Goal: Task Accomplishment & Management: Manage account settings

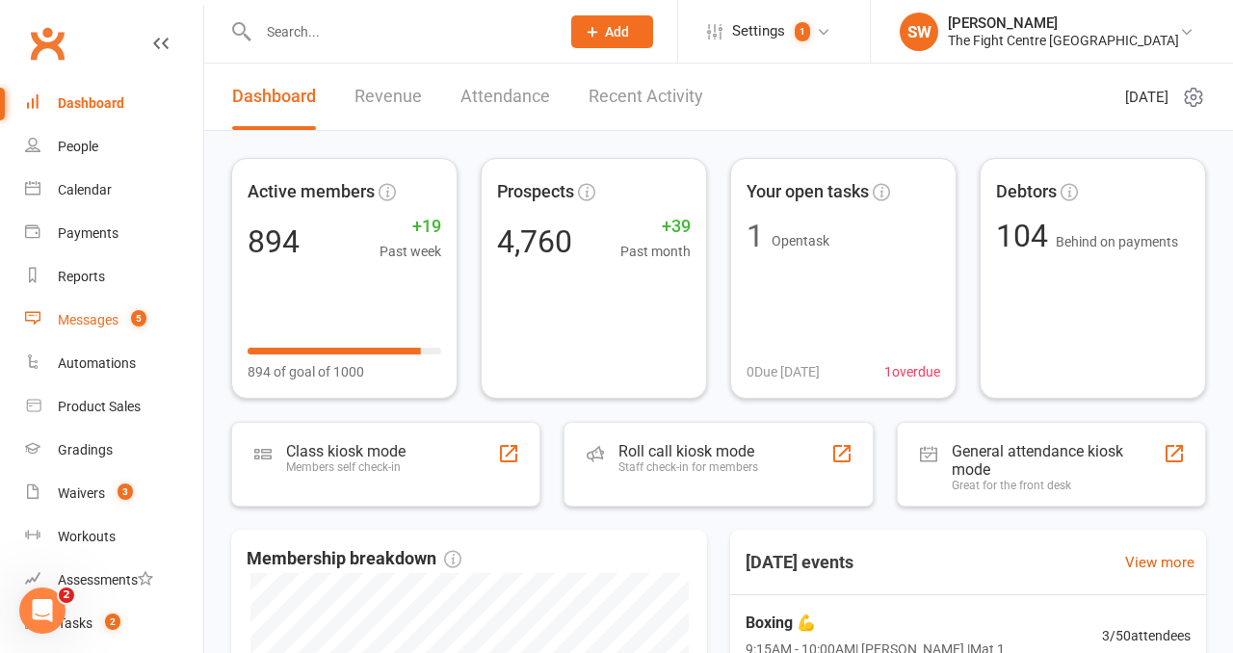
click at [77, 313] on div "Messages" at bounding box center [88, 319] width 61 height 15
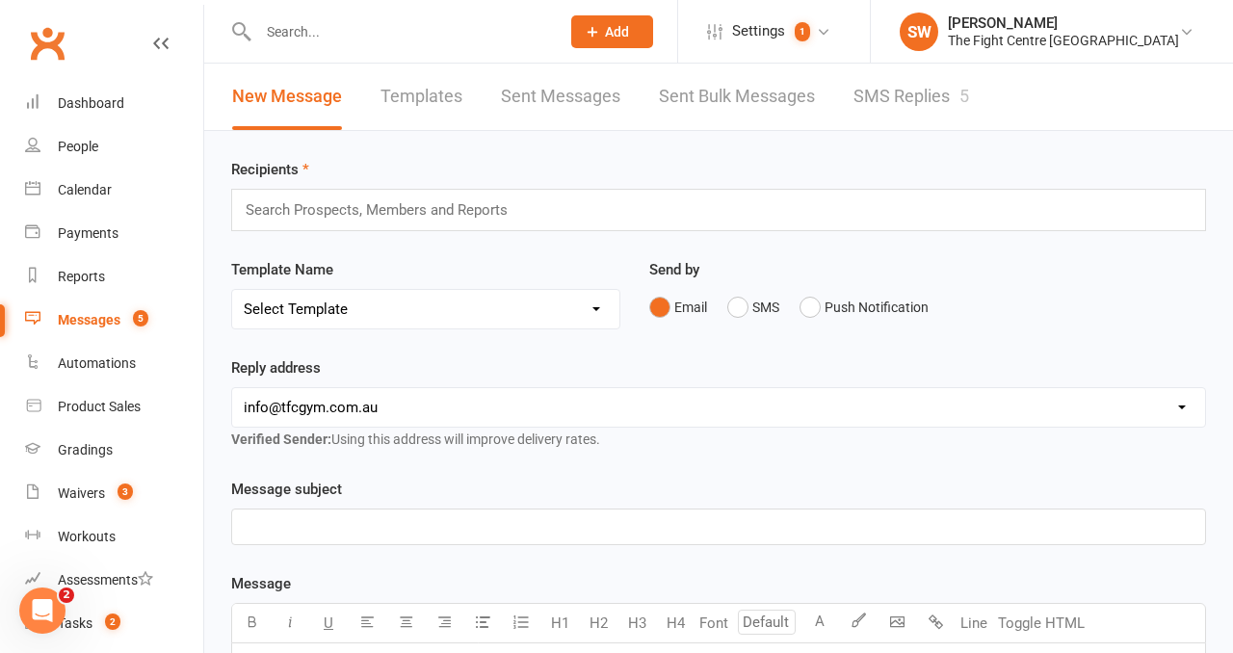
click at [884, 95] on link "SMS Replies 5" at bounding box center [912, 97] width 116 height 66
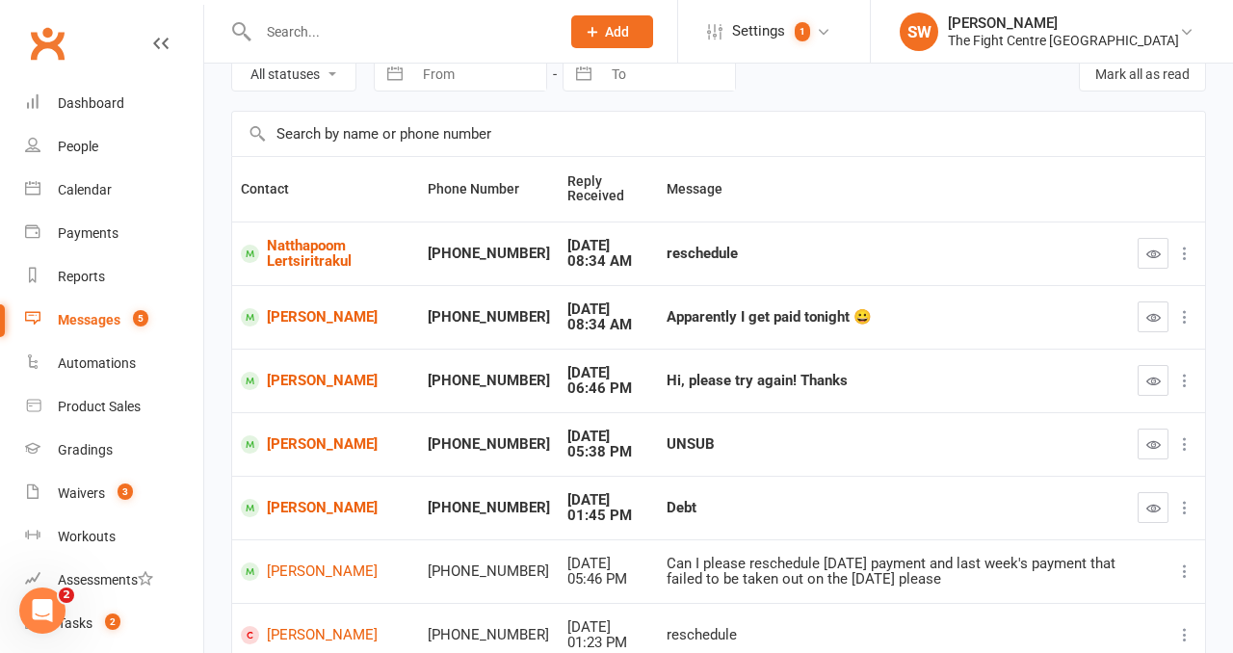
scroll to position [68, 0]
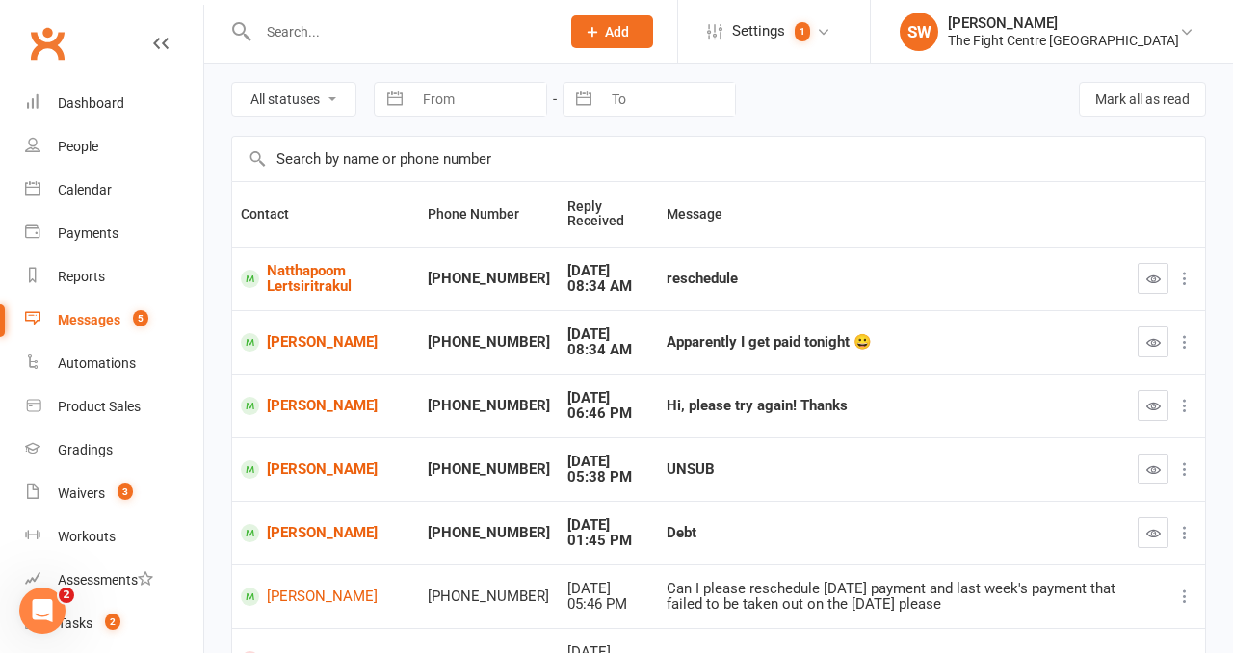
click at [806, 118] on div "All statuses Read only Unread only Navigate forward to interact with the calend…" at bounding box center [718, 99] width 975 height 73
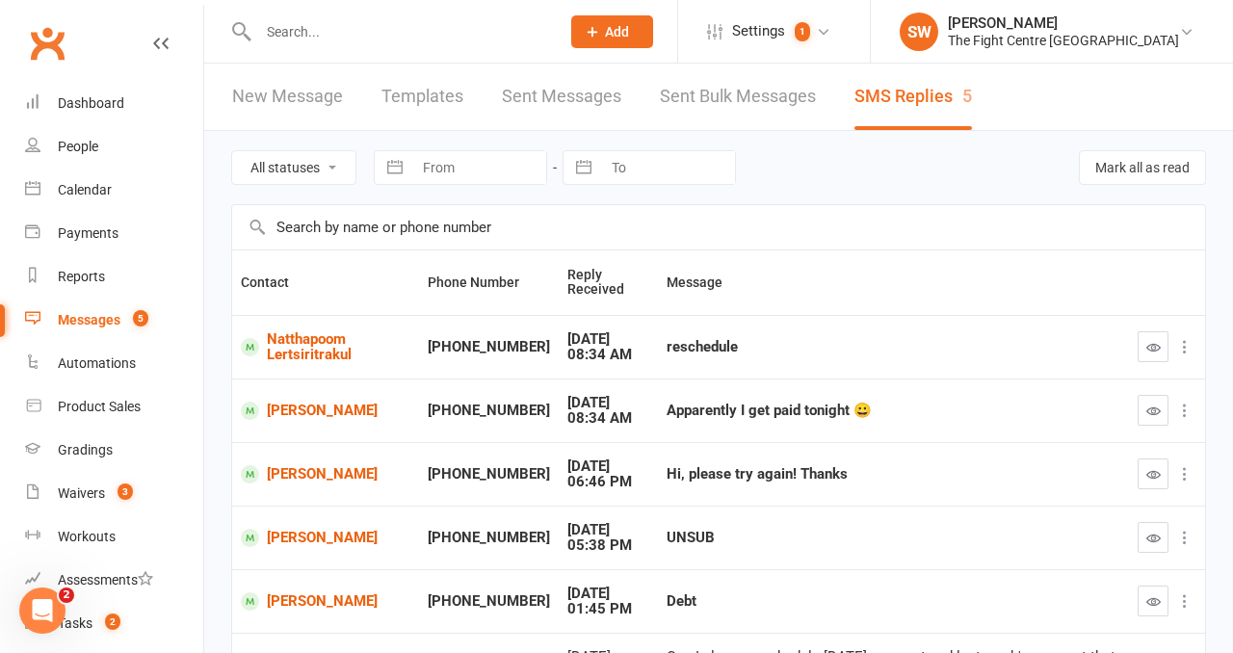
click at [810, 190] on div "All statuses Read only Unread only Navigate forward to interact with the calend…" at bounding box center [718, 167] width 975 height 73
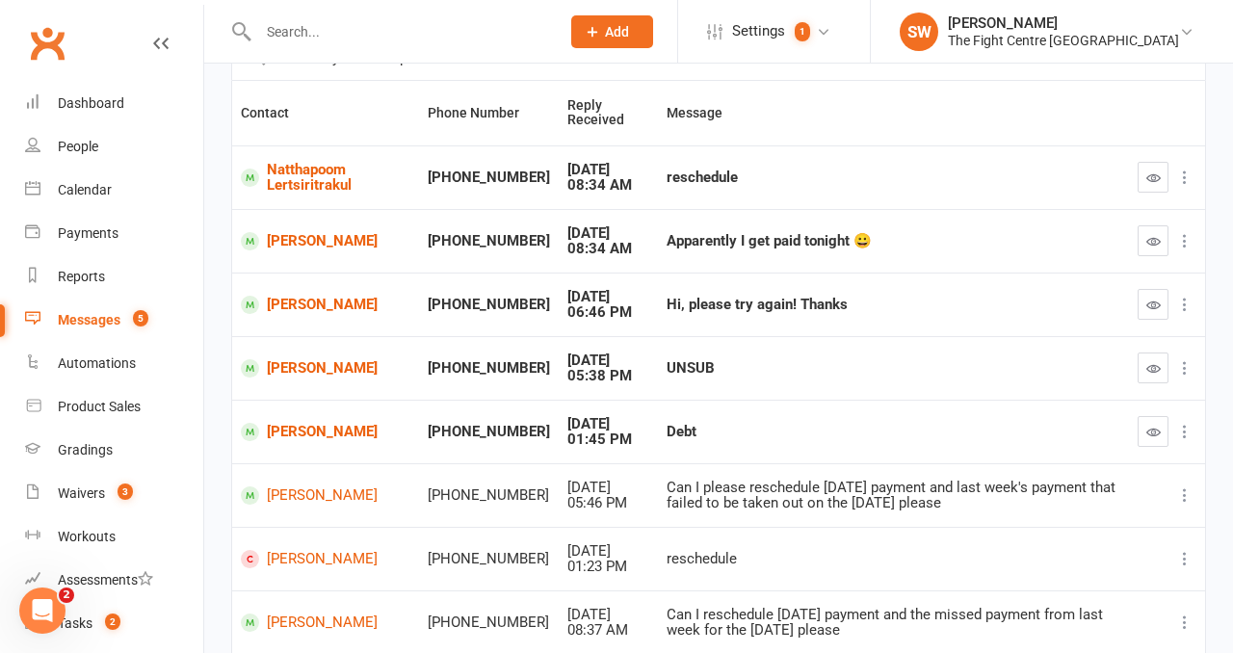
scroll to position [183, 0]
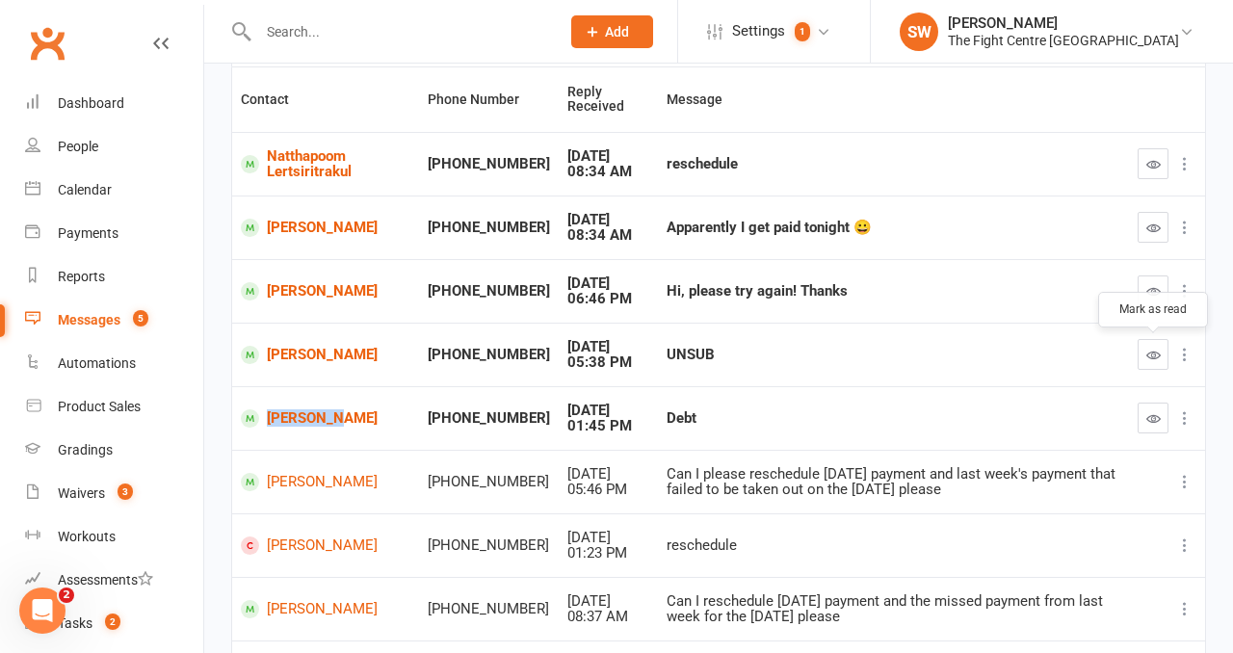
click at [1146, 348] on icon "button" at bounding box center [1153, 355] width 14 height 14
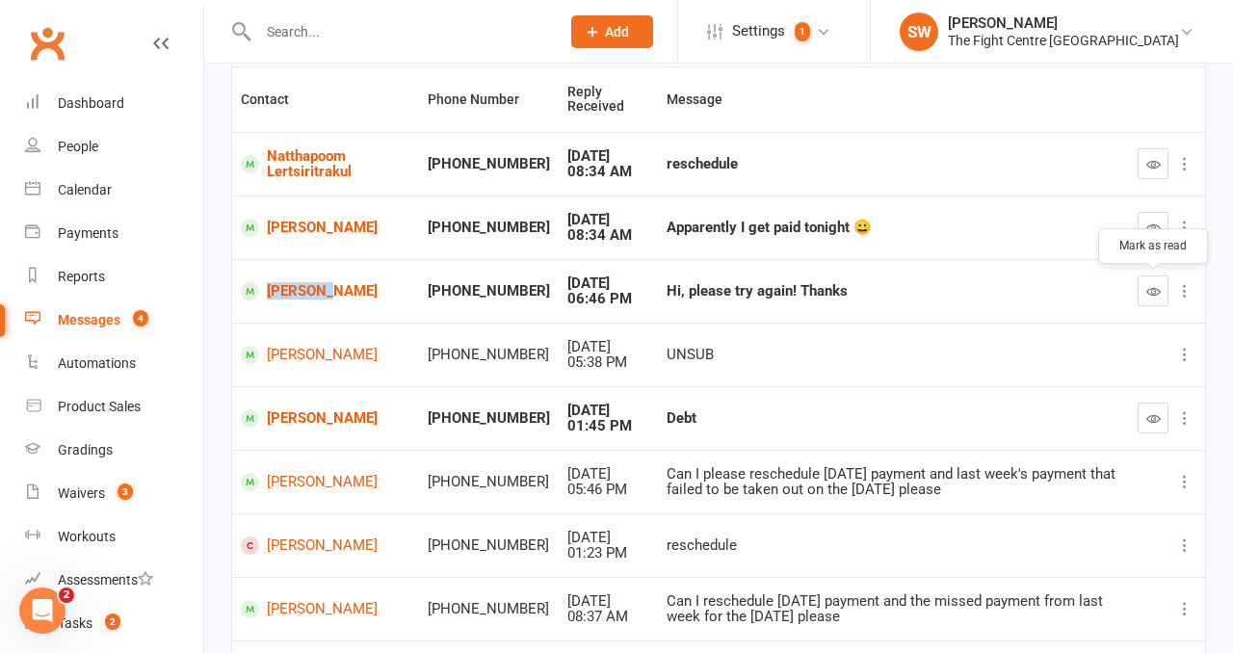
click at [1157, 292] on icon "button" at bounding box center [1153, 291] width 14 height 14
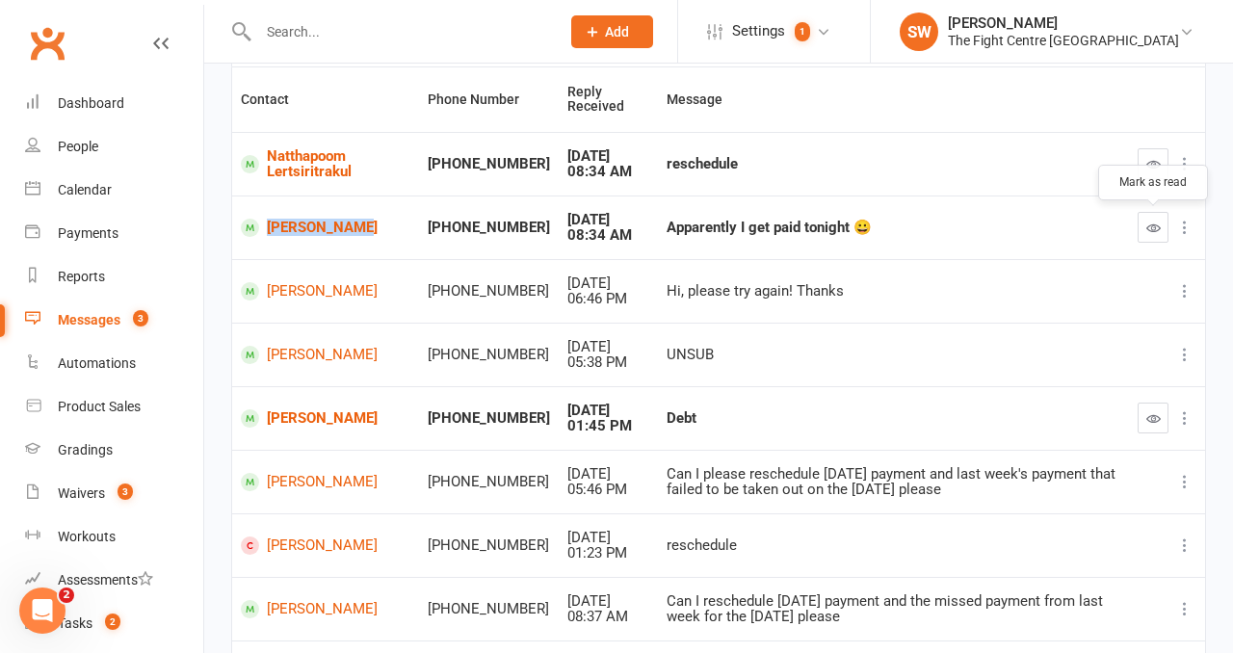
click at [1144, 222] on button "button" at bounding box center [1153, 227] width 31 height 31
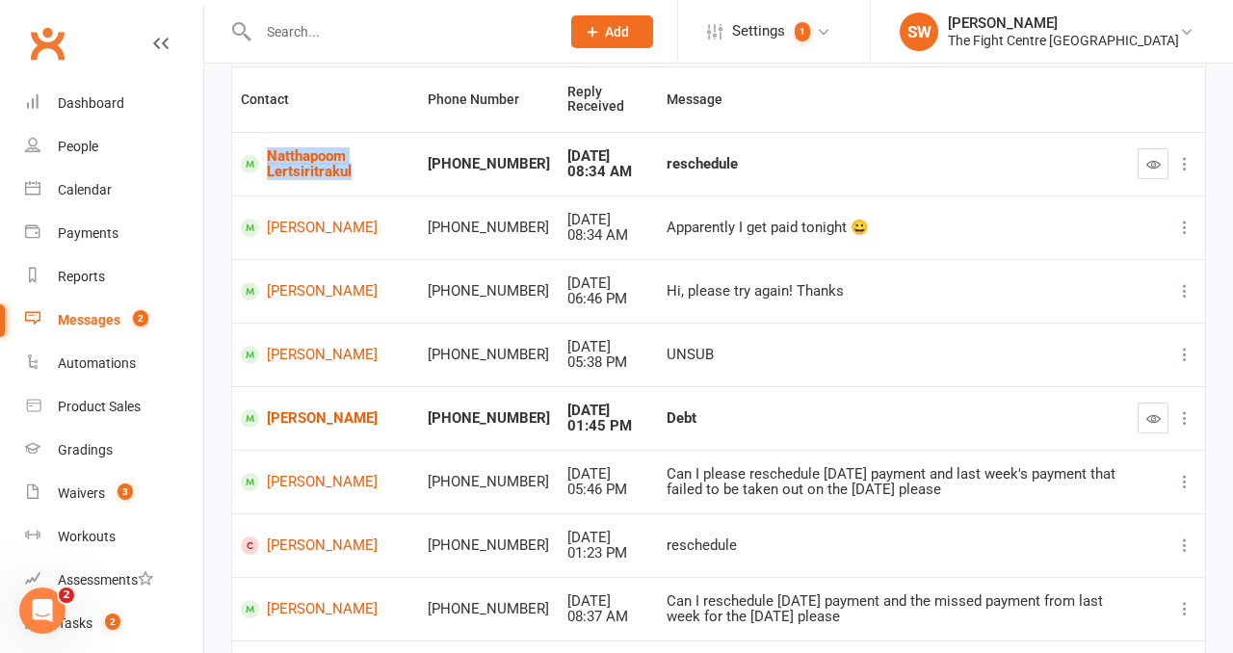
click at [1146, 166] on icon "button" at bounding box center [1153, 164] width 14 height 14
click at [83, 103] on div "Dashboard" at bounding box center [91, 102] width 66 height 15
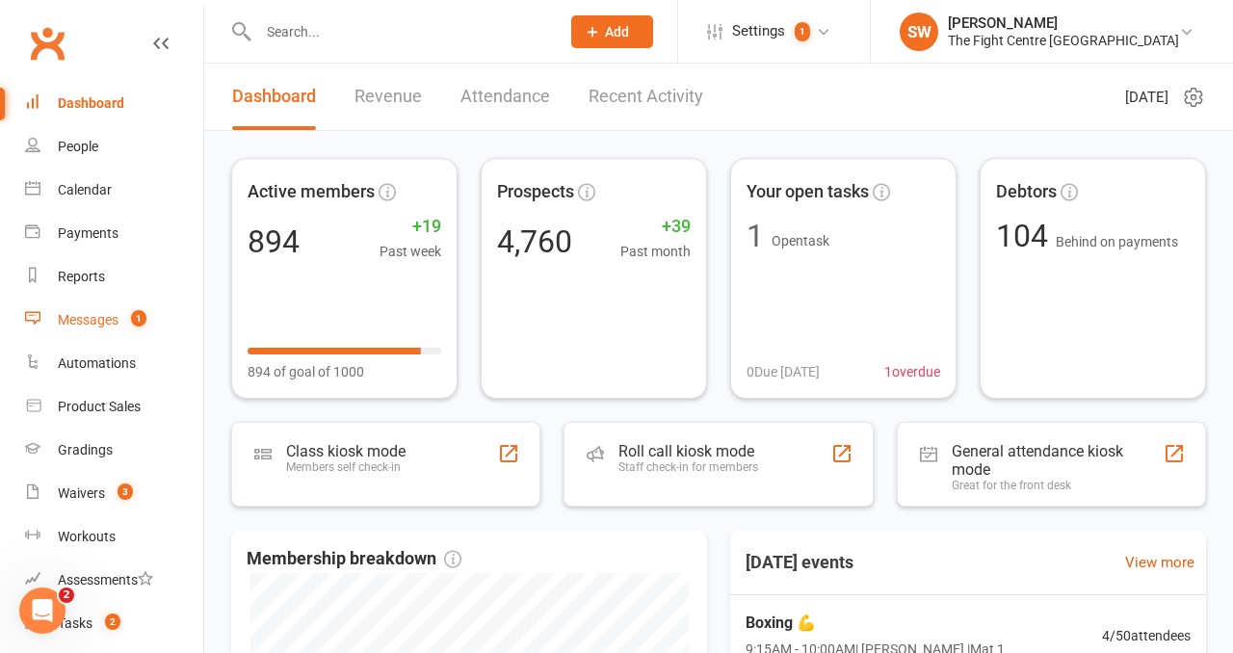
click at [133, 321] on span "1" at bounding box center [138, 318] width 15 height 16
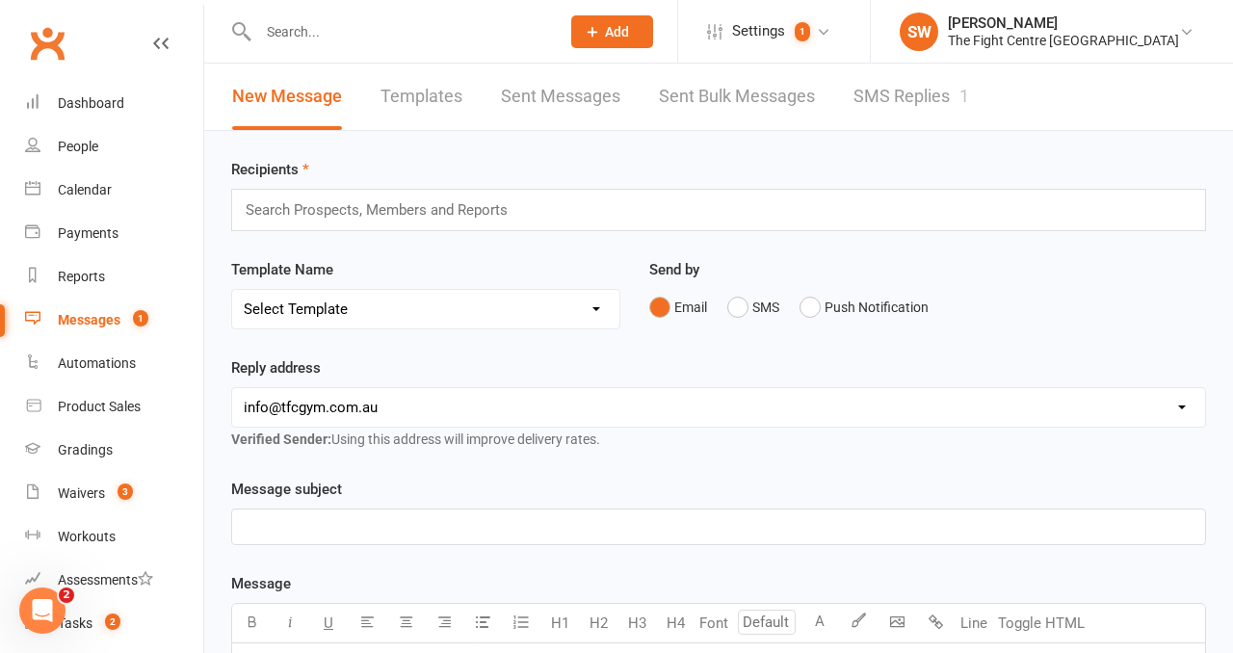
click at [937, 107] on link "SMS Replies 1" at bounding box center [912, 97] width 116 height 66
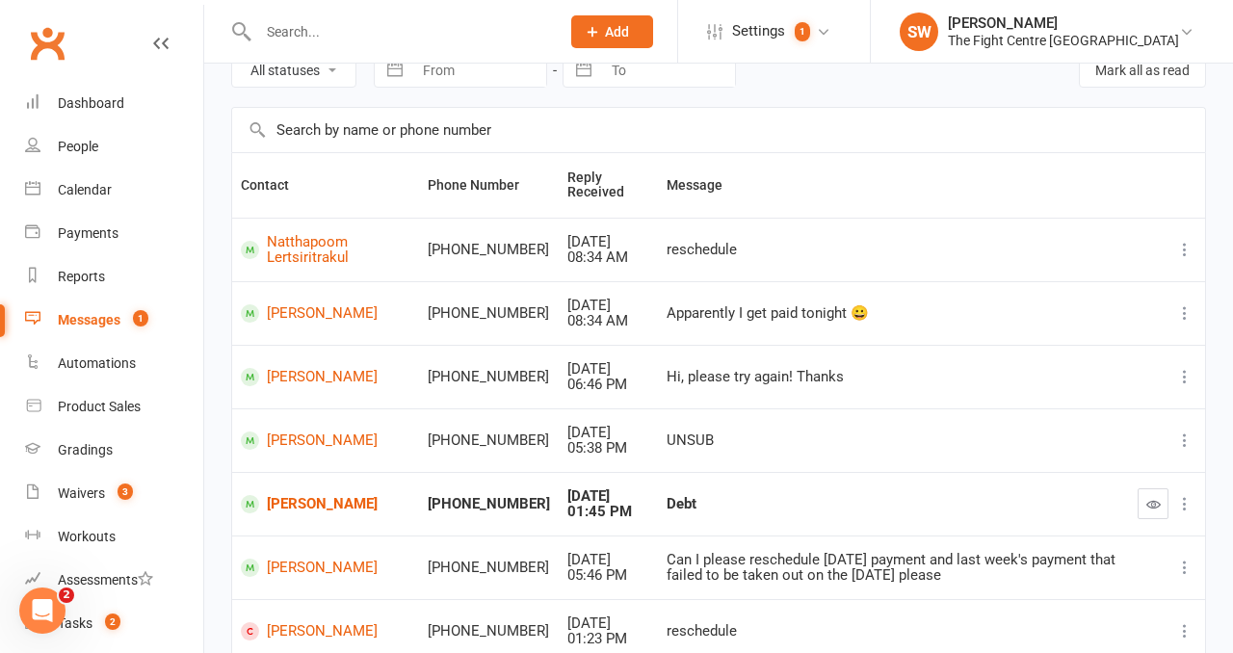
scroll to position [102, 0]
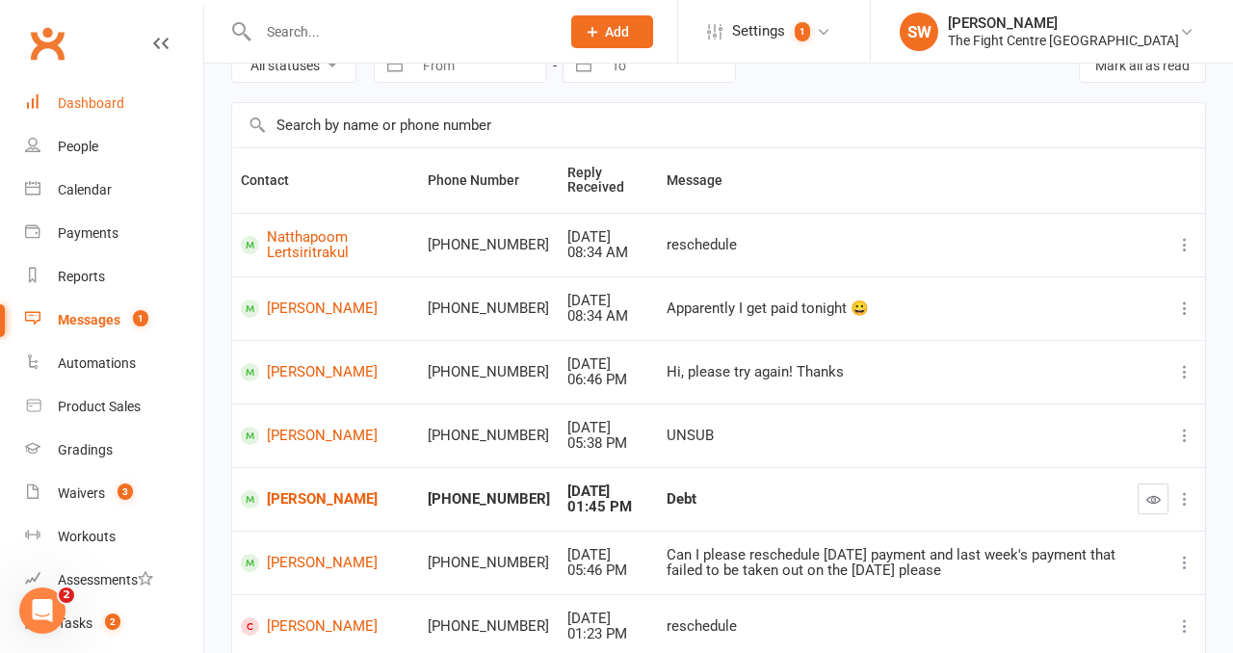
click at [122, 106] on div "Dashboard" at bounding box center [91, 102] width 66 height 15
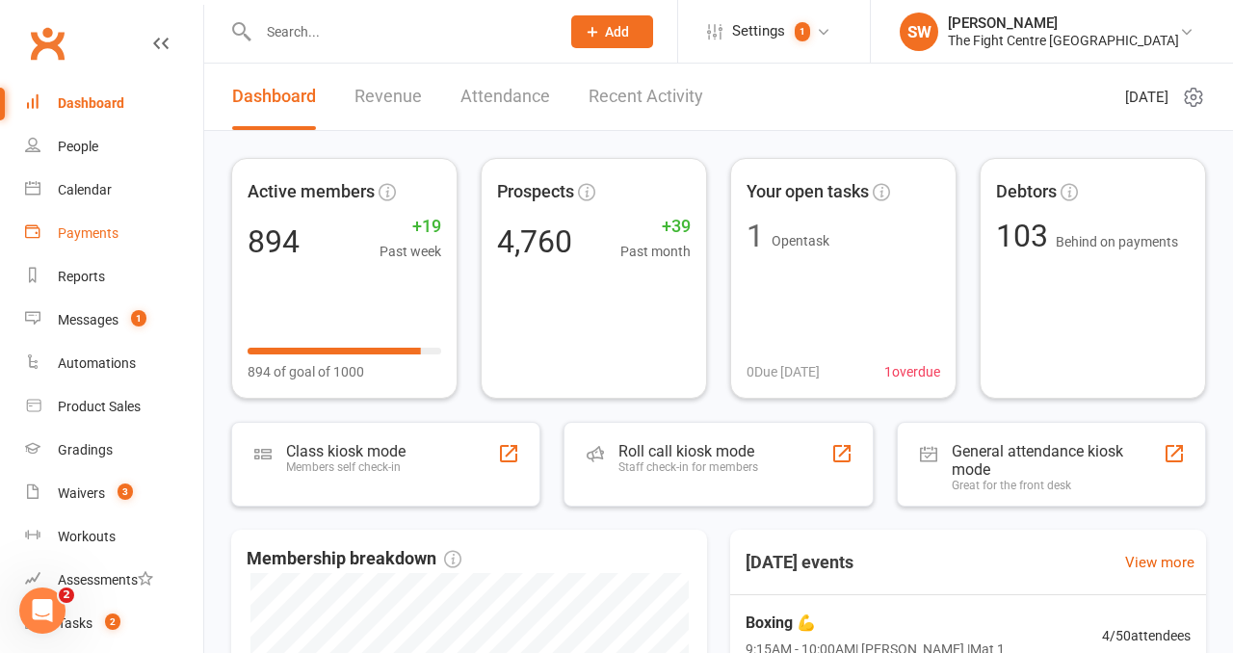
click at [89, 242] on link "Payments" at bounding box center [114, 233] width 178 height 43
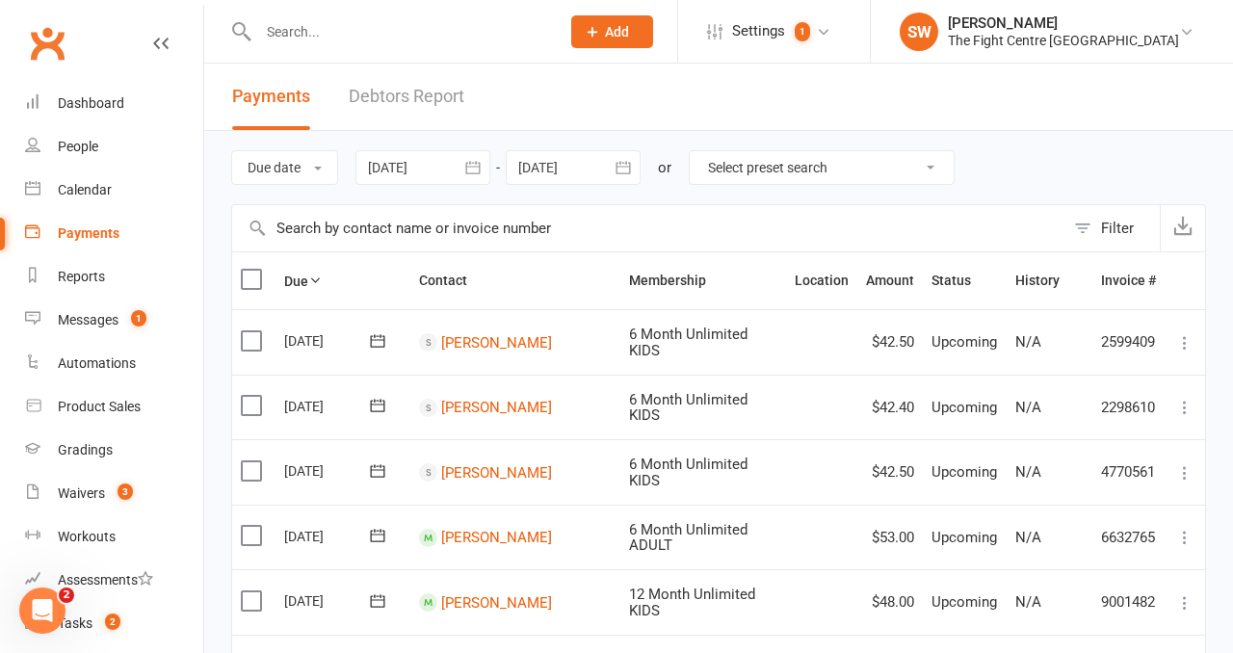
click at [420, 95] on link "Debtors Report" at bounding box center [407, 97] width 116 height 66
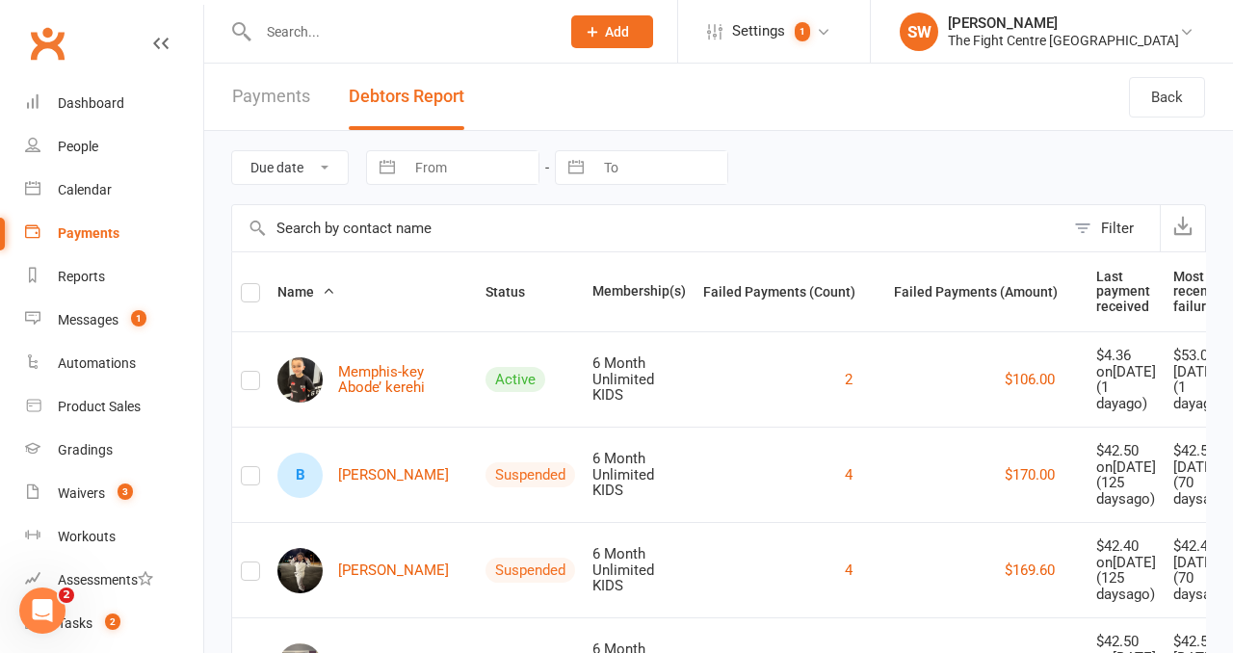
click at [323, 25] on input "text" at bounding box center [399, 31] width 294 height 27
paste input "Iafeta Akulu Haulang"
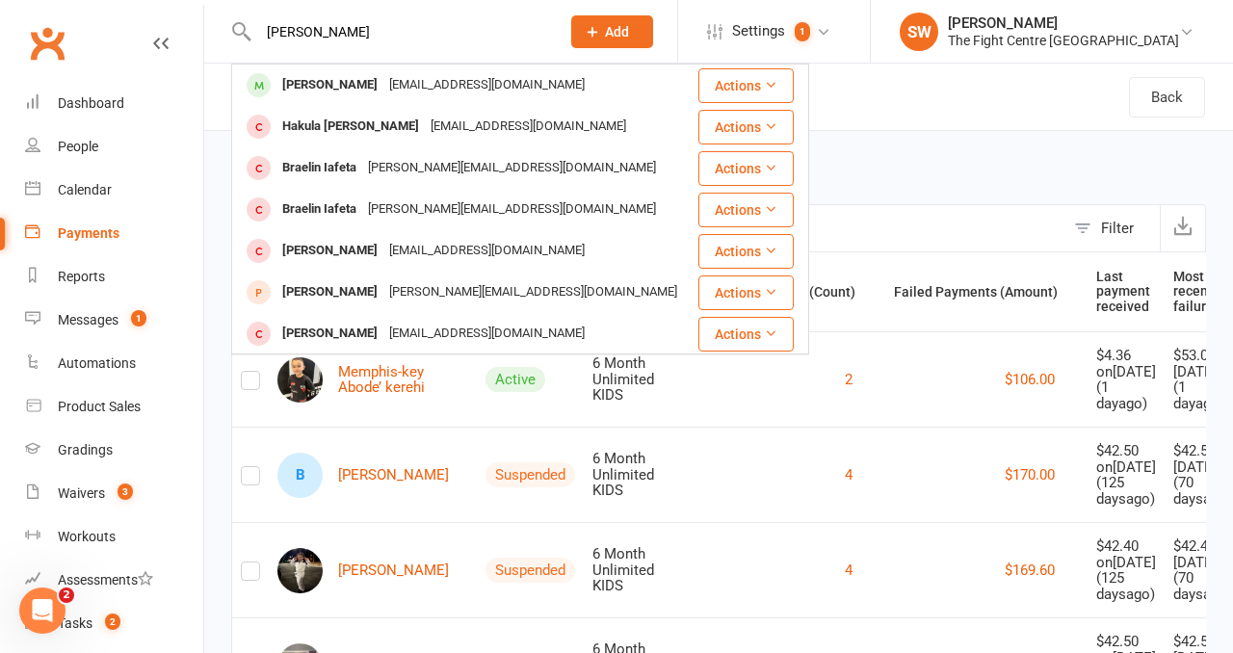
type input "Iafeta Akulu Haulang"
click at [460, 81] on div "Jeapeth1@gmail.com" at bounding box center [486, 85] width 207 height 28
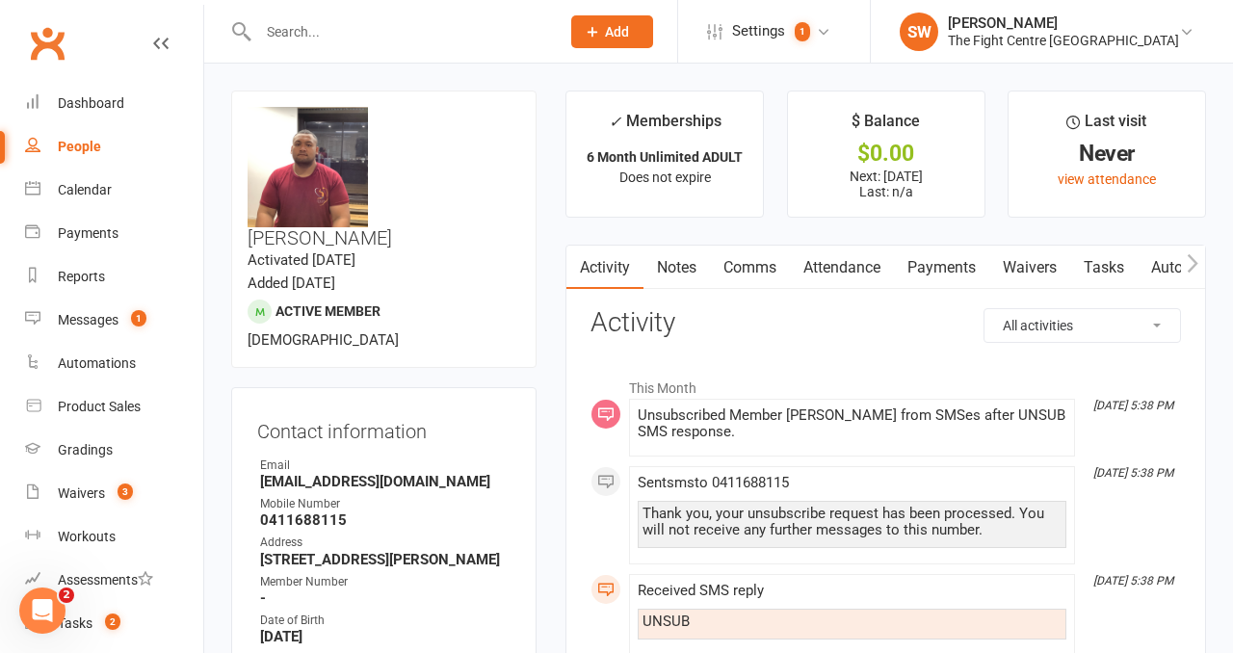
click at [537, 387] on div "Contact information Owner Email Jeapeth1@gmail.com Mobile Number 0411688115 Add…" at bounding box center [383, 570] width 305 height 367
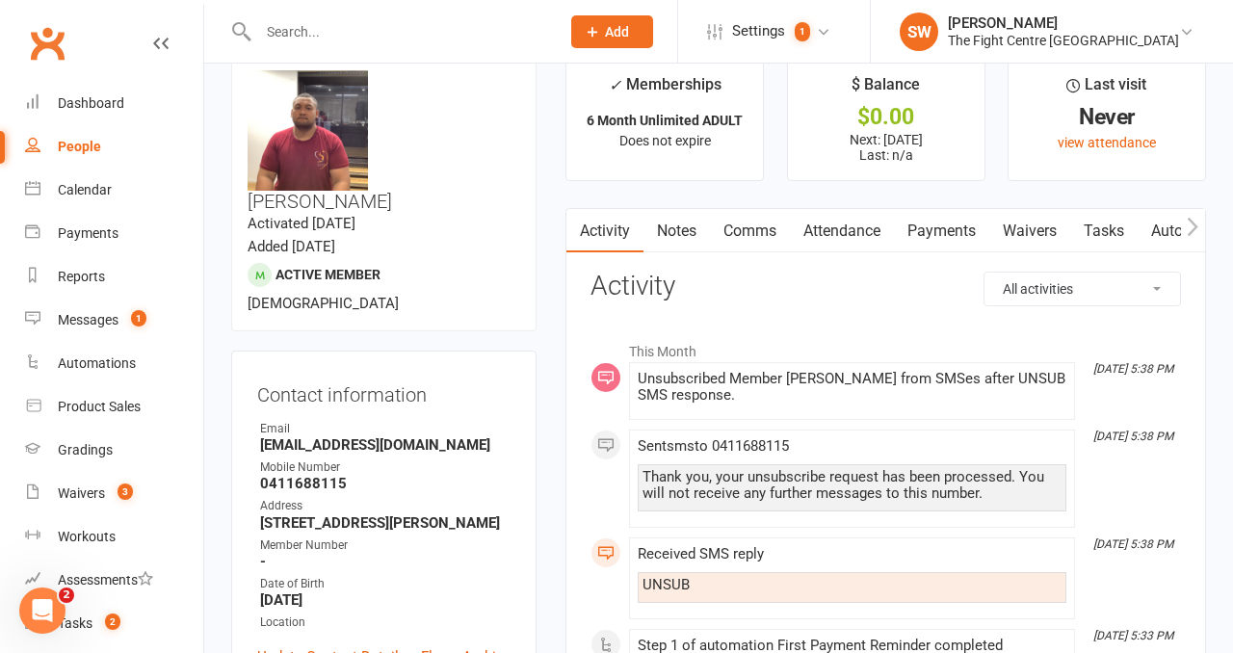
scroll to position [54, 0]
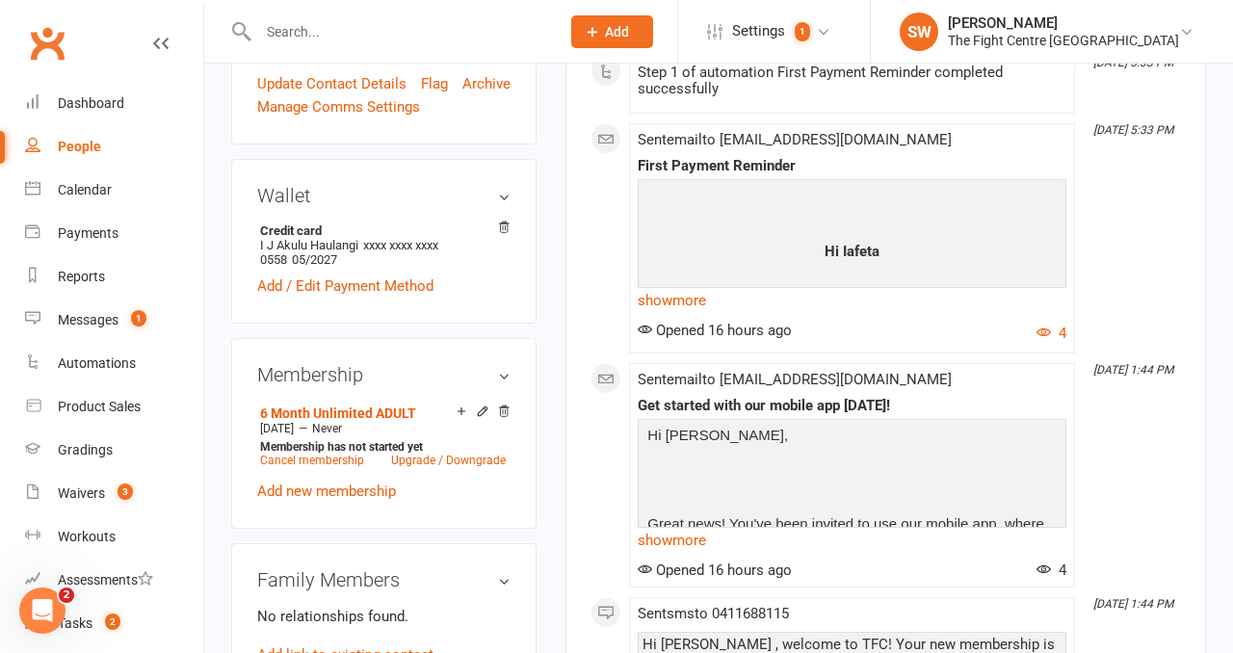
scroll to position [611, 0]
click at [317, 453] on link "Cancel membership" at bounding box center [312, 459] width 104 height 13
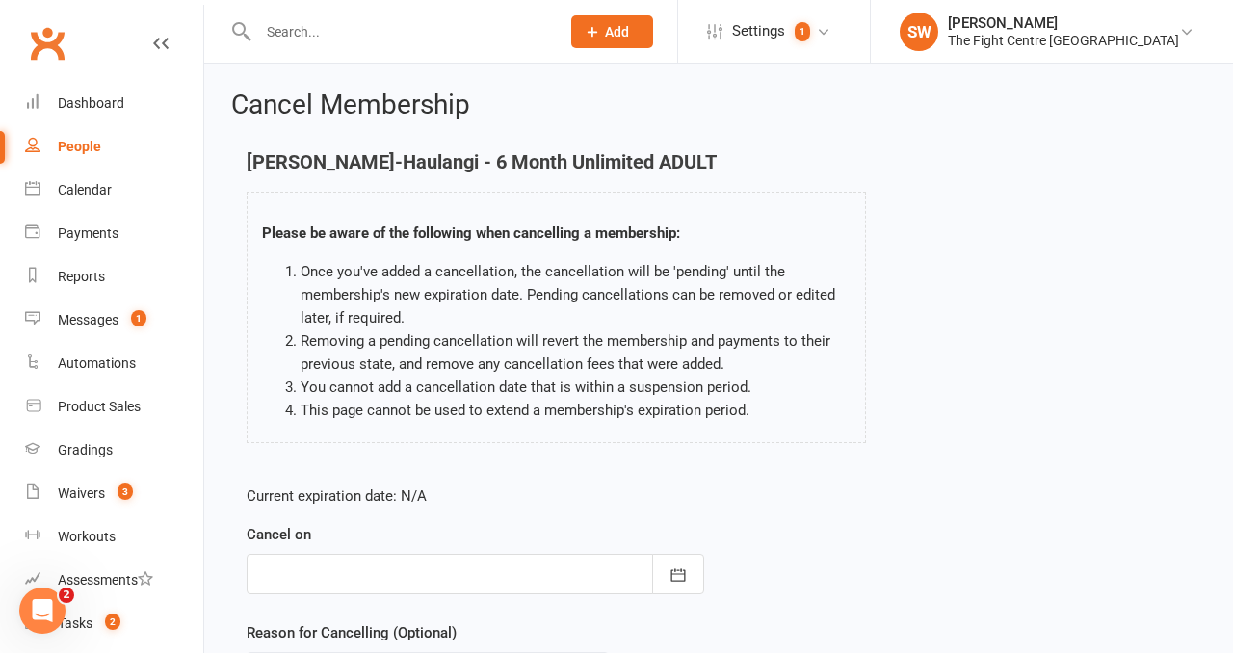
click at [402, 571] on div at bounding box center [476, 574] width 458 height 40
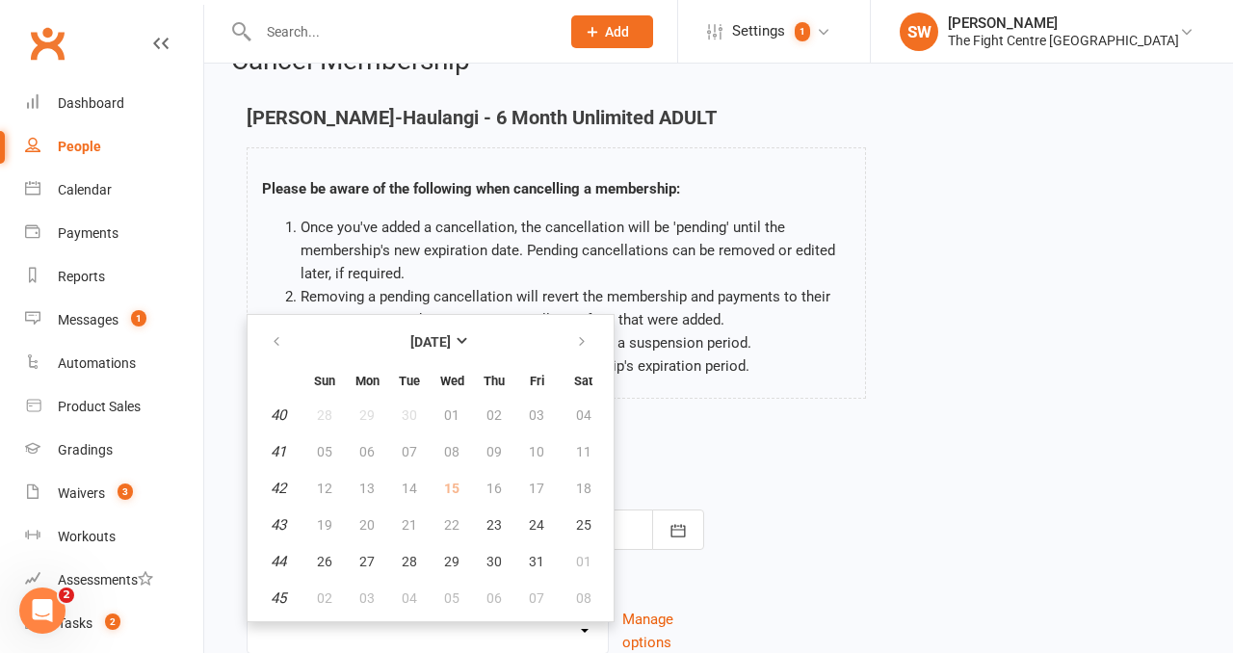
scroll to position [57, 0]
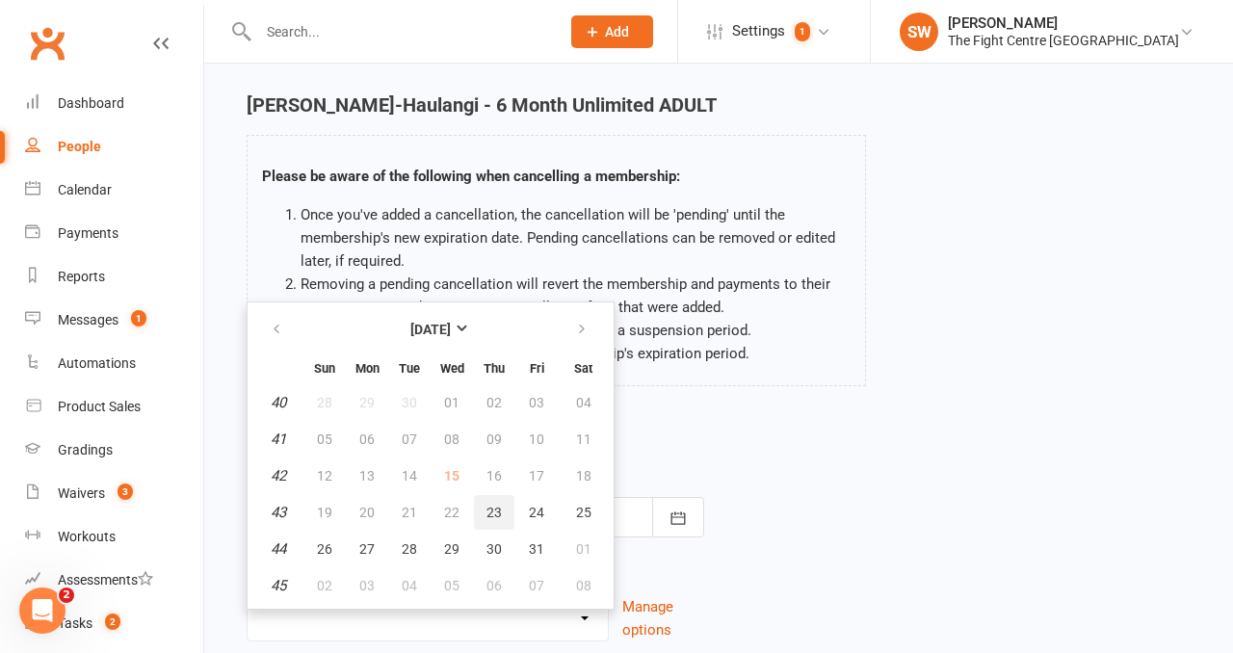
click at [484, 513] on button "23" at bounding box center [494, 512] width 40 height 35
type input "23 Oct 2025"
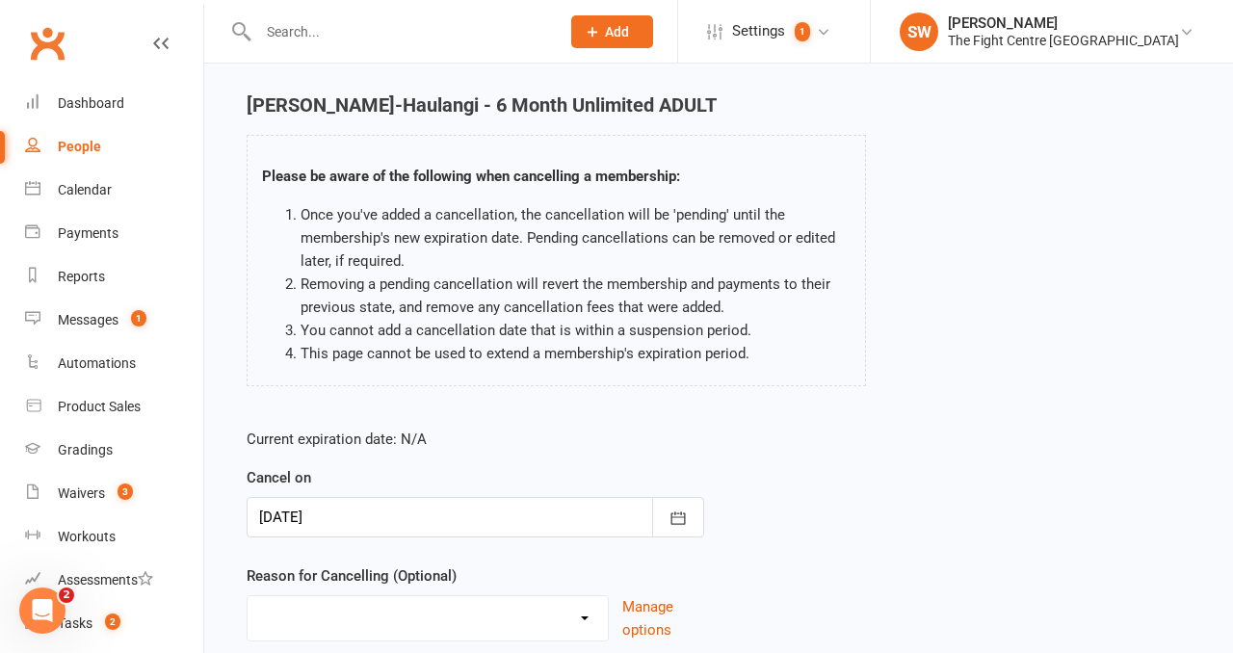
scroll to position [202, 0]
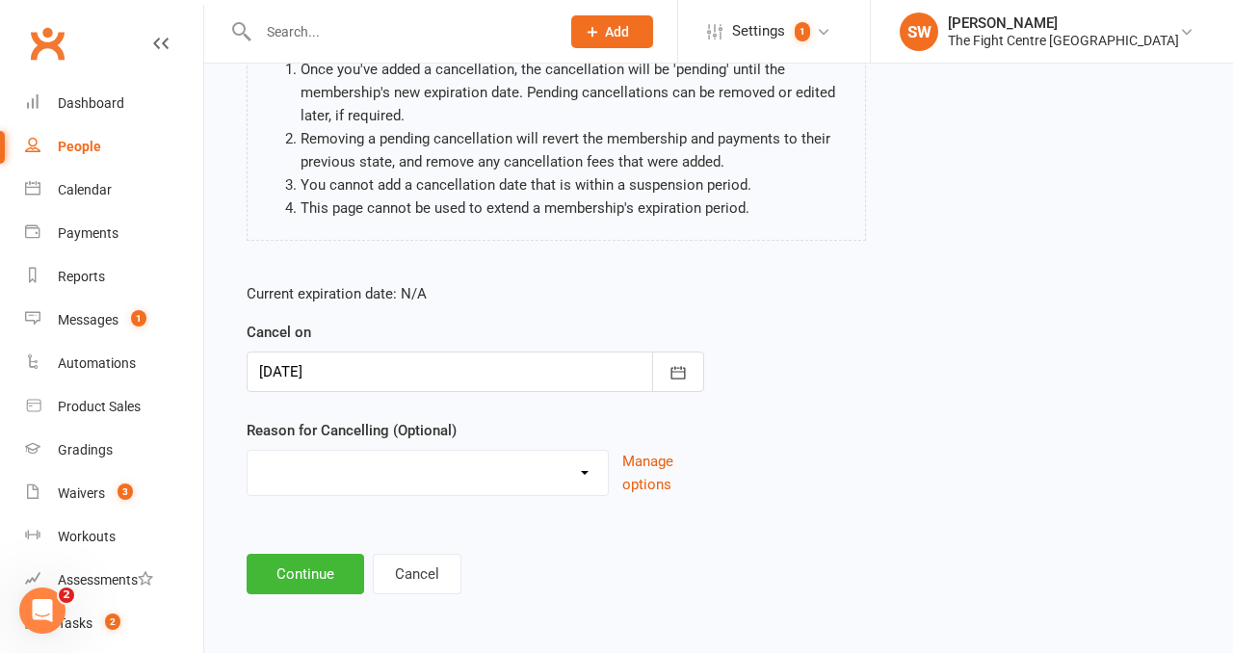
click at [387, 466] on select "Cancelled in contract- 30kms Cancelled in contract - dispute Cancelled in contr…" at bounding box center [428, 470] width 360 height 39
click at [404, 450] on div "Cancelled in contract- 30kms Cancelled in contract - dispute Cancelled in contr…" at bounding box center [428, 473] width 362 height 46
click at [404, 467] on select "Cancelled in contract- 30kms Cancelled in contract - dispute Cancelled in contr…" at bounding box center [428, 470] width 360 height 39
select select "6"
click at [284, 590] on button "Continue" at bounding box center [306, 574] width 118 height 40
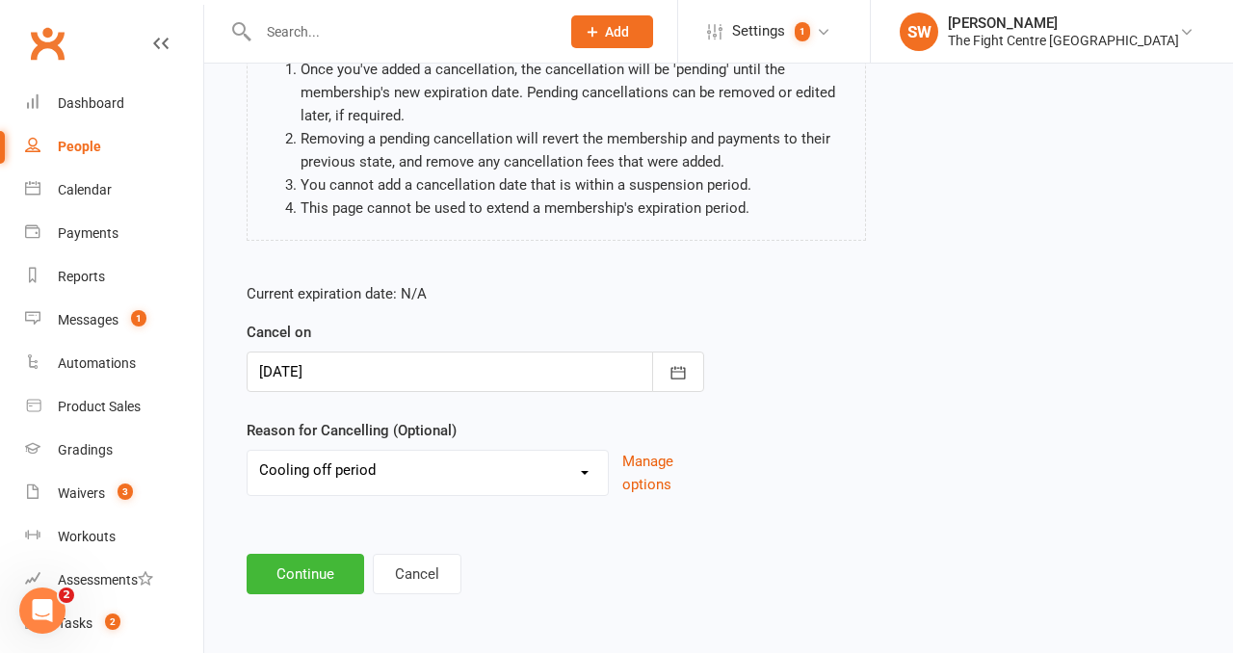
scroll to position [0, 0]
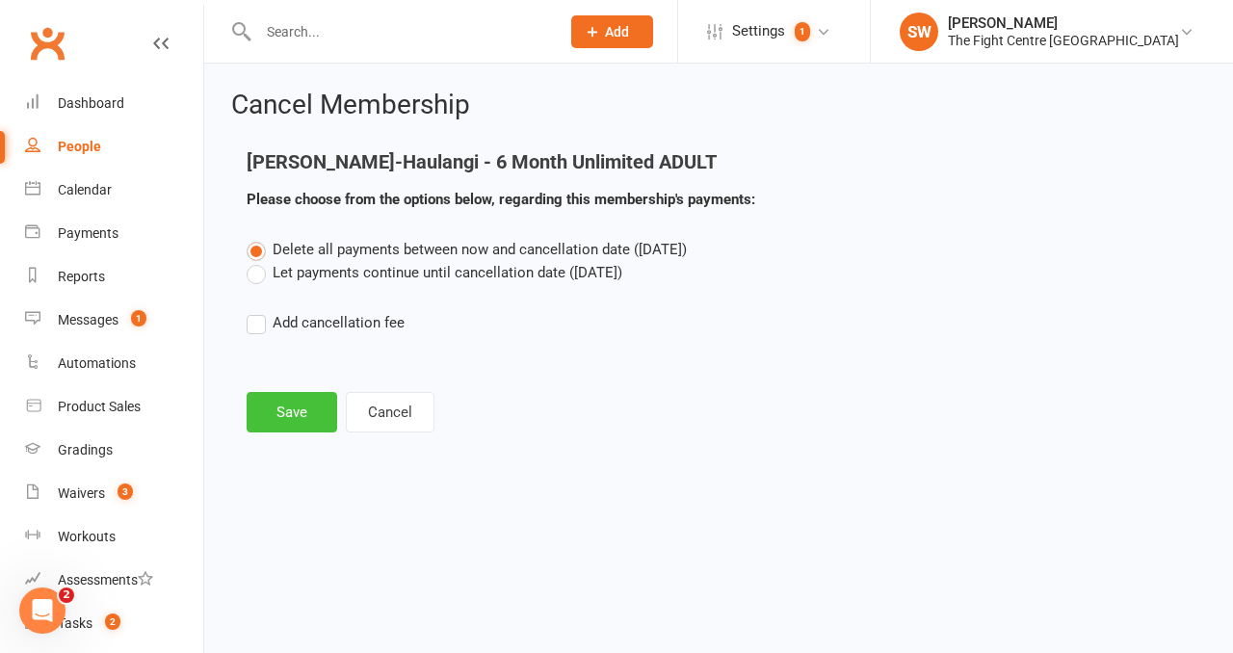
click at [286, 429] on button "Save" at bounding box center [292, 412] width 91 height 40
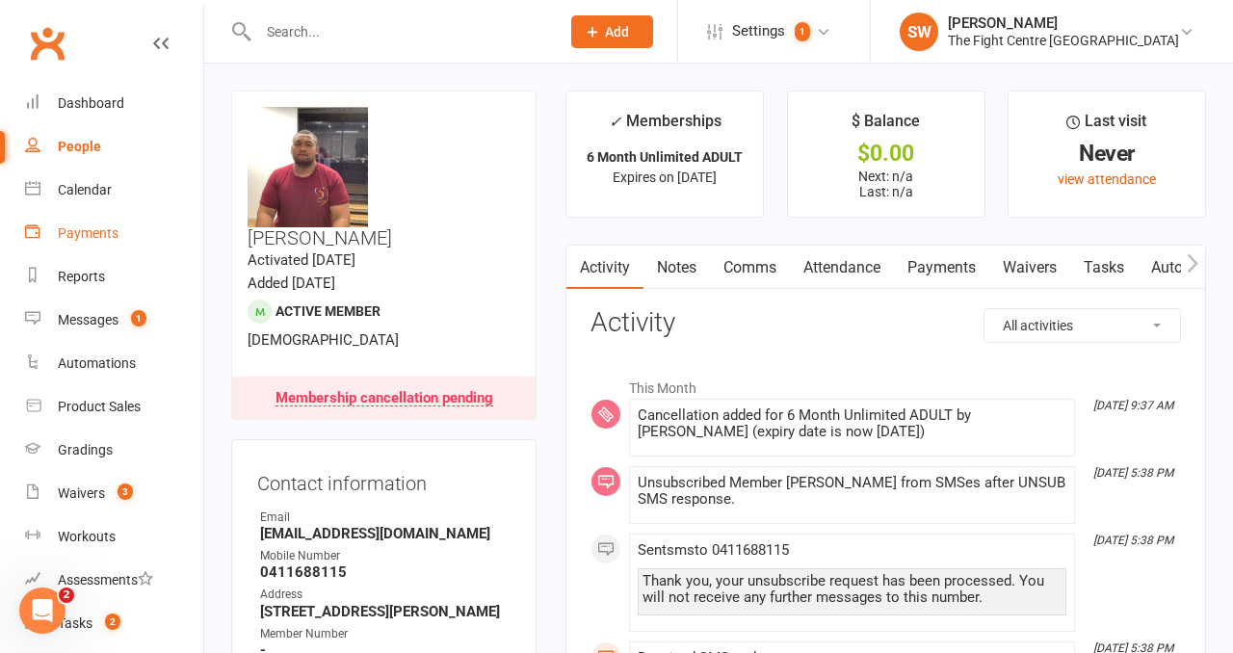
click at [97, 231] on div "Payments" at bounding box center [88, 232] width 61 height 15
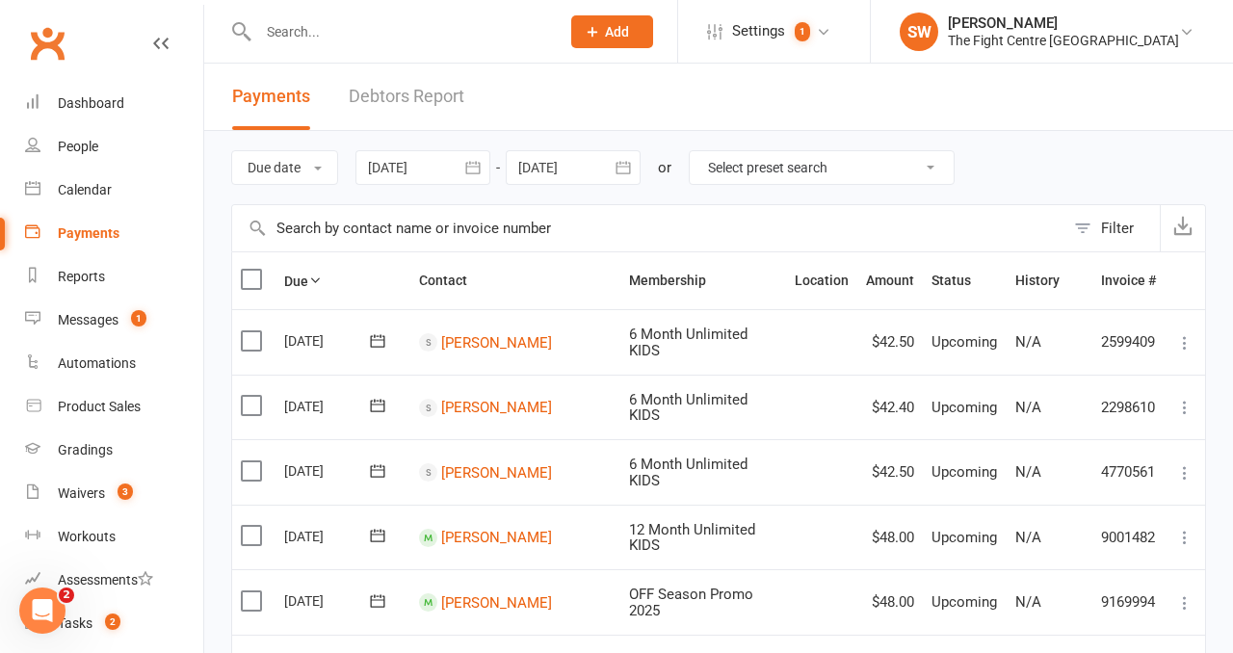
click at [391, 100] on link "Debtors Report" at bounding box center [407, 97] width 116 height 66
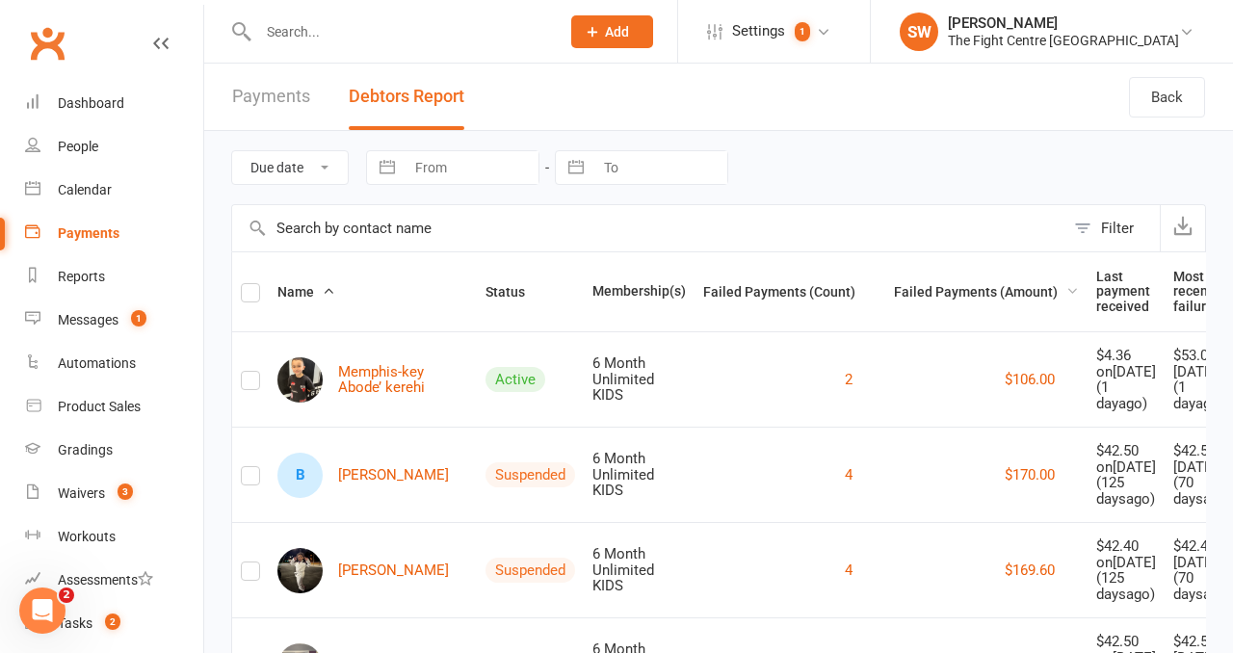
click at [923, 288] on span "Failed Payments (Amount)" at bounding box center [986, 291] width 185 height 15
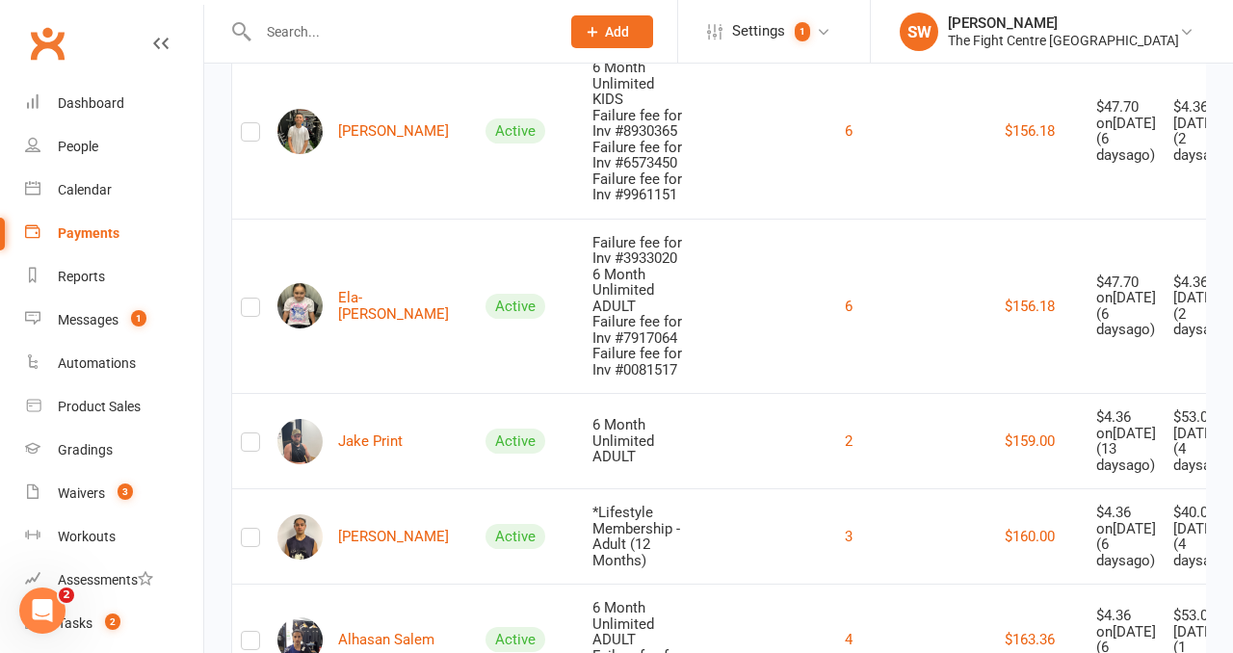
scroll to position [6450, 0]
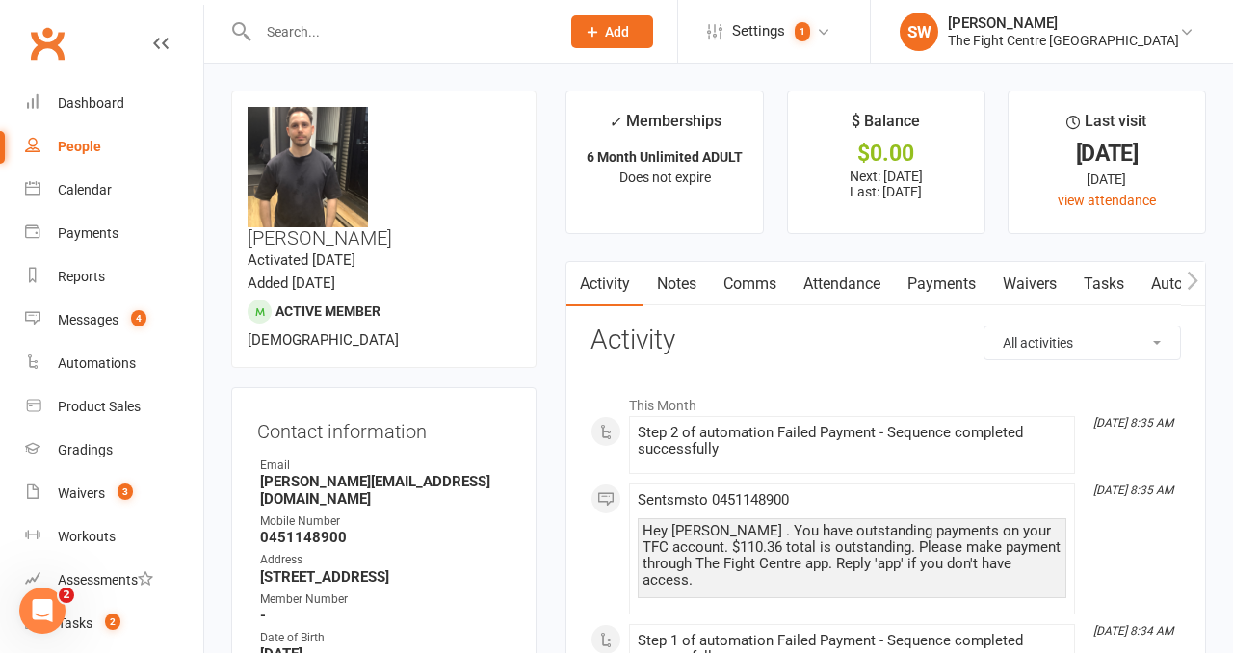
click at [928, 270] on link "Payments" at bounding box center [941, 284] width 95 height 44
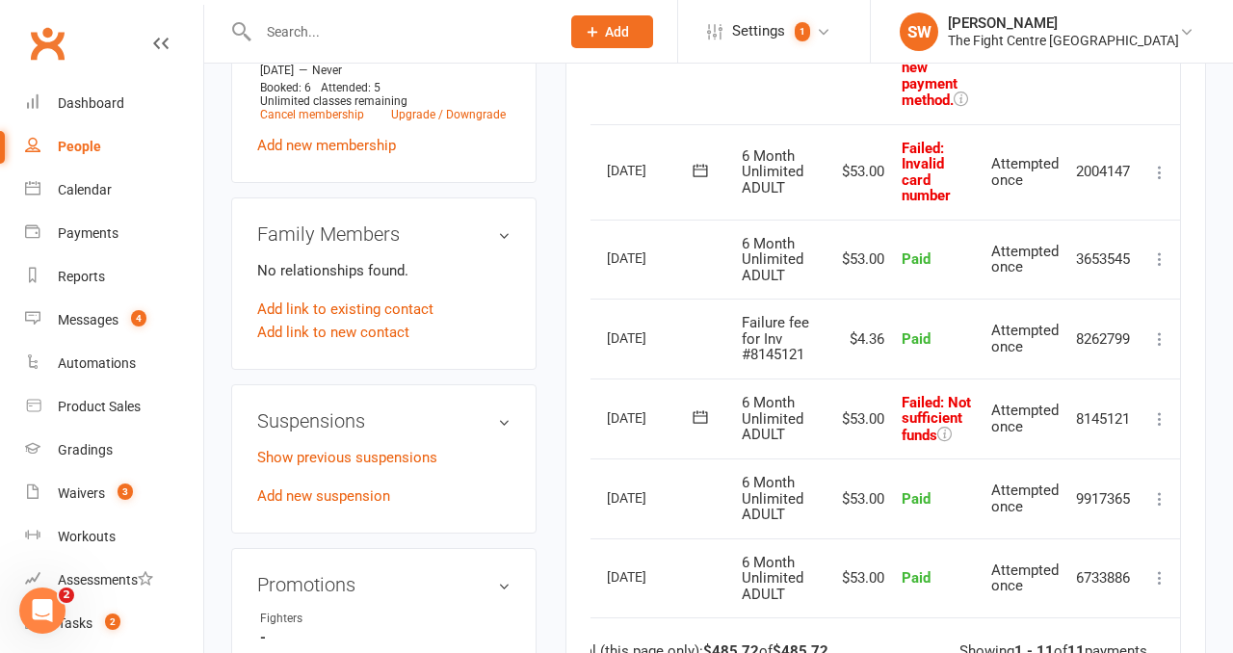
scroll to position [986, 0]
click at [1158, 416] on icon at bounding box center [1159, 417] width 19 height 19
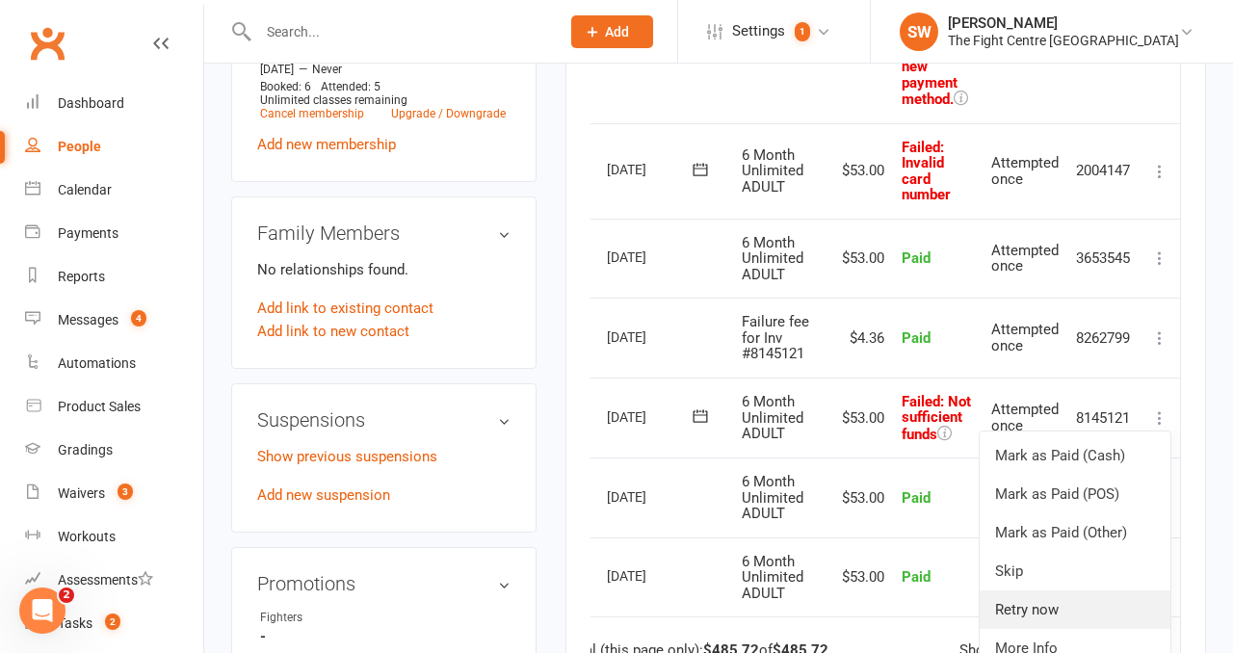
click at [1071, 593] on link "Retry now" at bounding box center [1075, 610] width 191 height 39
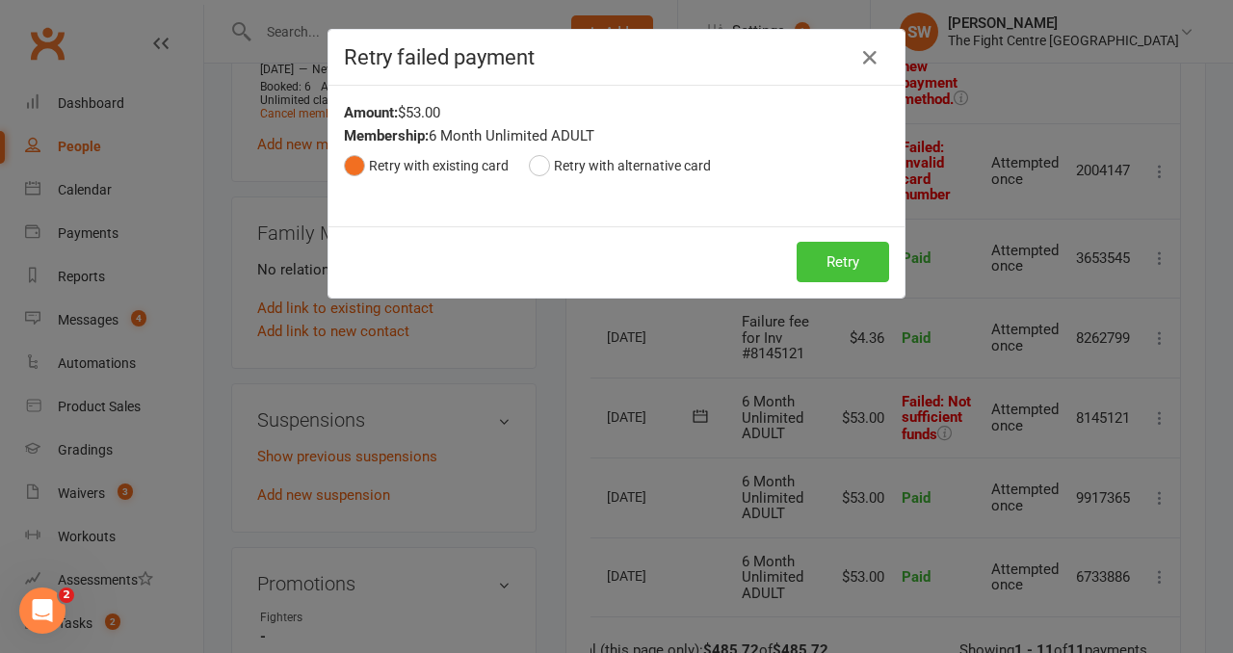
click at [832, 257] on button "Retry" at bounding box center [843, 262] width 92 height 40
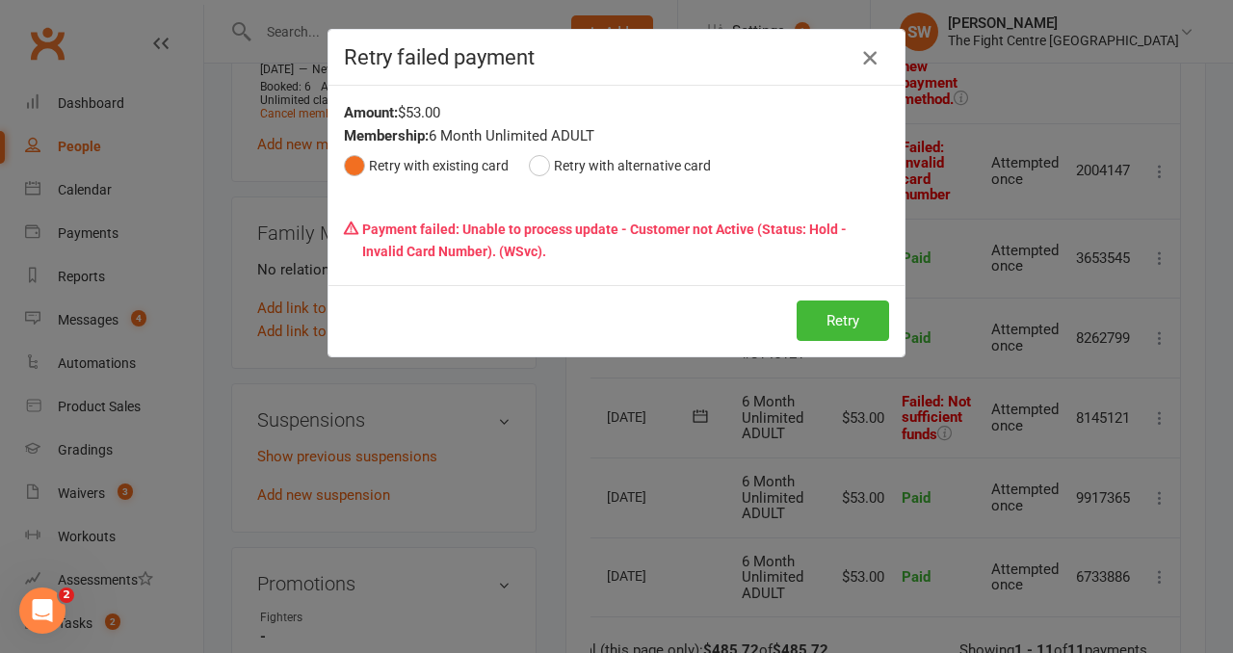
click at [868, 49] on icon "button" at bounding box center [869, 57] width 23 height 23
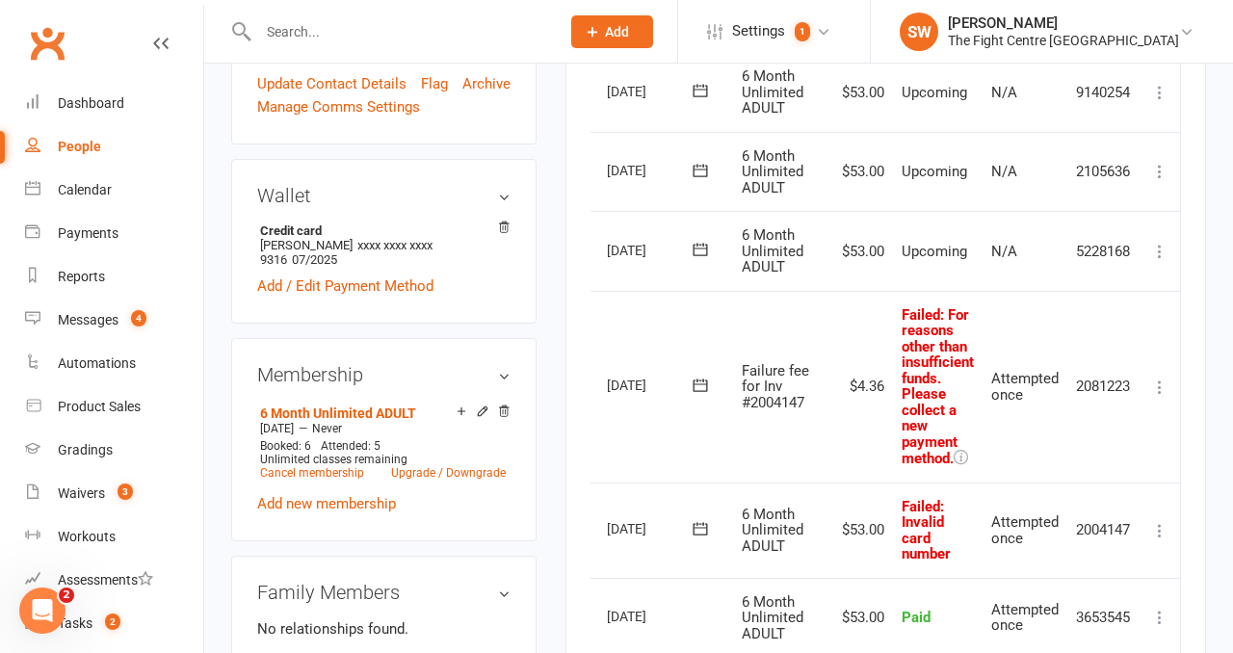
scroll to position [628, 0]
click at [1162, 385] on icon at bounding box center [1159, 386] width 19 height 19
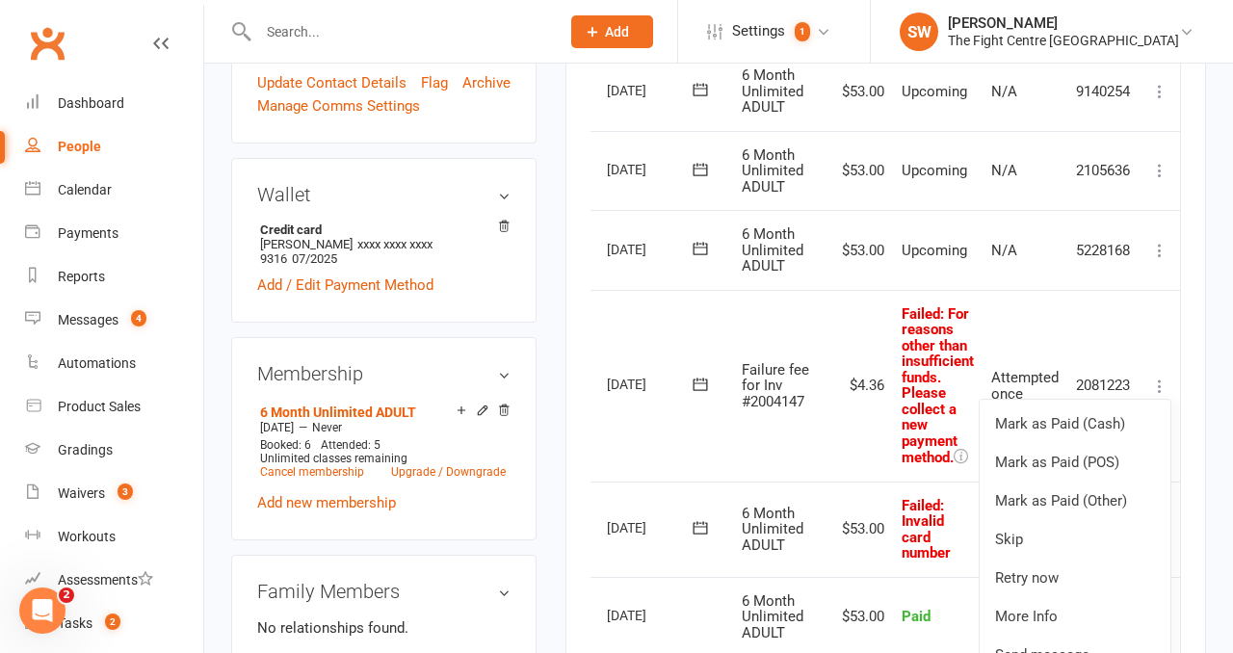
click at [902, 301] on td "Failed : For reasons other than insufficient funds. Please collect a new paymen…" at bounding box center [938, 386] width 90 height 192
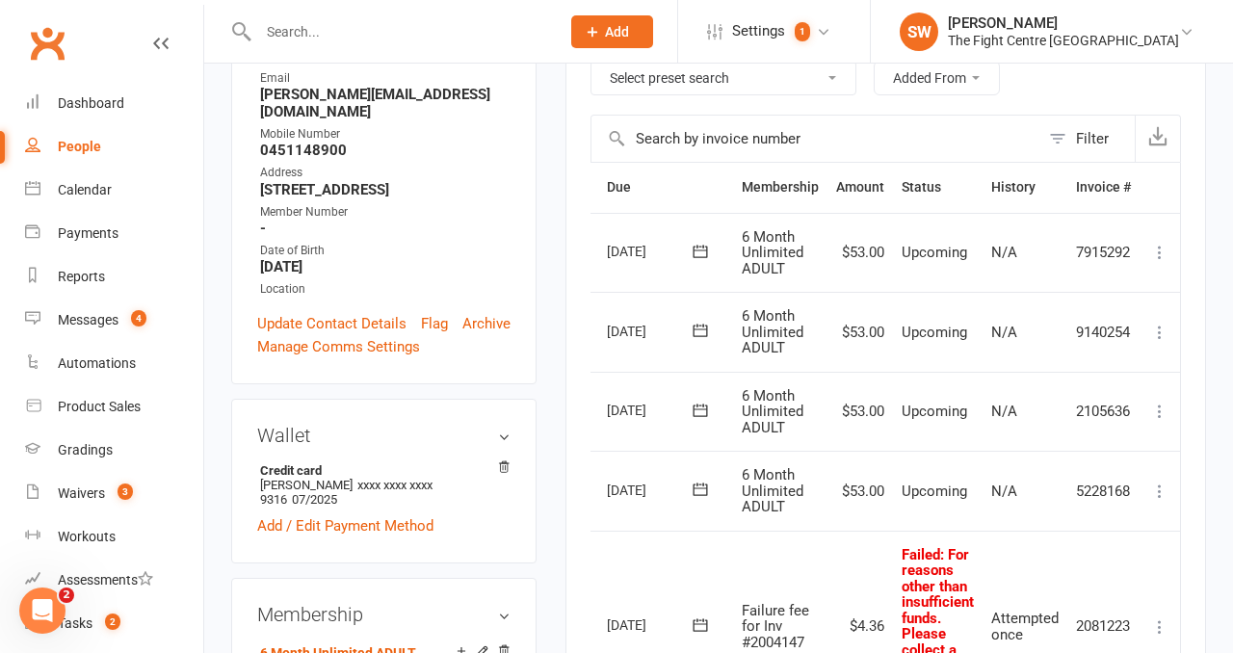
scroll to position [0, 0]
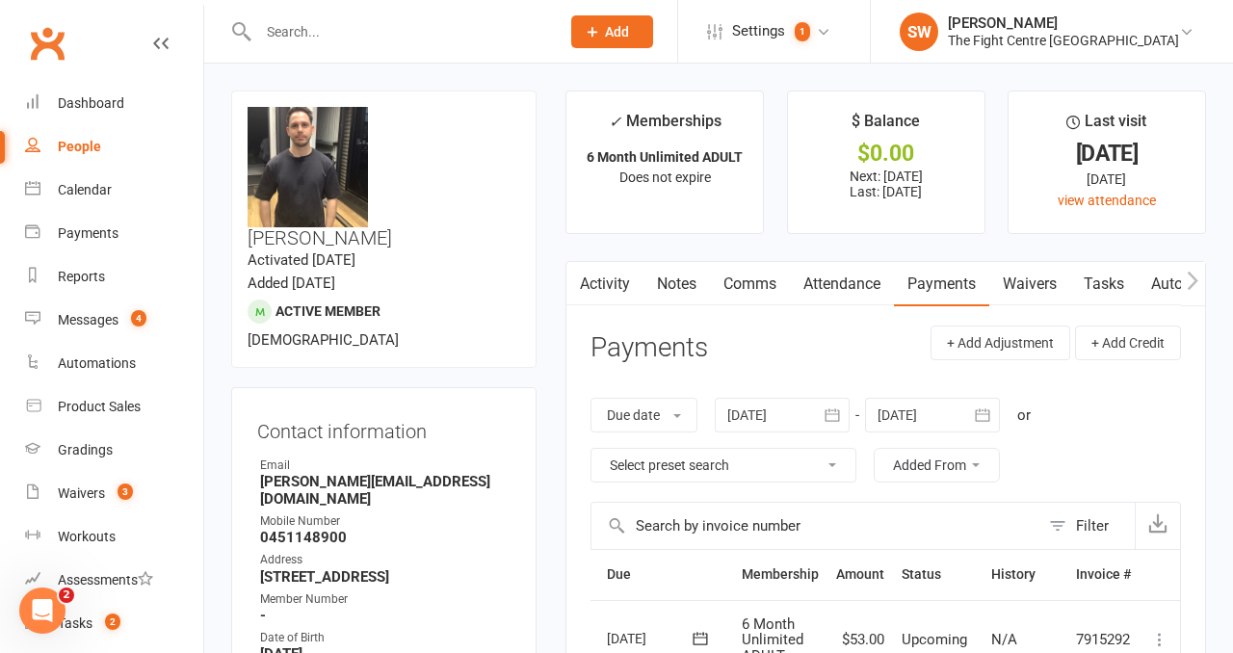
click at [749, 275] on link "Comms" at bounding box center [750, 284] width 80 height 44
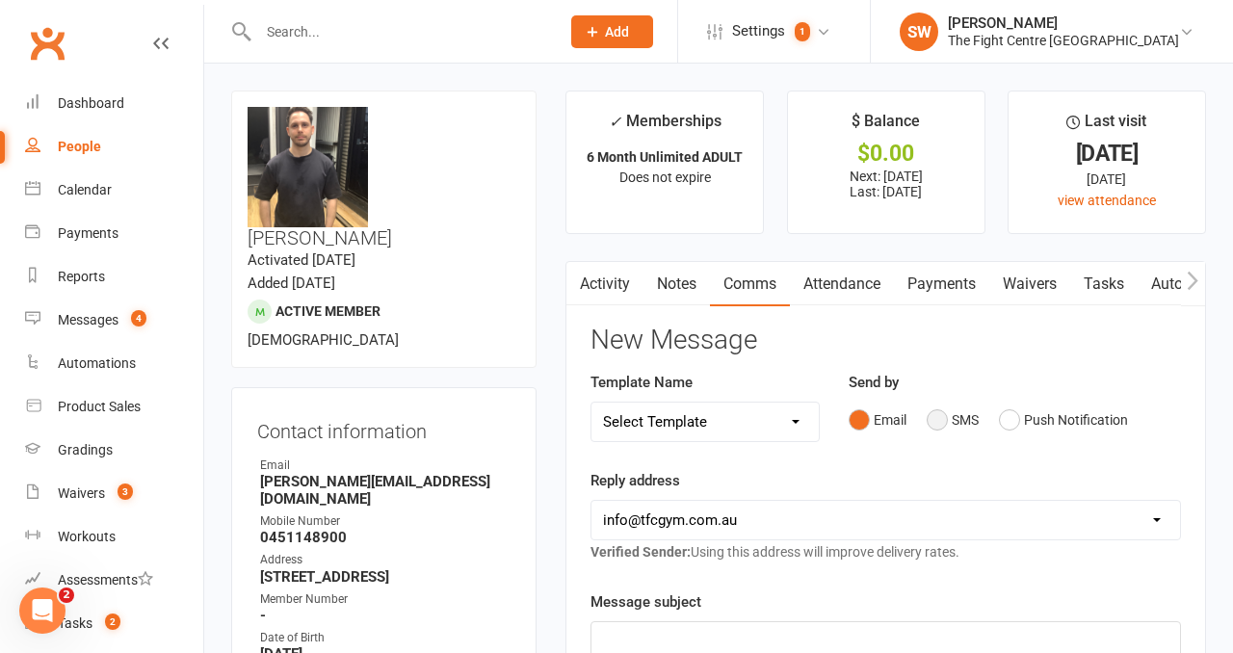
click at [933, 418] on button "SMS" at bounding box center [953, 420] width 52 height 37
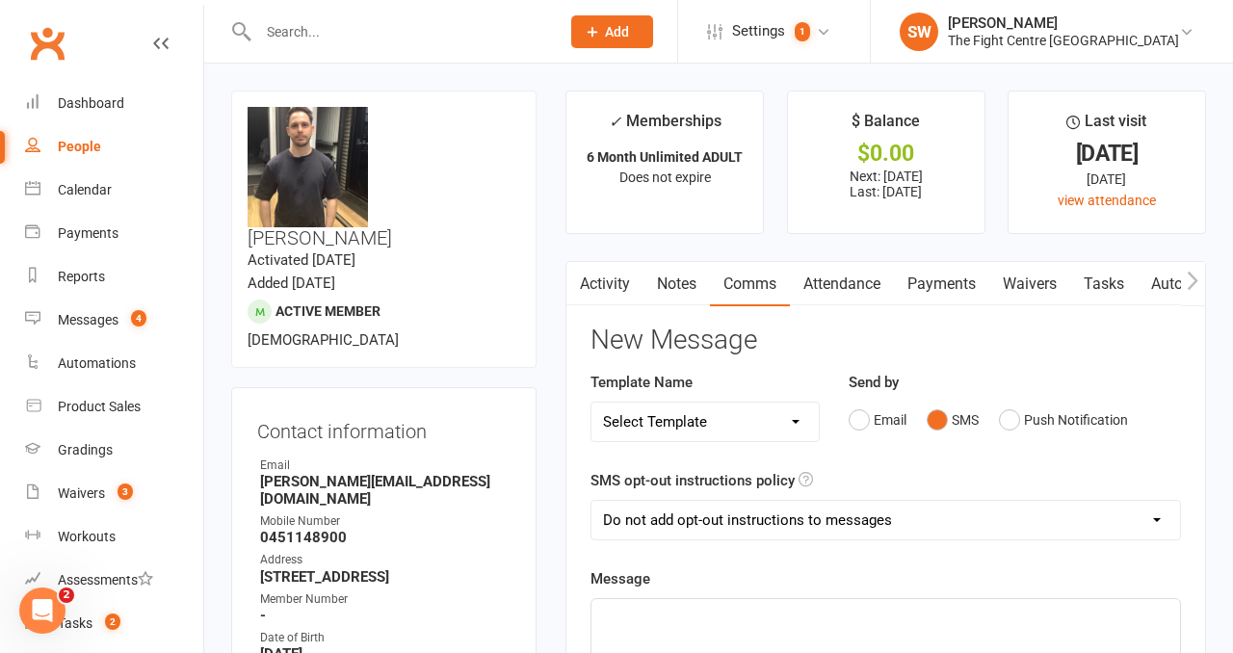
click at [884, 623] on p "﻿" at bounding box center [885, 616] width 565 height 23
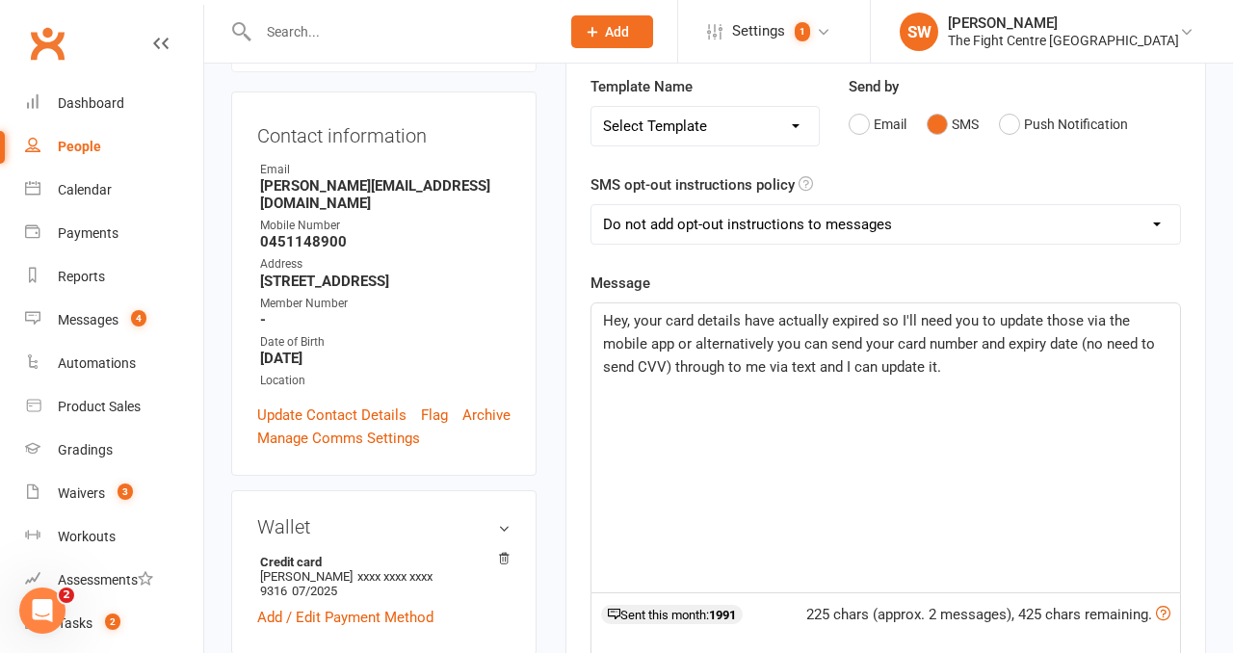
scroll to position [721, 0]
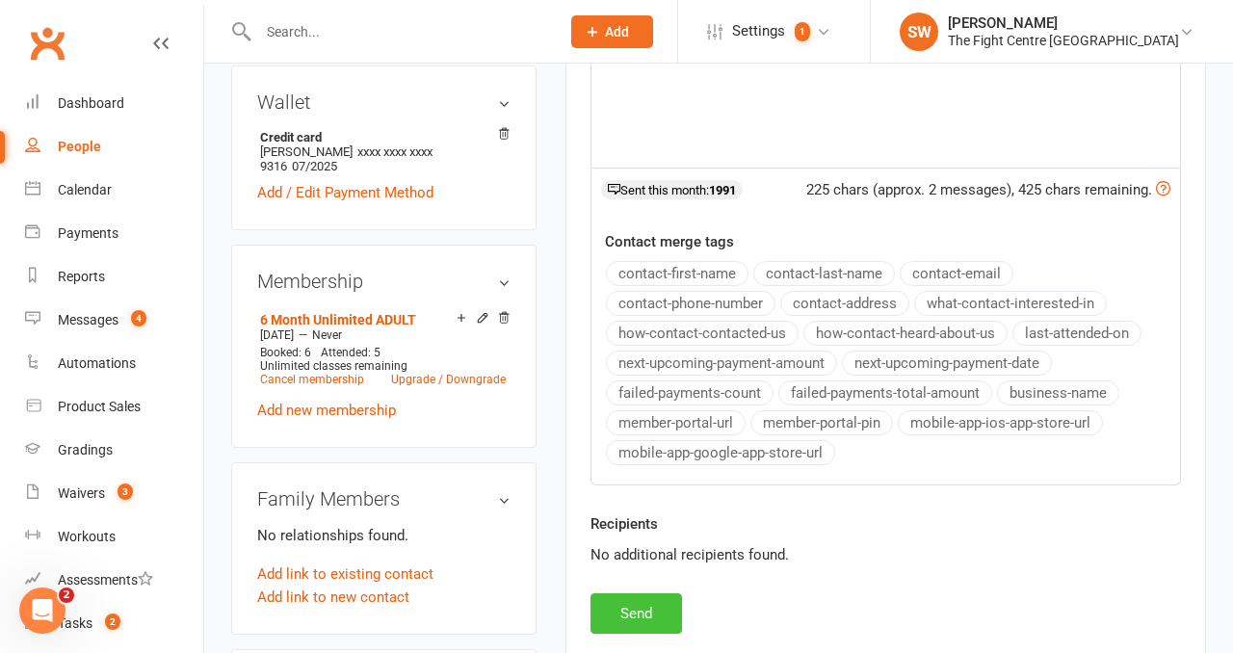
click at [632, 609] on button "Send" at bounding box center [637, 613] width 92 height 40
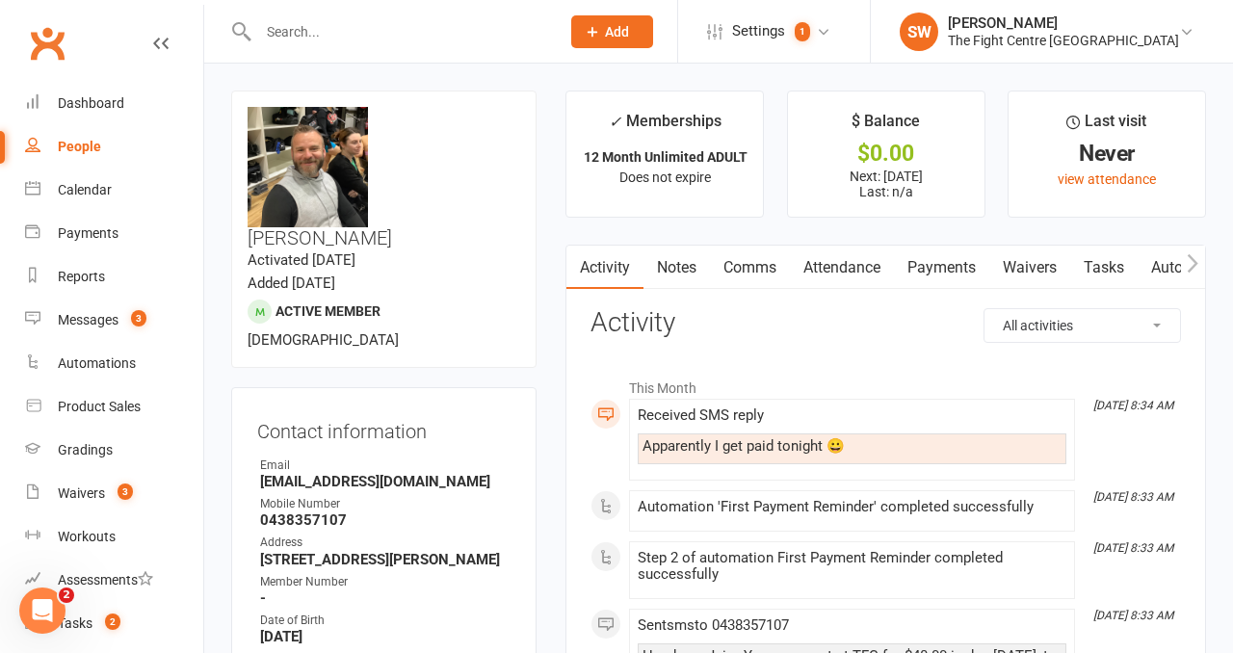
click at [926, 267] on link "Payments" at bounding box center [941, 268] width 95 height 44
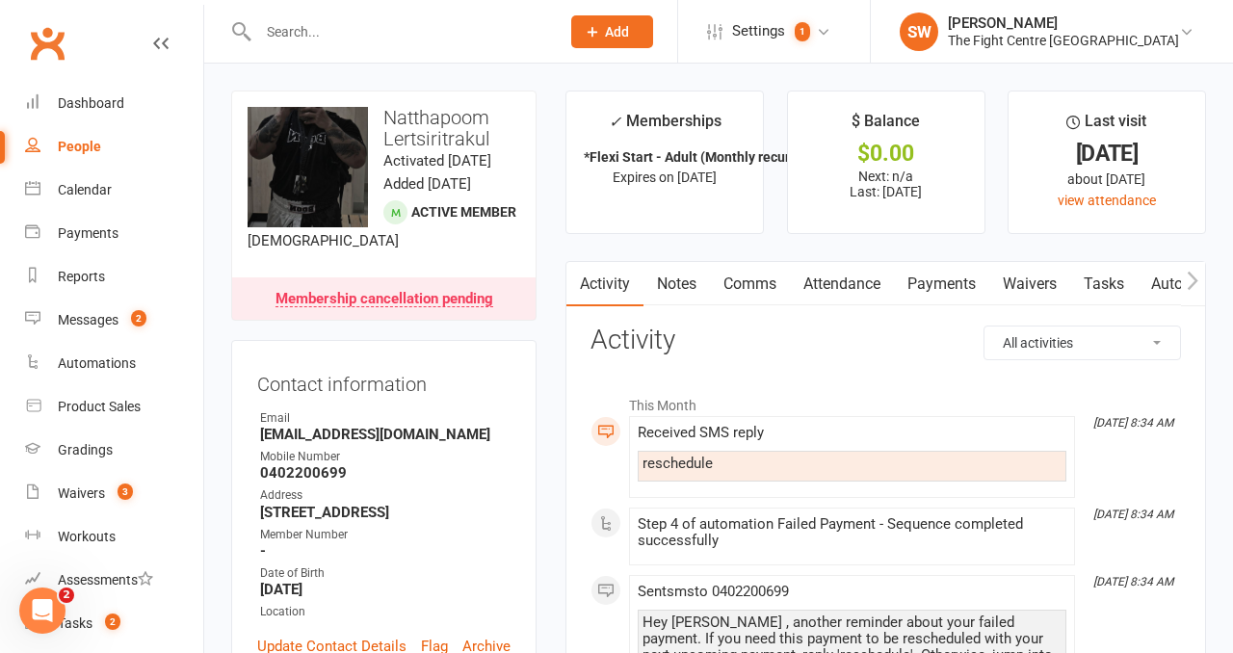
click at [934, 293] on link "Payments" at bounding box center [941, 284] width 95 height 44
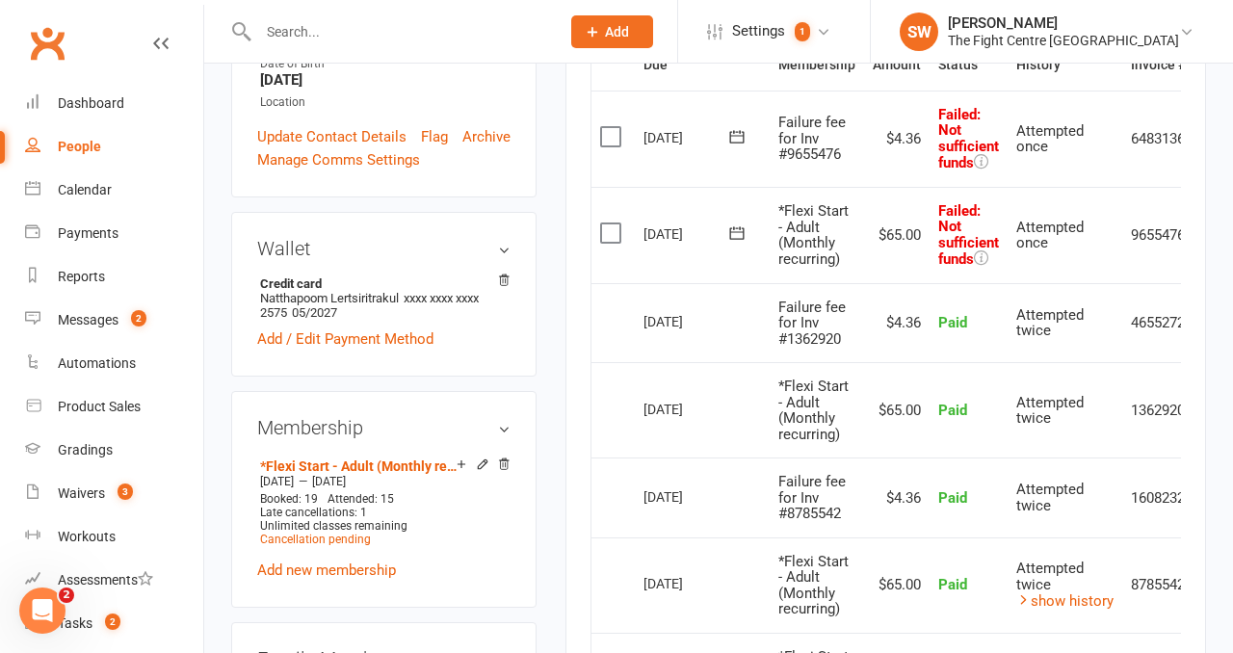
scroll to position [511, 0]
click at [740, 235] on icon at bounding box center [736, 232] width 19 height 19
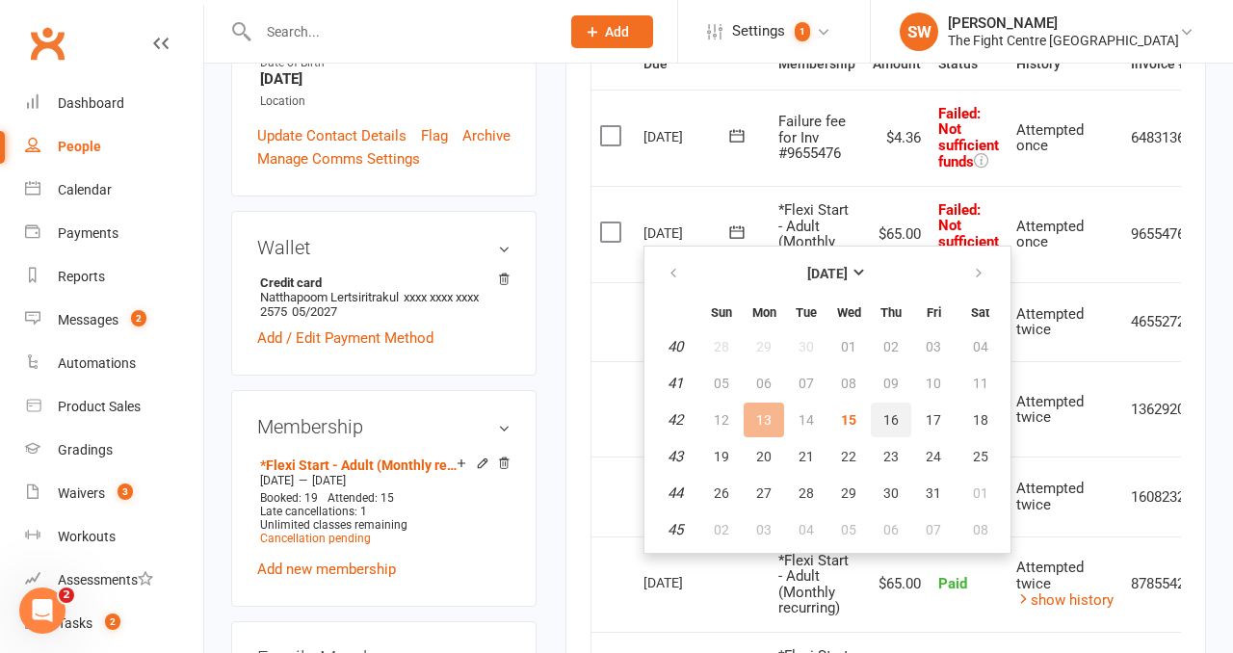
click at [874, 416] on button "16" at bounding box center [891, 420] width 40 height 35
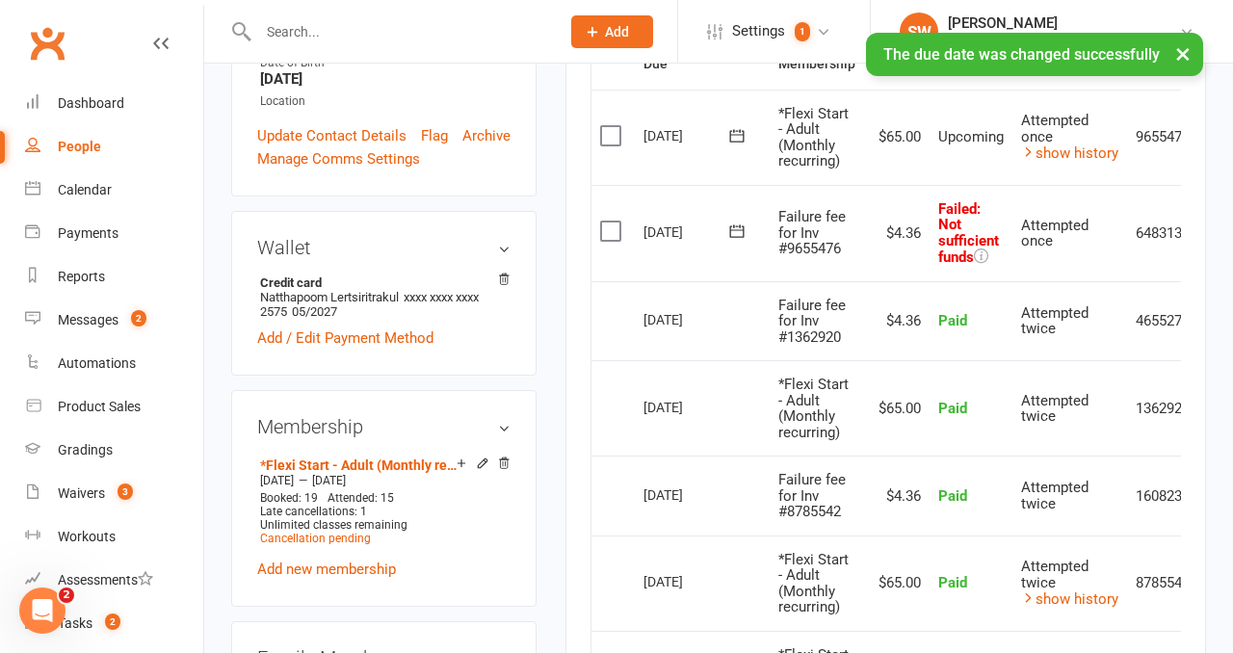
click at [733, 222] on button at bounding box center [737, 232] width 39 height 20
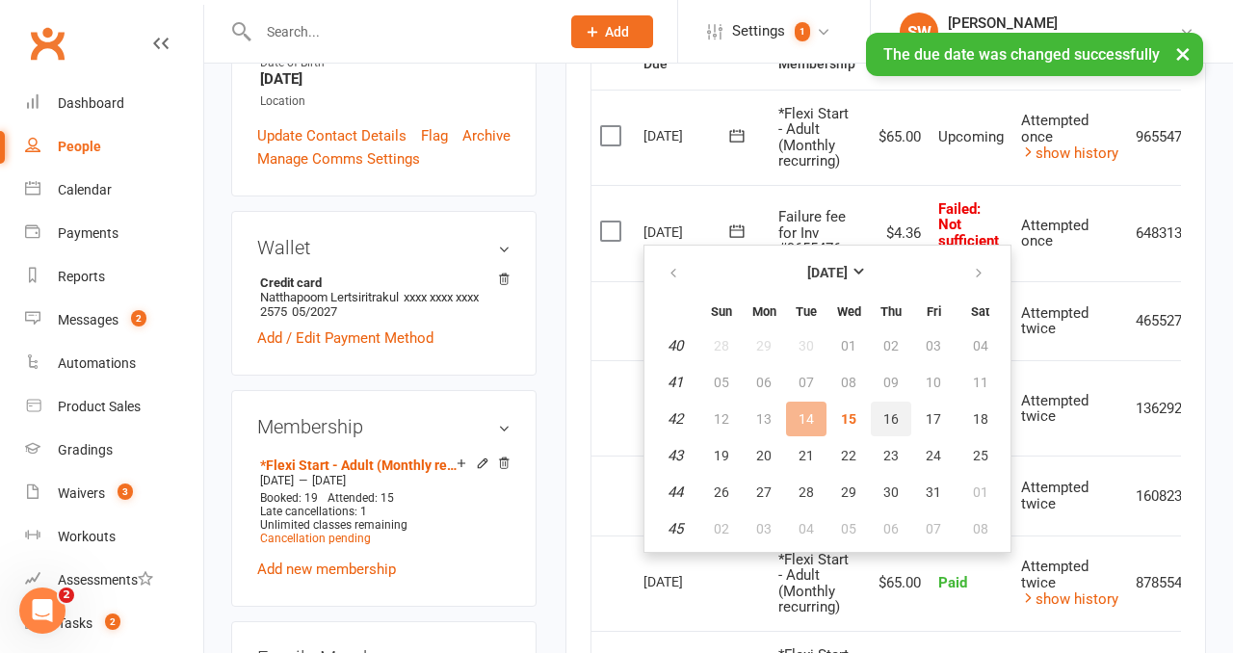
click at [900, 422] on button "16" at bounding box center [891, 419] width 40 height 35
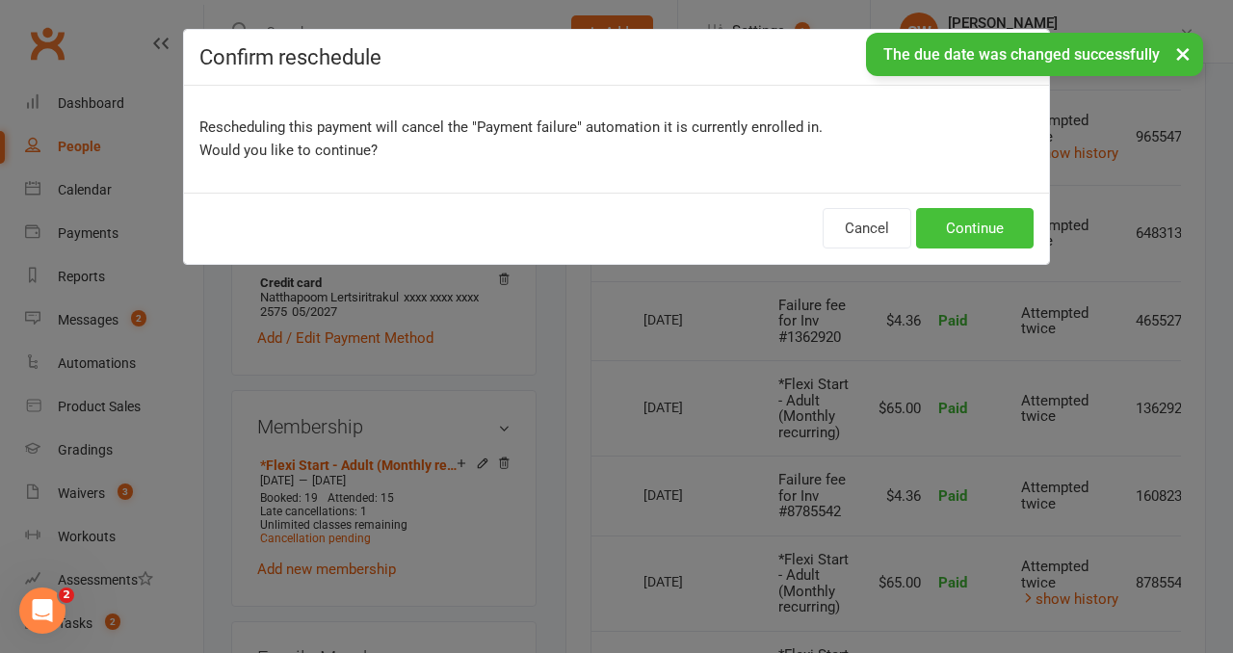
click at [1008, 224] on button "Continue" at bounding box center [975, 228] width 118 height 40
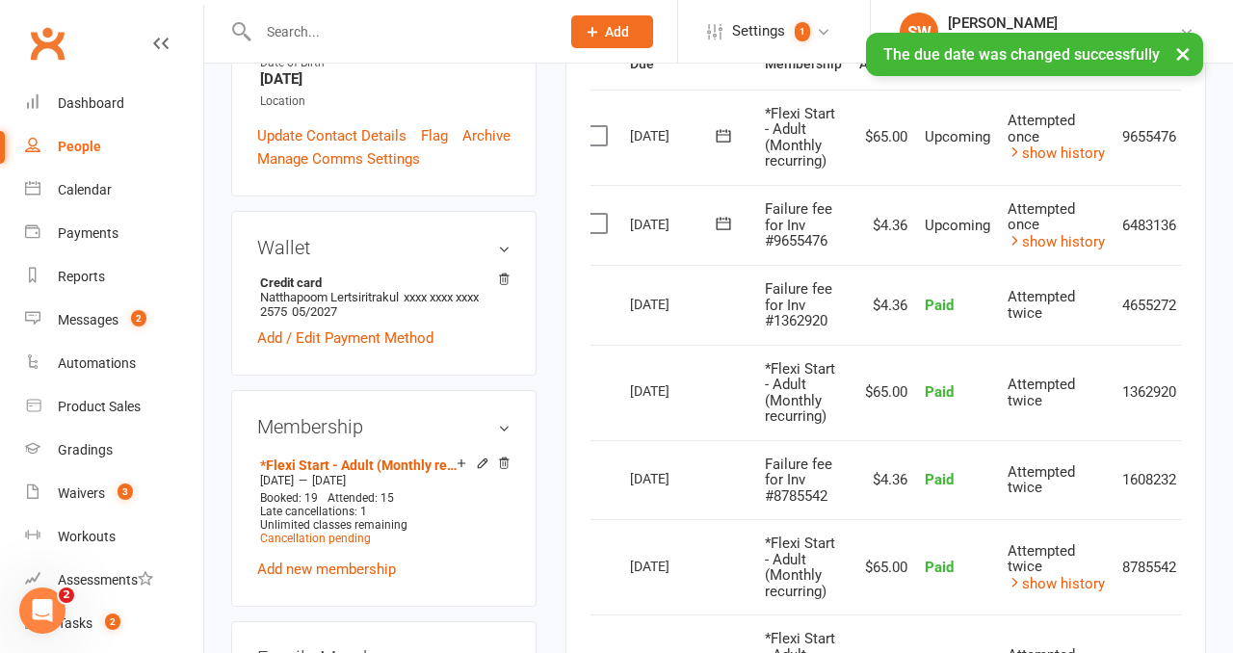
scroll to position [0, 63]
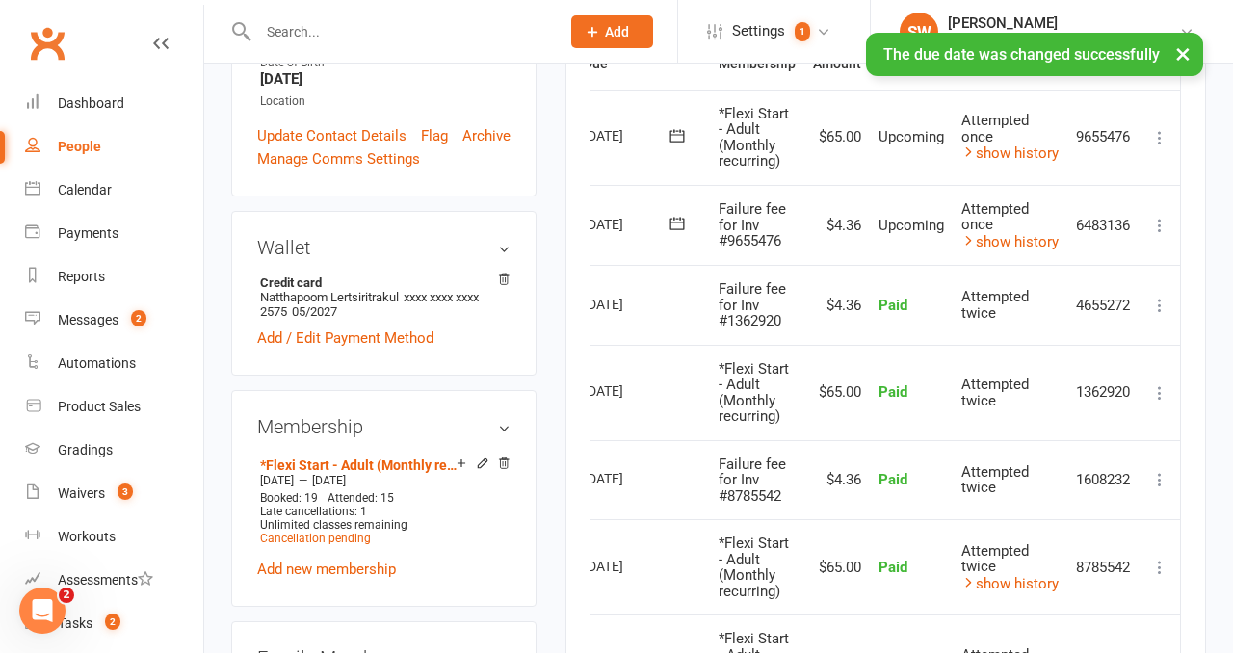
click at [1161, 225] on icon at bounding box center [1159, 225] width 19 height 19
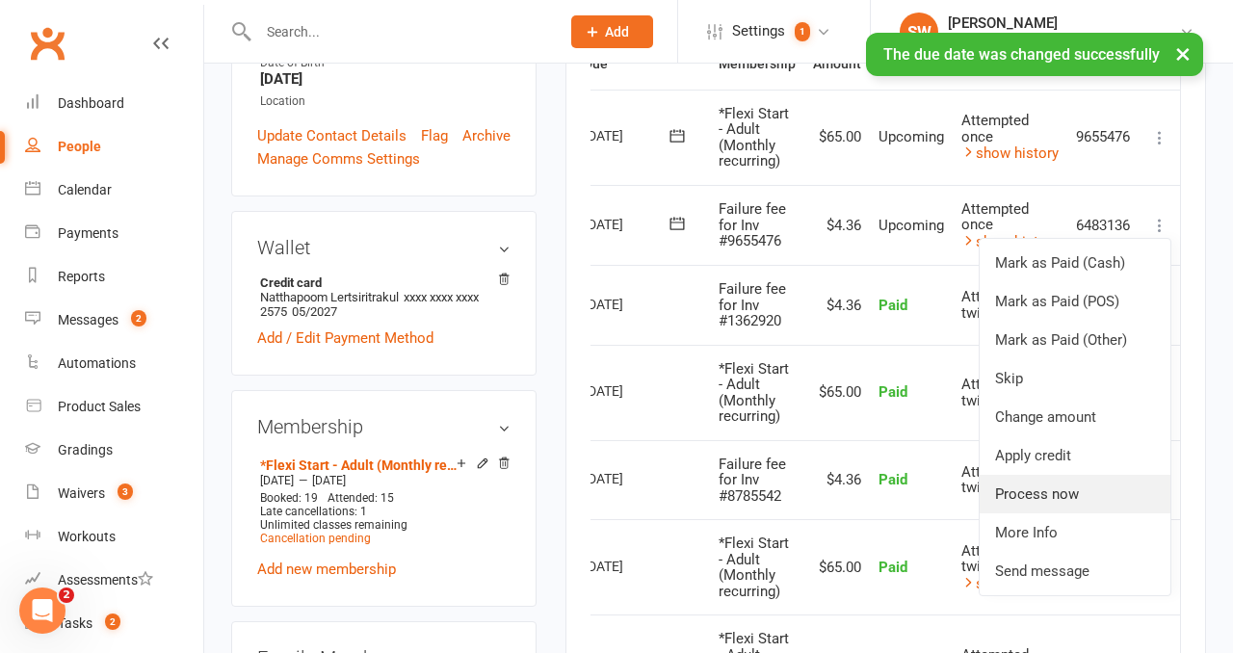
click at [1035, 508] on link "Process now" at bounding box center [1075, 494] width 191 height 39
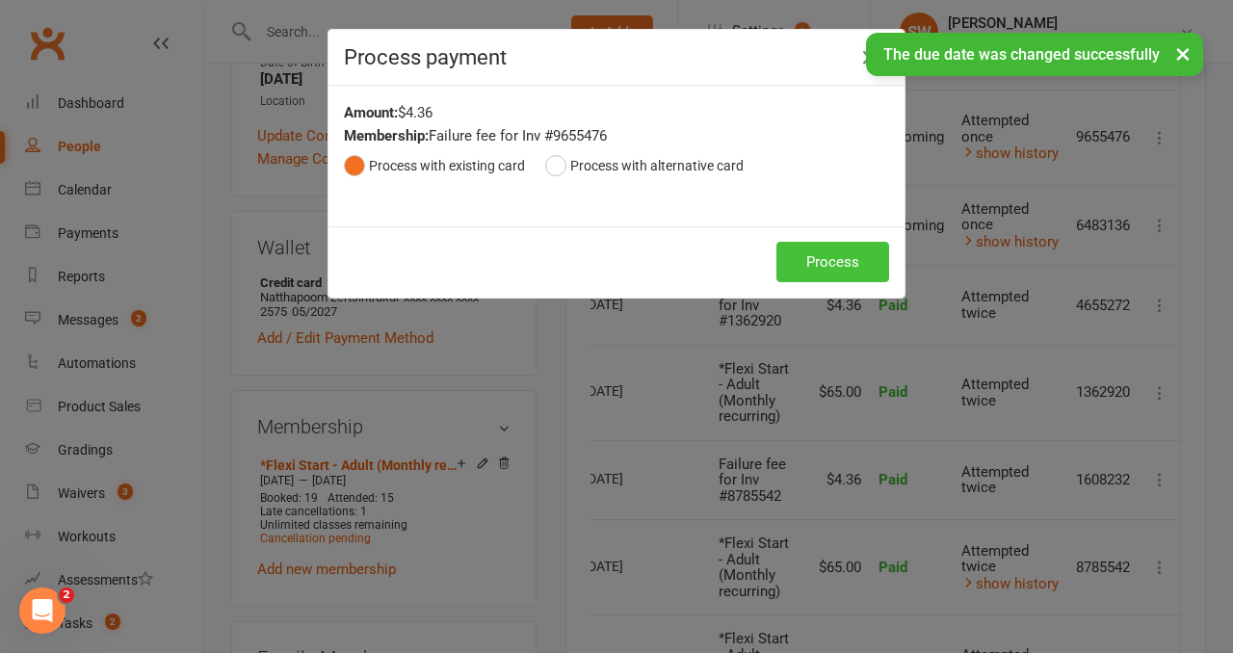
click at [828, 276] on button "Process" at bounding box center [832, 262] width 113 height 40
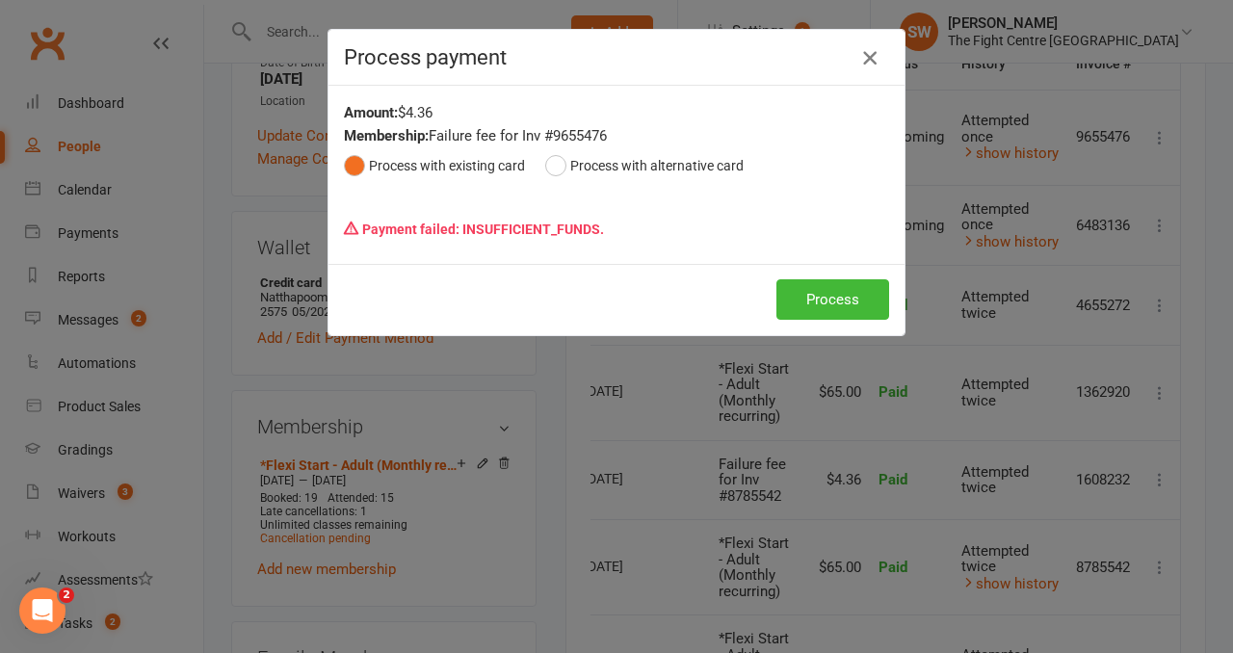
click at [875, 57] on icon "button" at bounding box center [869, 57] width 23 height 23
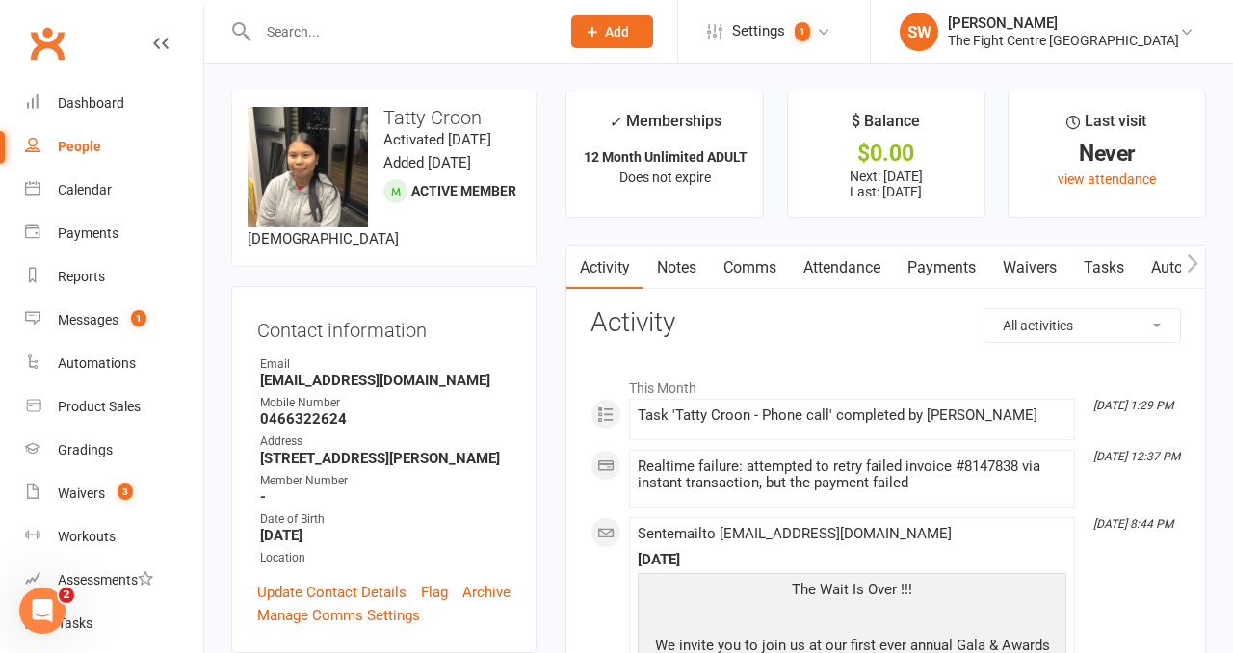
click at [918, 276] on link "Payments" at bounding box center [941, 268] width 95 height 44
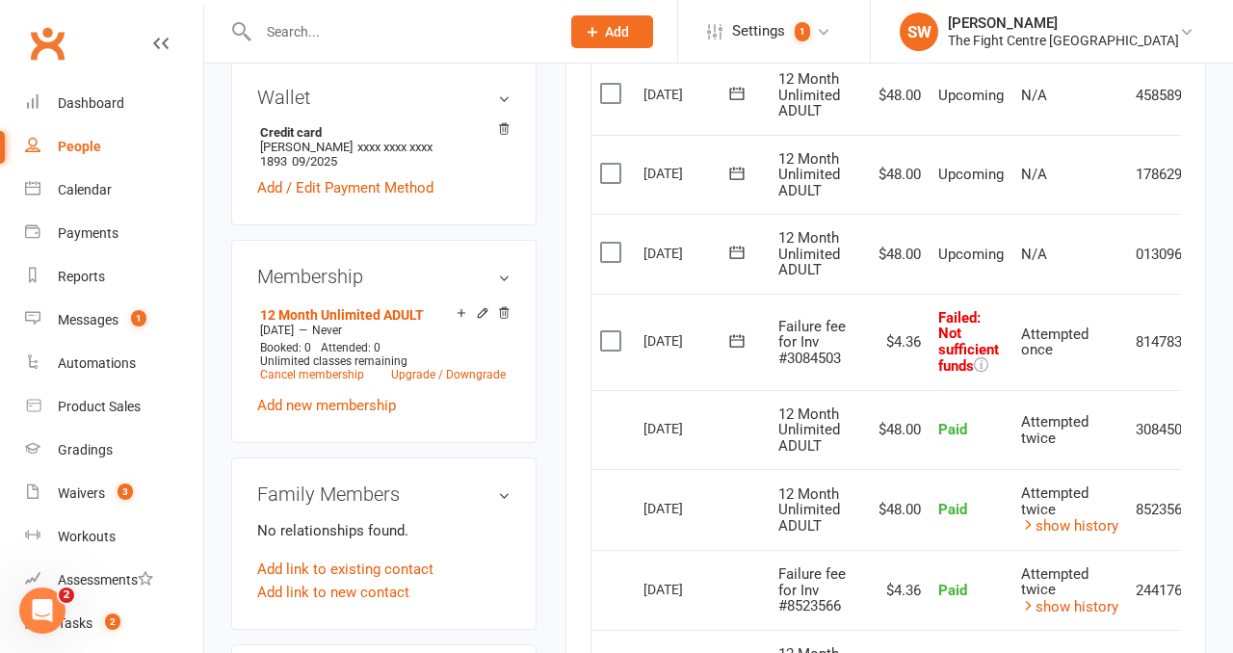
scroll to position [0, 63]
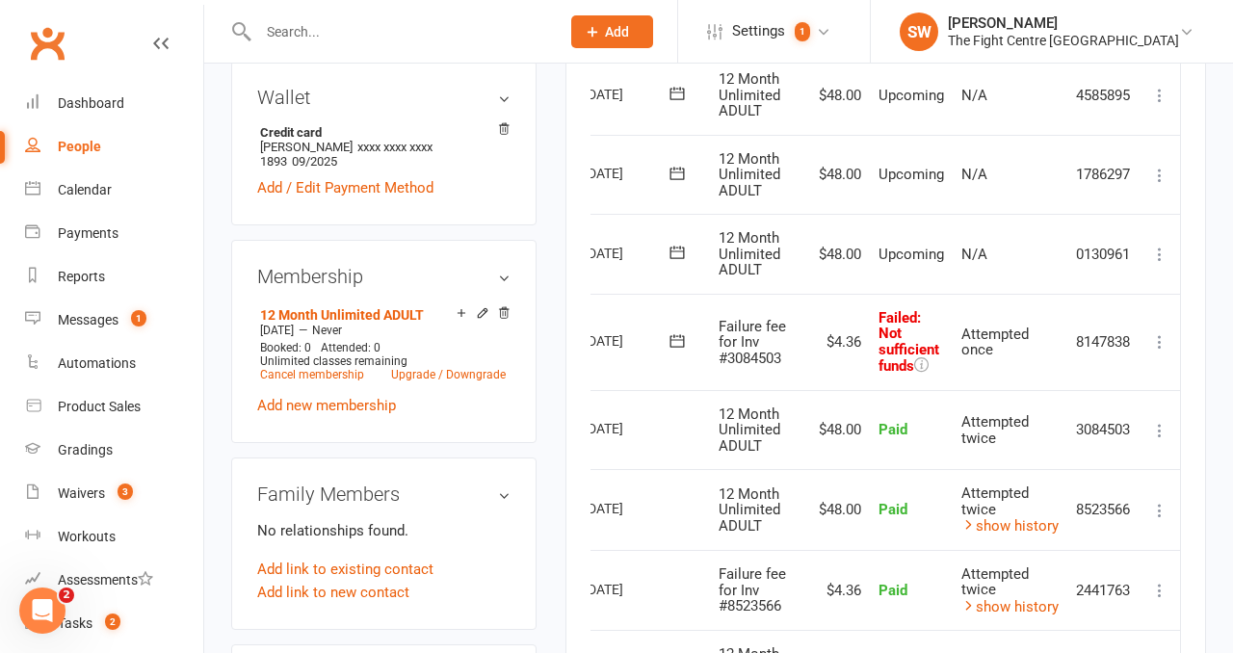
click at [1158, 339] on icon at bounding box center [1159, 341] width 19 height 19
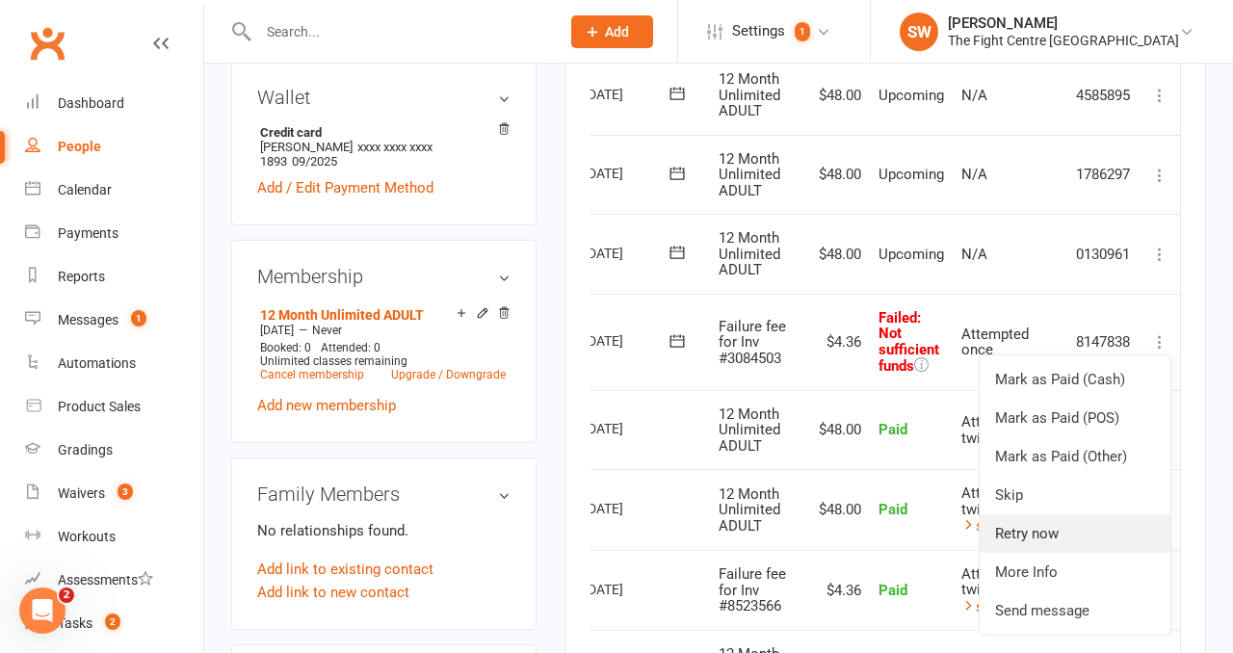
click at [1044, 537] on link "Retry now" at bounding box center [1075, 533] width 191 height 39
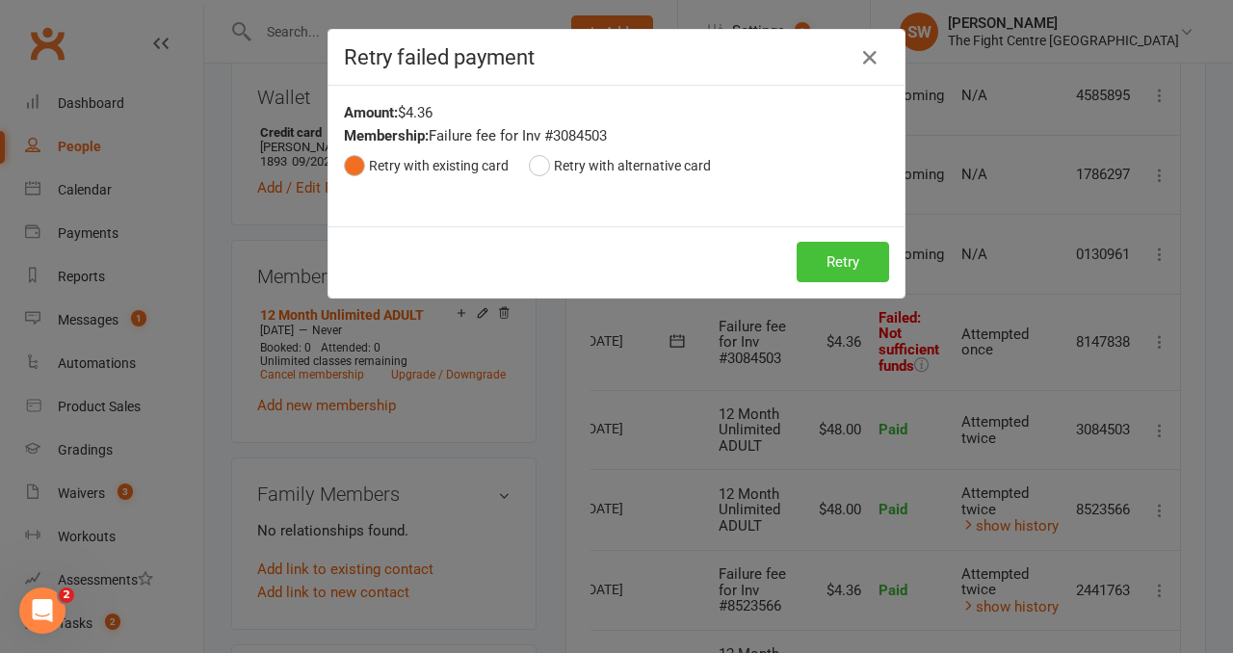
click at [828, 276] on button "Retry" at bounding box center [843, 262] width 92 height 40
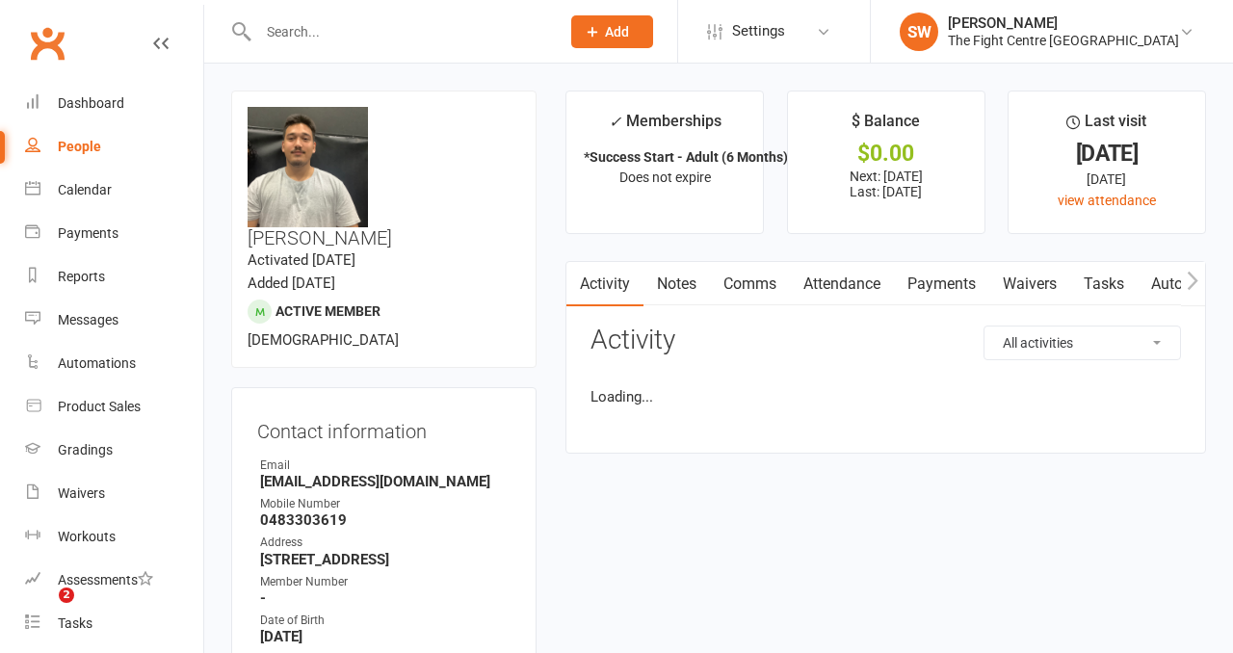
click at [911, 281] on link "Payments" at bounding box center [941, 284] width 95 height 44
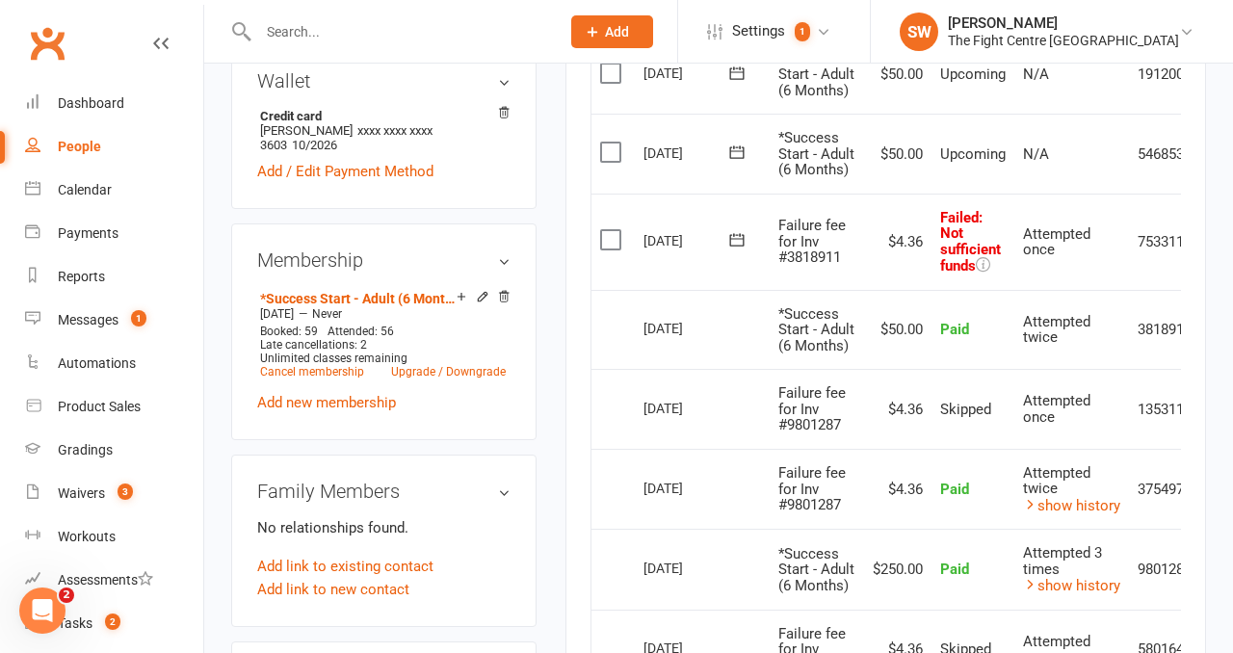
scroll to position [0, 67]
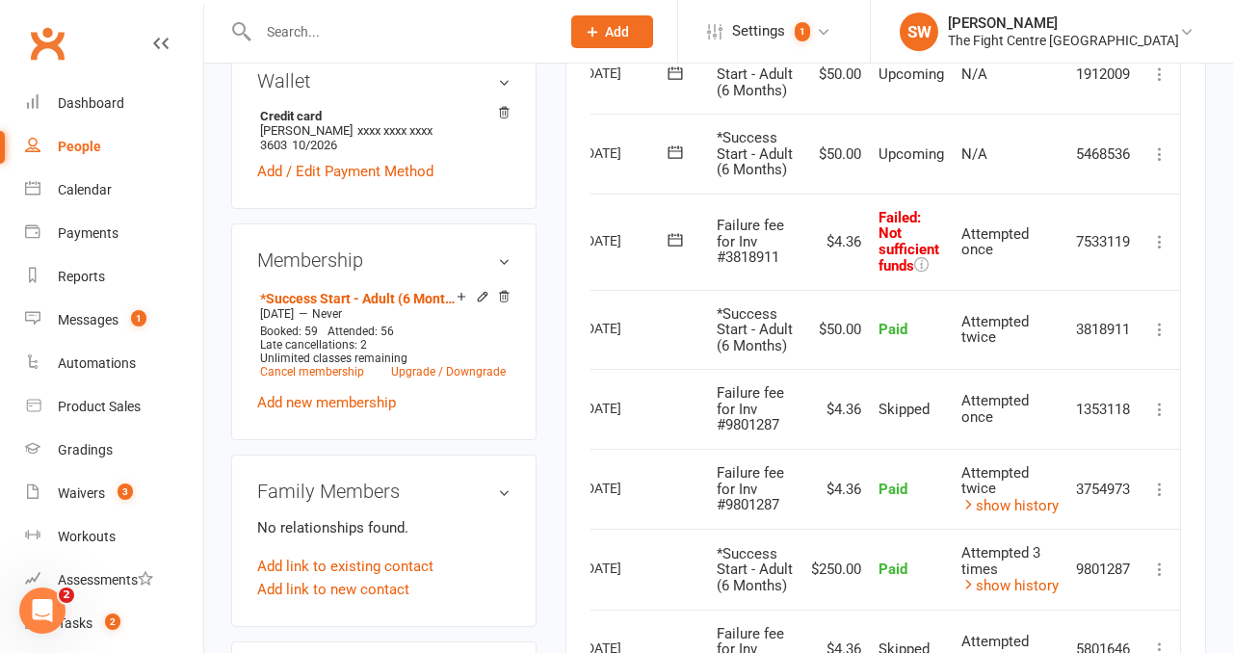
click at [1163, 251] on icon at bounding box center [1159, 241] width 19 height 19
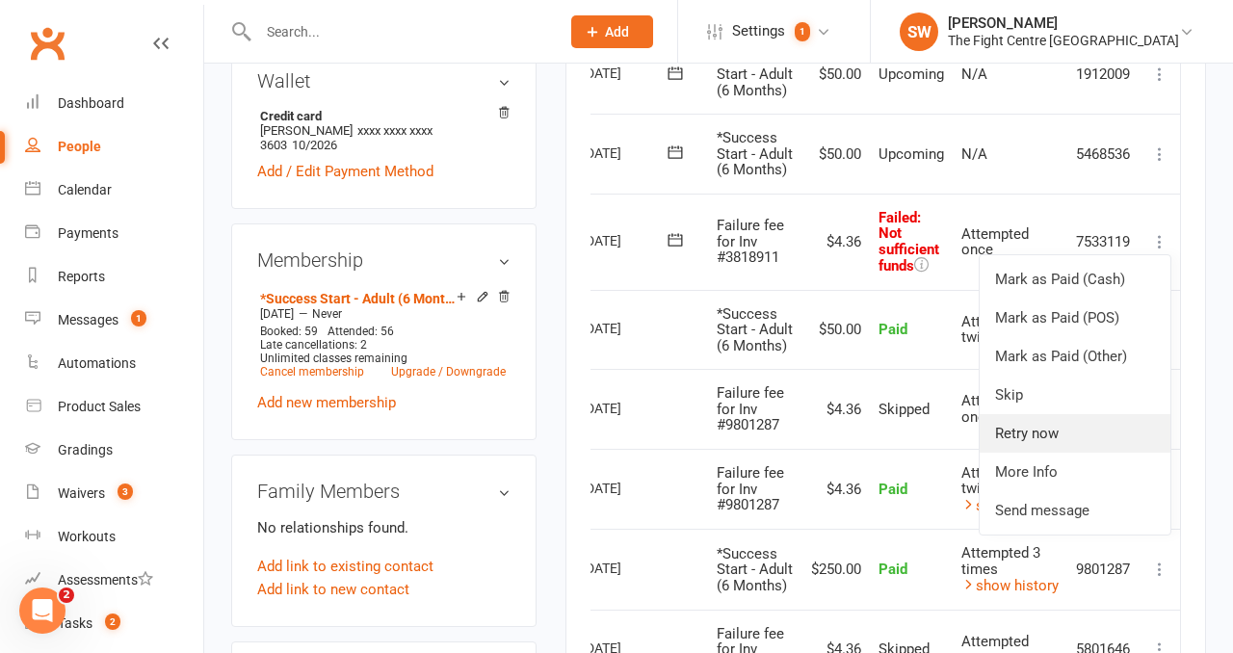
click at [1064, 453] on link "Retry now" at bounding box center [1075, 433] width 191 height 39
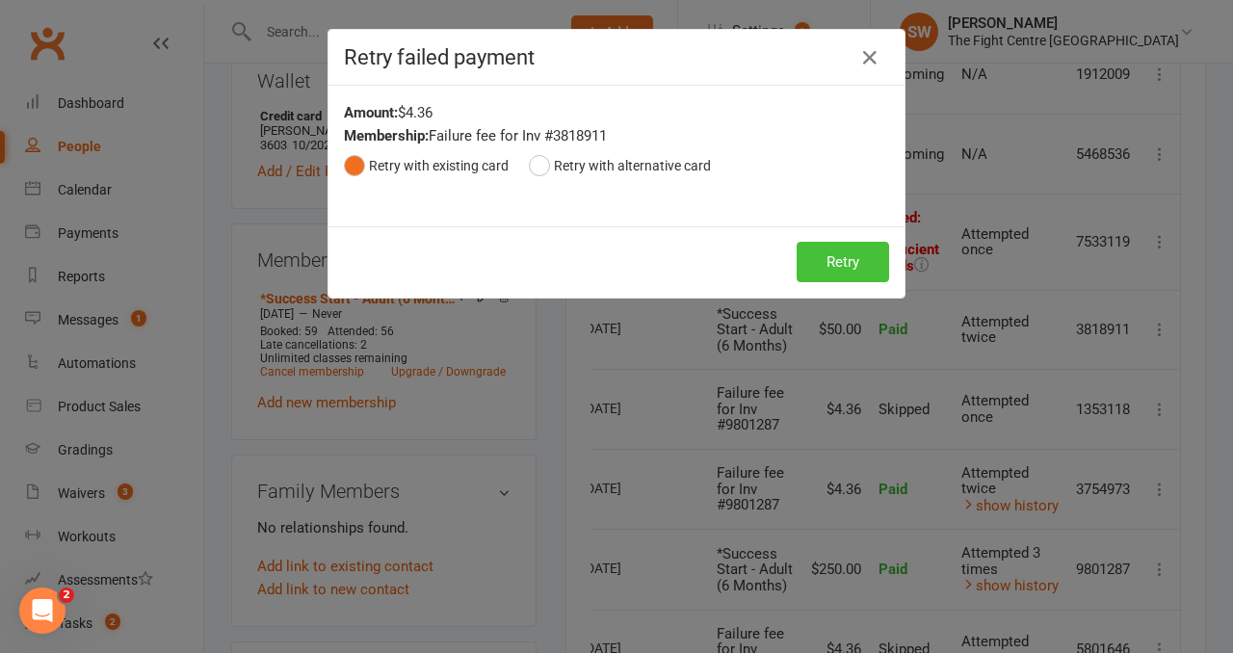
click at [832, 268] on button "Retry" at bounding box center [843, 262] width 92 height 40
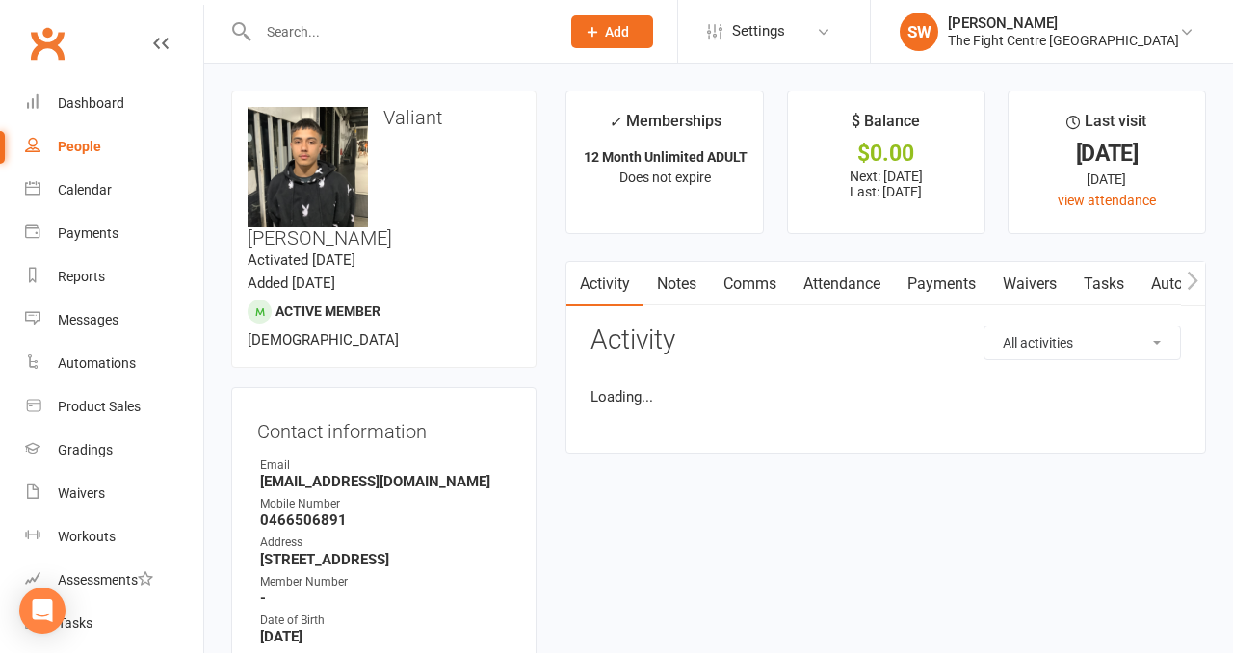
click at [920, 279] on link "Payments" at bounding box center [941, 284] width 95 height 44
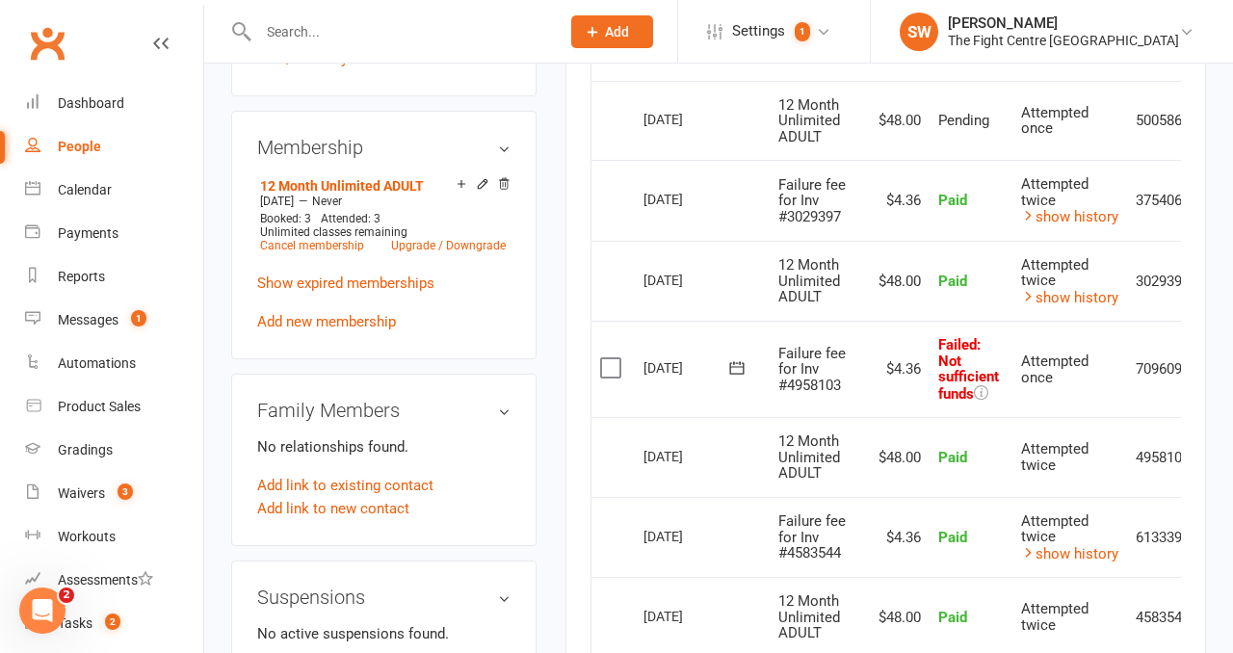
scroll to position [0, 63]
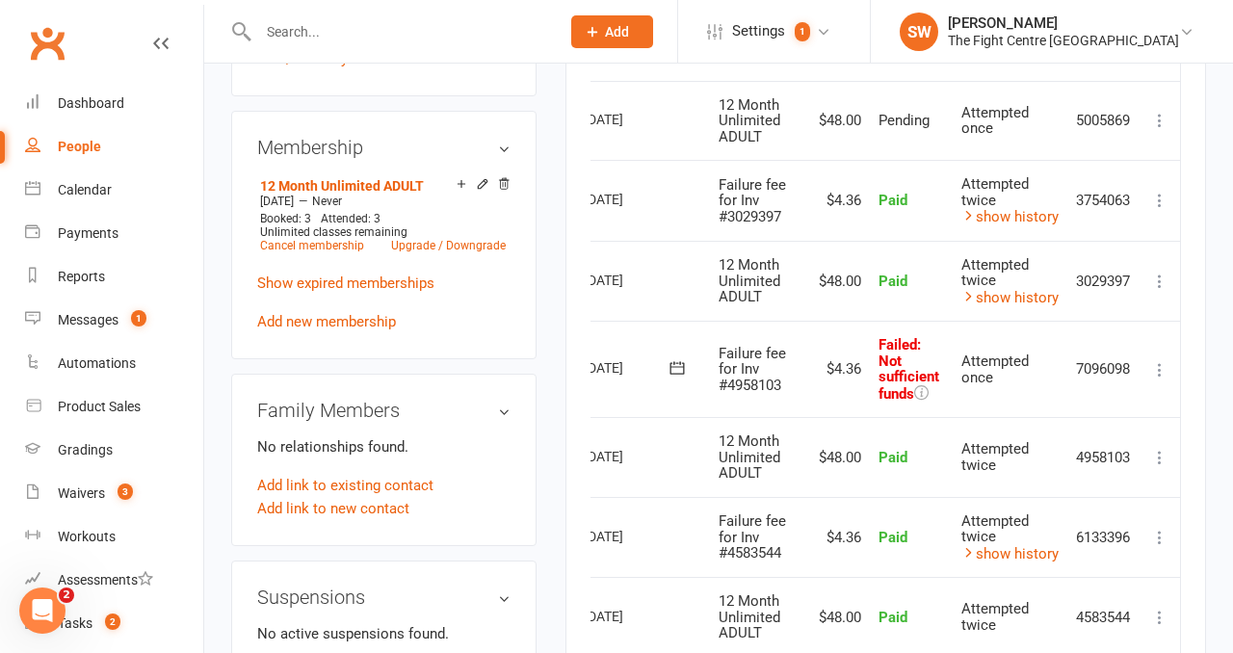
click at [1164, 360] on icon at bounding box center [1159, 369] width 19 height 19
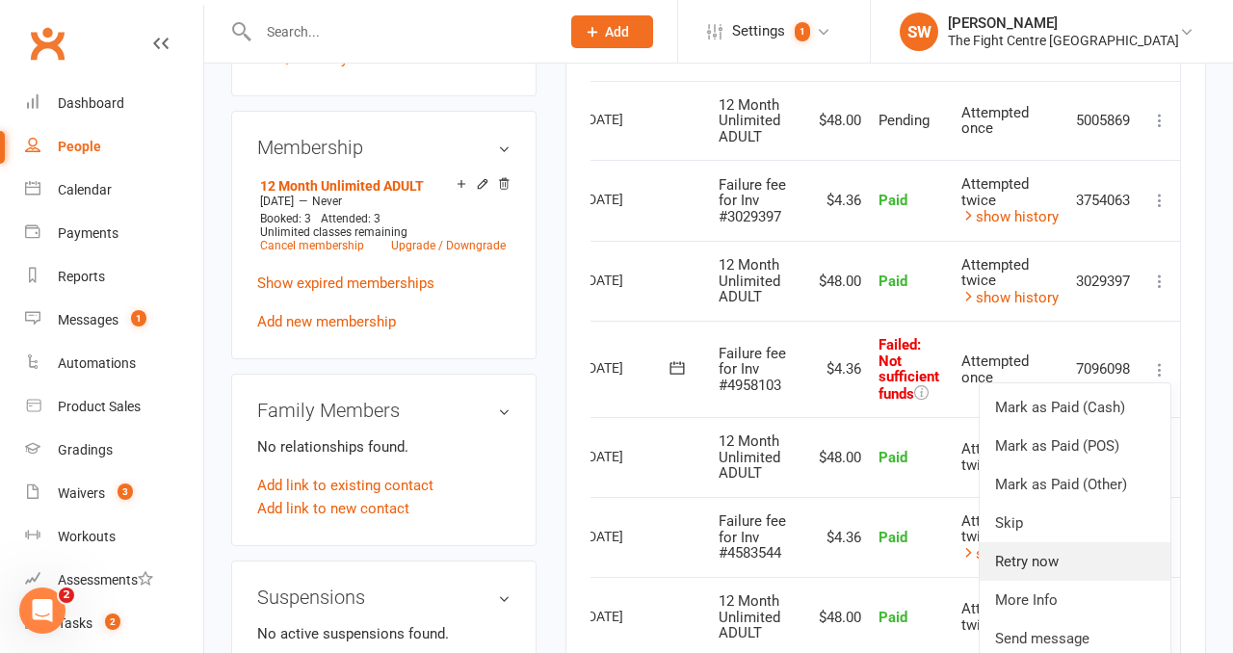
click at [1049, 559] on link "Retry now" at bounding box center [1075, 561] width 191 height 39
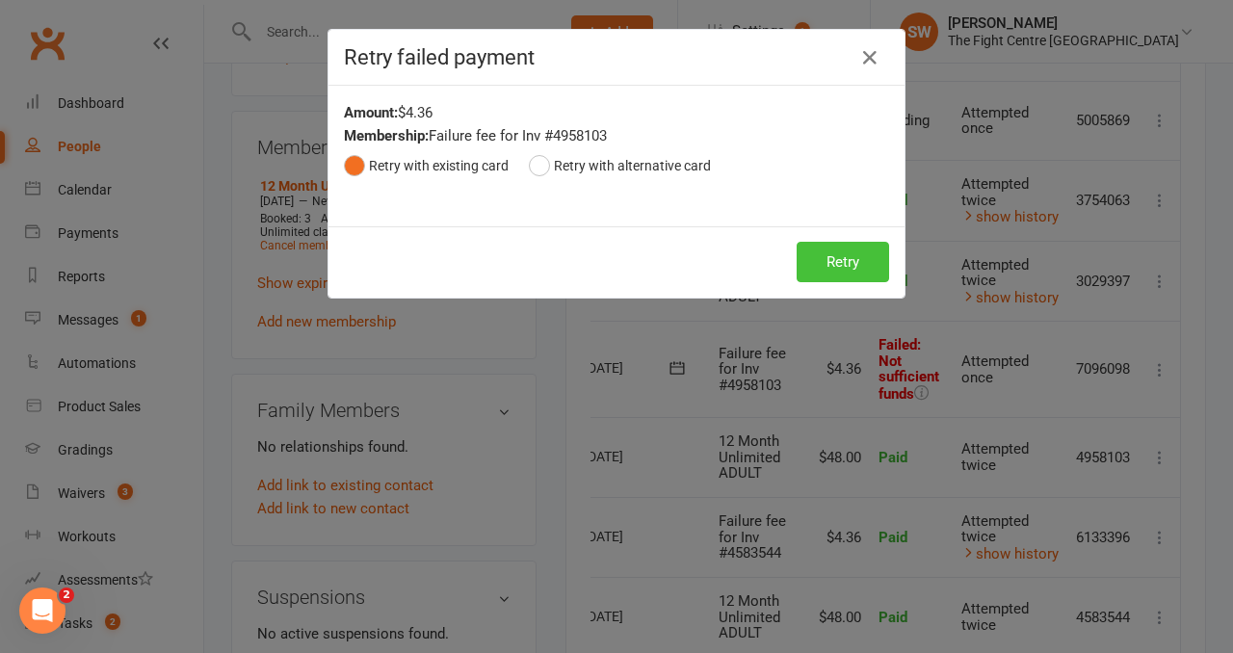
click at [845, 256] on button "Retry" at bounding box center [843, 262] width 92 height 40
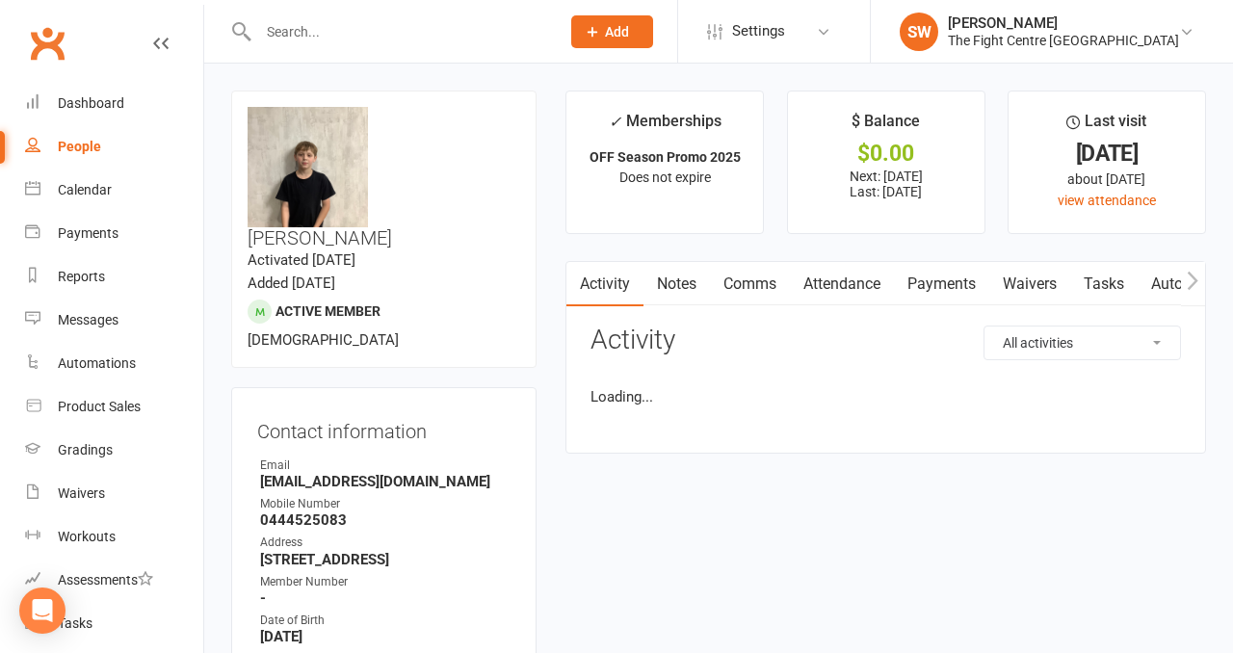
click at [912, 285] on link "Payments" at bounding box center [941, 284] width 95 height 44
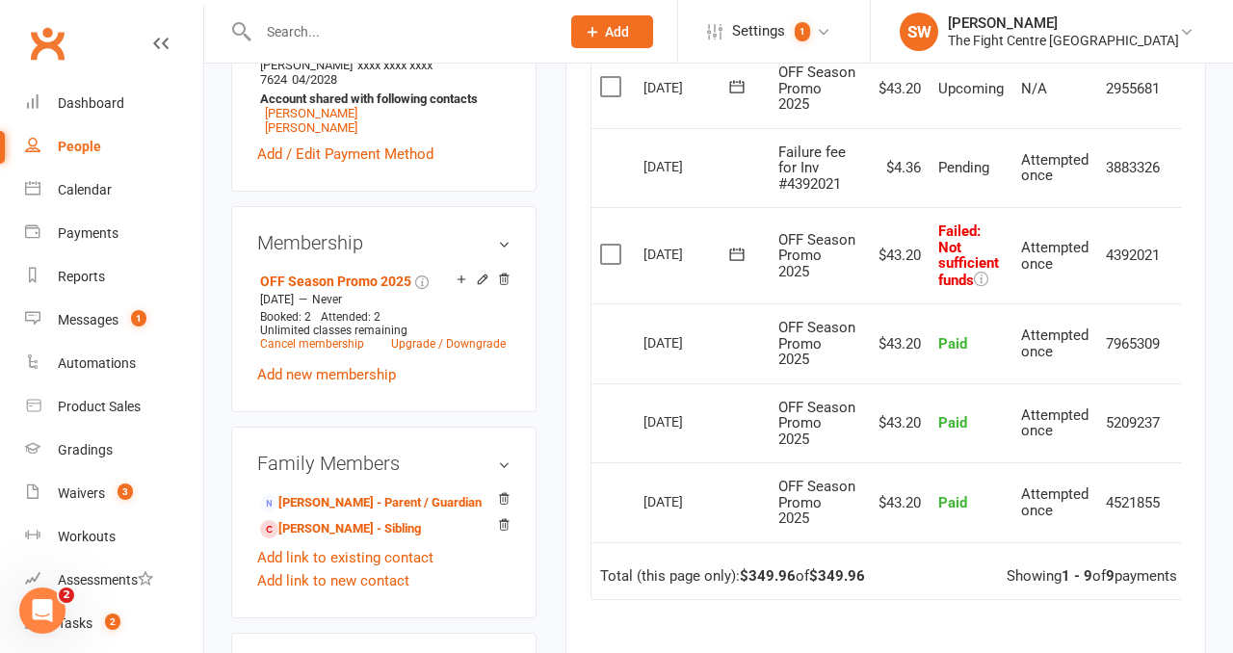
scroll to position [0, 31]
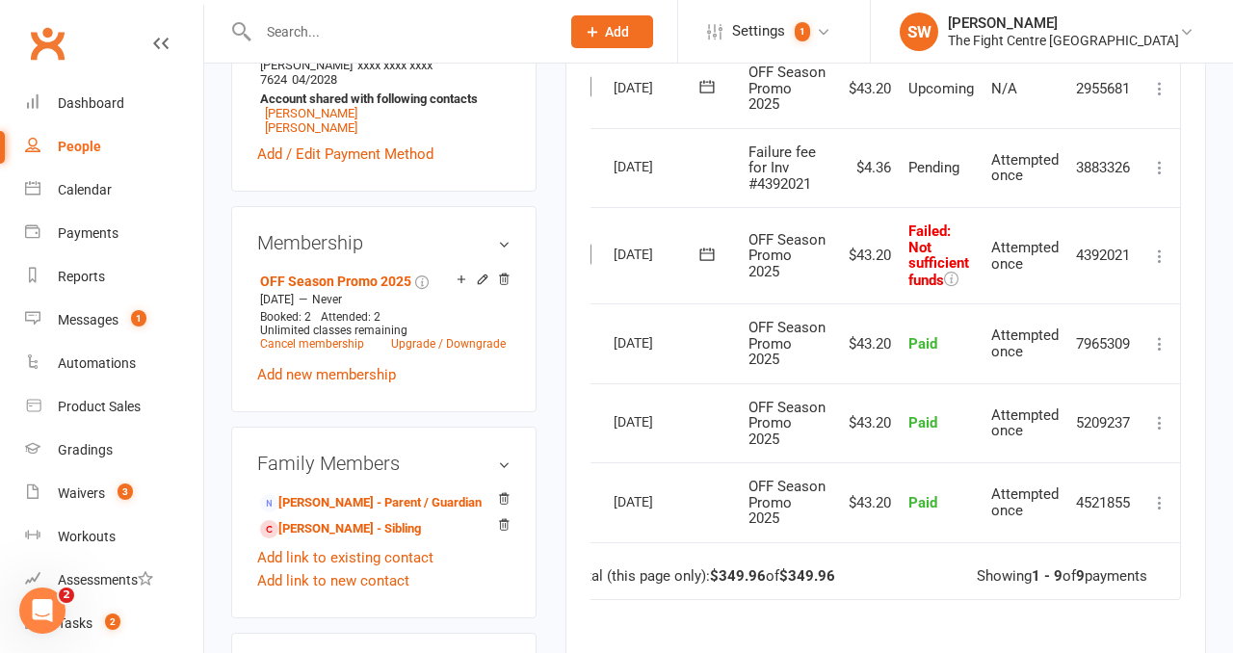
click at [1155, 266] on icon at bounding box center [1159, 256] width 19 height 19
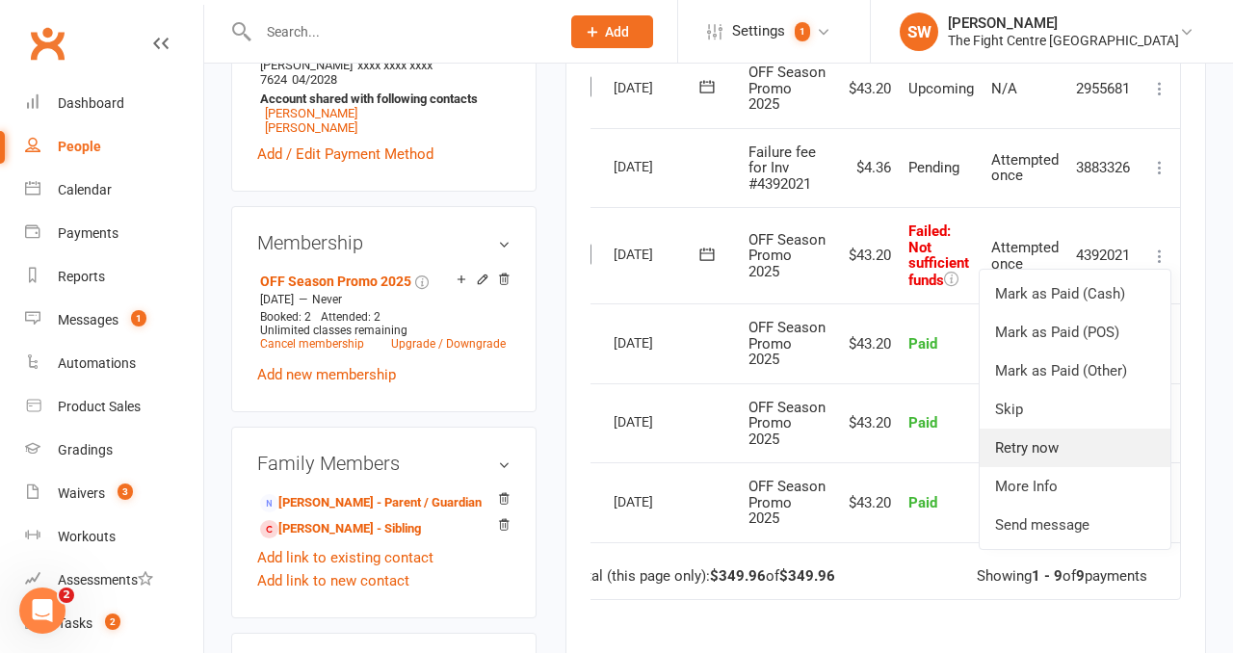
click at [1092, 467] on link "Retry now" at bounding box center [1075, 448] width 191 height 39
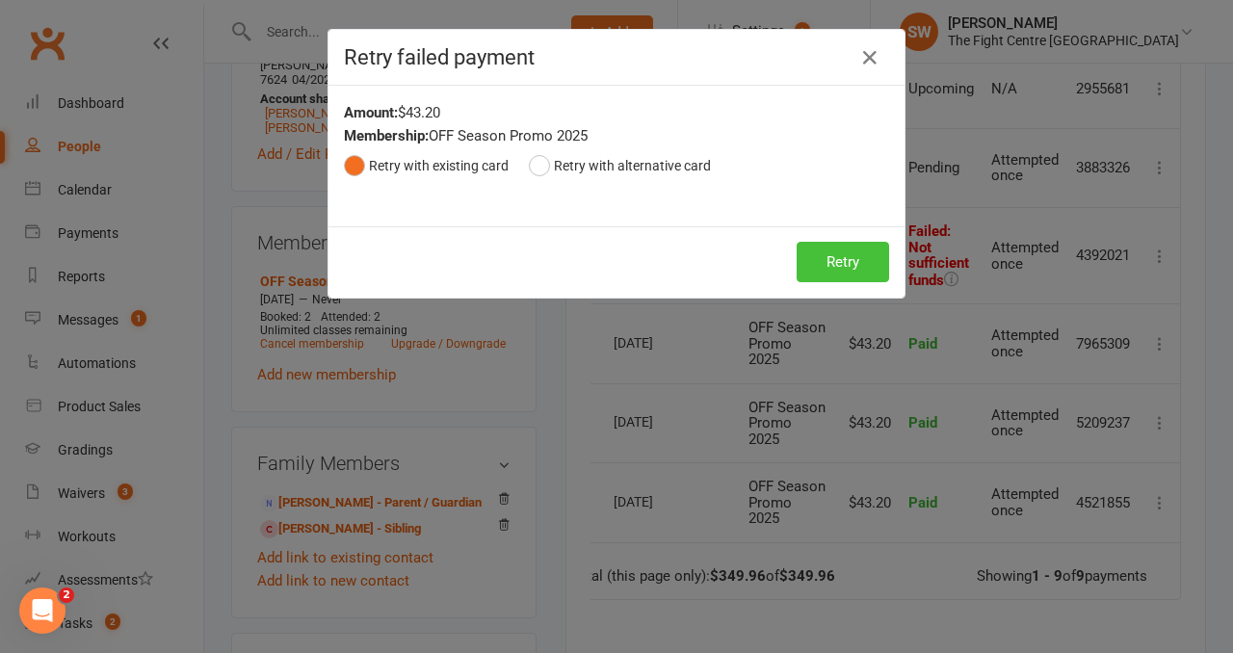
click at [867, 272] on button "Retry" at bounding box center [843, 262] width 92 height 40
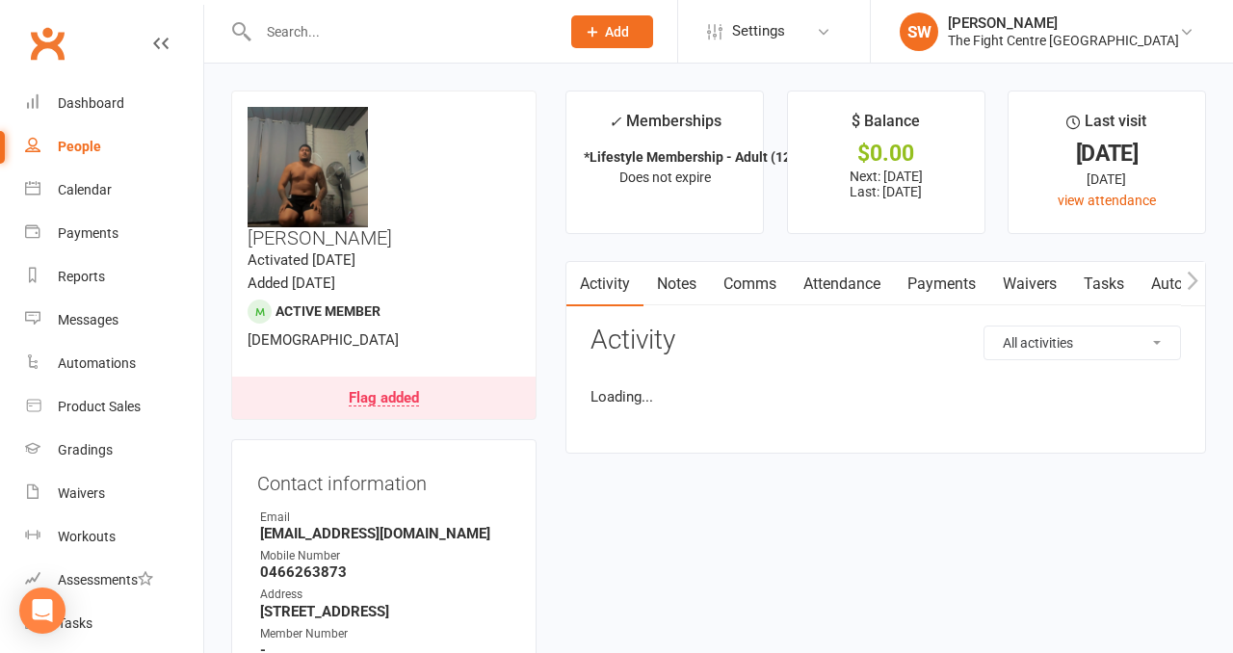
click at [913, 287] on link "Payments" at bounding box center [941, 284] width 95 height 44
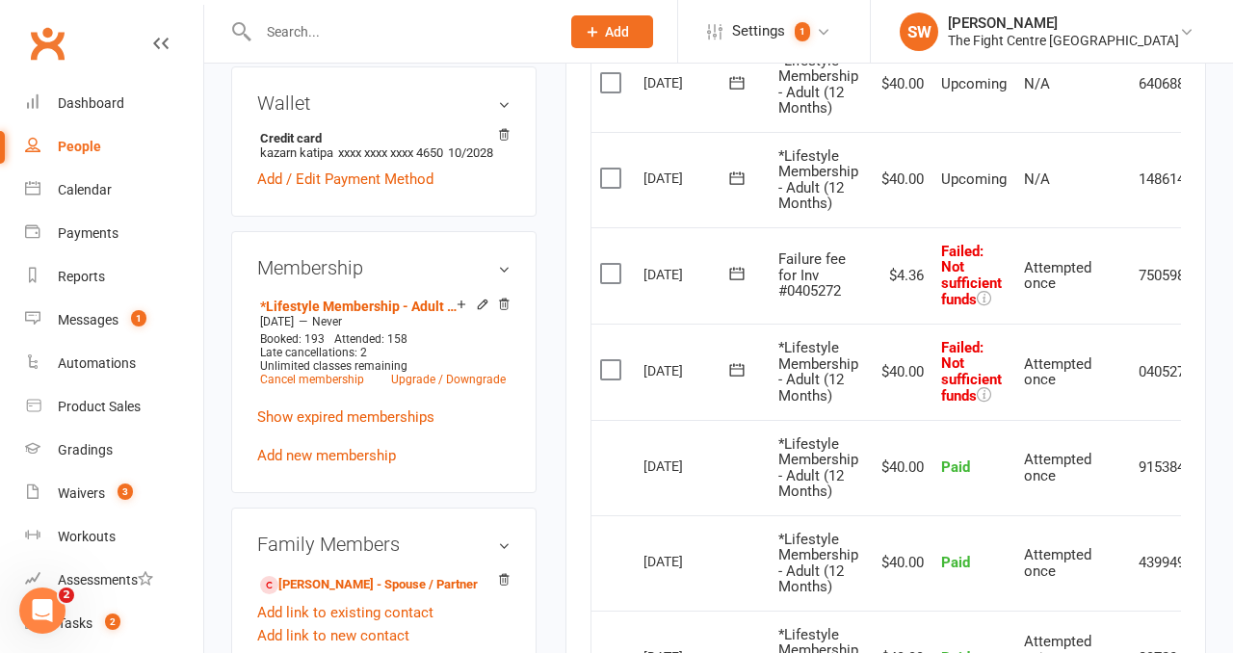
scroll to position [0, 67]
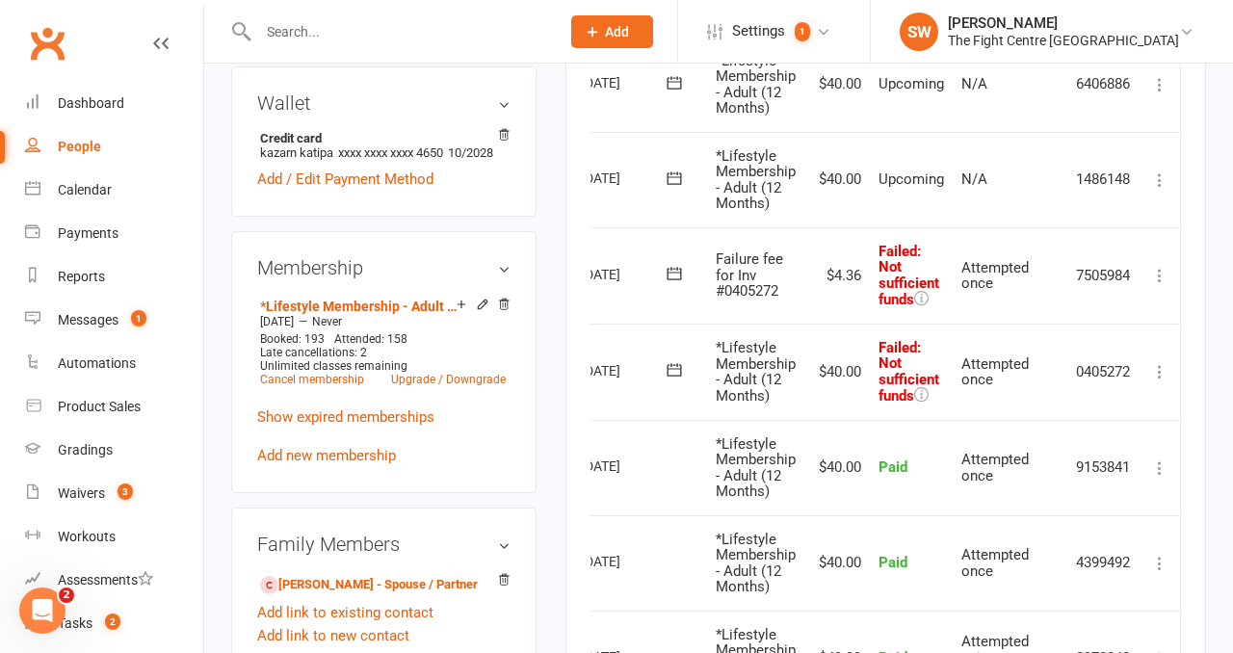
click at [1169, 370] on icon at bounding box center [1159, 371] width 19 height 19
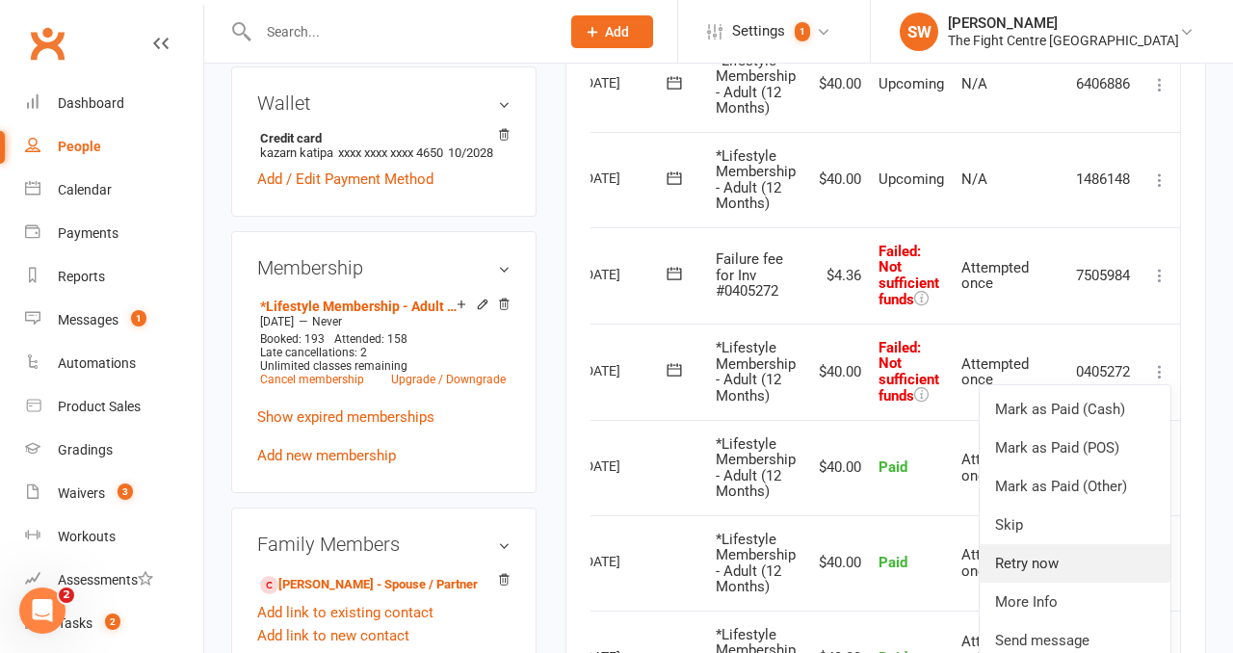
click at [1099, 550] on link "Retry now" at bounding box center [1075, 563] width 191 height 39
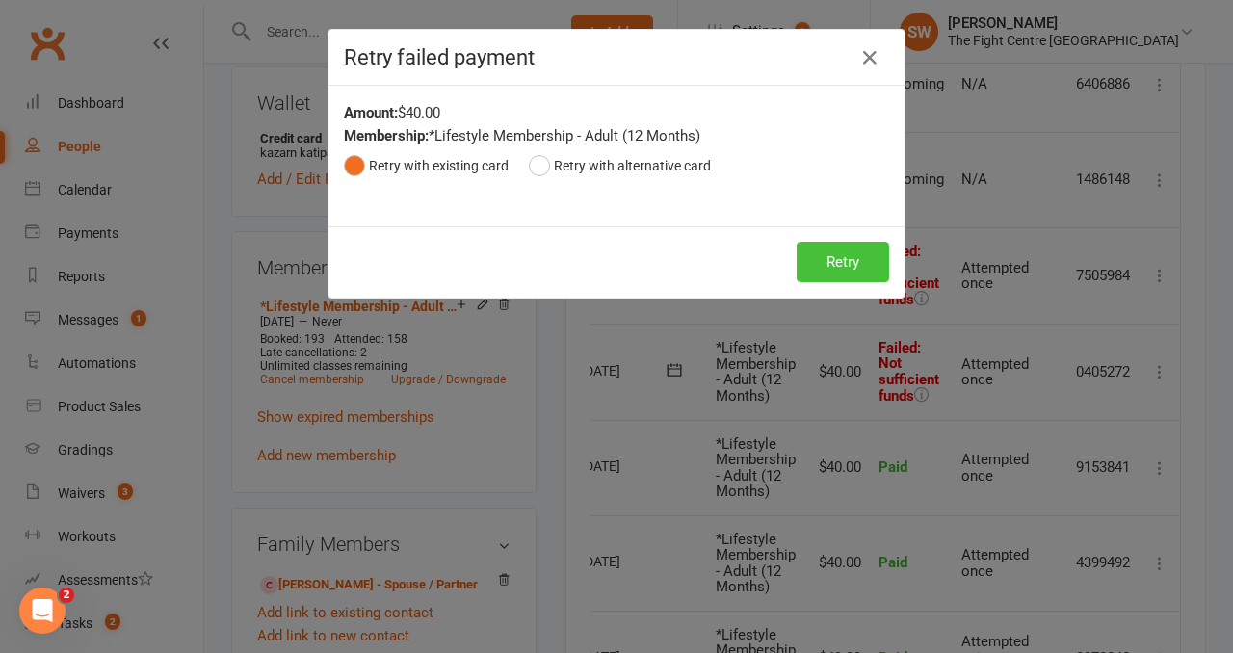
click at [850, 264] on button "Retry" at bounding box center [843, 262] width 92 height 40
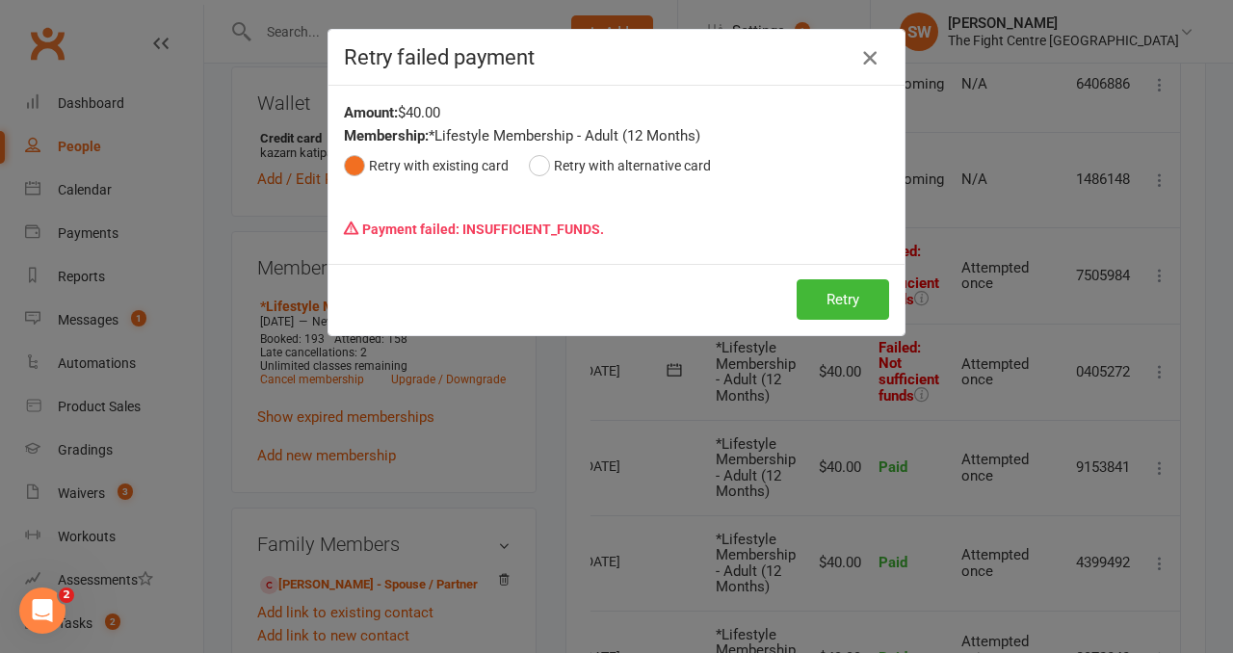
click at [871, 55] on icon "button" at bounding box center [869, 57] width 23 height 23
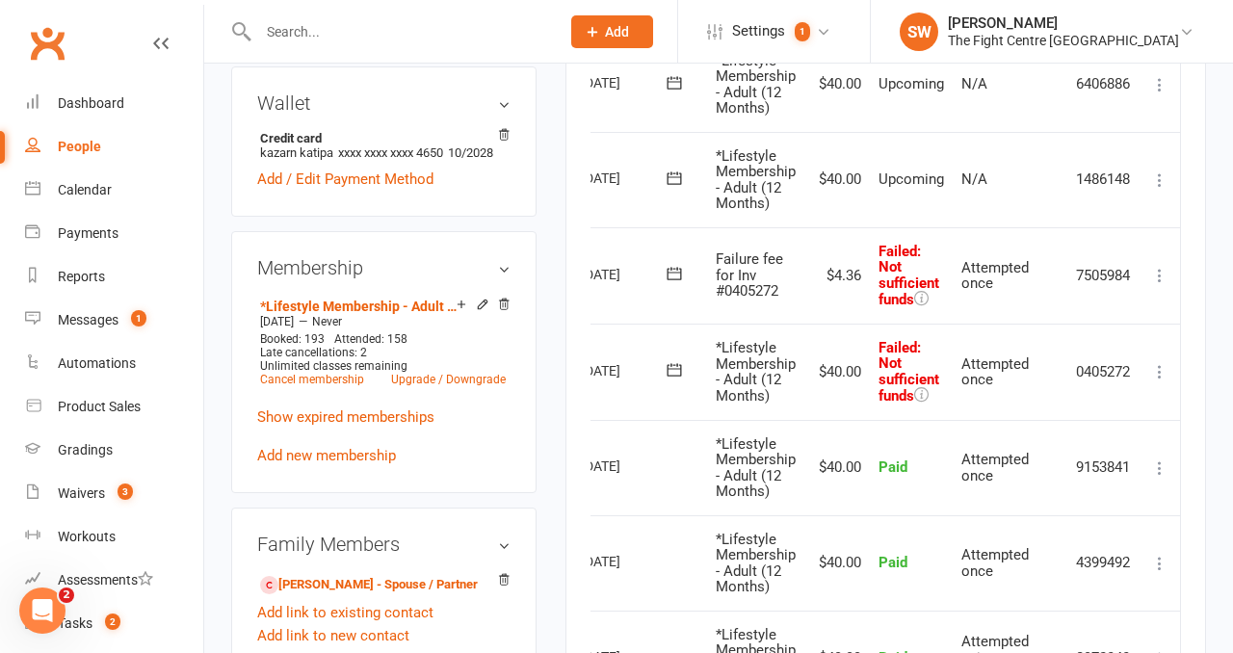
click at [1158, 269] on icon at bounding box center [1159, 275] width 19 height 19
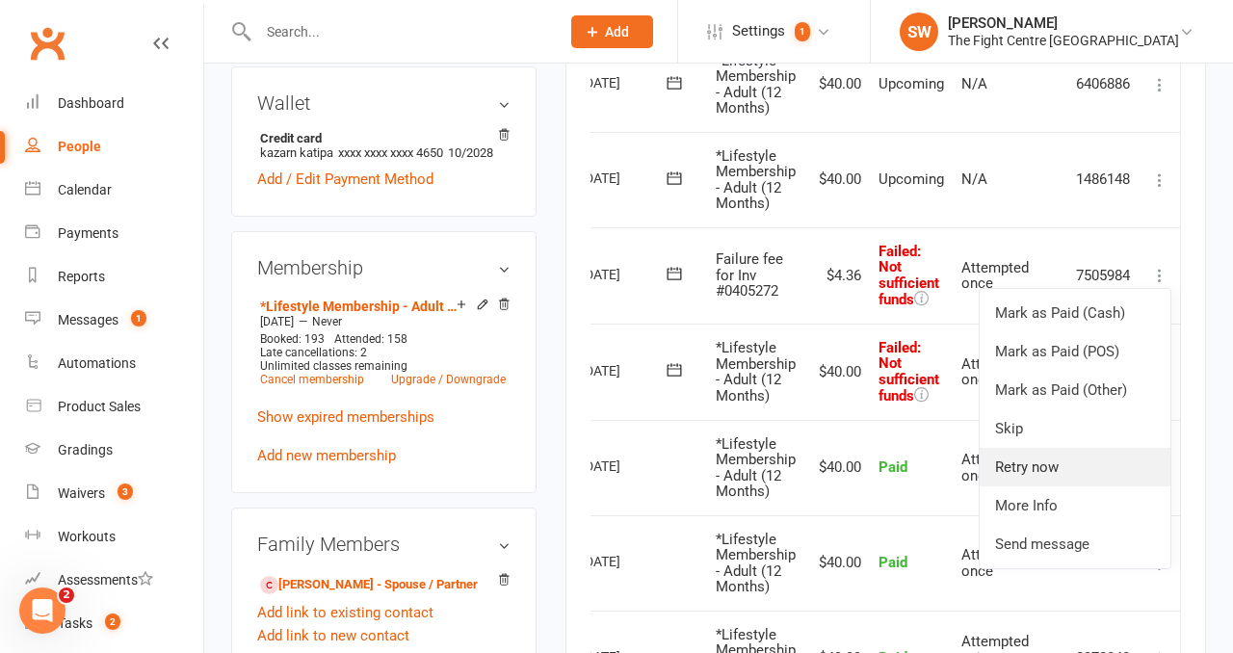
click at [1090, 473] on link "Retry now" at bounding box center [1075, 467] width 191 height 39
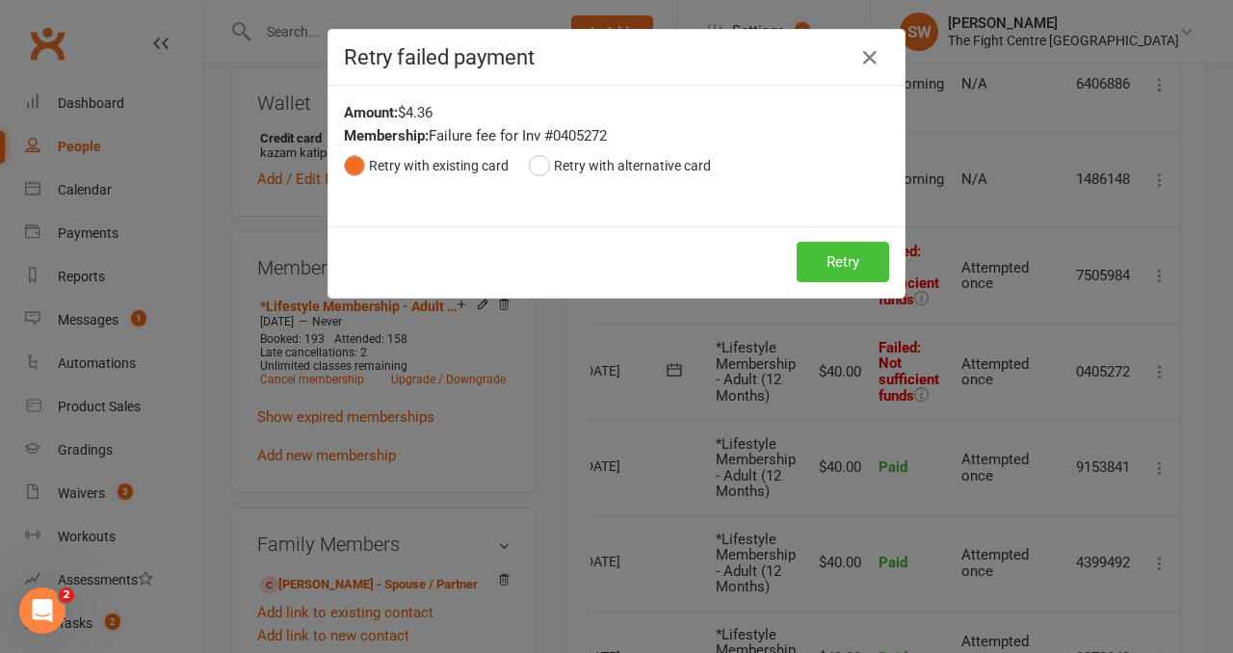
click at [842, 262] on button "Retry" at bounding box center [843, 262] width 92 height 40
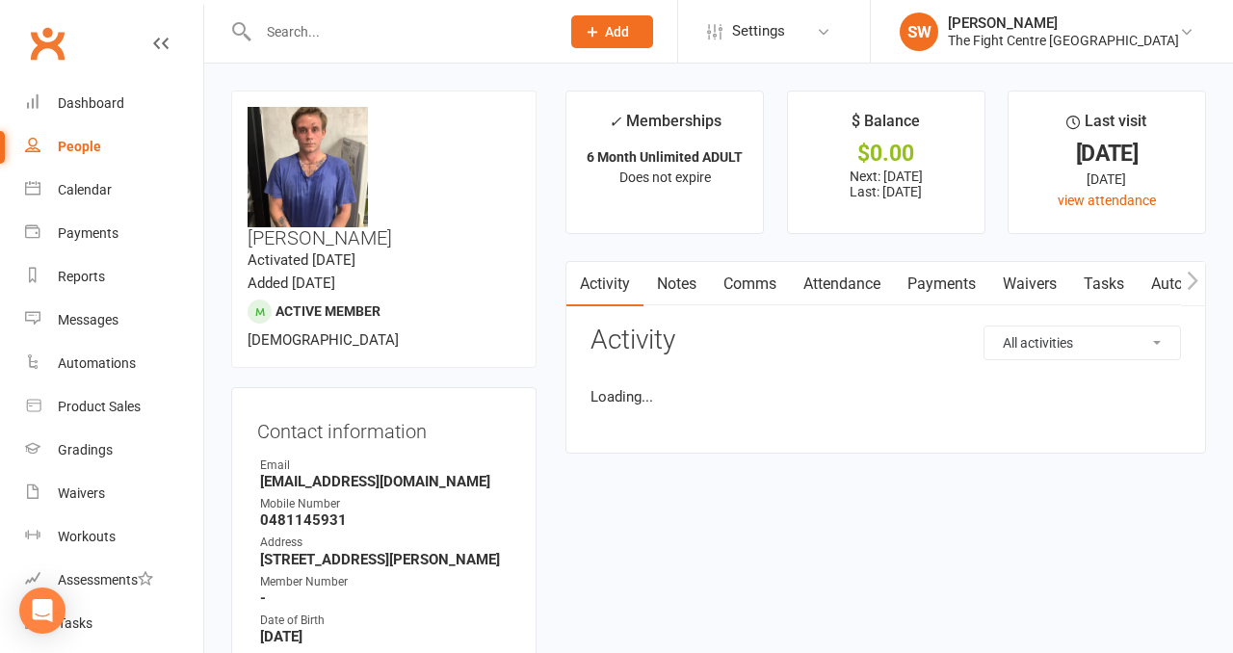
click at [922, 283] on link "Payments" at bounding box center [941, 284] width 95 height 44
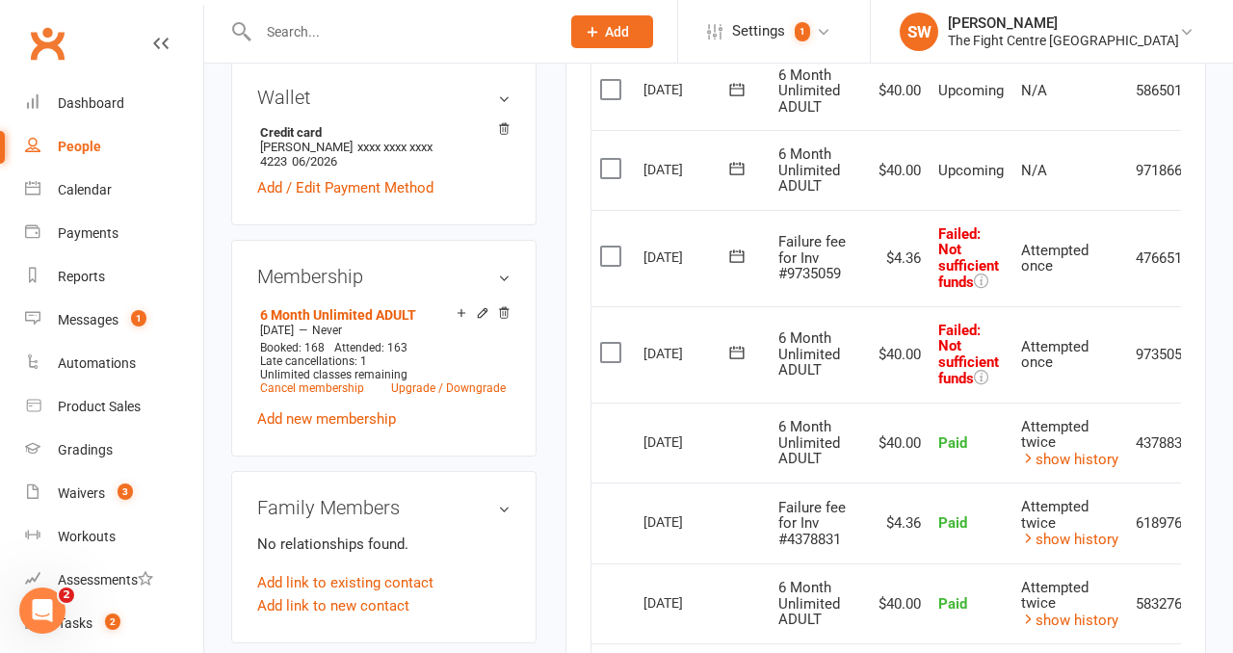
scroll to position [0, 63]
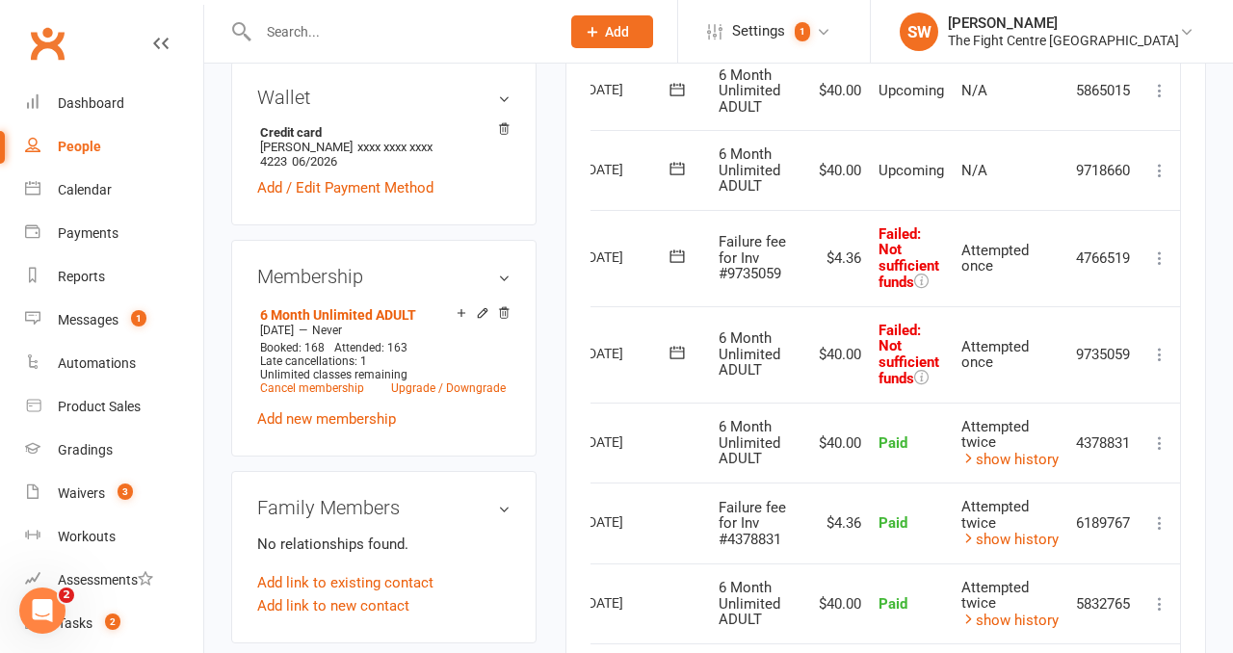
click at [1161, 354] on icon at bounding box center [1159, 354] width 19 height 19
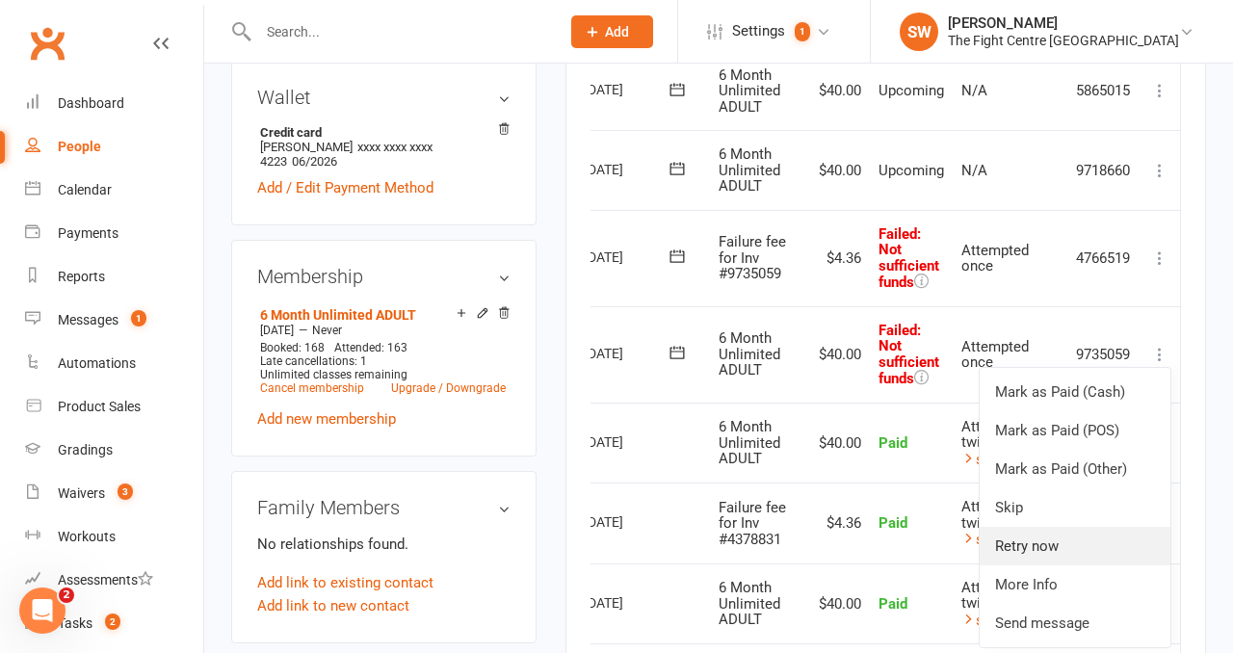
click at [1105, 550] on link "Retry now" at bounding box center [1075, 546] width 191 height 39
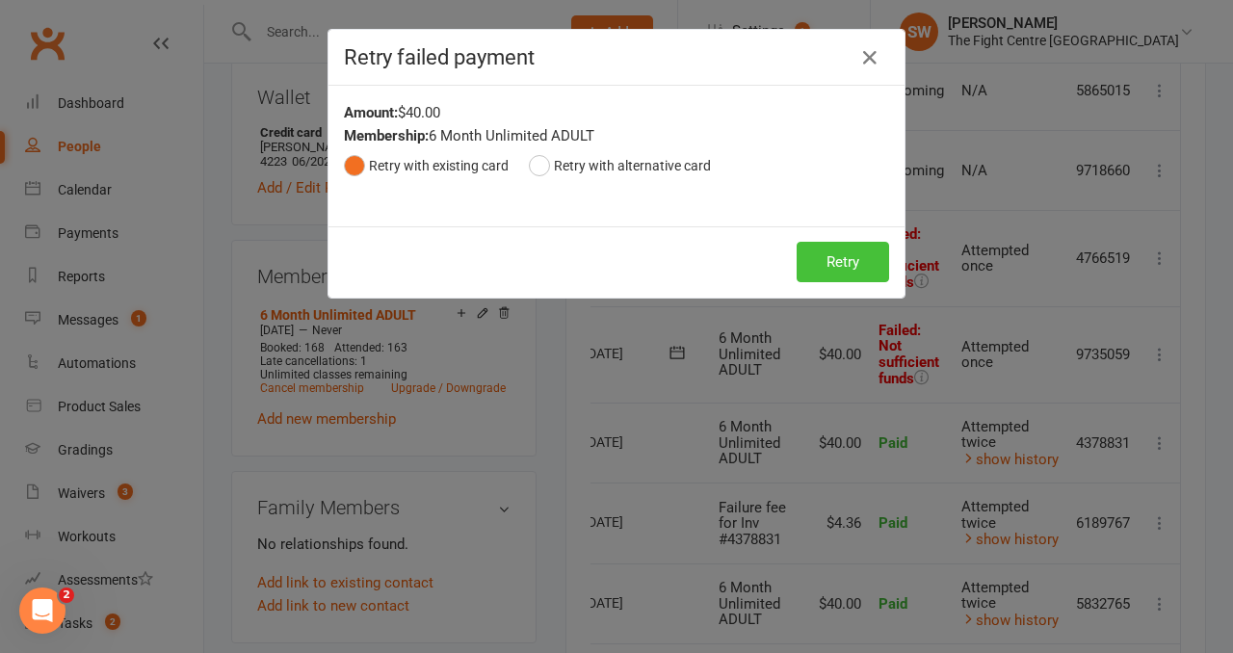
click at [835, 271] on button "Retry" at bounding box center [843, 262] width 92 height 40
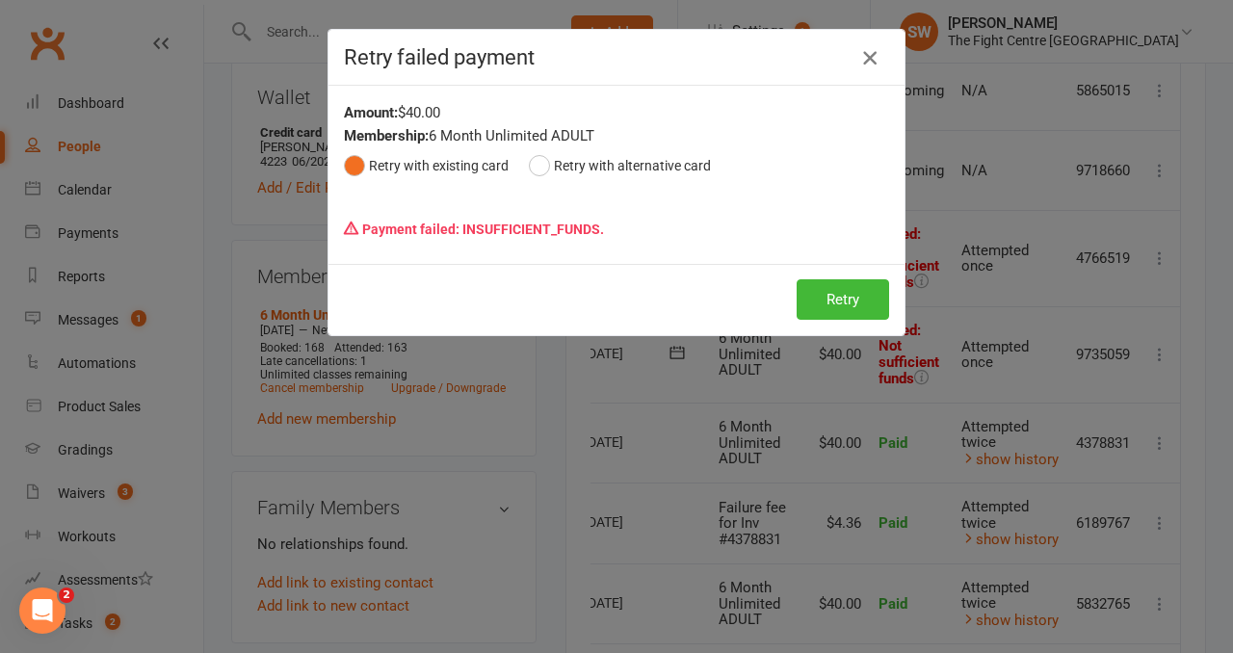
click at [870, 50] on icon "button" at bounding box center [869, 57] width 23 height 23
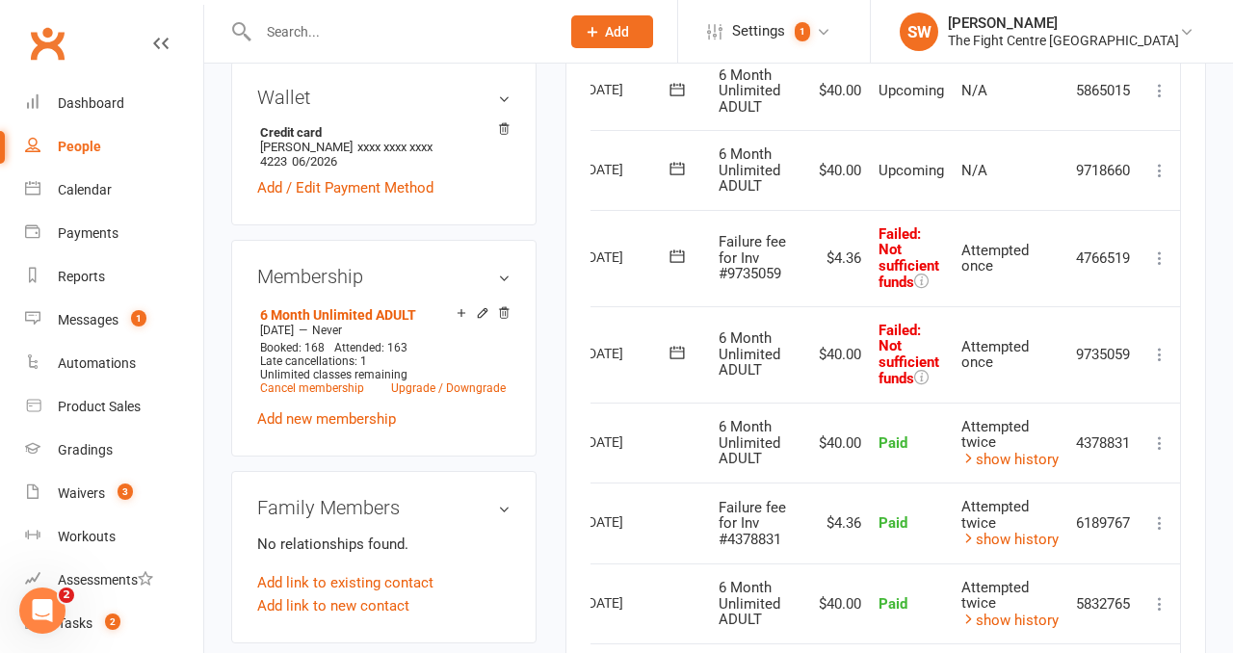
click at [1156, 255] on icon at bounding box center [1159, 258] width 19 height 19
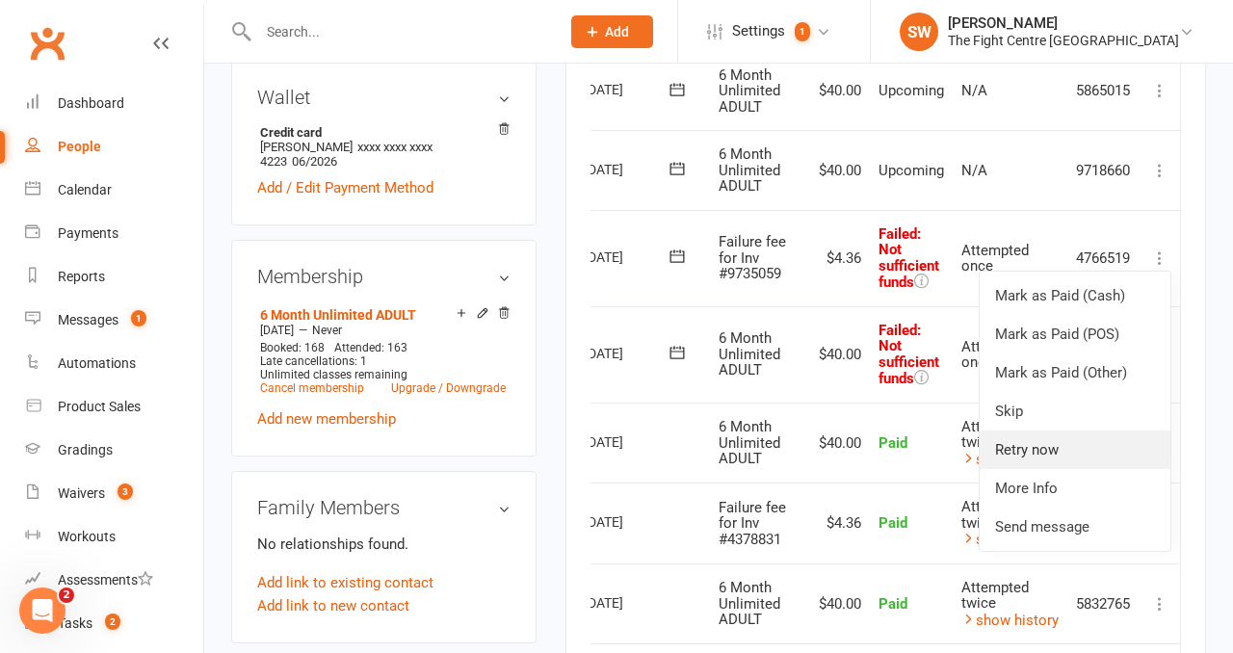
click at [1106, 460] on link "Retry now" at bounding box center [1075, 450] width 191 height 39
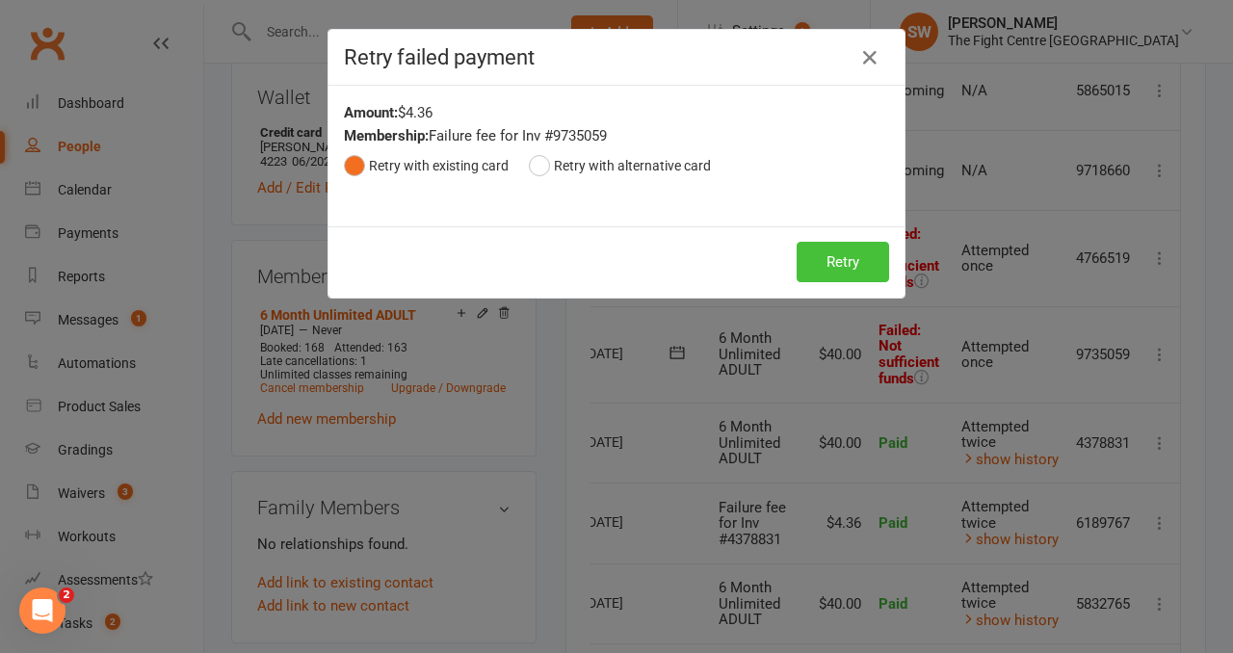
click at [829, 258] on button "Retry" at bounding box center [843, 262] width 92 height 40
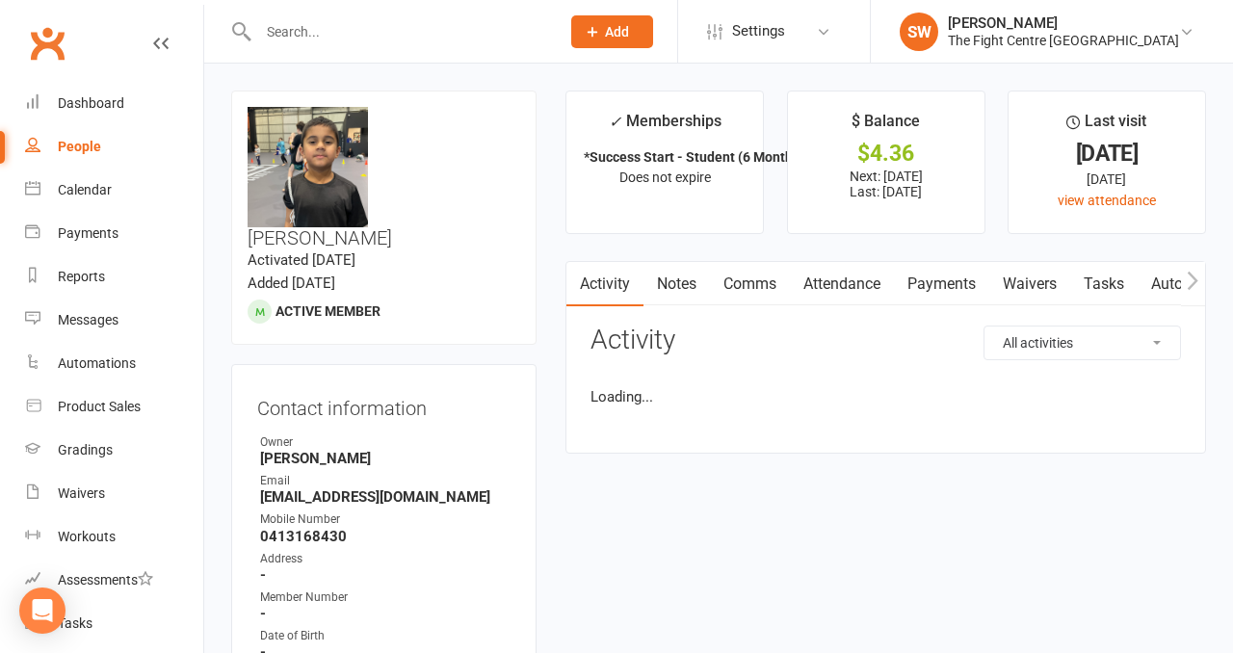
click at [923, 269] on link "Payments" at bounding box center [941, 284] width 95 height 44
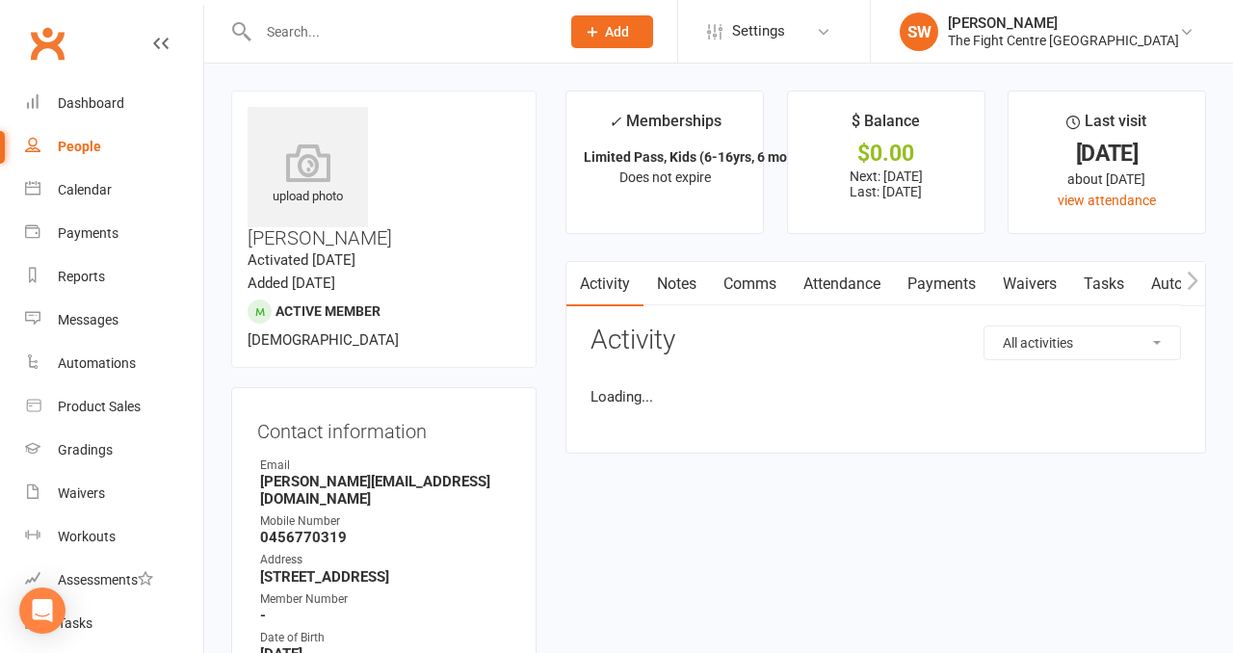
click at [917, 279] on link "Payments" at bounding box center [941, 284] width 95 height 44
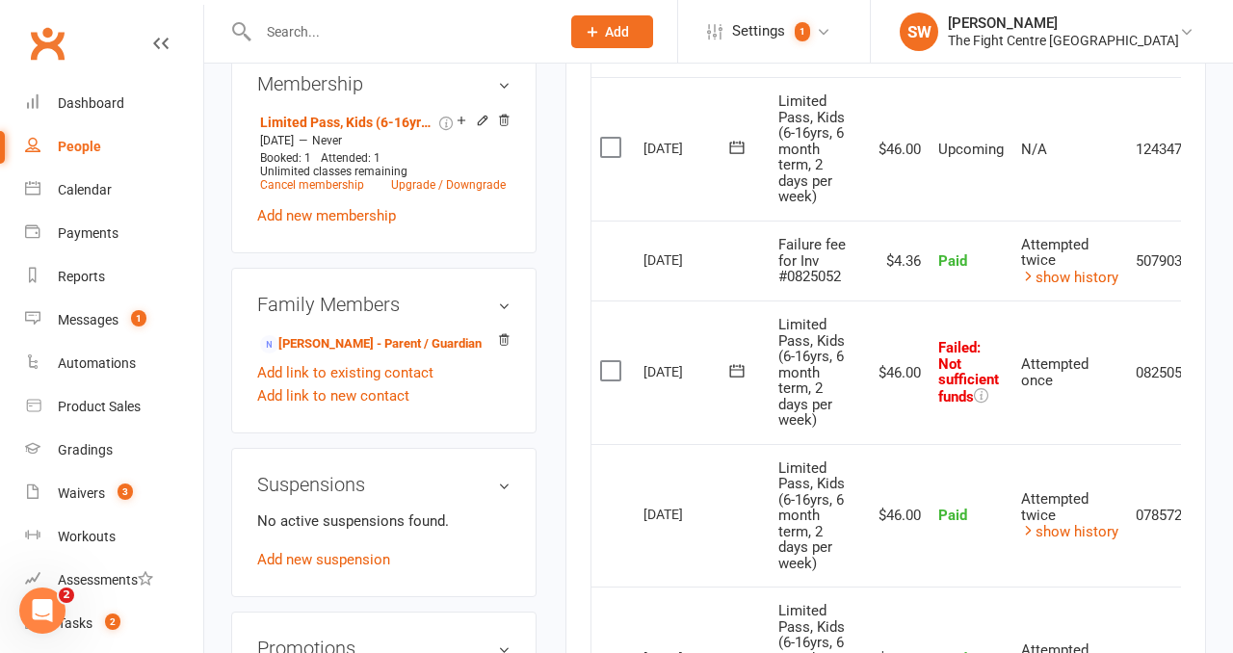
scroll to position [0, 63]
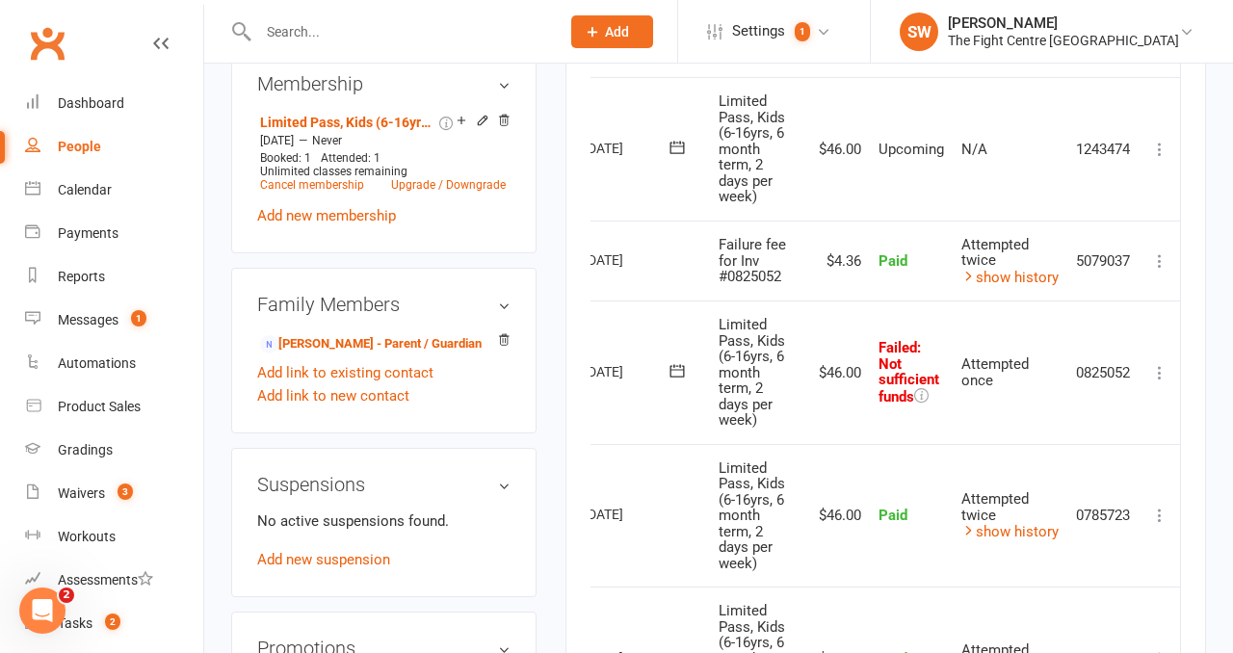
click at [1157, 373] on icon at bounding box center [1159, 372] width 19 height 19
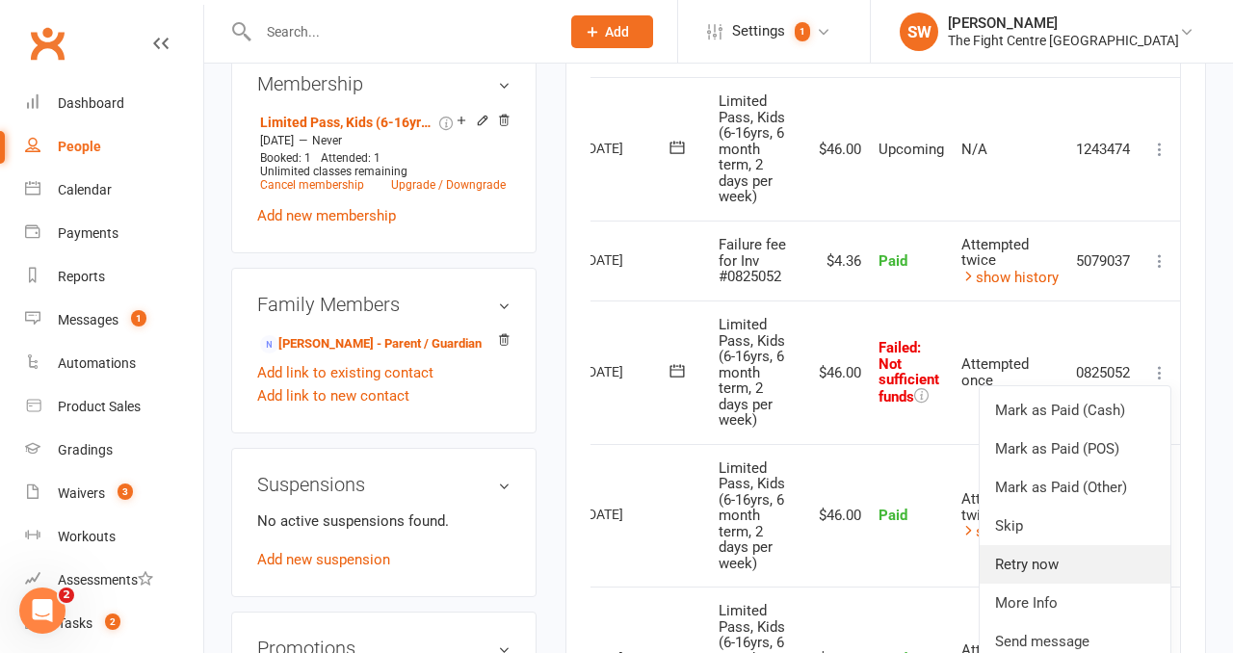
click at [1089, 549] on link "Retry now" at bounding box center [1075, 564] width 191 height 39
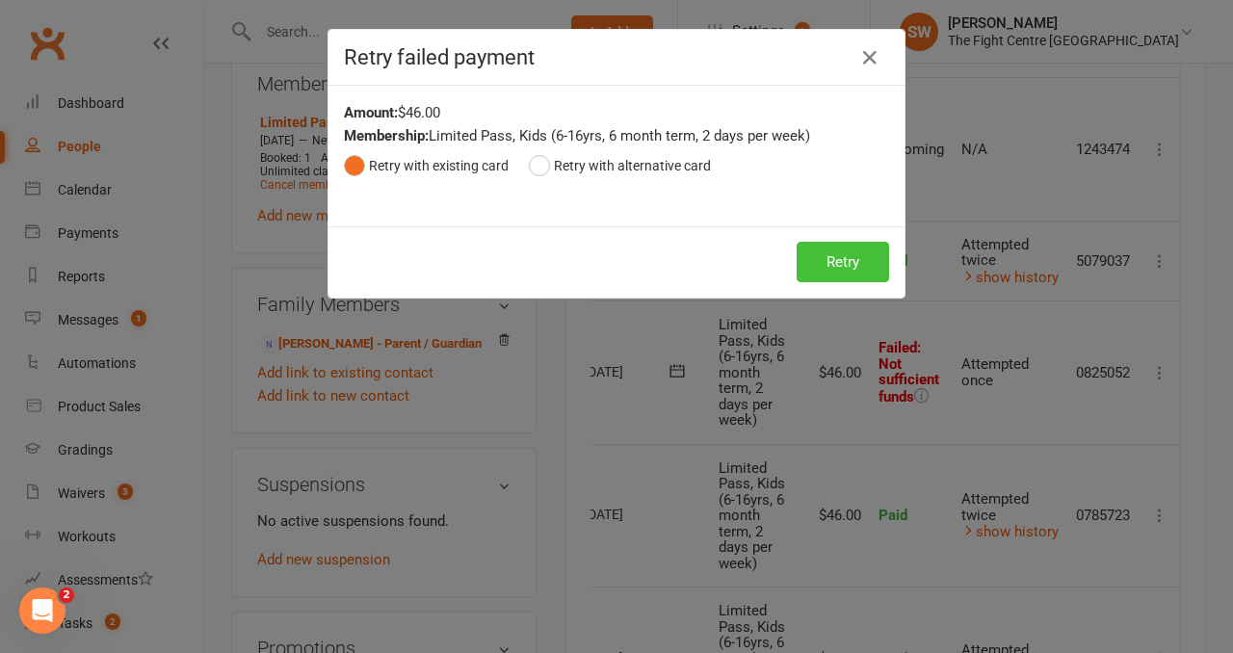
click at [851, 264] on button "Retry" at bounding box center [843, 262] width 92 height 40
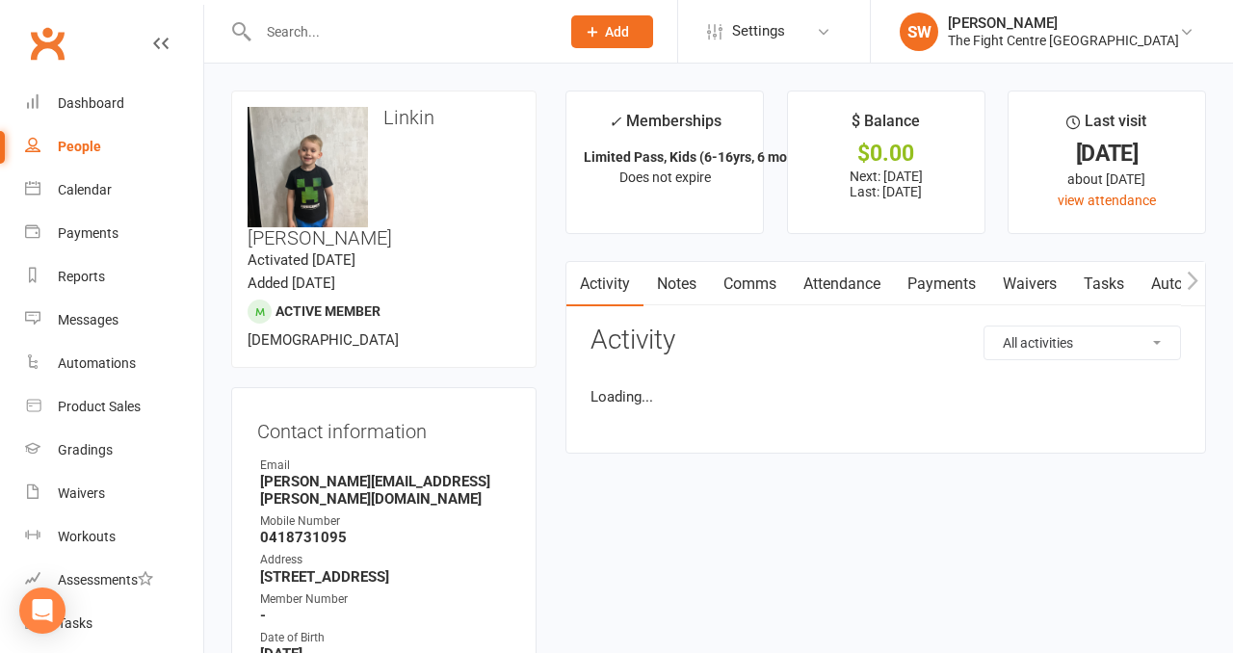
click at [923, 283] on link "Payments" at bounding box center [941, 284] width 95 height 44
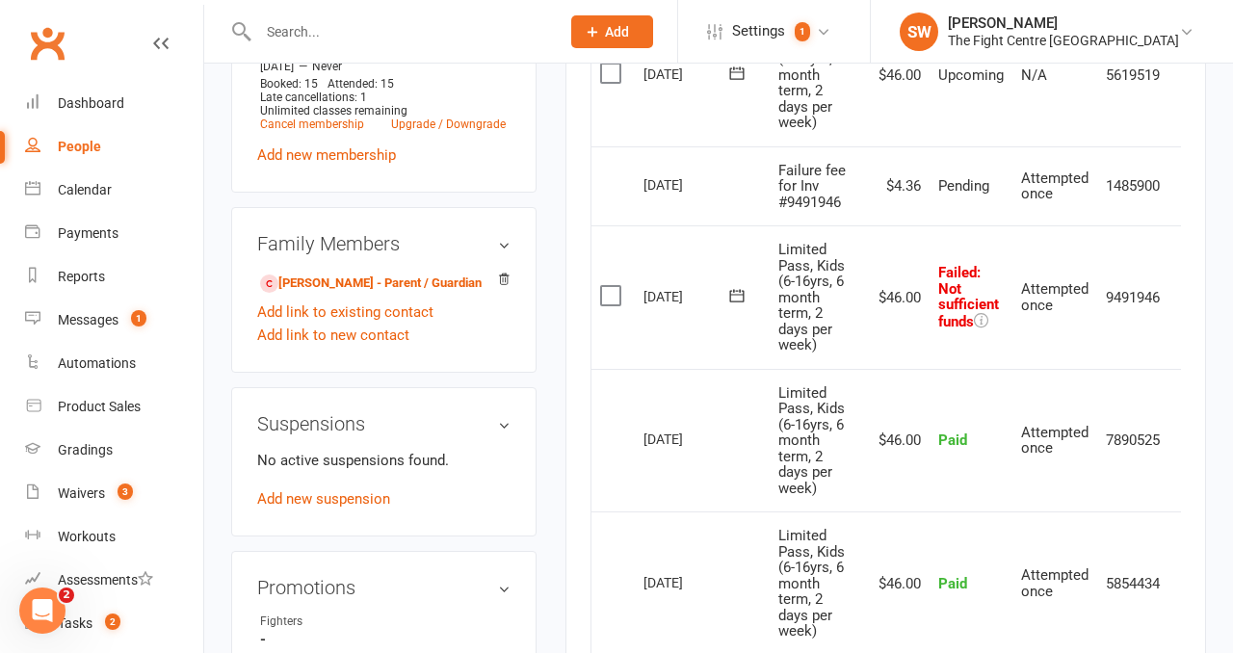
scroll to position [0, 31]
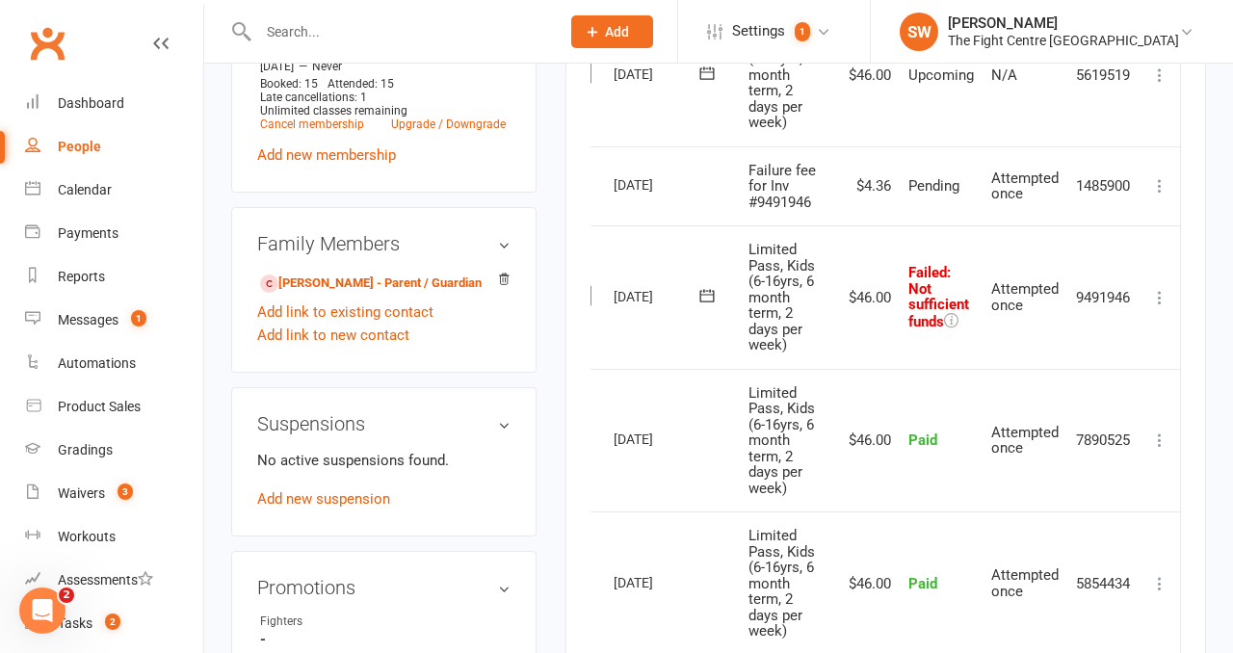
click at [1159, 297] on icon at bounding box center [1159, 297] width 19 height 19
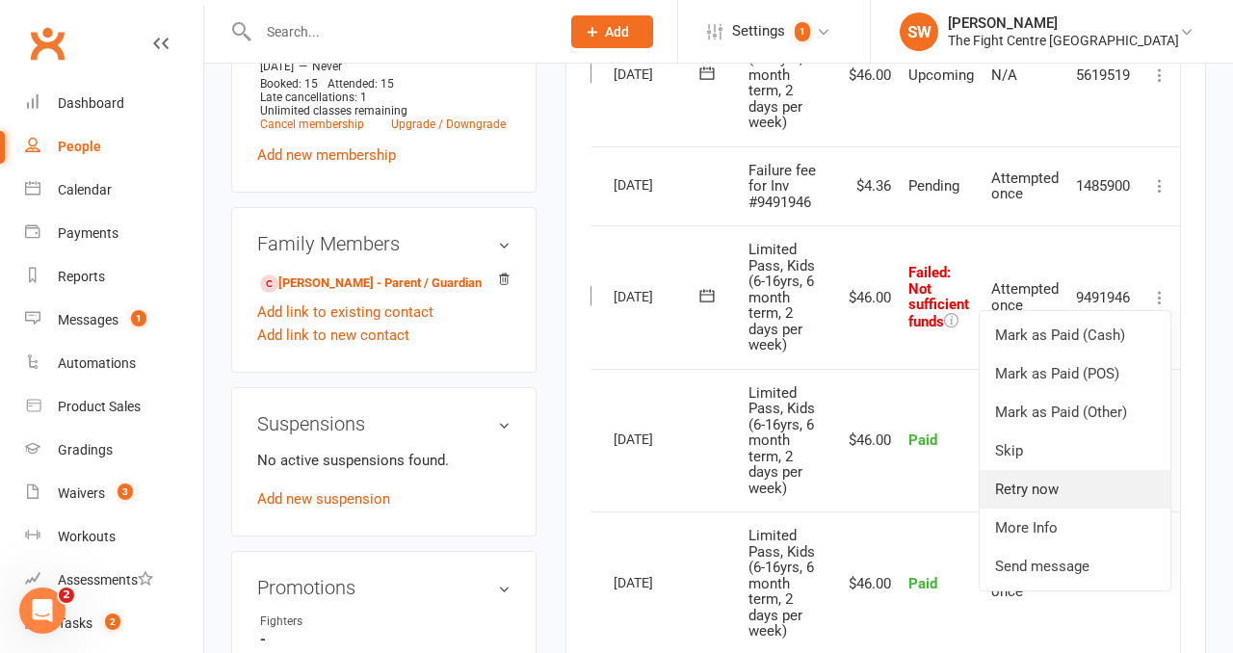
click at [1090, 486] on link "Retry now" at bounding box center [1075, 489] width 191 height 39
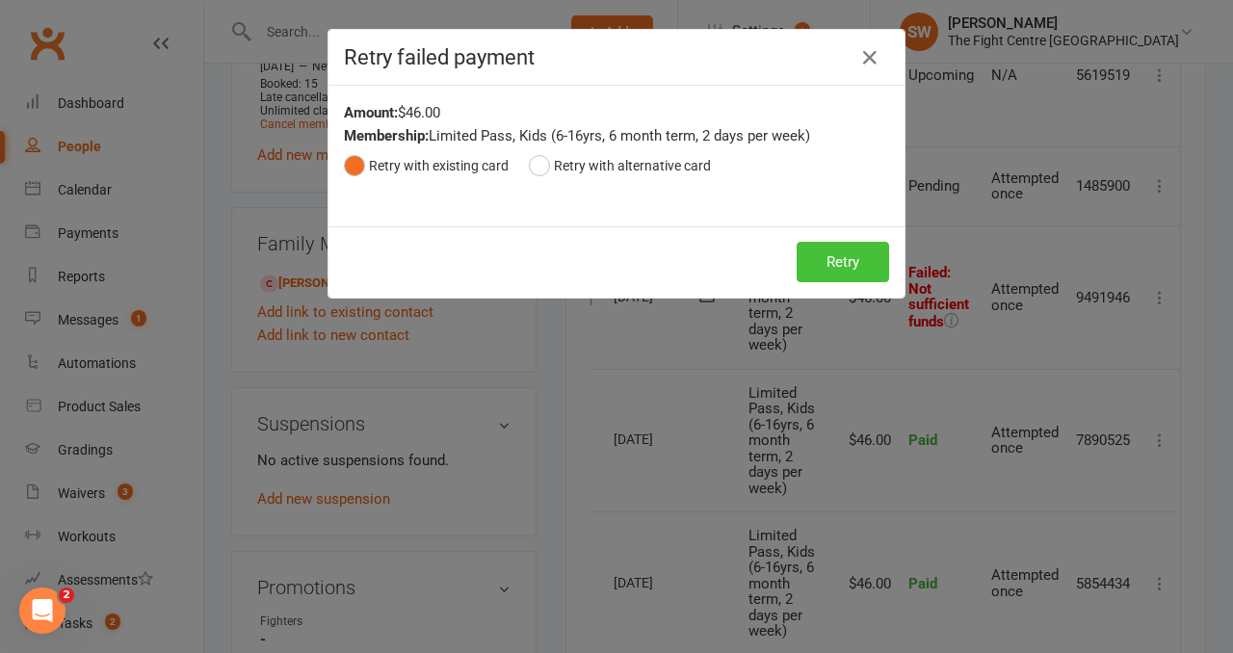
click at [855, 266] on button "Retry" at bounding box center [843, 262] width 92 height 40
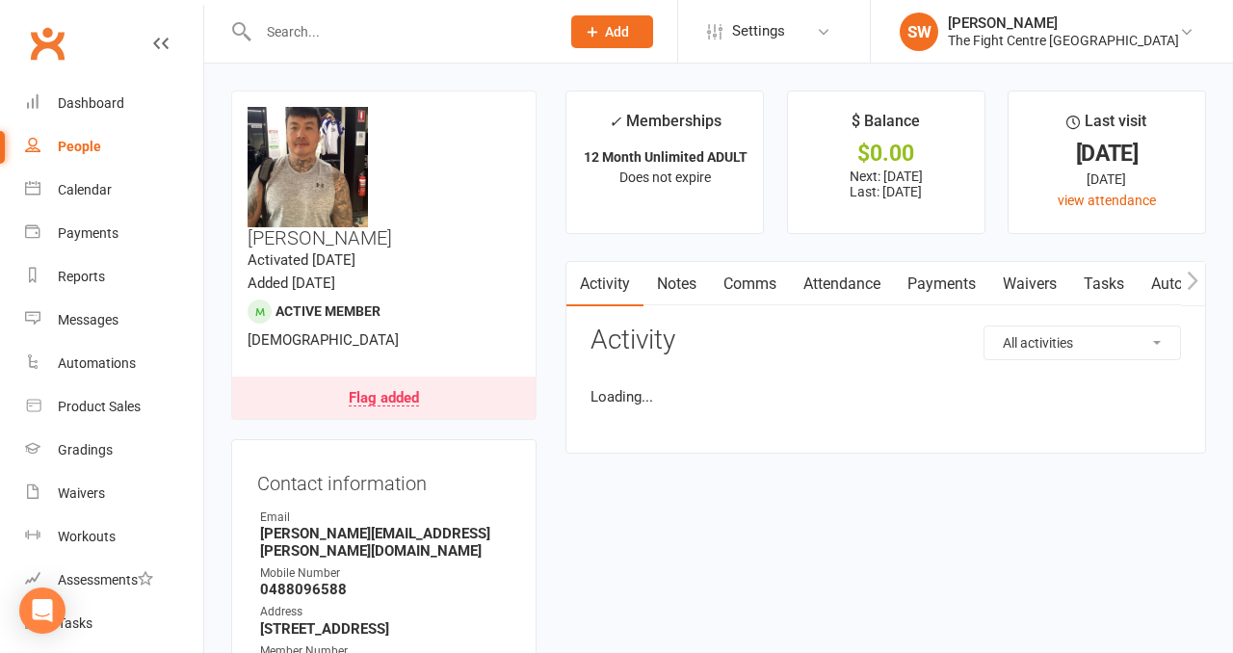
click at [924, 276] on link "Payments" at bounding box center [941, 284] width 95 height 44
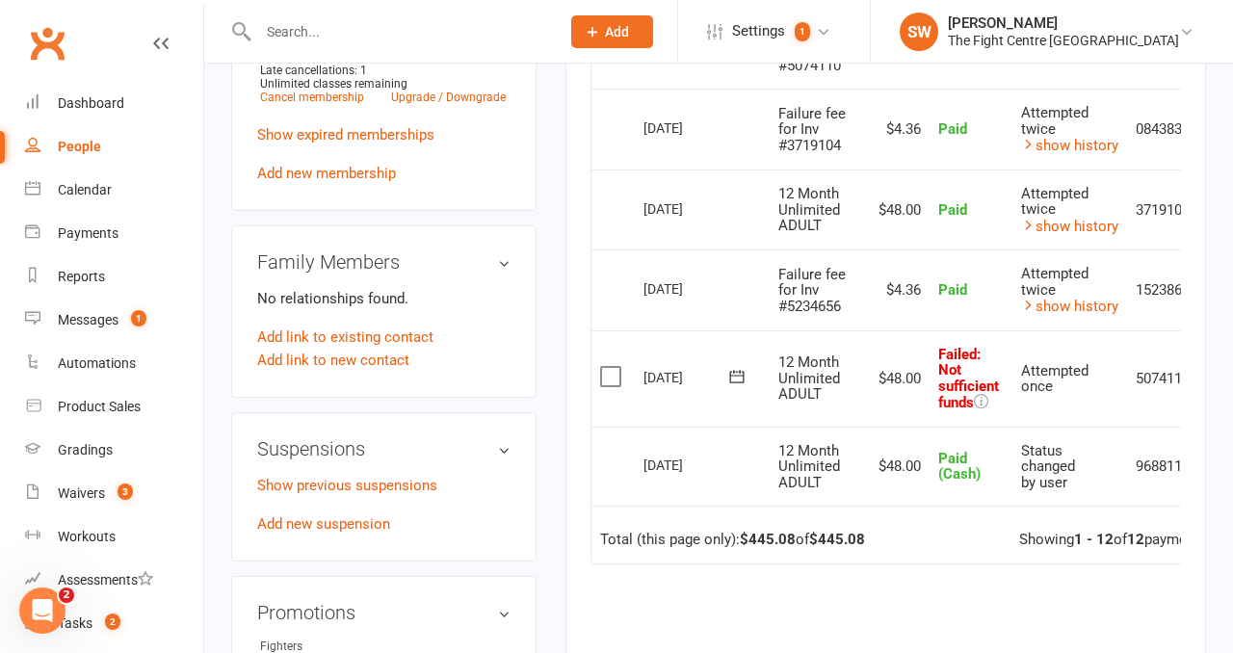
scroll to position [0, 63]
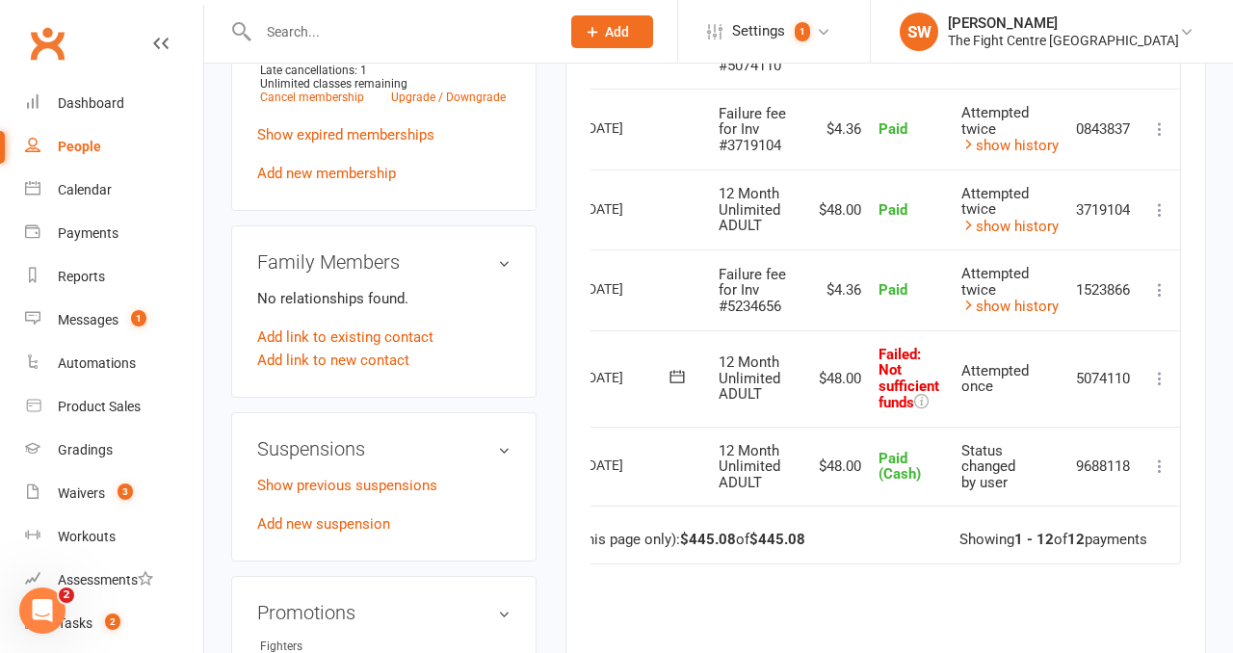
click at [1159, 369] on icon at bounding box center [1159, 378] width 19 height 19
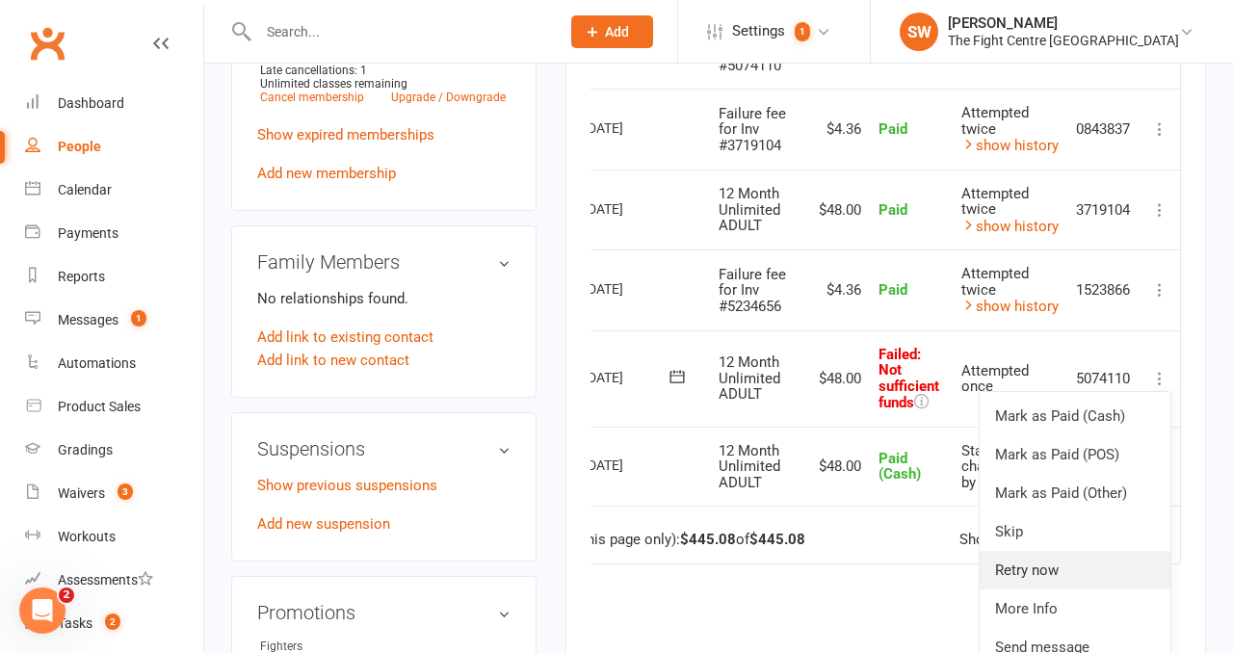
click at [1068, 561] on link "Retry now" at bounding box center [1075, 570] width 191 height 39
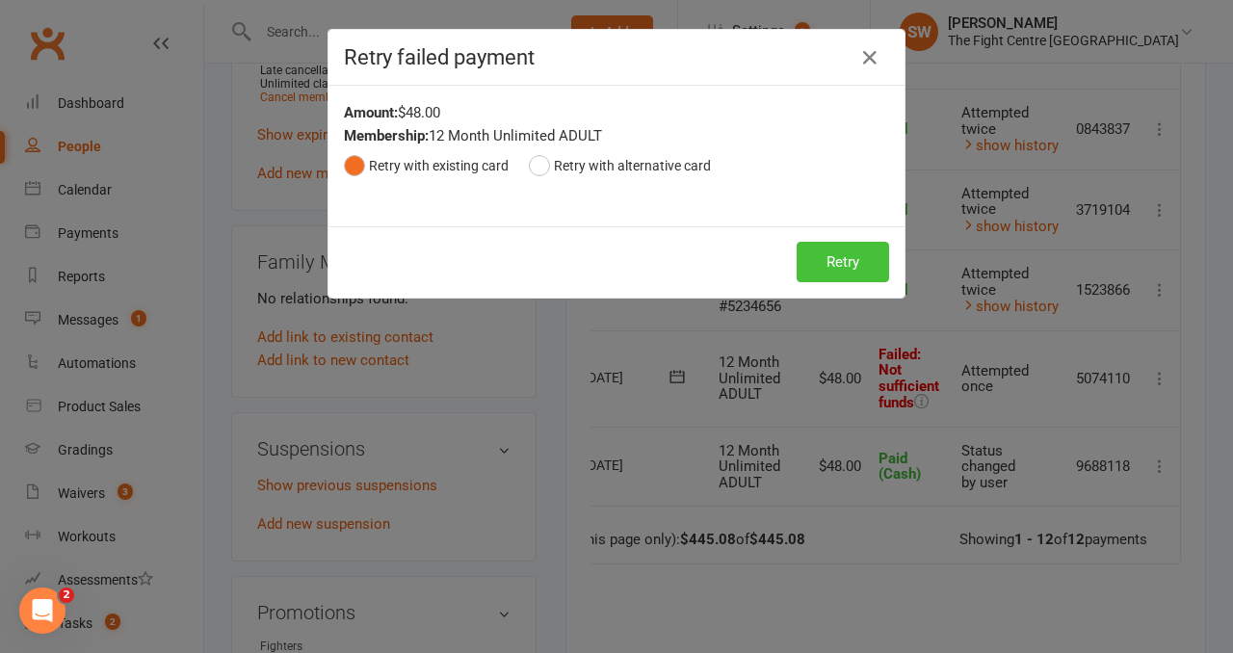
click at [833, 266] on button "Retry" at bounding box center [843, 262] width 92 height 40
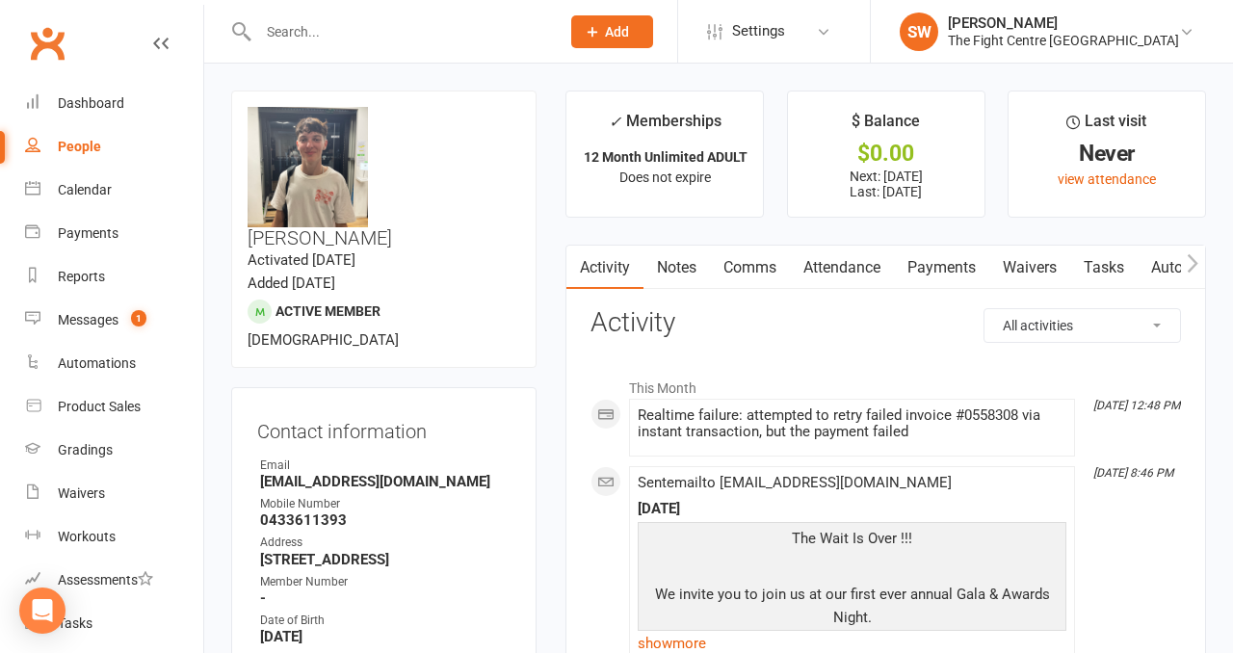
click at [917, 277] on link "Payments" at bounding box center [941, 268] width 95 height 44
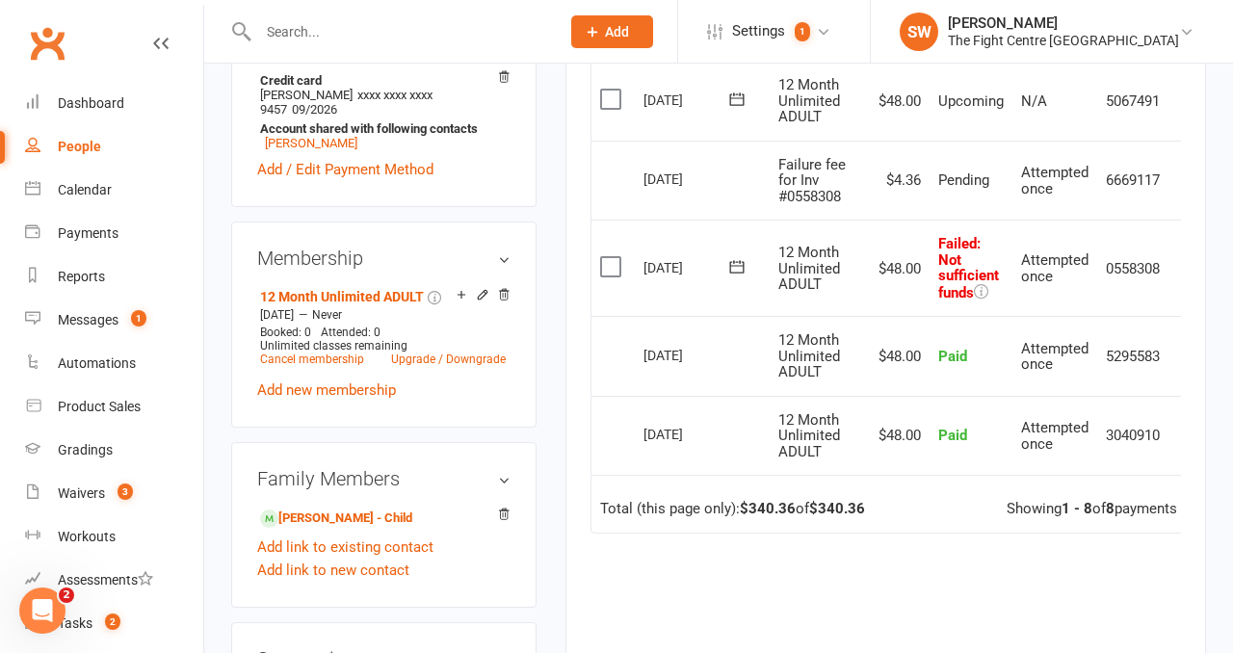
scroll to position [0, 31]
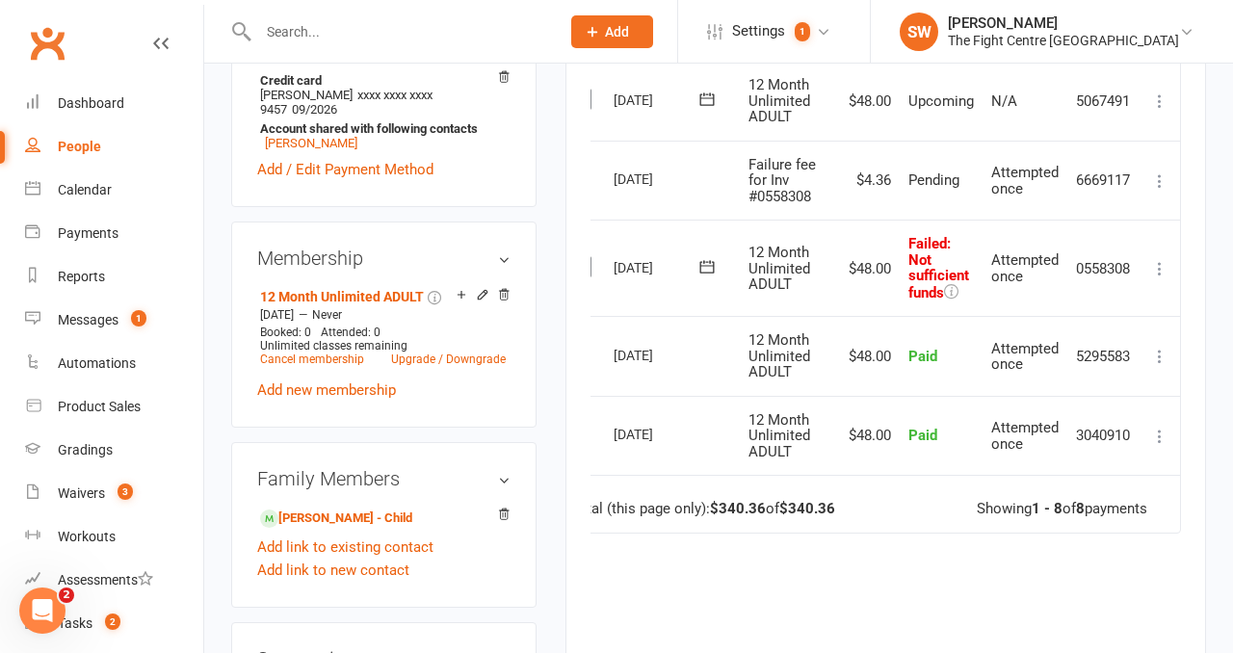
click at [1158, 268] on icon at bounding box center [1159, 268] width 19 height 19
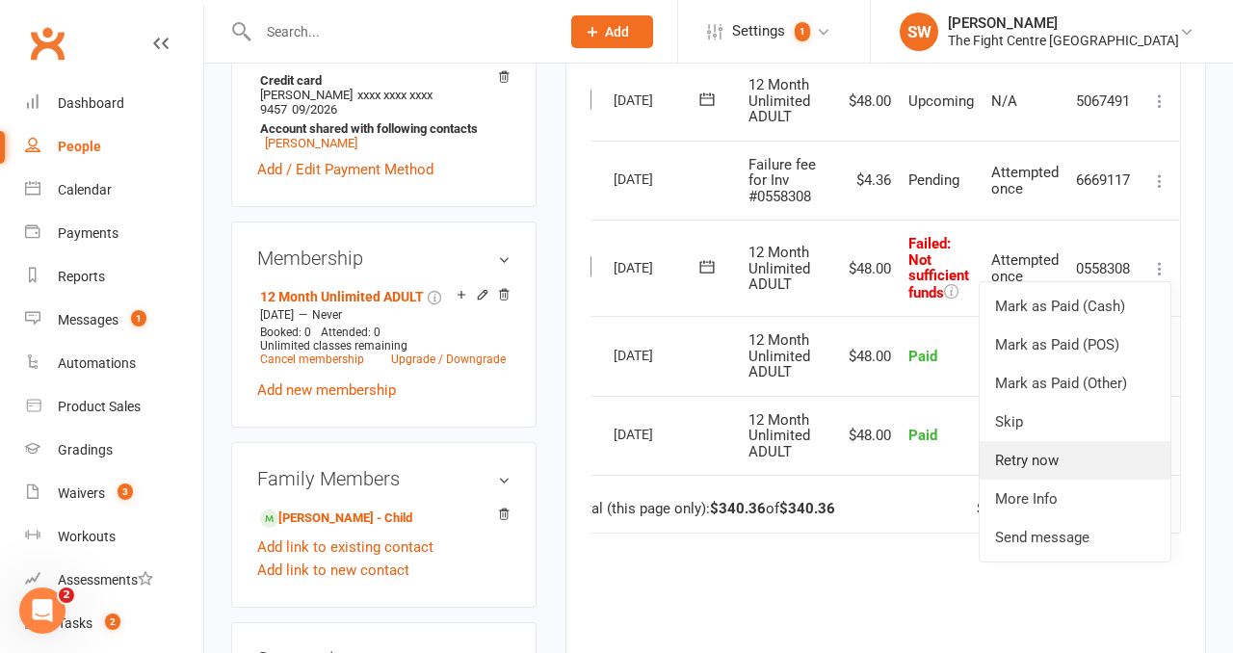
click at [1099, 452] on link "Retry now" at bounding box center [1075, 460] width 191 height 39
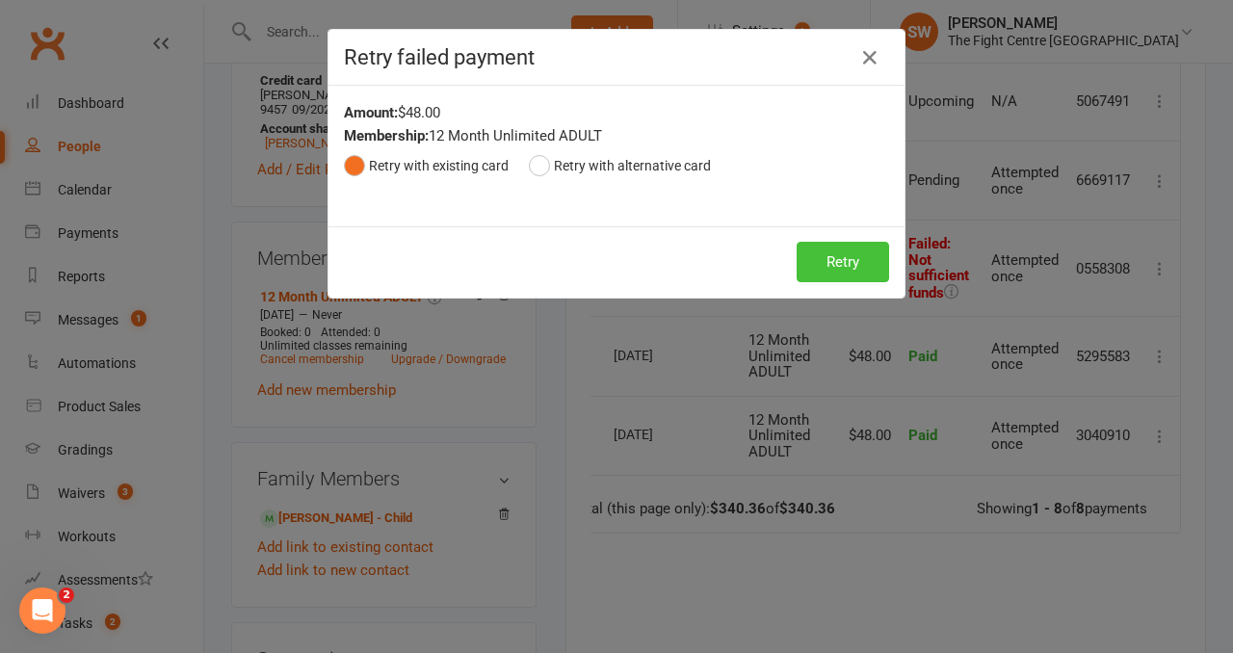
click at [857, 280] on button "Retry" at bounding box center [843, 262] width 92 height 40
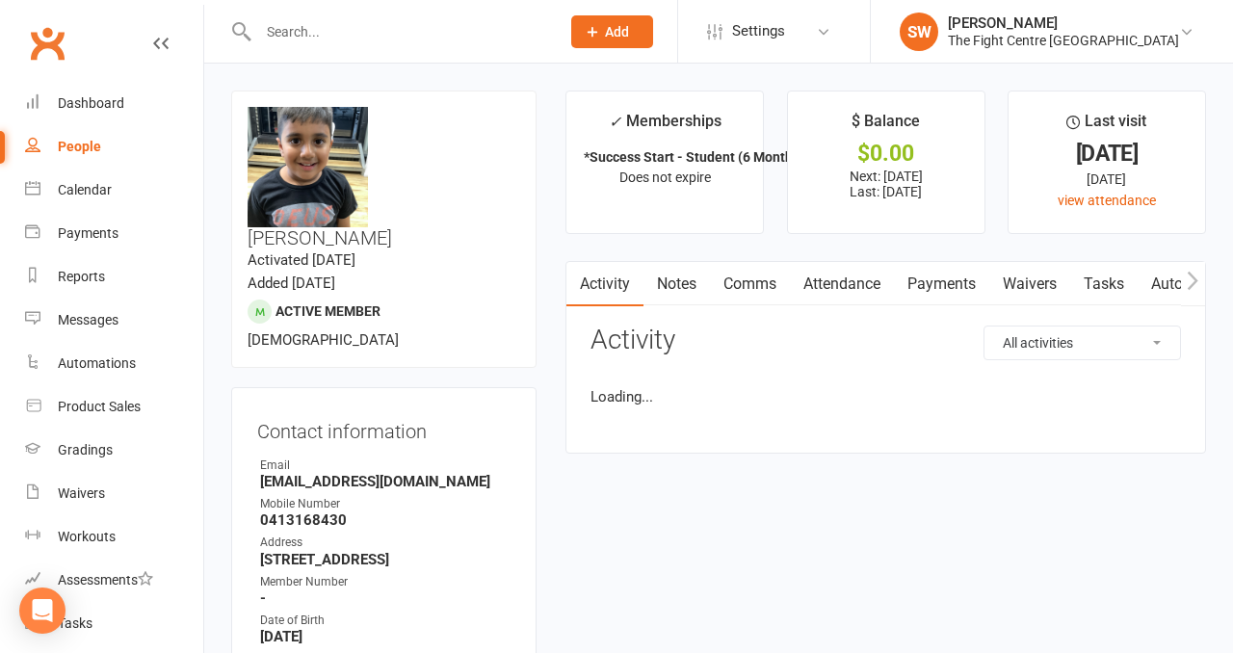
click at [926, 271] on link "Payments" at bounding box center [941, 284] width 95 height 44
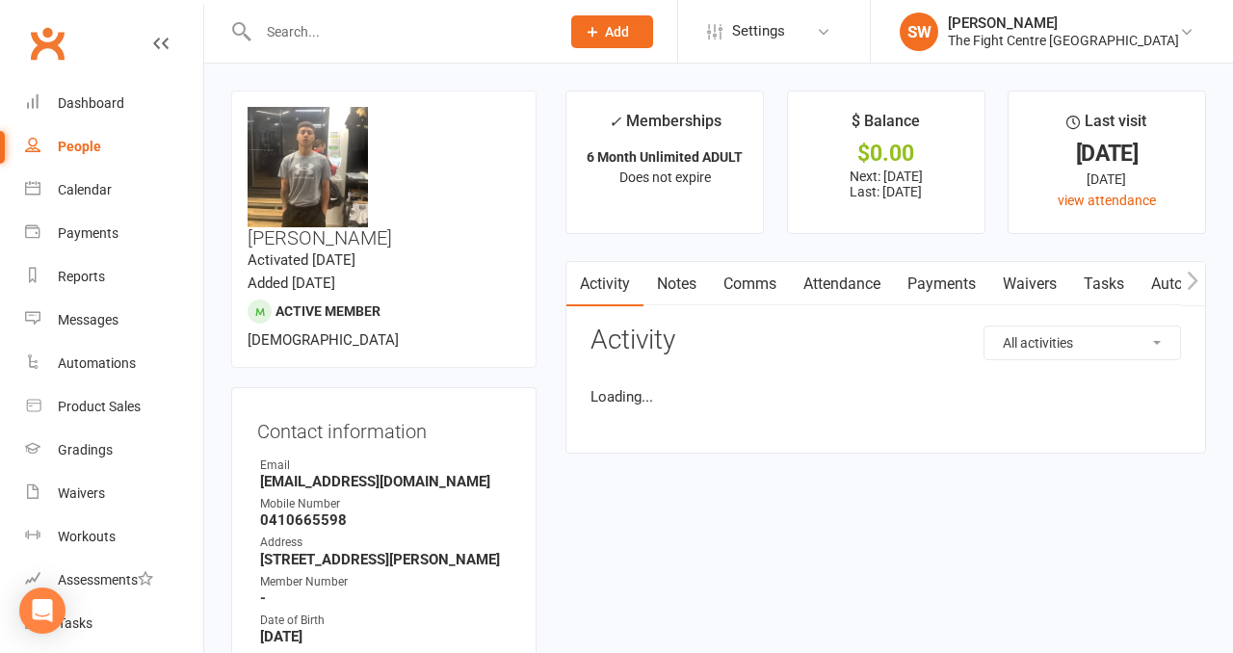
click at [910, 281] on link "Payments" at bounding box center [941, 284] width 95 height 44
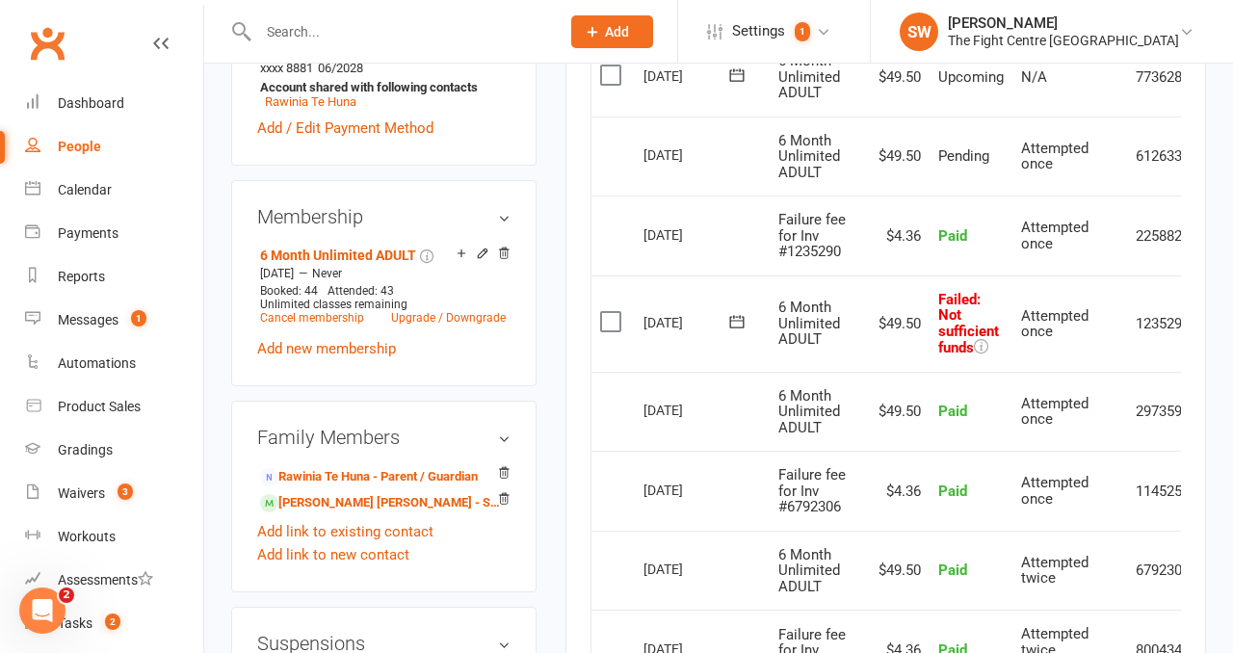
scroll to position [0, 63]
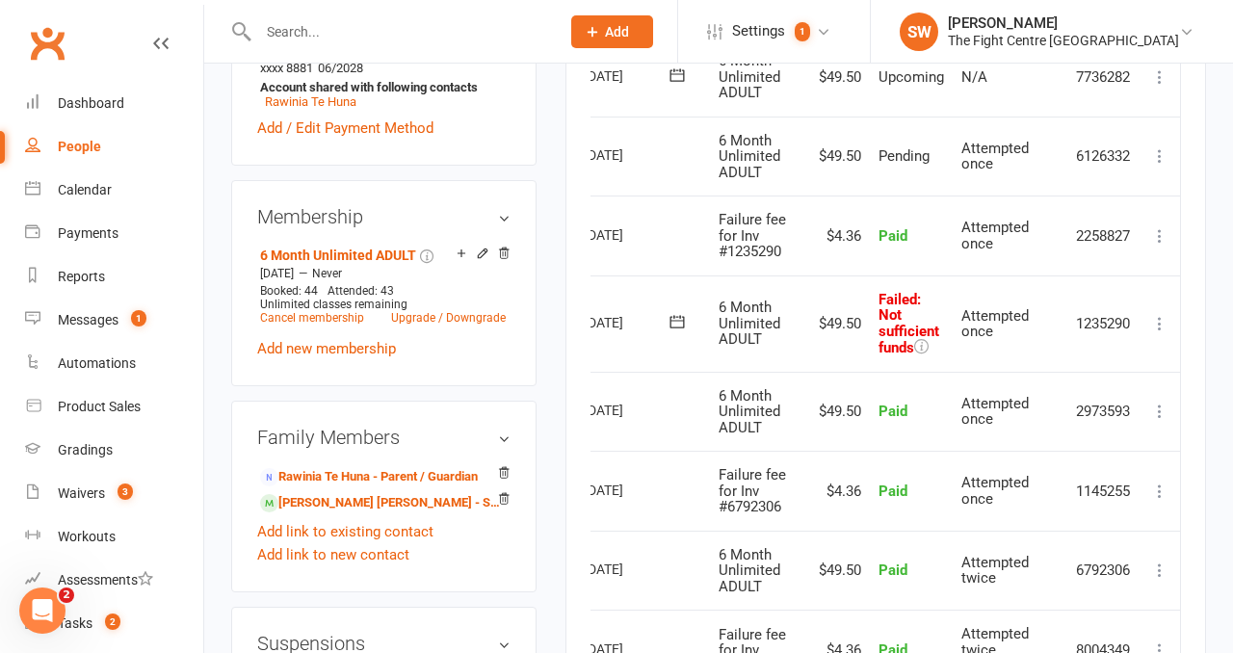
click at [1154, 316] on icon at bounding box center [1159, 323] width 19 height 19
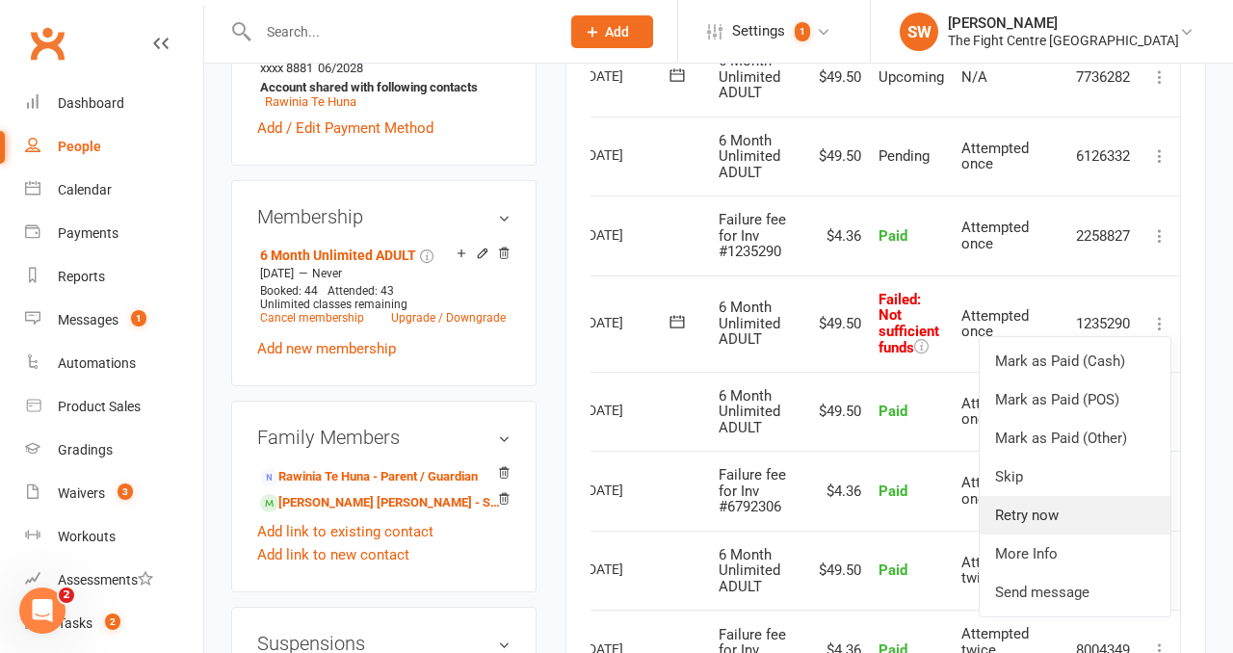
click at [1095, 528] on link "Retry now" at bounding box center [1075, 515] width 191 height 39
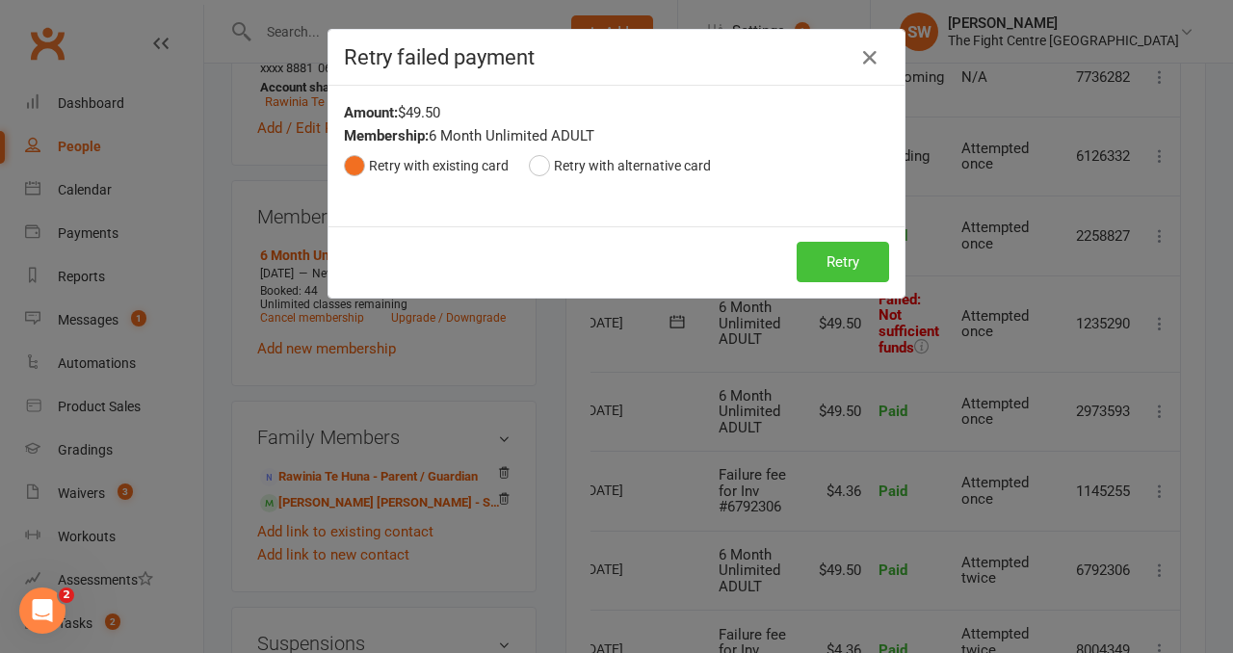
click at [837, 259] on button "Retry" at bounding box center [843, 262] width 92 height 40
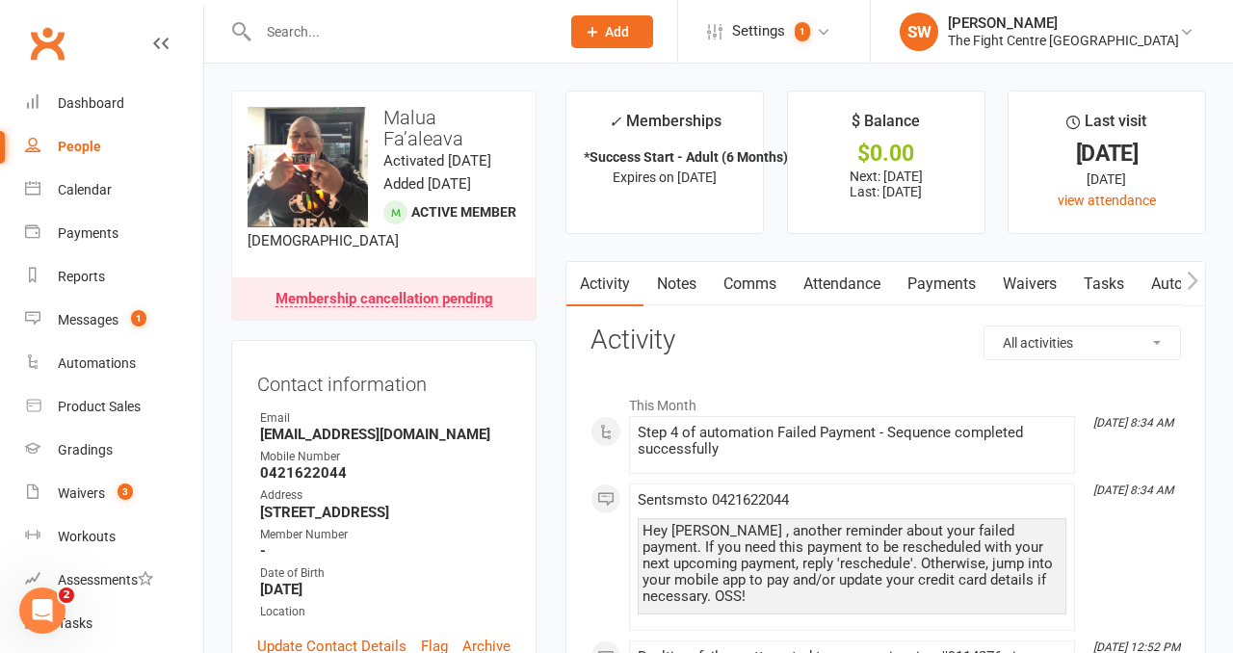
click at [903, 272] on link "Payments" at bounding box center [941, 284] width 95 height 44
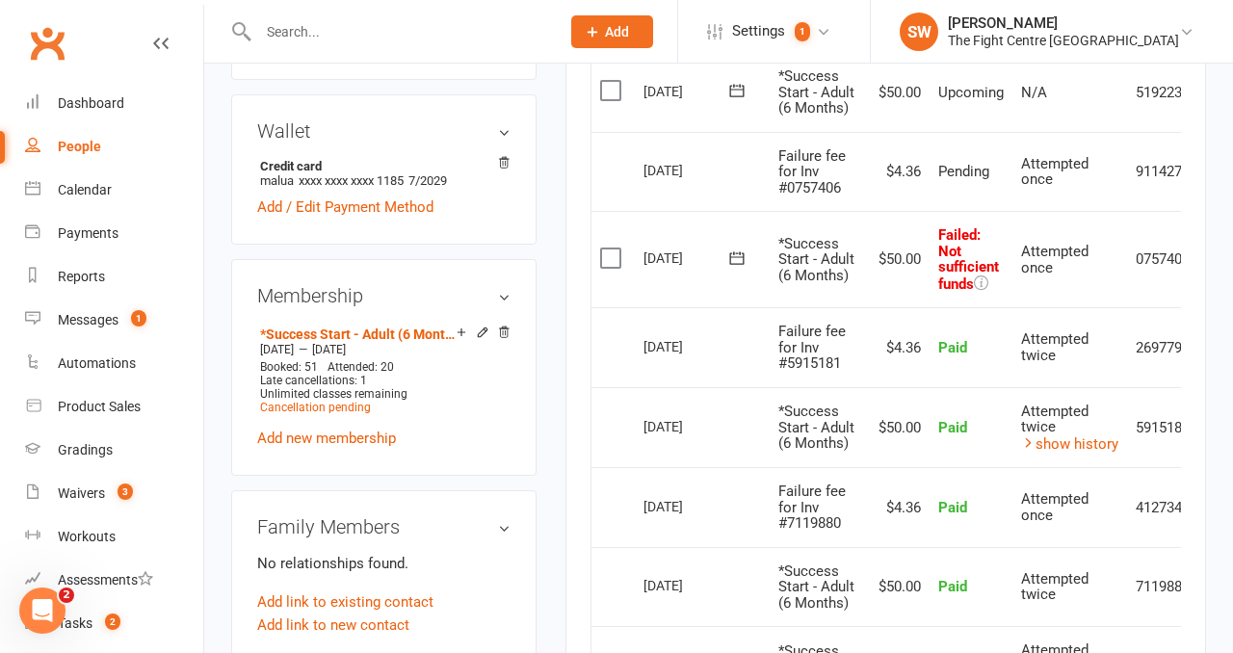
scroll to position [0, 63]
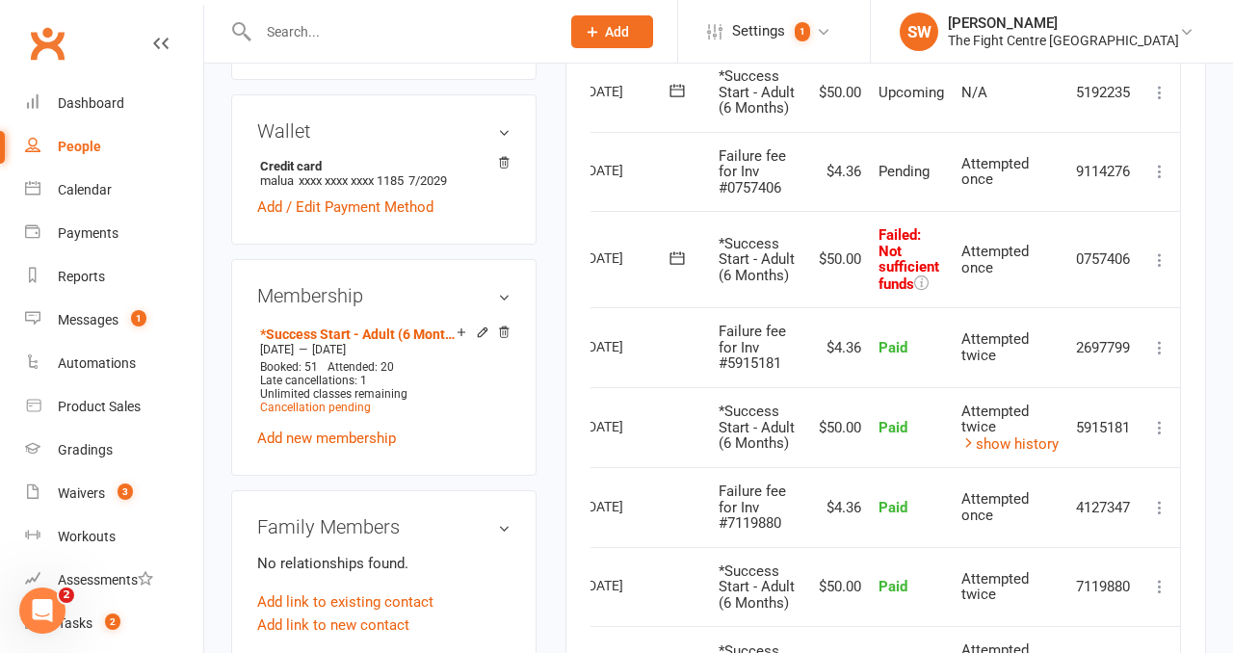
click at [1159, 270] on icon at bounding box center [1159, 259] width 19 height 19
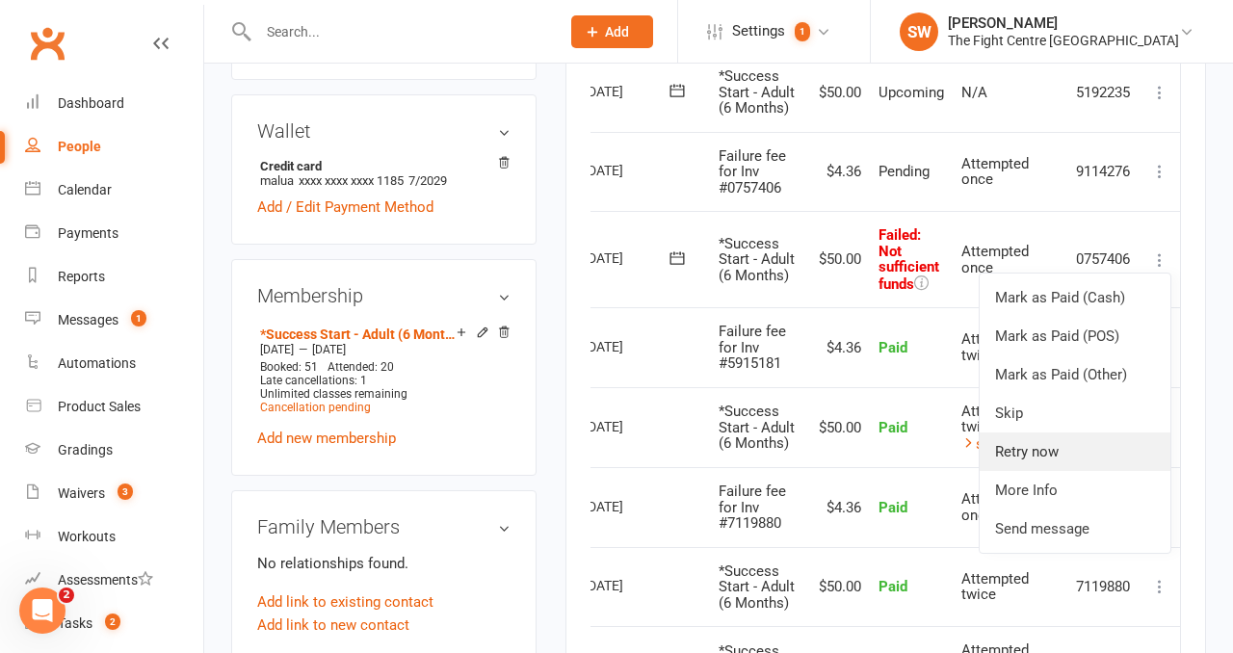
click at [1071, 471] on link "Retry now" at bounding box center [1075, 452] width 191 height 39
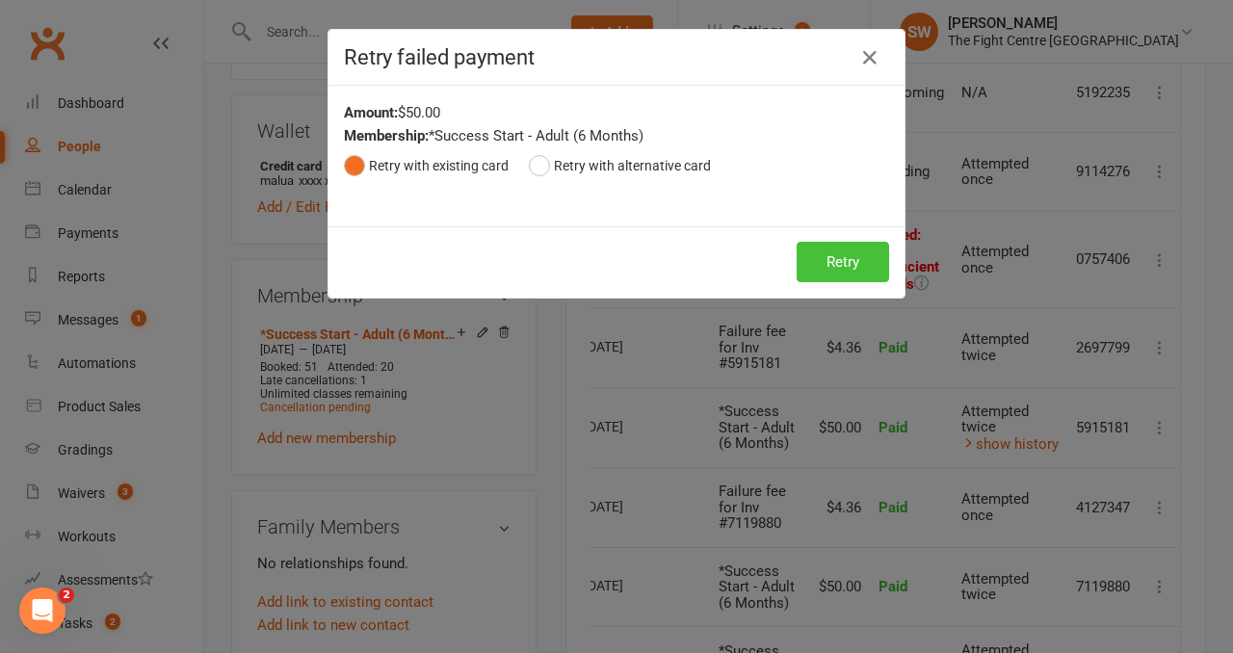
click at [860, 264] on button "Retry" at bounding box center [843, 262] width 92 height 40
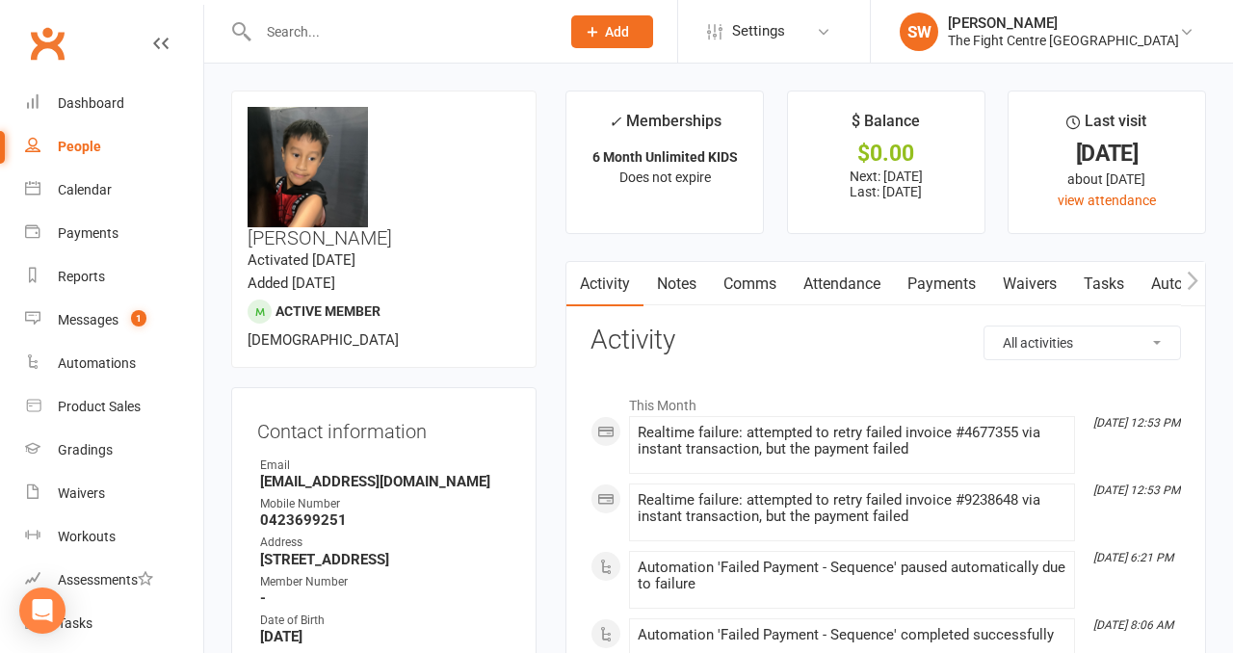
click at [914, 283] on link "Payments" at bounding box center [941, 284] width 95 height 44
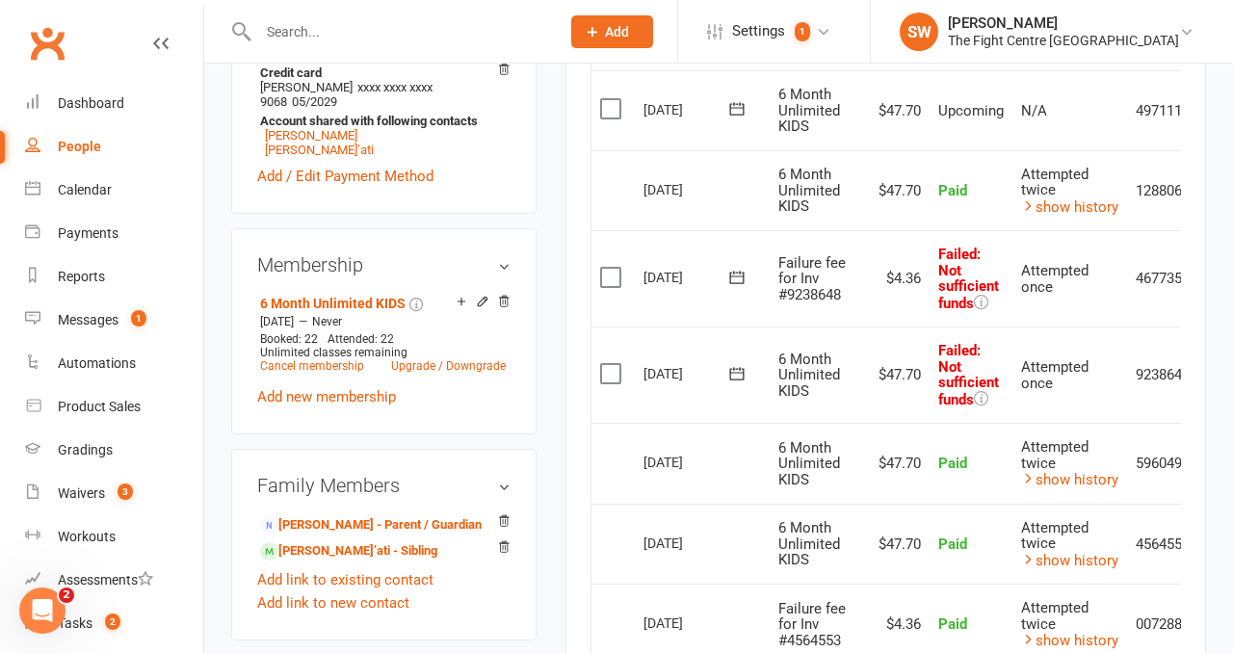
scroll to position [0, 63]
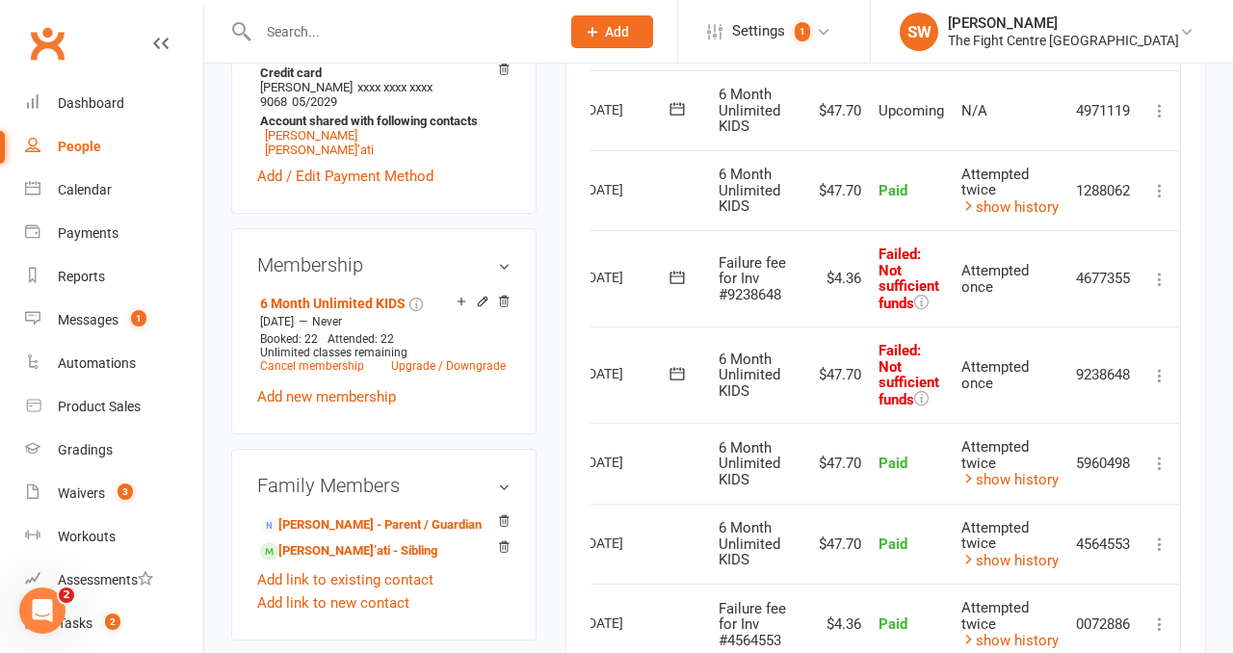
click at [1148, 367] on button at bounding box center [1159, 375] width 23 height 23
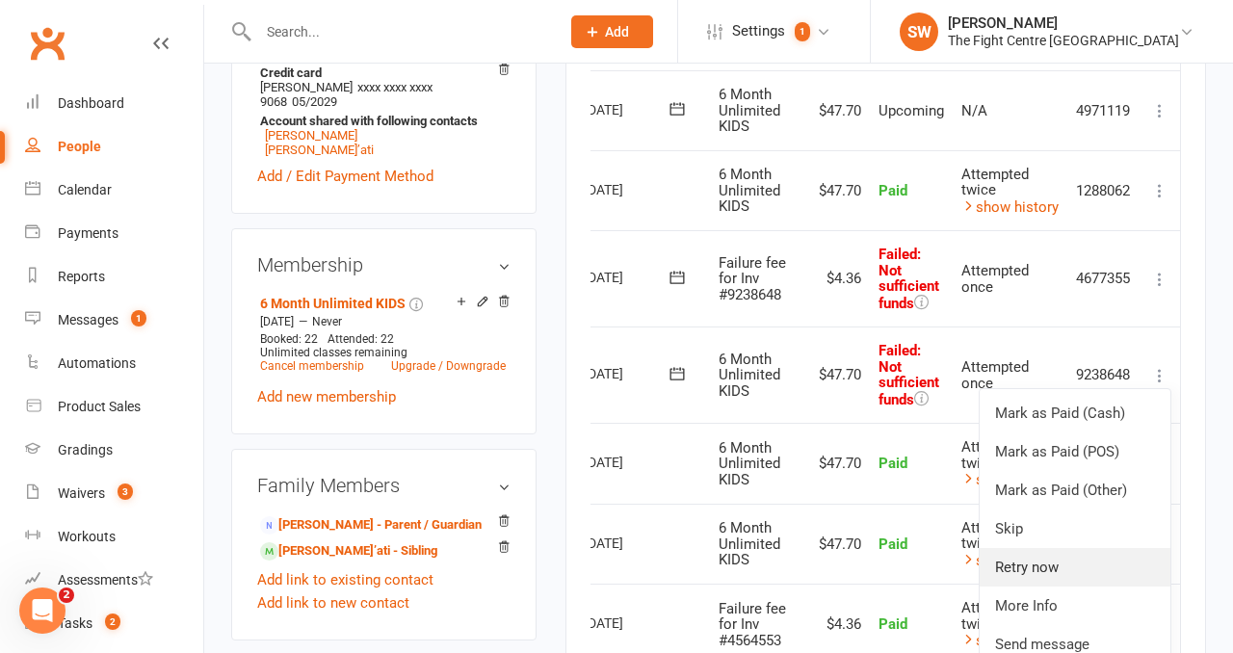
click at [1055, 558] on link "Retry now" at bounding box center [1075, 567] width 191 height 39
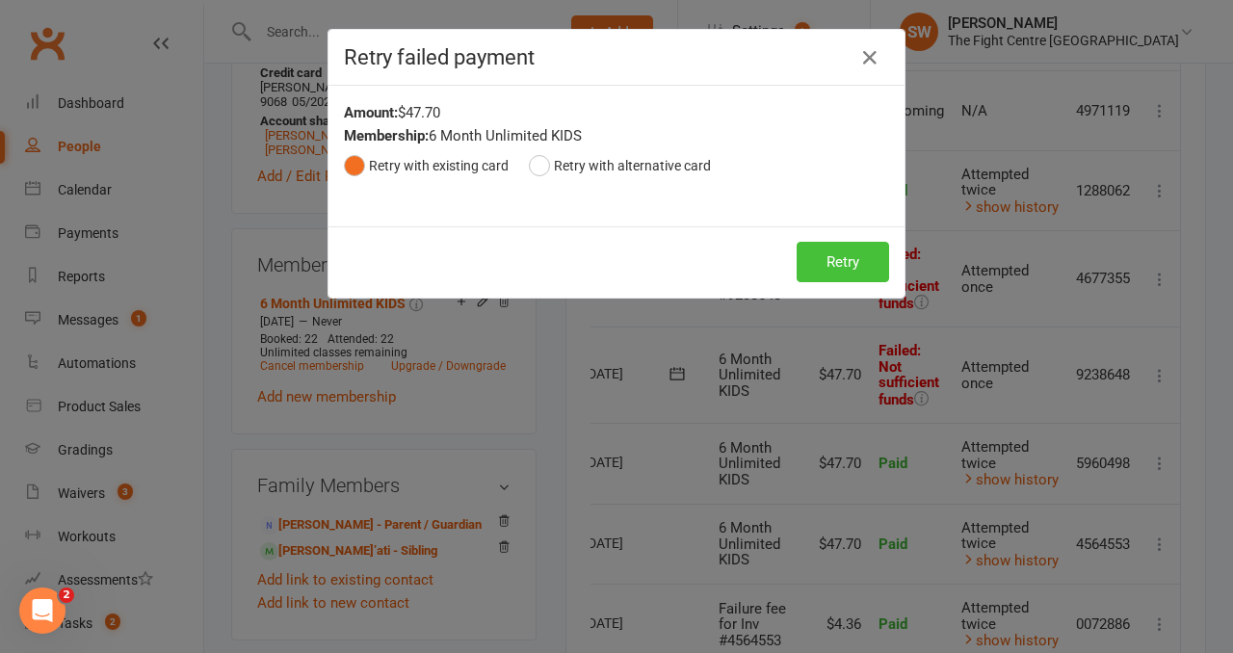
click at [858, 257] on button "Retry" at bounding box center [843, 262] width 92 height 40
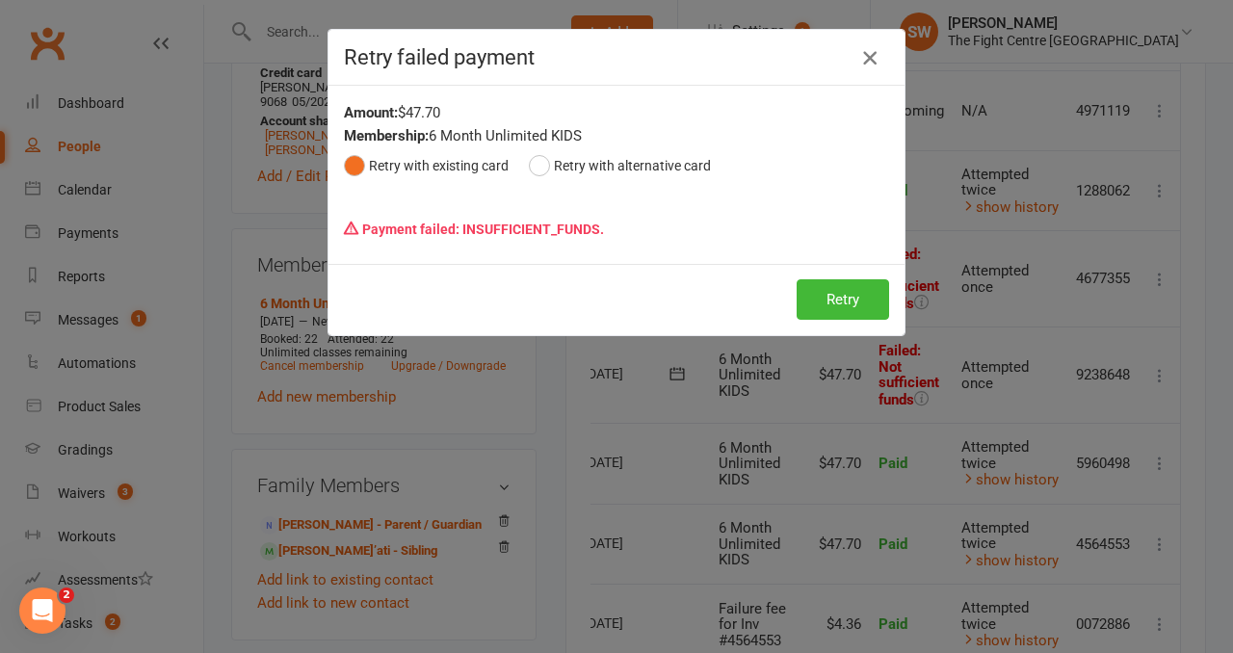
click at [870, 58] on icon "button" at bounding box center [869, 57] width 23 height 23
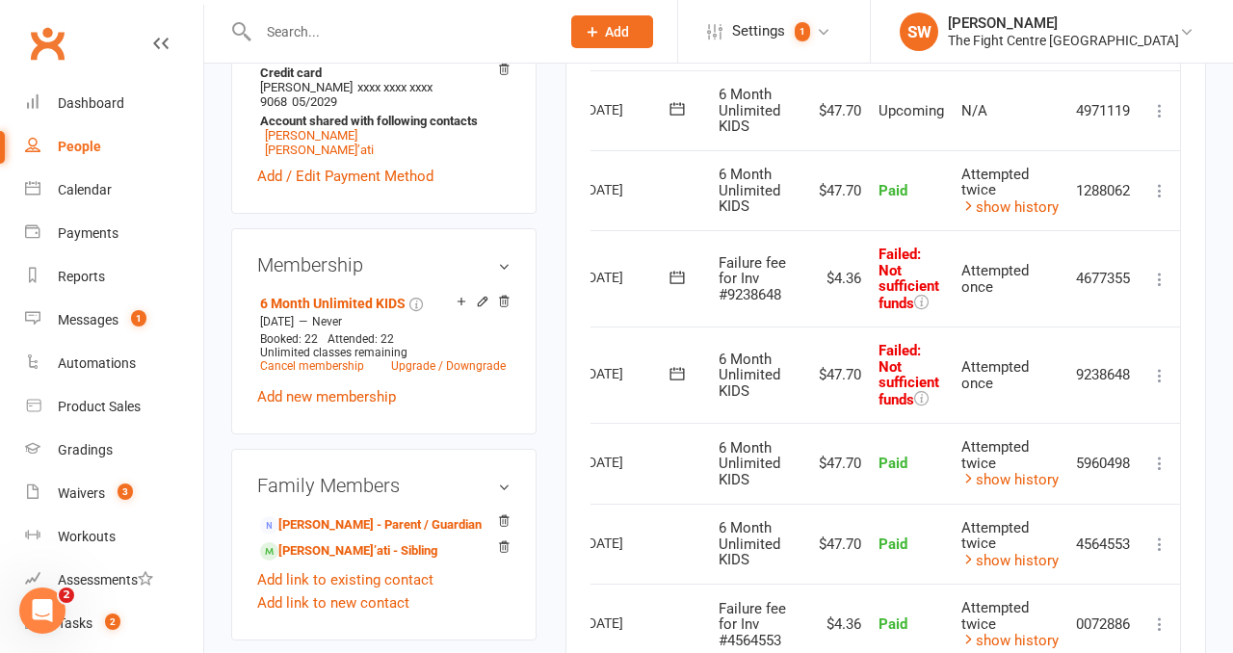
click at [1158, 275] on icon at bounding box center [1159, 279] width 19 height 19
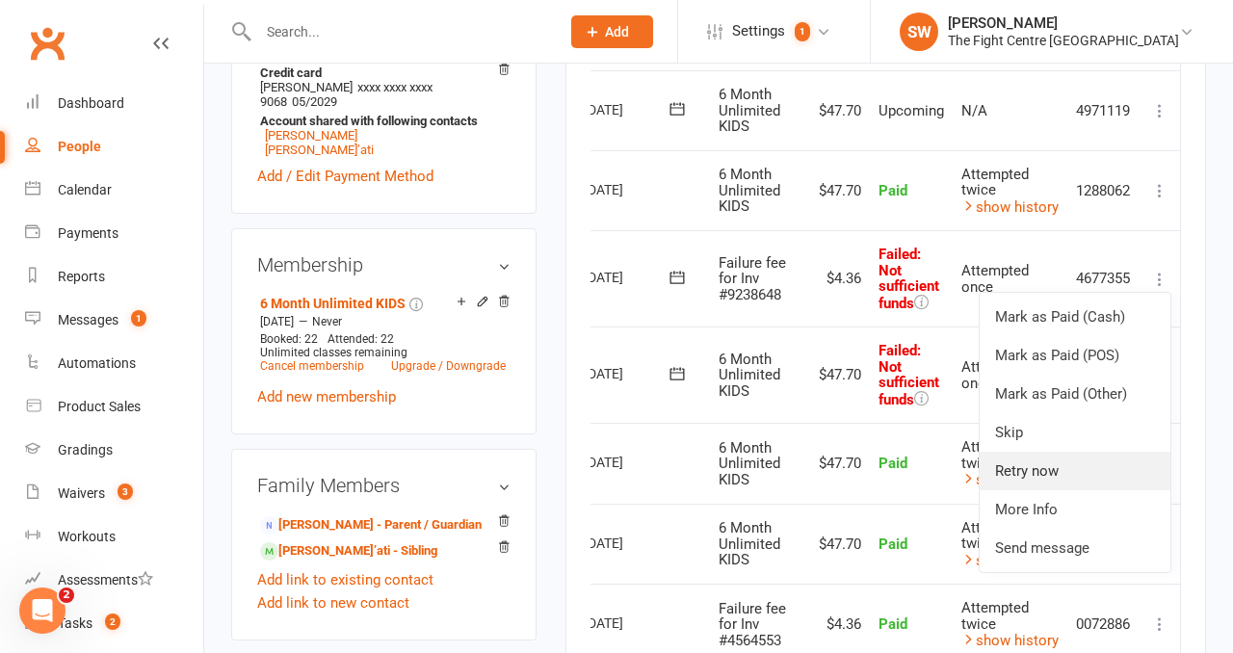
click at [1127, 456] on link "Retry now" at bounding box center [1075, 471] width 191 height 39
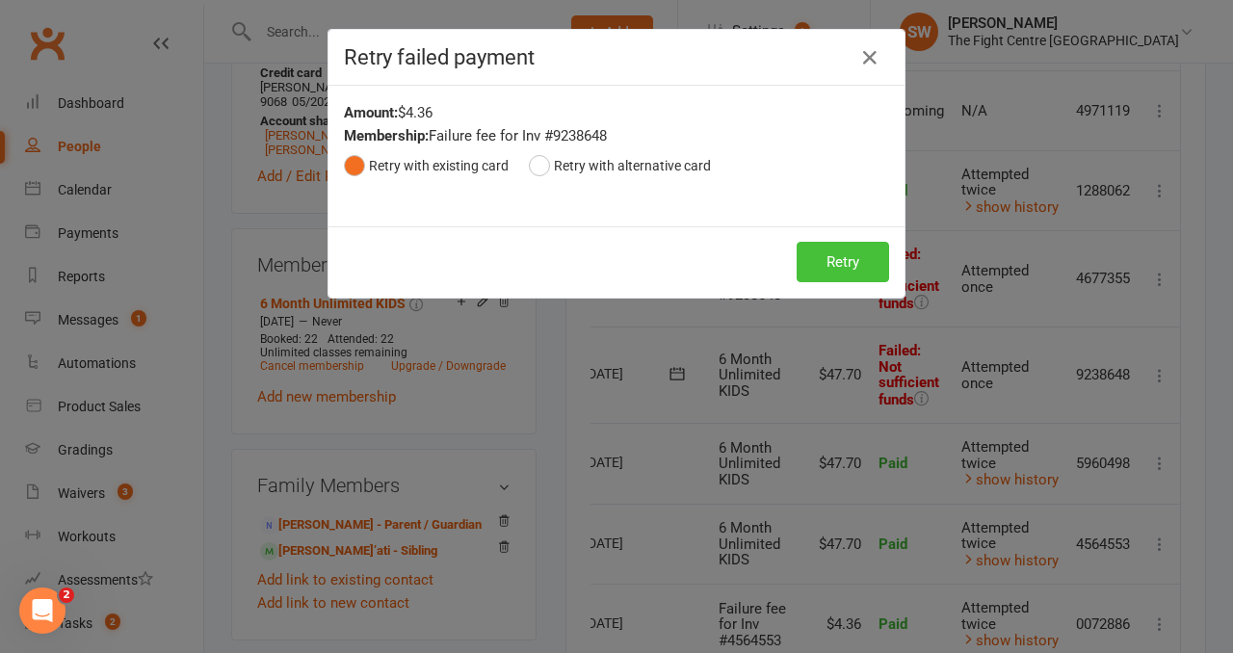
click at [877, 269] on button "Retry" at bounding box center [843, 262] width 92 height 40
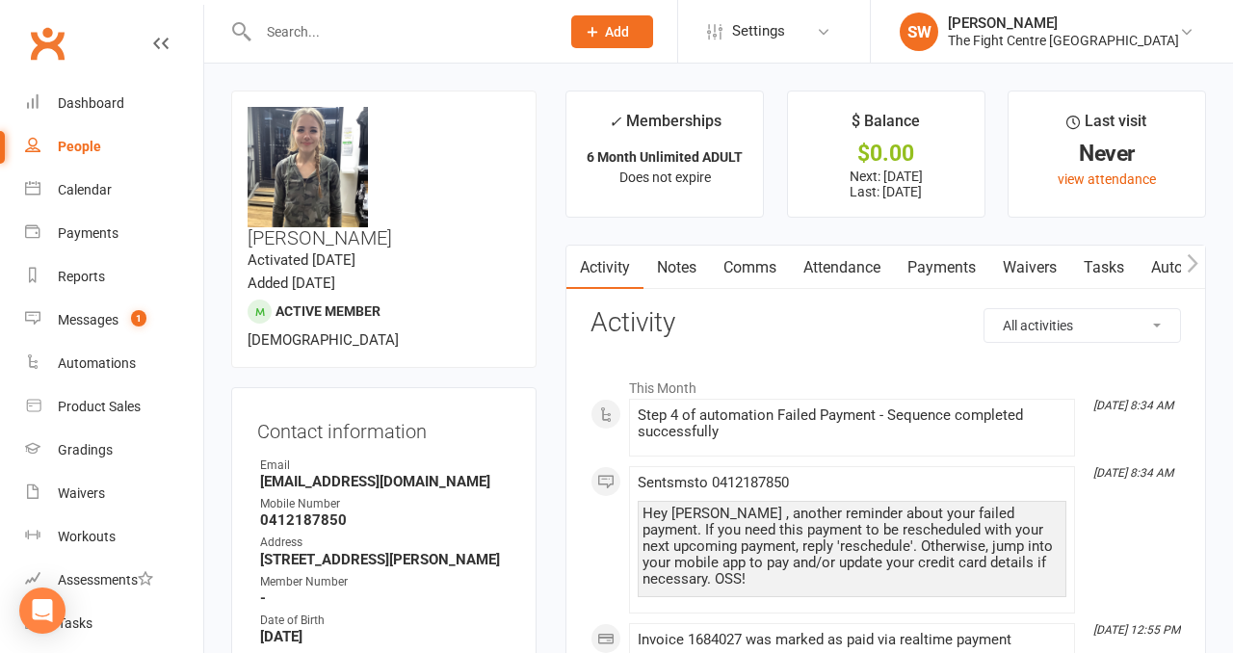
click at [921, 276] on link "Payments" at bounding box center [941, 268] width 95 height 44
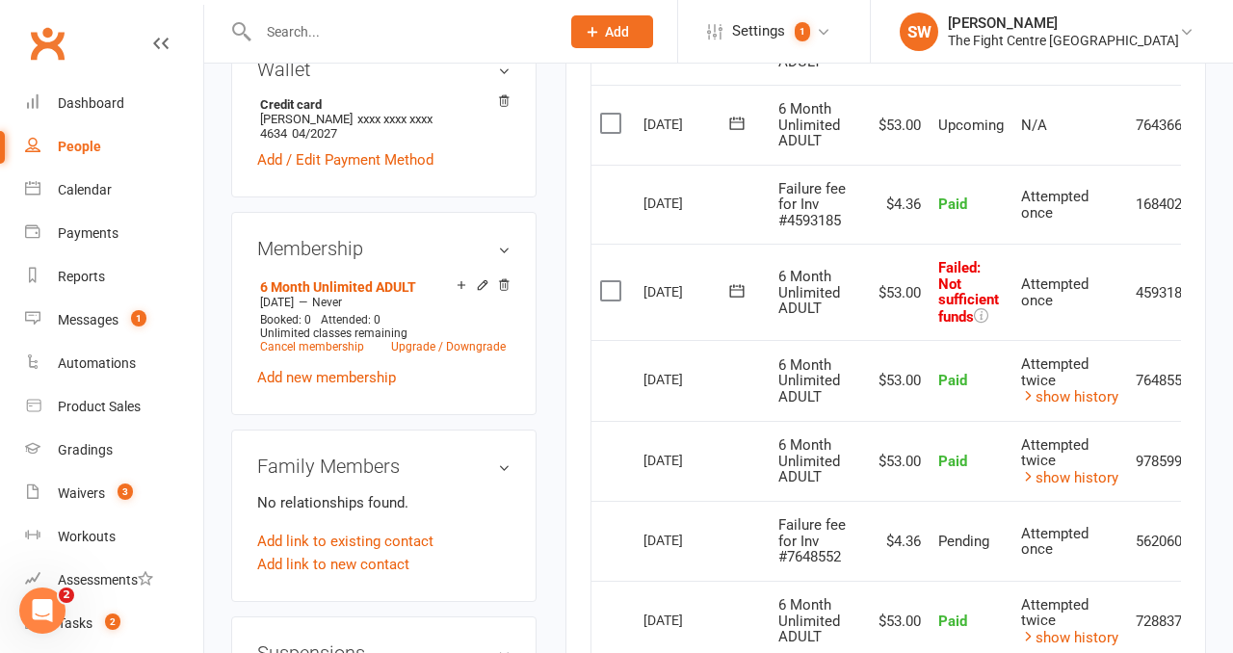
scroll to position [0, 63]
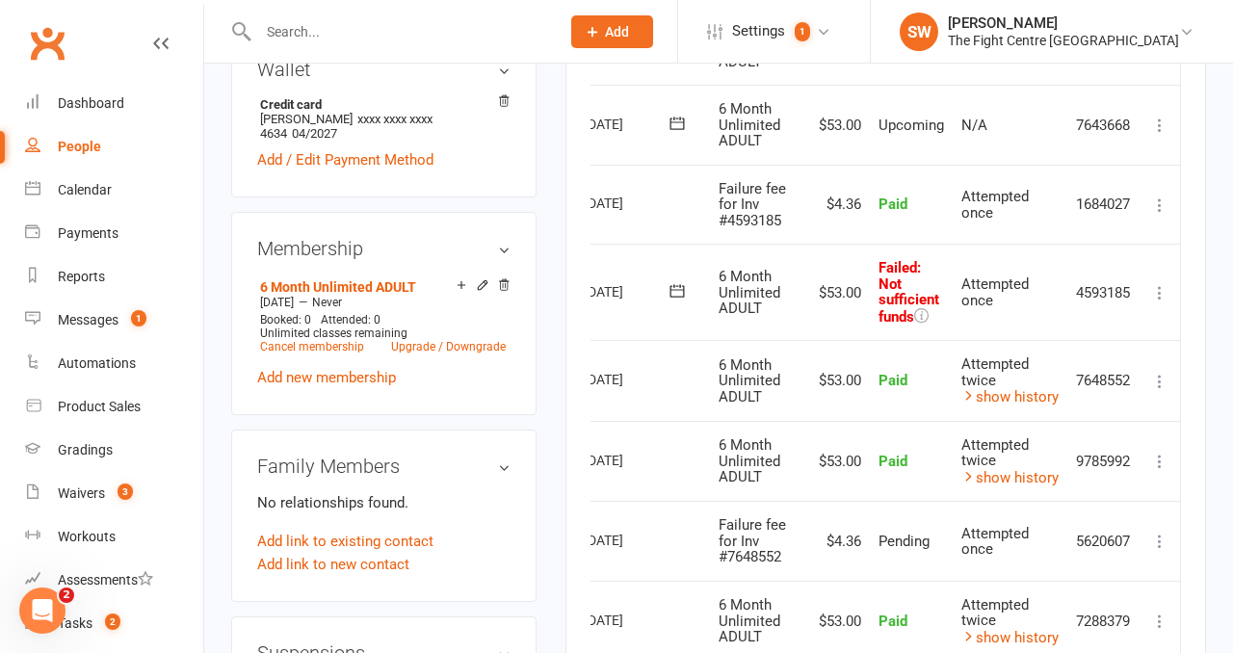
click at [1160, 290] on icon at bounding box center [1159, 292] width 19 height 19
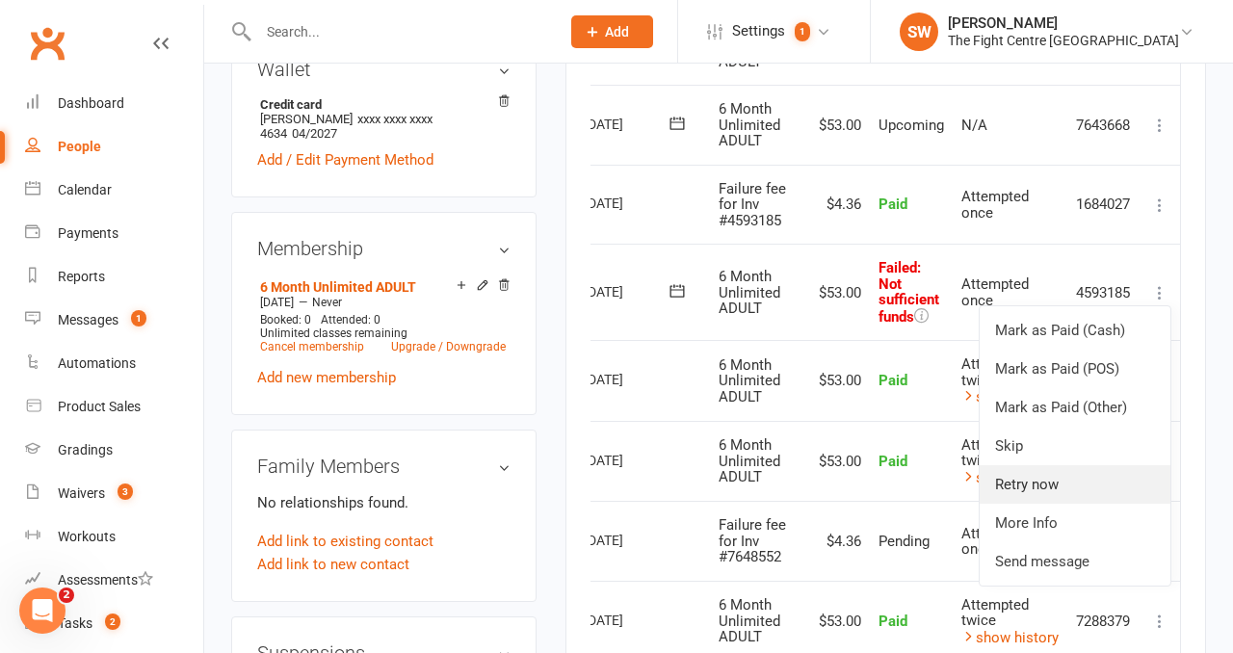
click at [1117, 465] on link "Retry now" at bounding box center [1075, 484] width 191 height 39
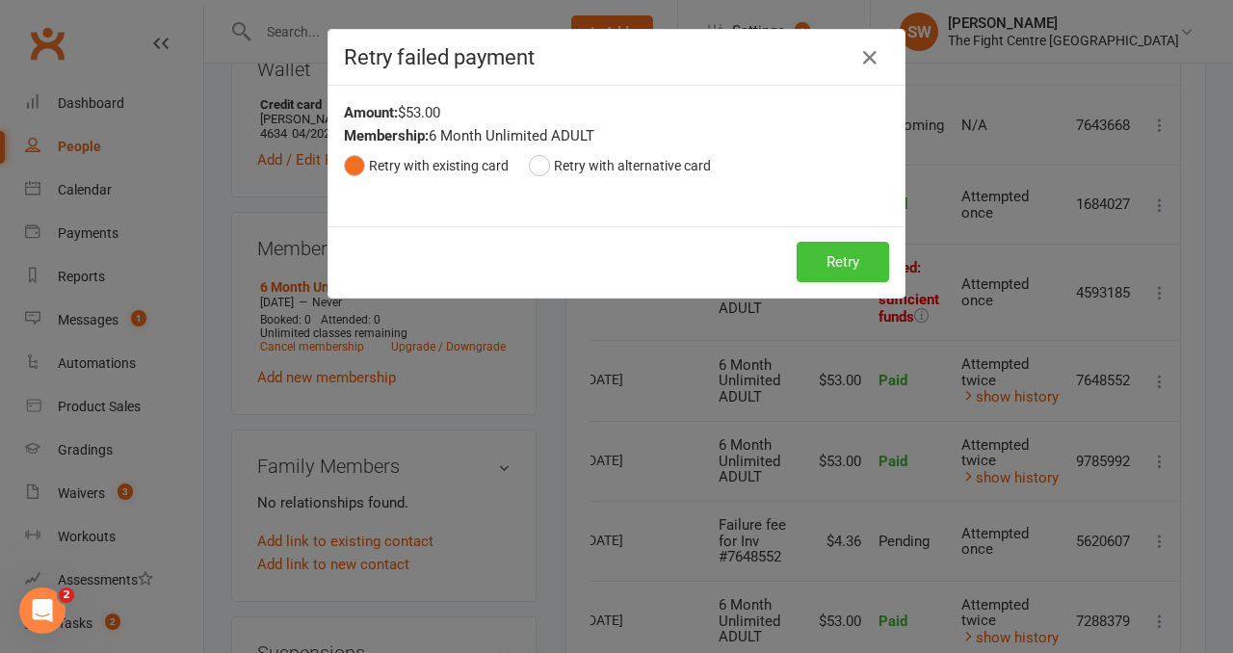
click at [836, 268] on button "Retry" at bounding box center [843, 262] width 92 height 40
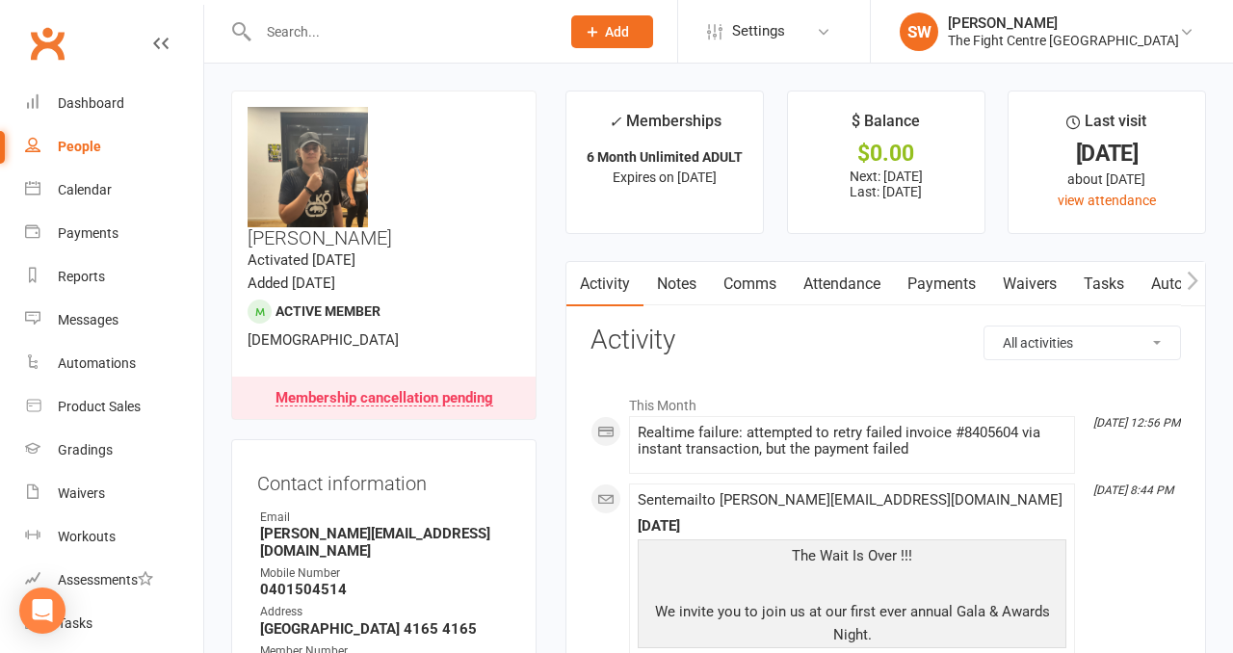
click at [932, 297] on link "Payments" at bounding box center [941, 284] width 95 height 44
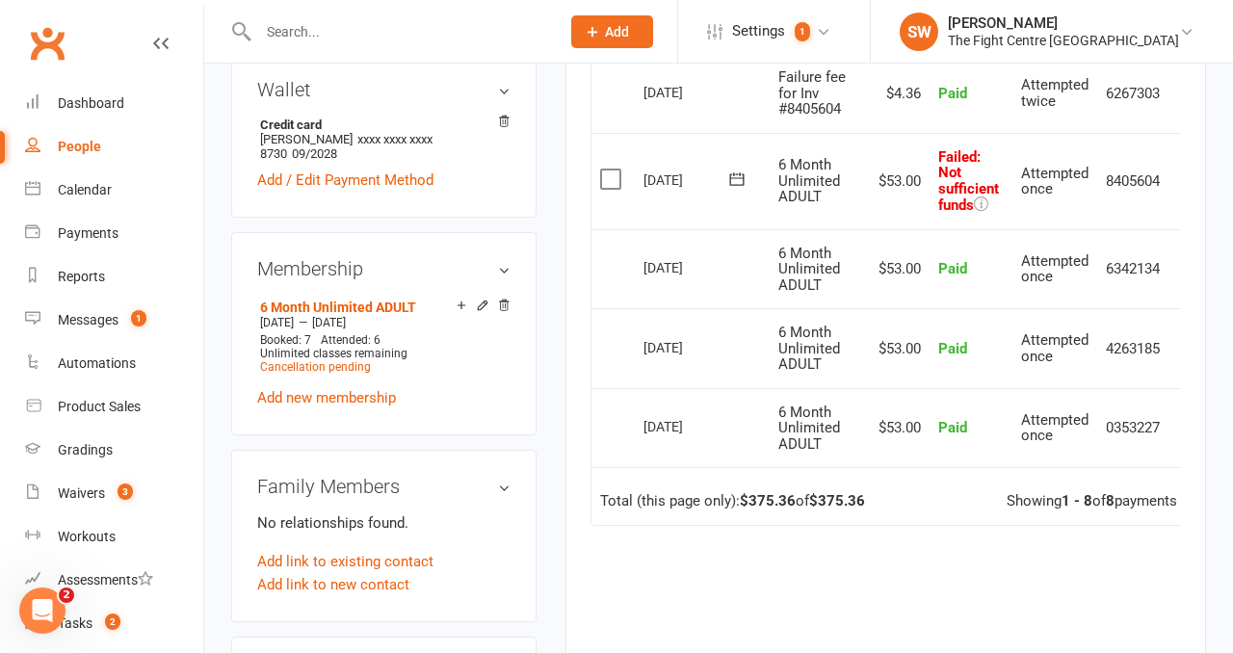
scroll to position [0, 31]
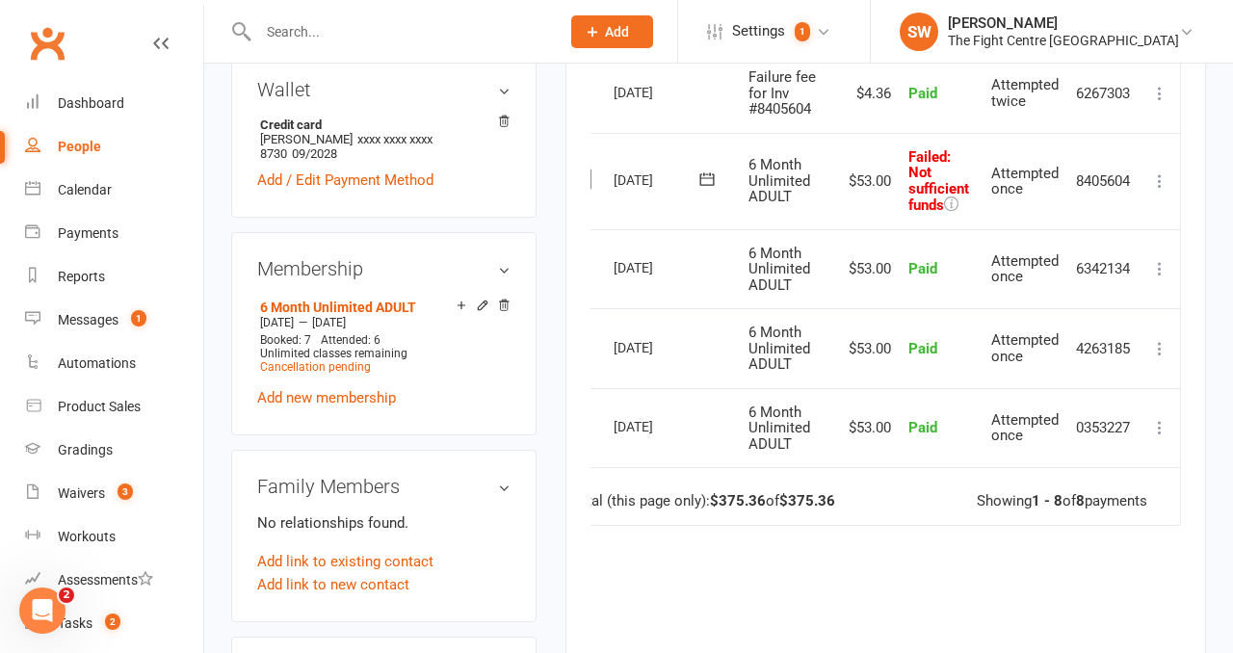
click at [1156, 173] on icon at bounding box center [1159, 180] width 19 height 19
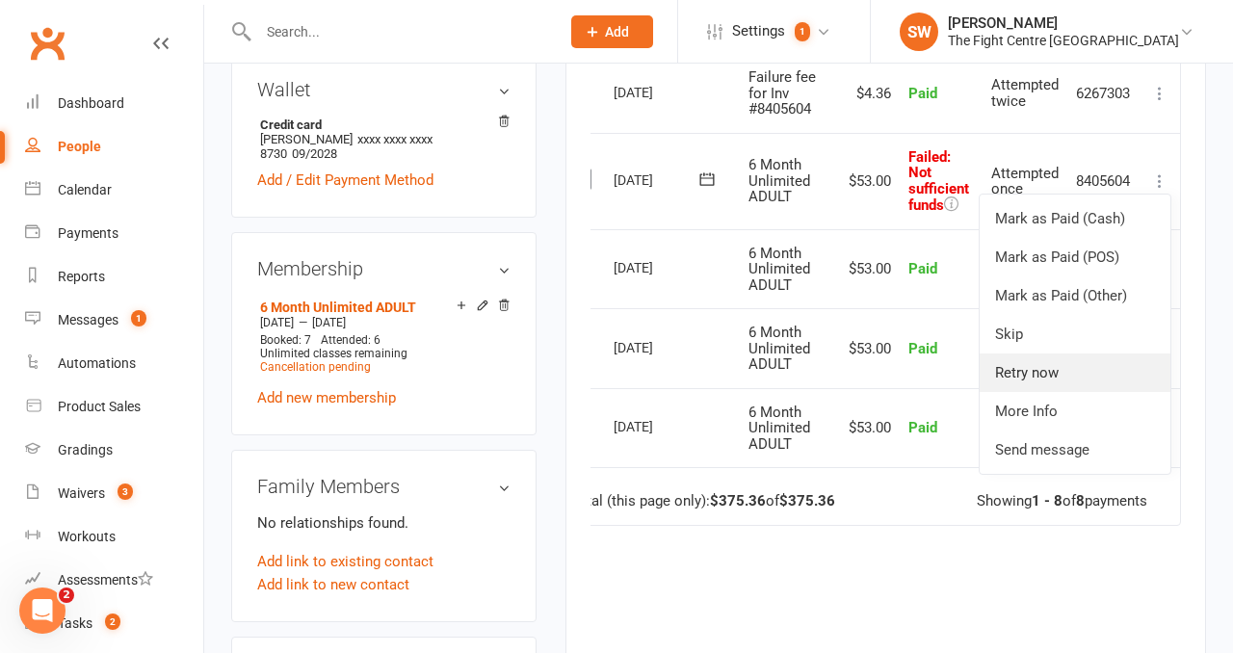
click at [1113, 381] on link "Retry now" at bounding box center [1075, 373] width 191 height 39
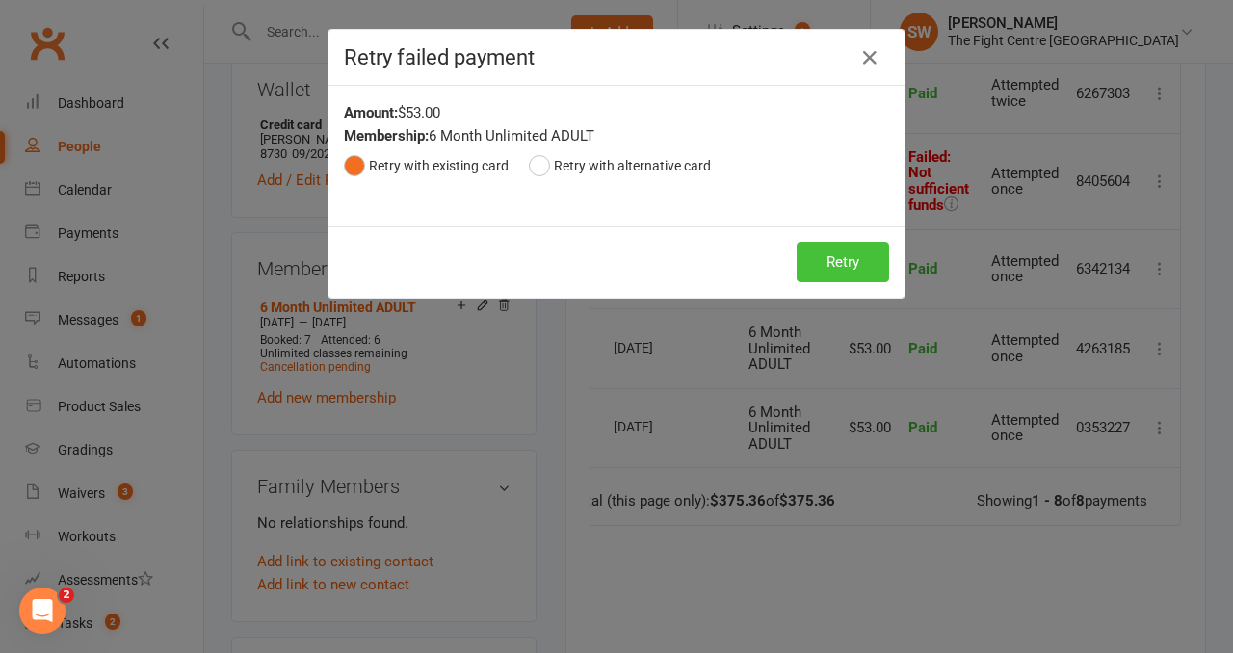
click at [851, 253] on button "Retry" at bounding box center [843, 262] width 92 height 40
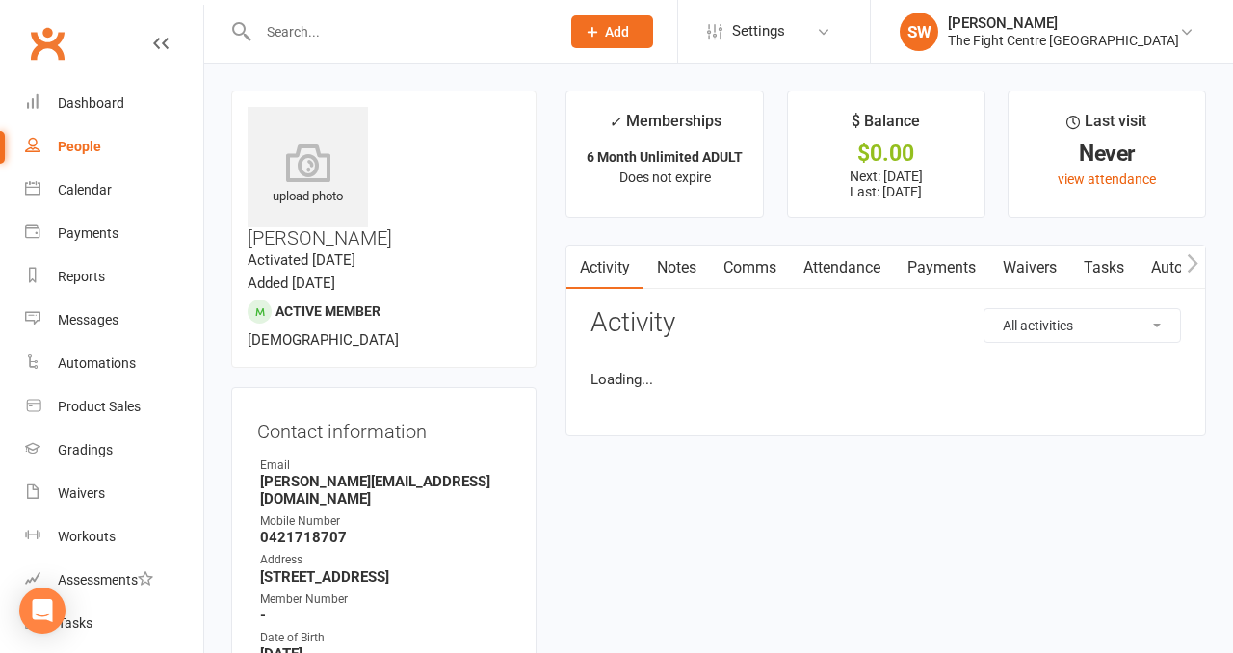
click at [914, 274] on link "Payments" at bounding box center [941, 268] width 95 height 44
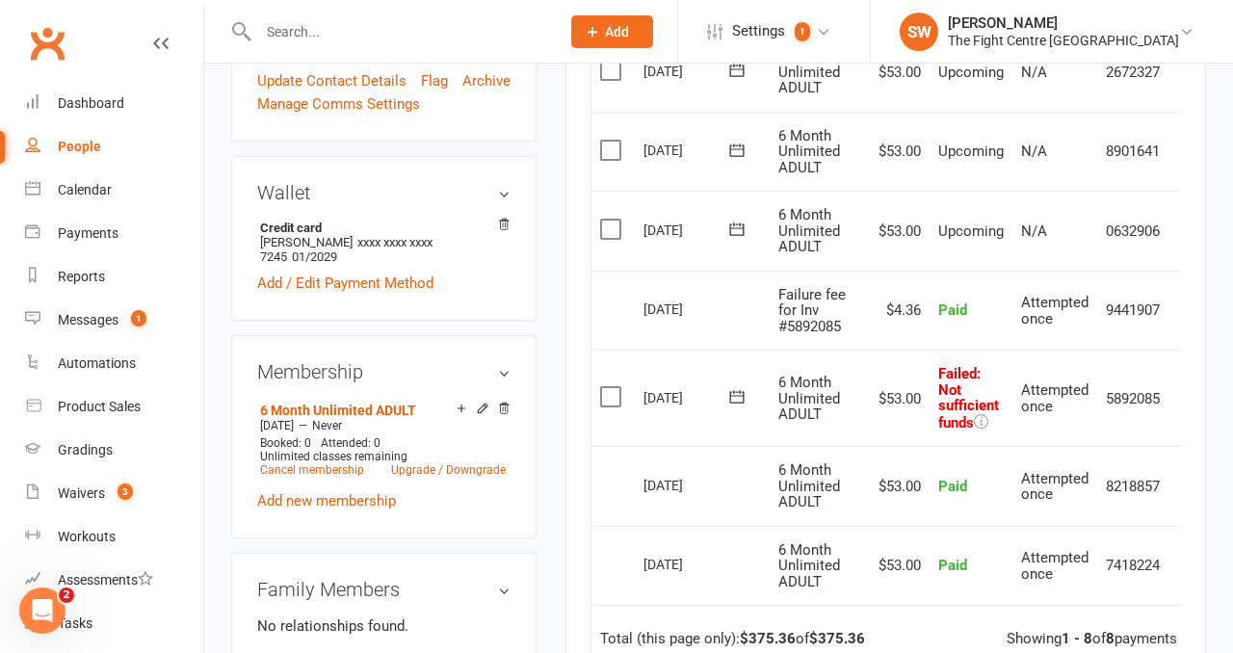
scroll to position [0, 31]
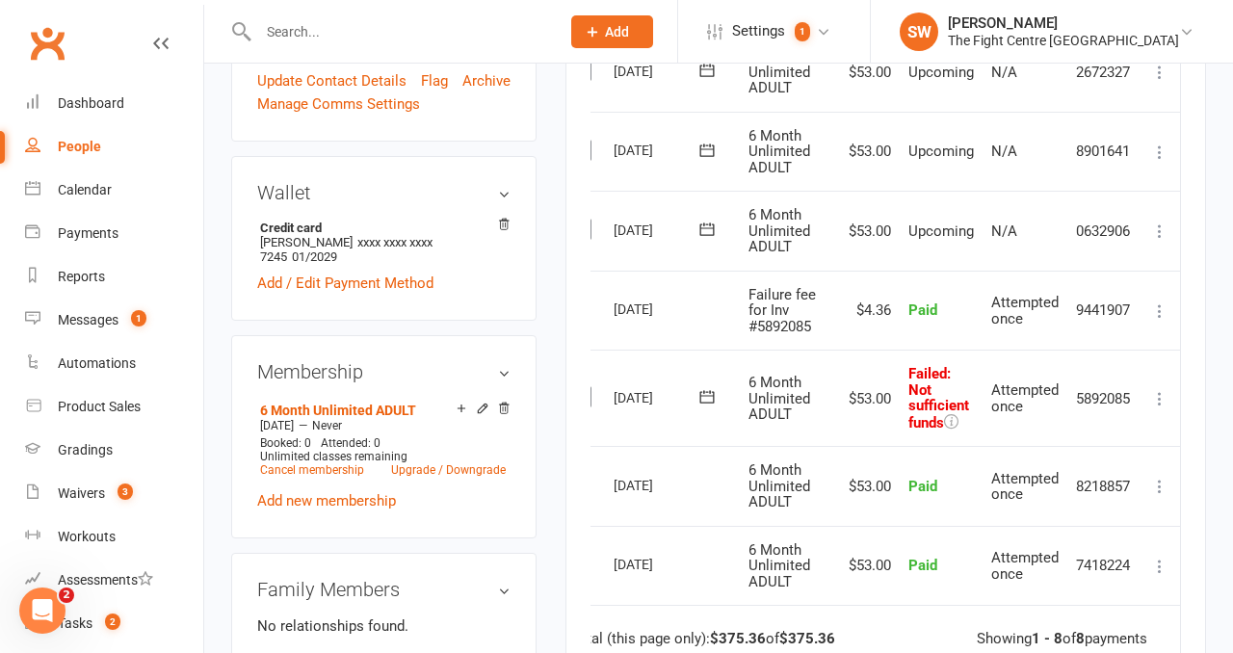
click at [1158, 400] on icon at bounding box center [1159, 398] width 19 height 19
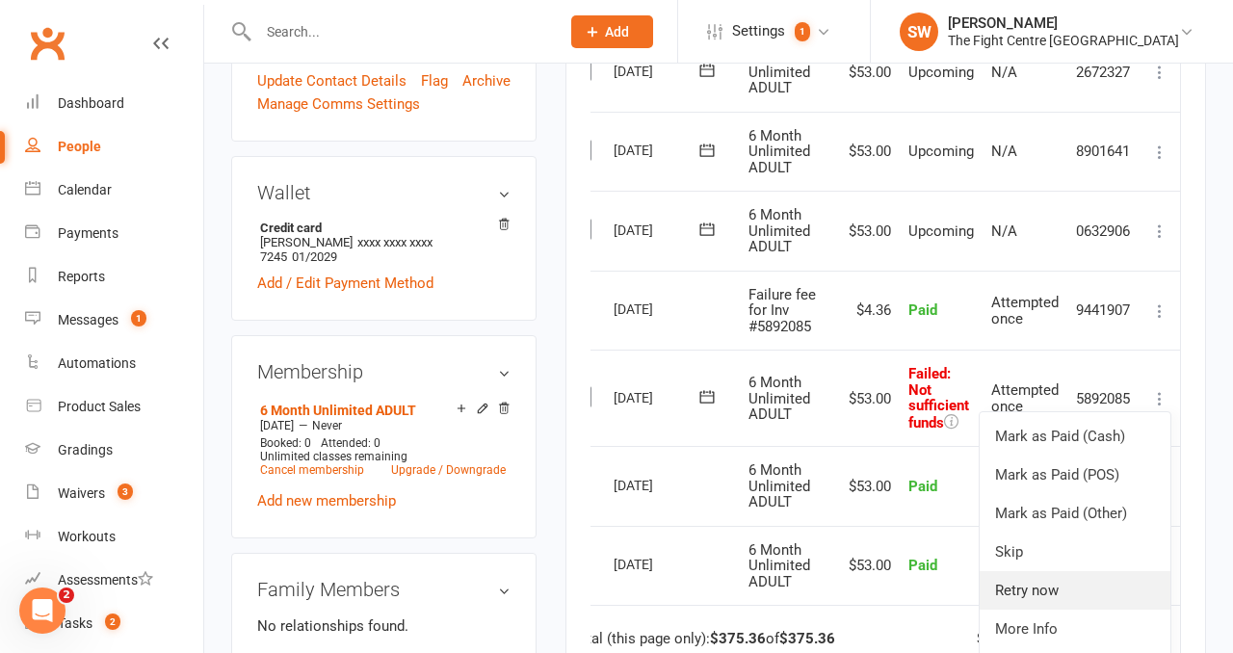
click at [1052, 580] on link "Retry now" at bounding box center [1075, 590] width 191 height 39
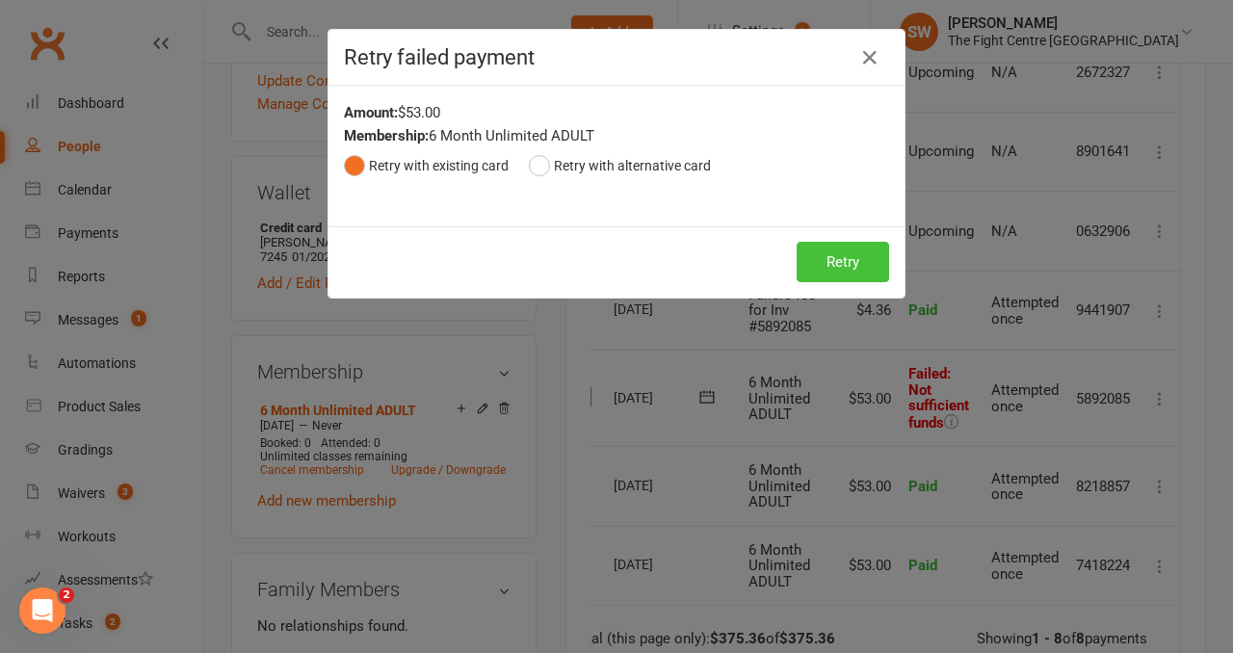
click at [841, 272] on button "Retry" at bounding box center [843, 262] width 92 height 40
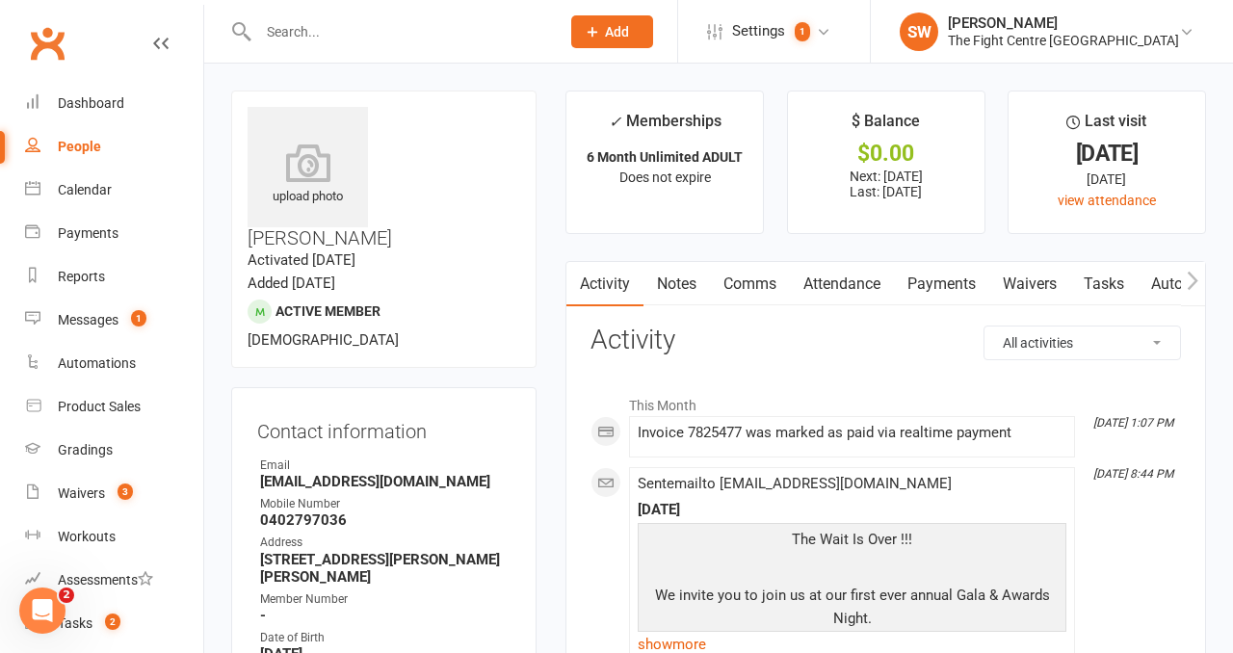
click at [924, 291] on link "Payments" at bounding box center [941, 284] width 95 height 44
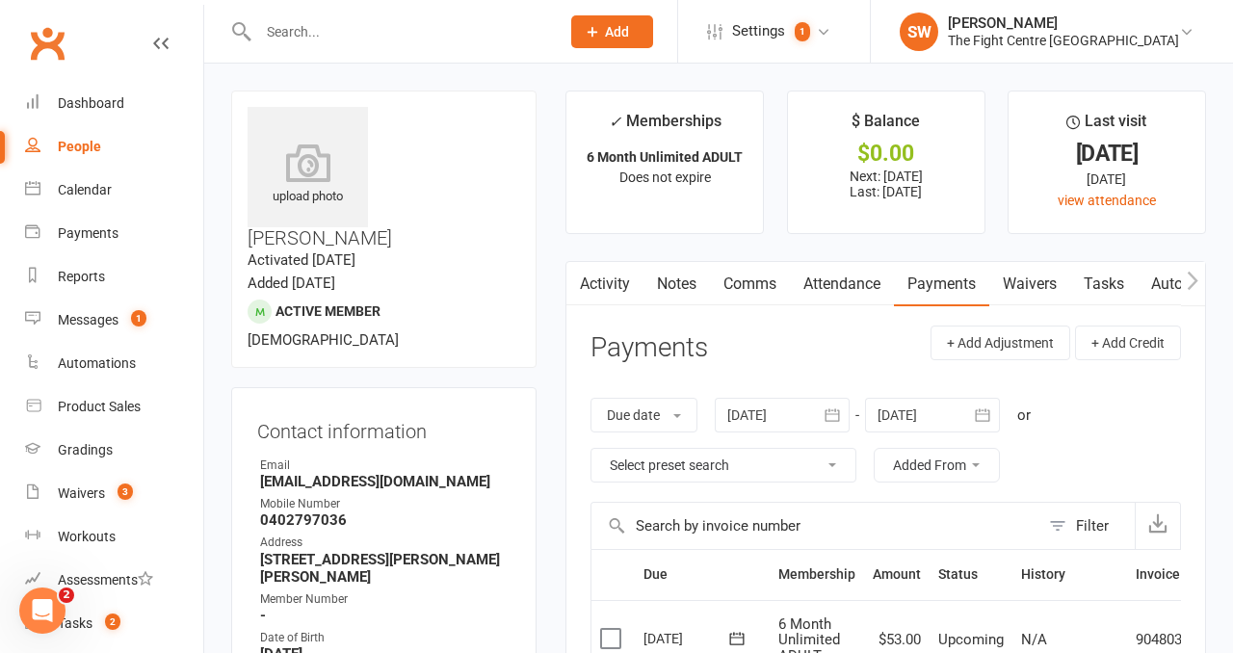
click at [805, 394] on div "Due date Due date Date paid Date failed Date settled 14 Sep 2025 September 2025…" at bounding box center [886, 440] width 591 height 123
click at [805, 402] on div at bounding box center [782, 415] width 135 height 35
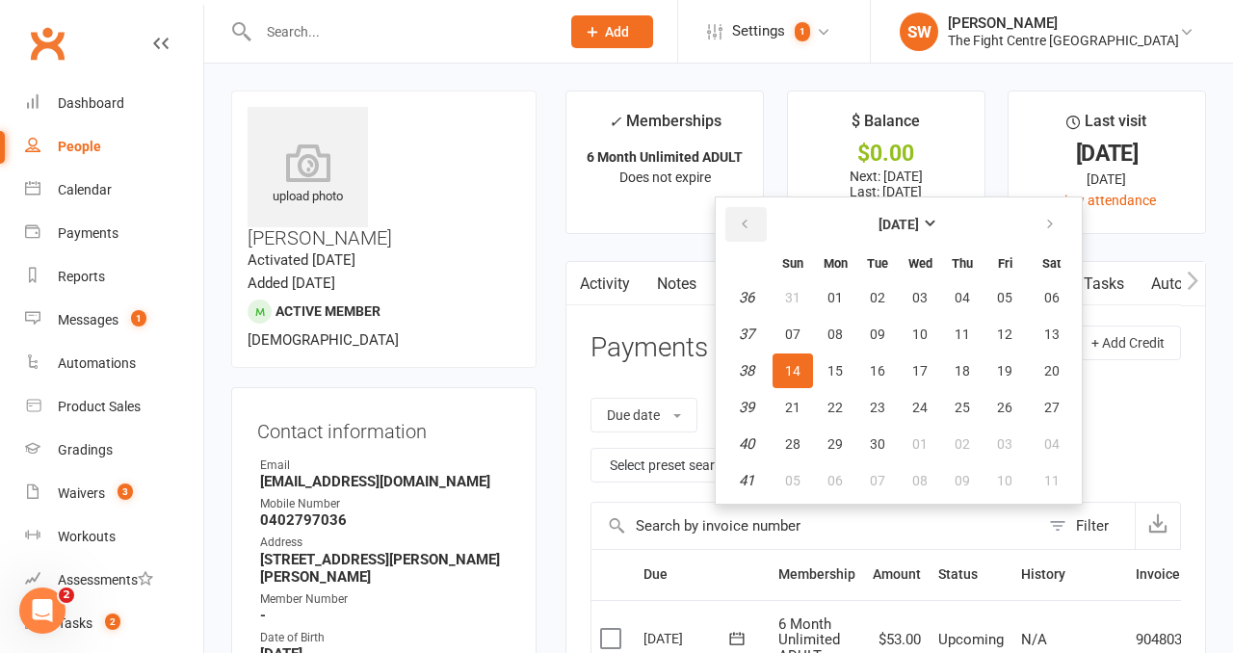
click at [745, 221] on icon "button" at bounding box center [744, 224] width 13 height 15
click at [801, 329] on span "03" at bounding box center [792, 334] width 15 height 15
type input "03 Aug 2025"
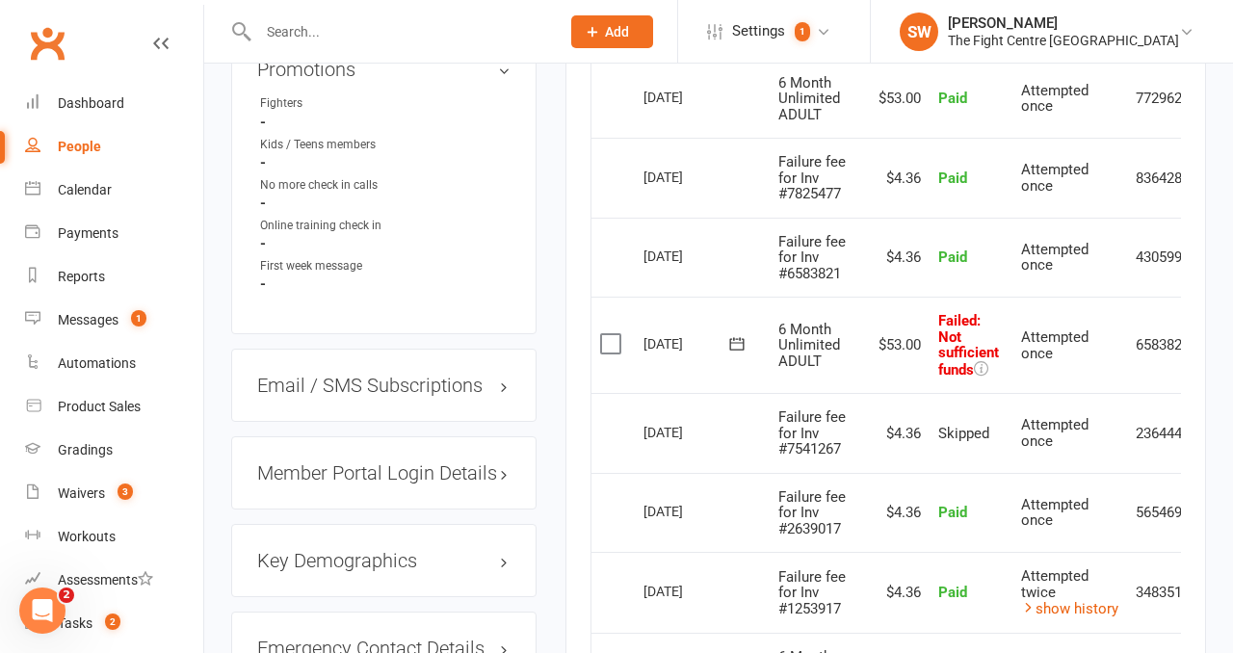
scroll to position [0, 63]
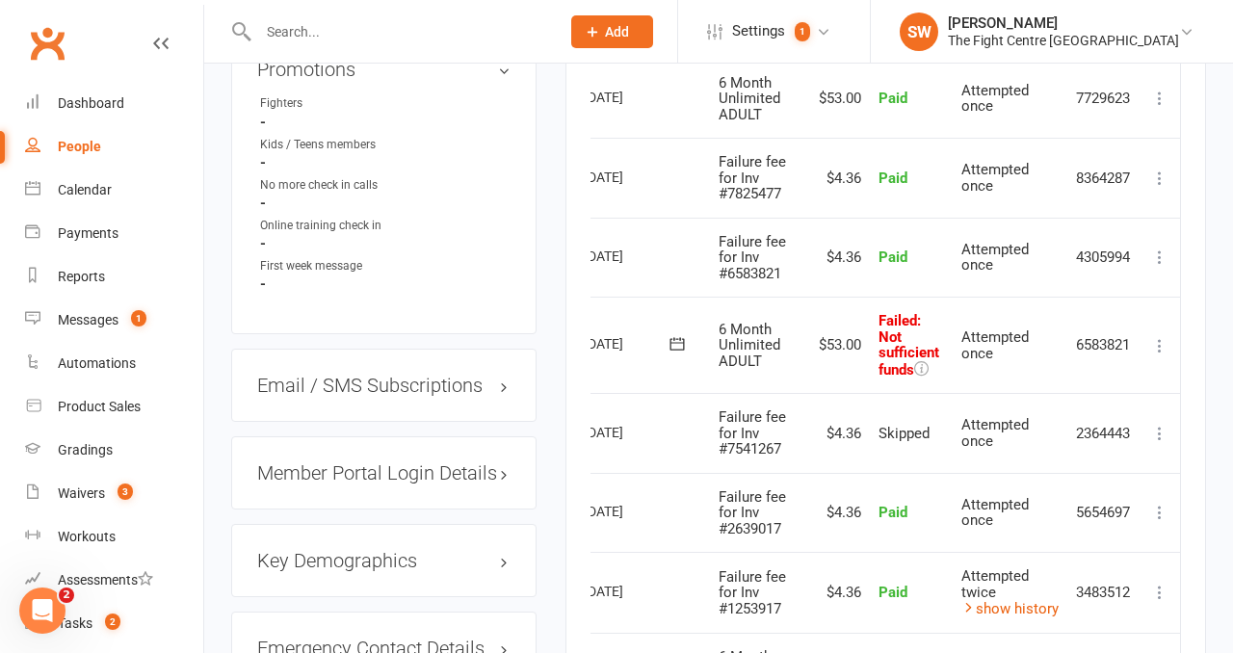
click at [1159, 336] on icon at bounding box center [1159, 345] width 19 height 19
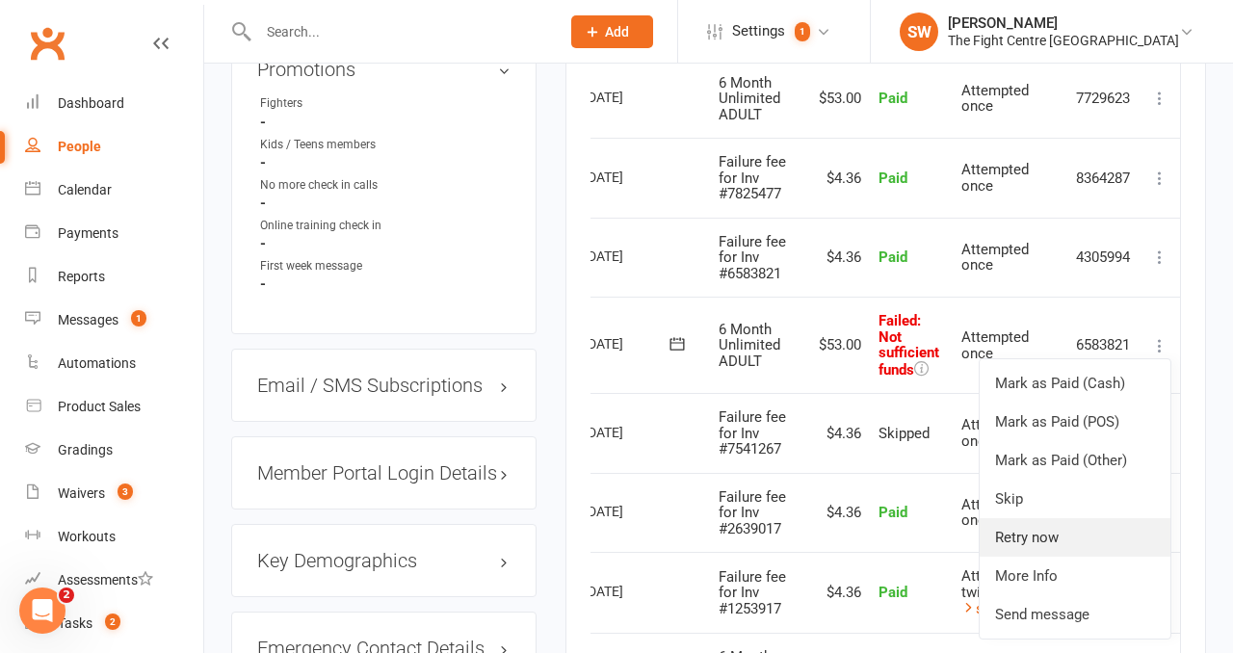
click at [1106, 527] on link "Retry now" at bounding box center [1075, 537] width 191 height 39
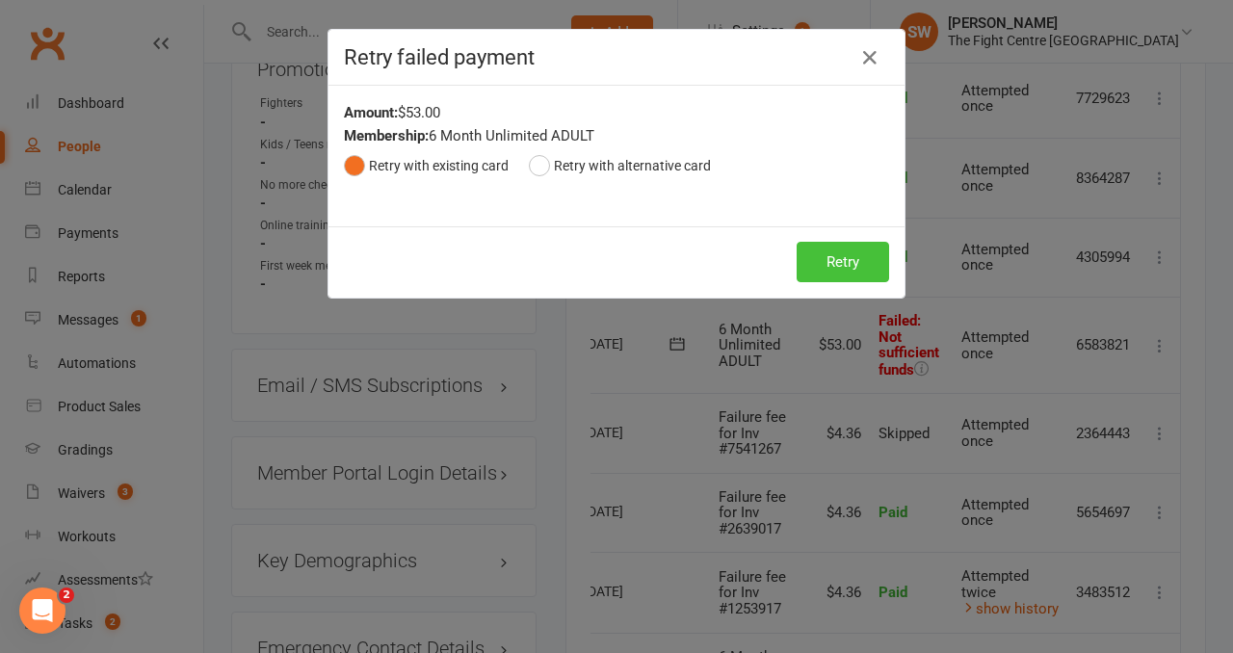
click at [838, 275] on button "Retry" at bounding box center [843, 262] width 92 height 40
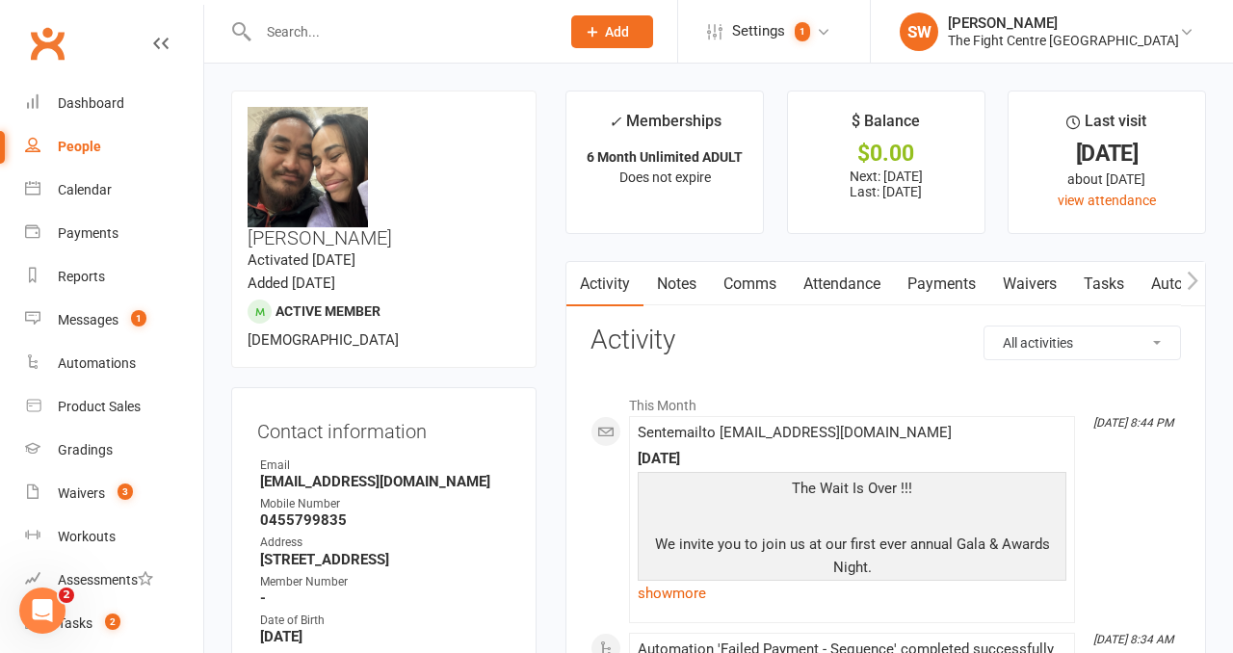
click at [934, 274] on link "Payments" at bounding box center [941, 284] width 95 height 44
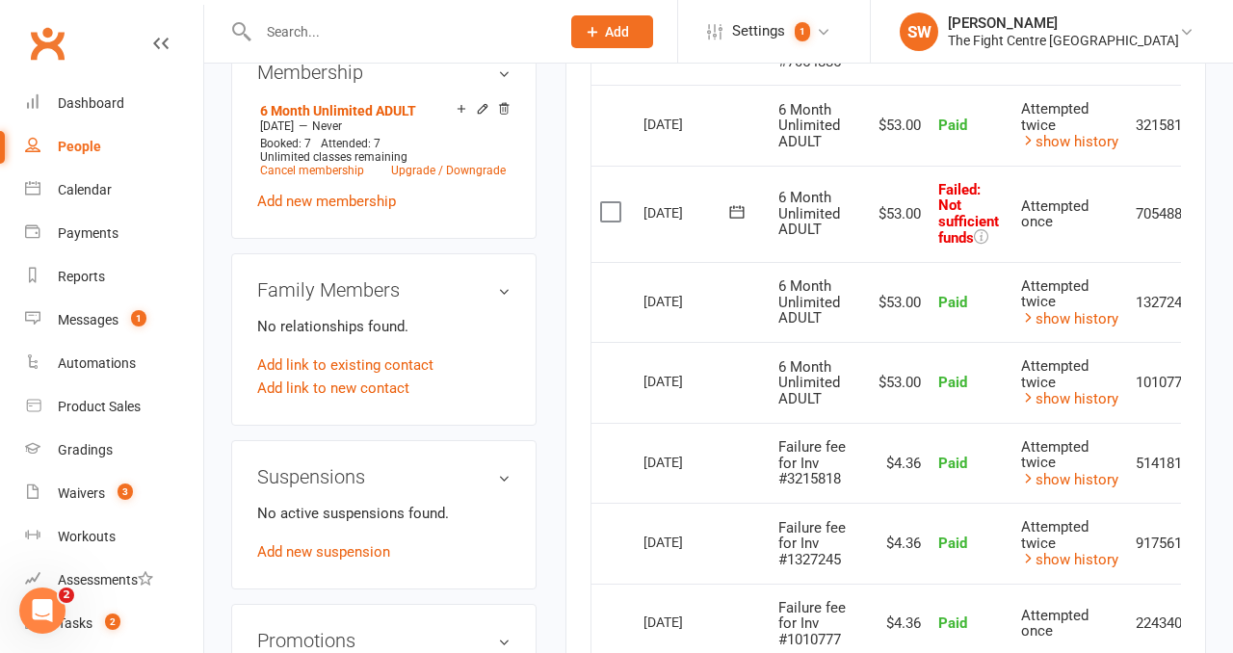
scroll to position [0, 63]
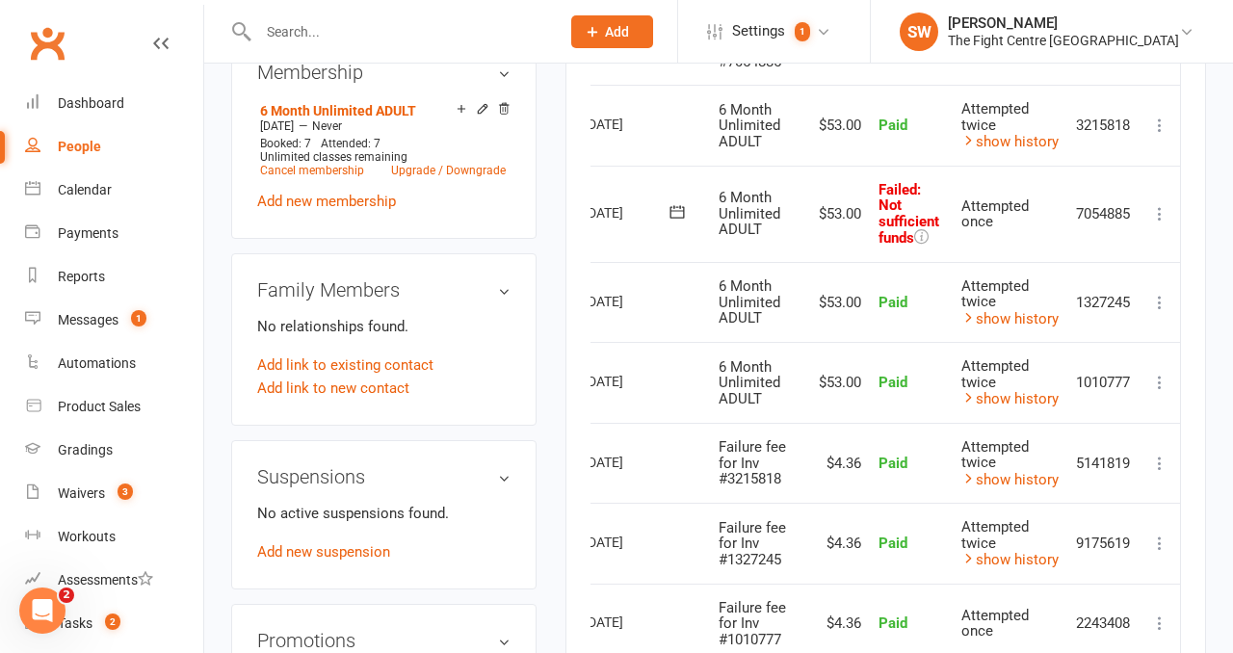
click at [1160, 212] on icon at bounding box center [1159, 213] width 19 height 19
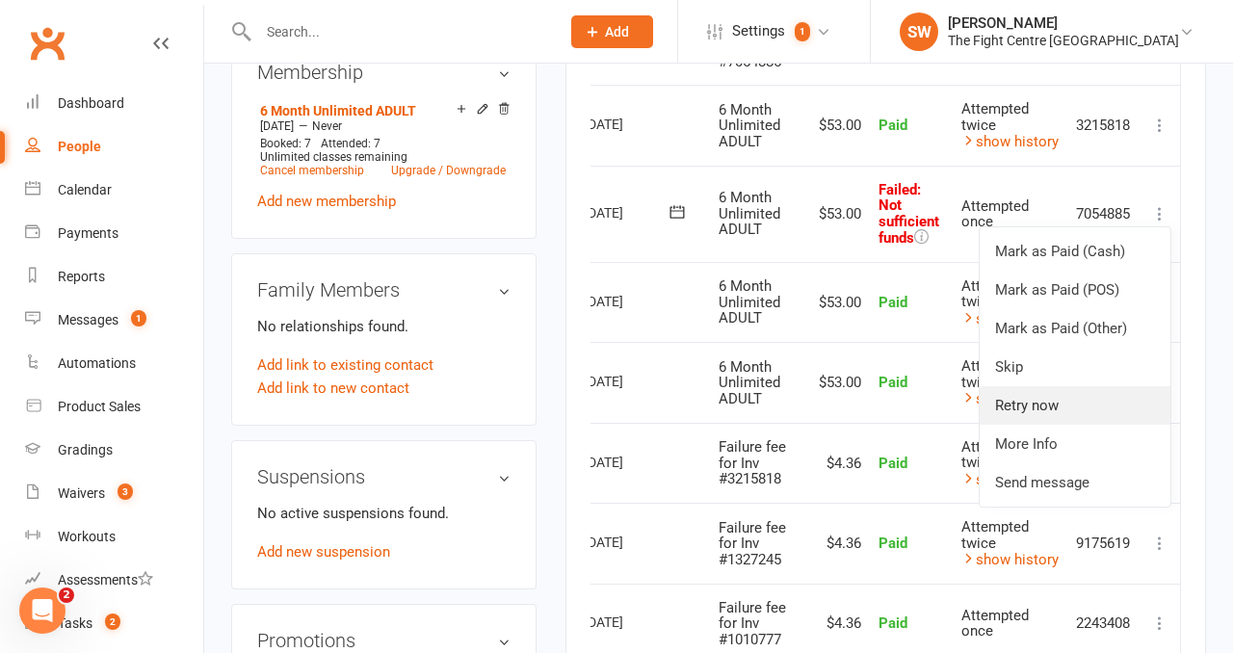
click at [1096, 407] on link "Retry now" at bounding box center [1075, 405] width 191 height 39
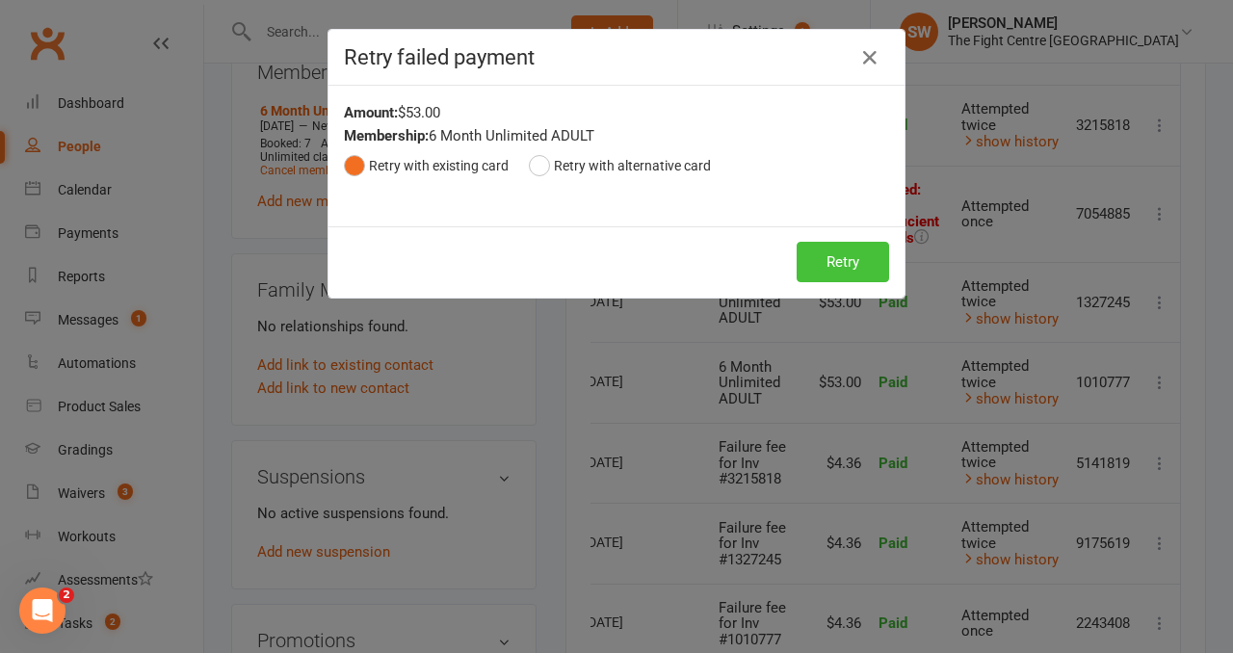
click at [846, 259] on button "Retry" at bounding box center [843, 262] width 92 height 40
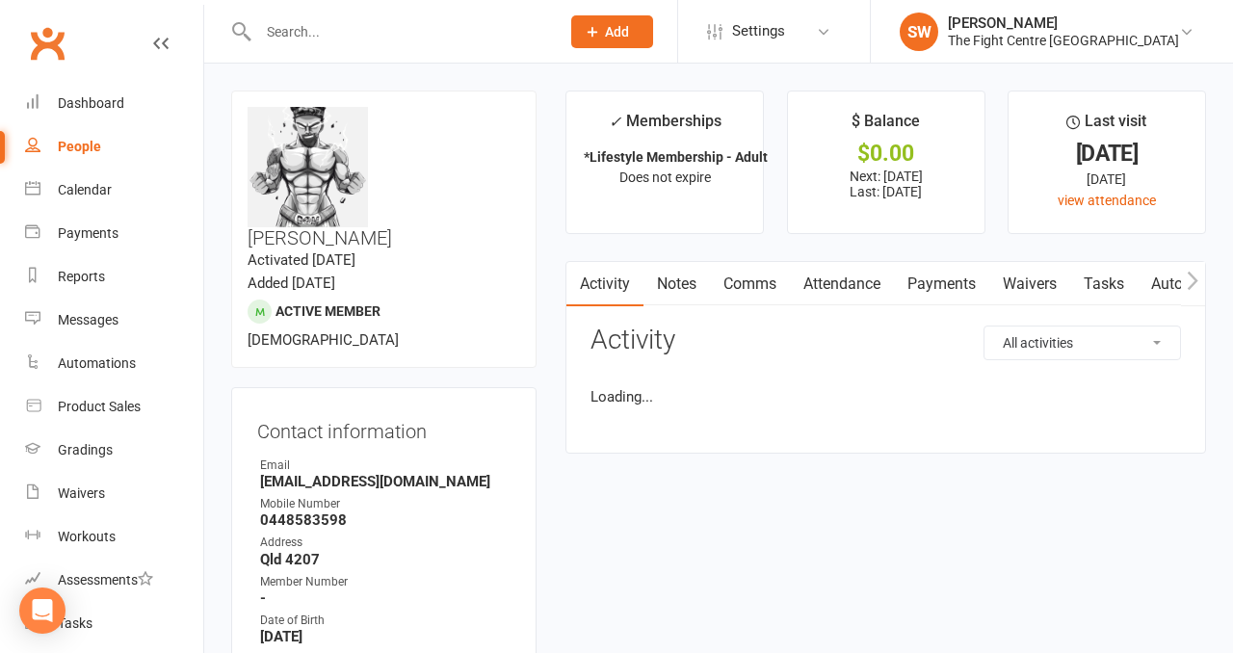
click at [914, 282] on link "Payments" at bounding box center [941, 284] width 95 height 44
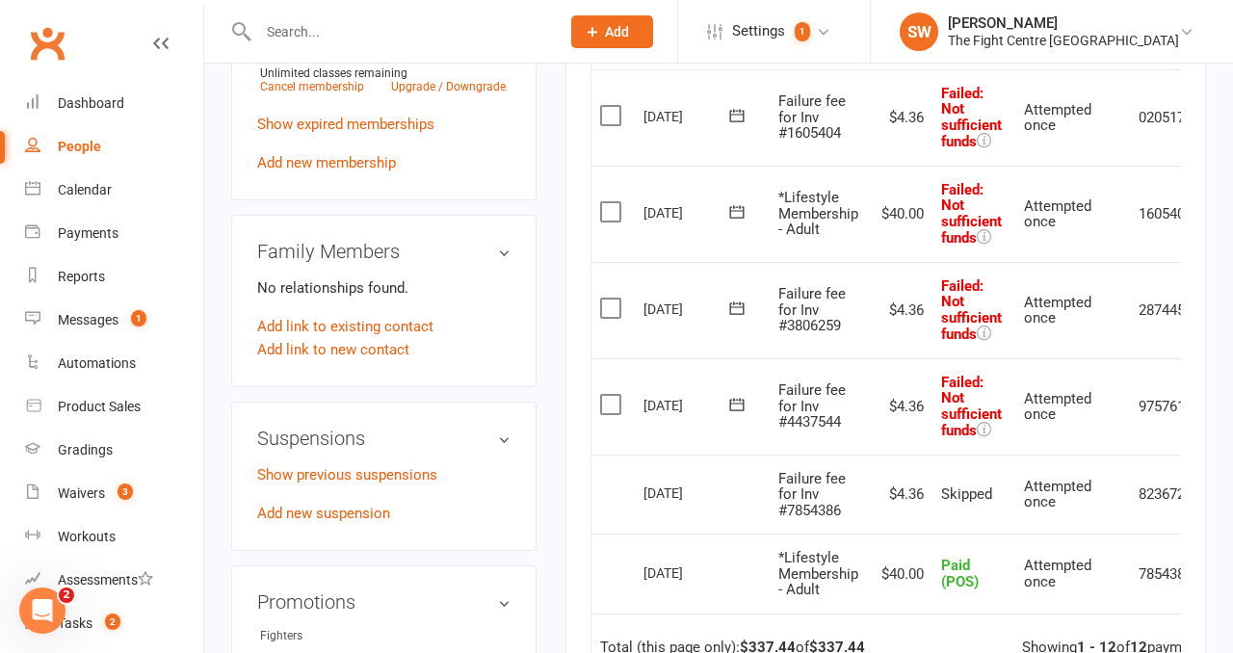
scroll to position [0, 67]
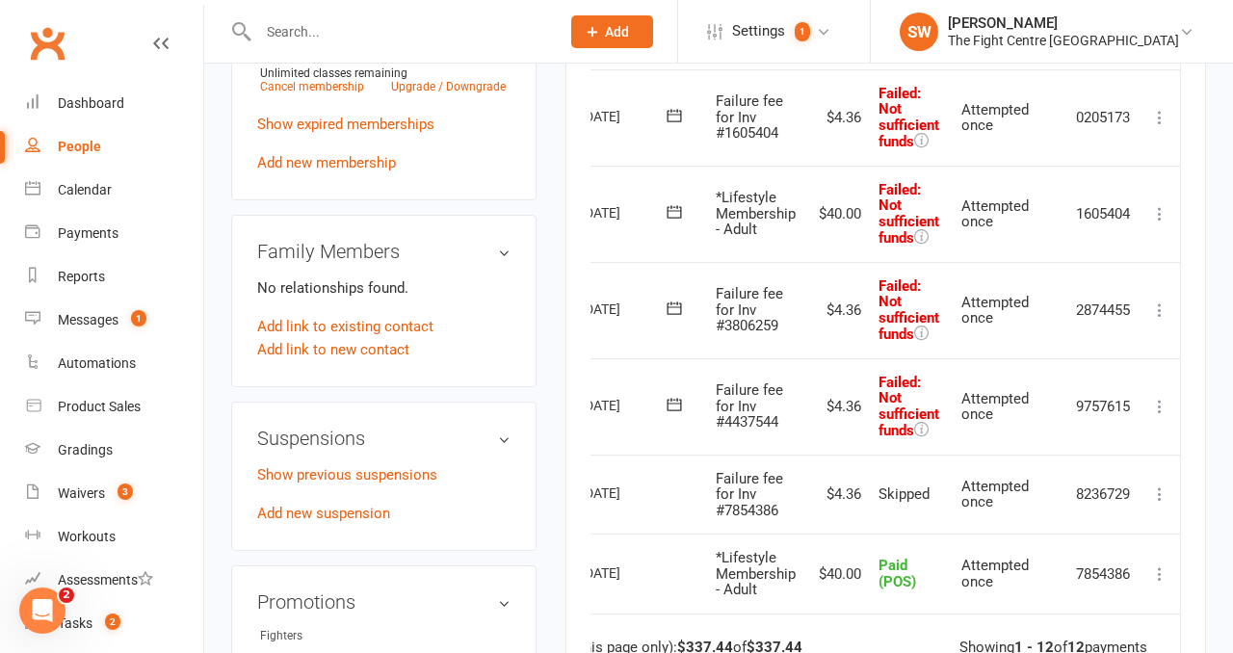
click at [1165, 209] on icon at bounding box center [1159, 213] width 19 height 19
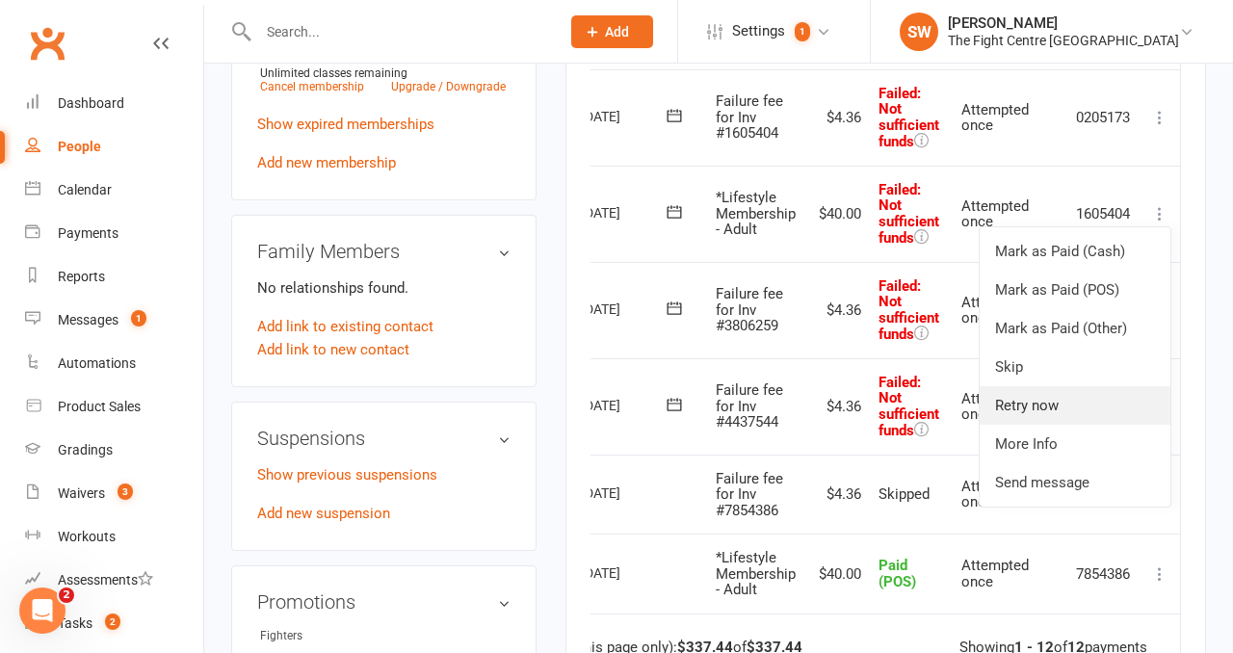
click at [1097, 408] on link "Retry now" at bounding box center [1075, 405] width 191 height 39
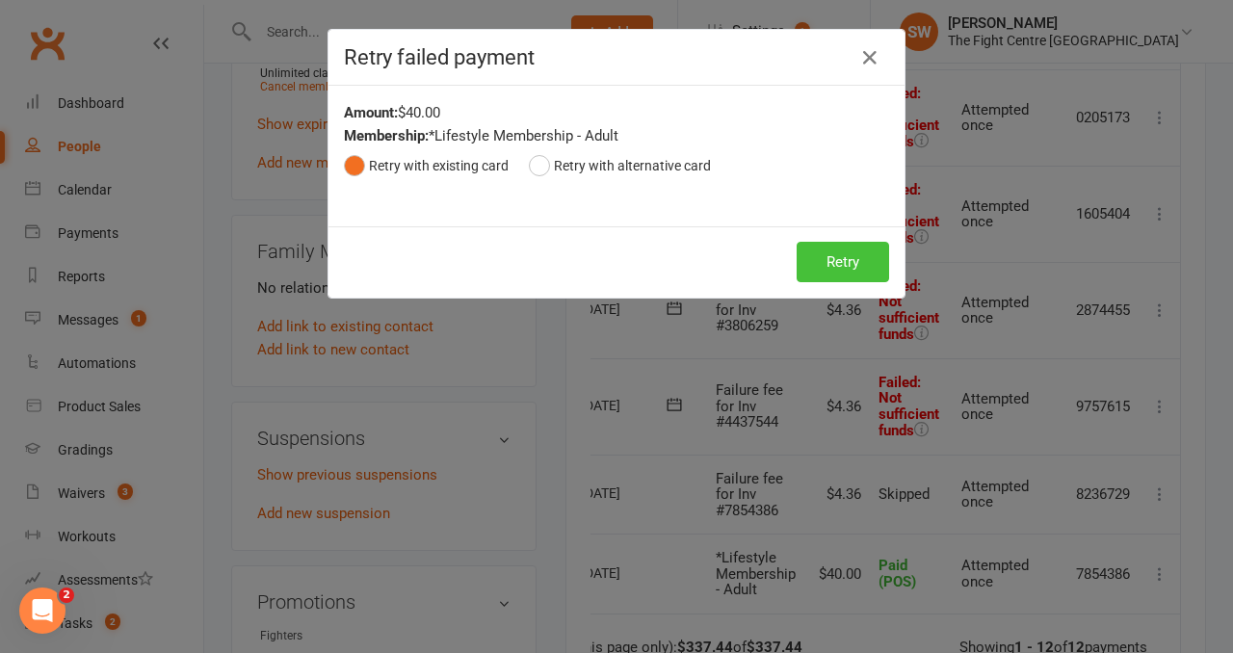
click at [854, 267] on button "Retry" at bounding box center [843, 262] width 92 height 40
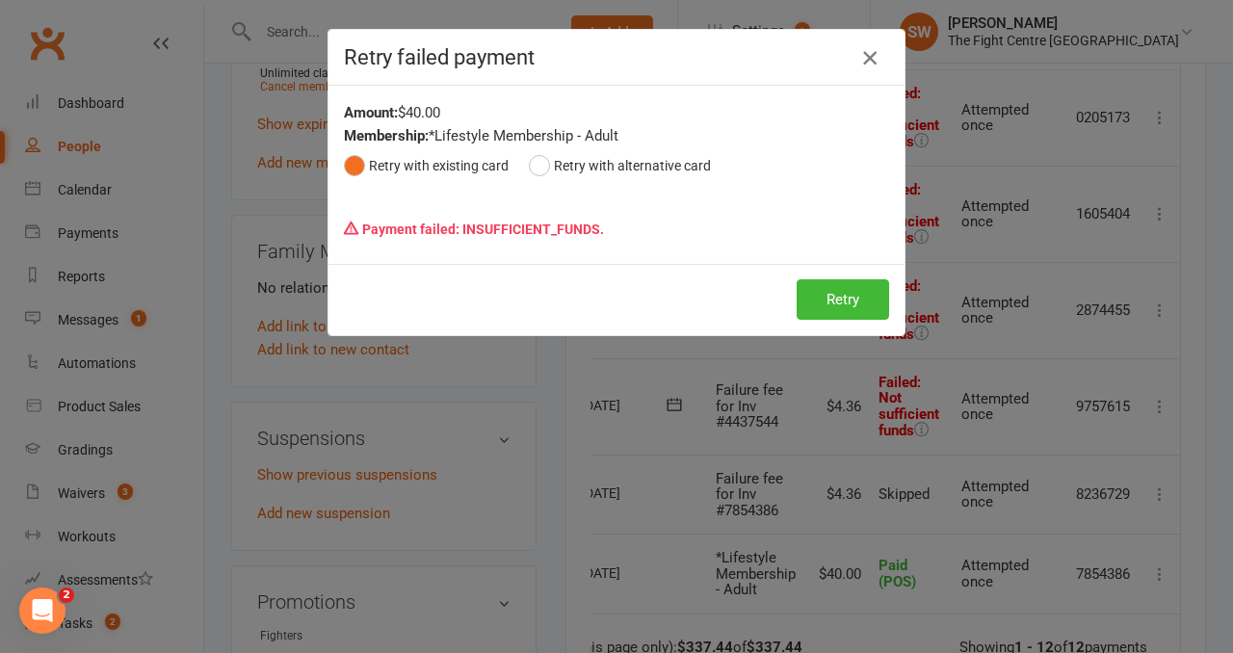
click at [881, 45] on div "Retry failed payment" at bounding box center [616, 58] width 576 height 56
click at [871, 53] on icon "button" at bounding box center [869, 57] width 23 height 23
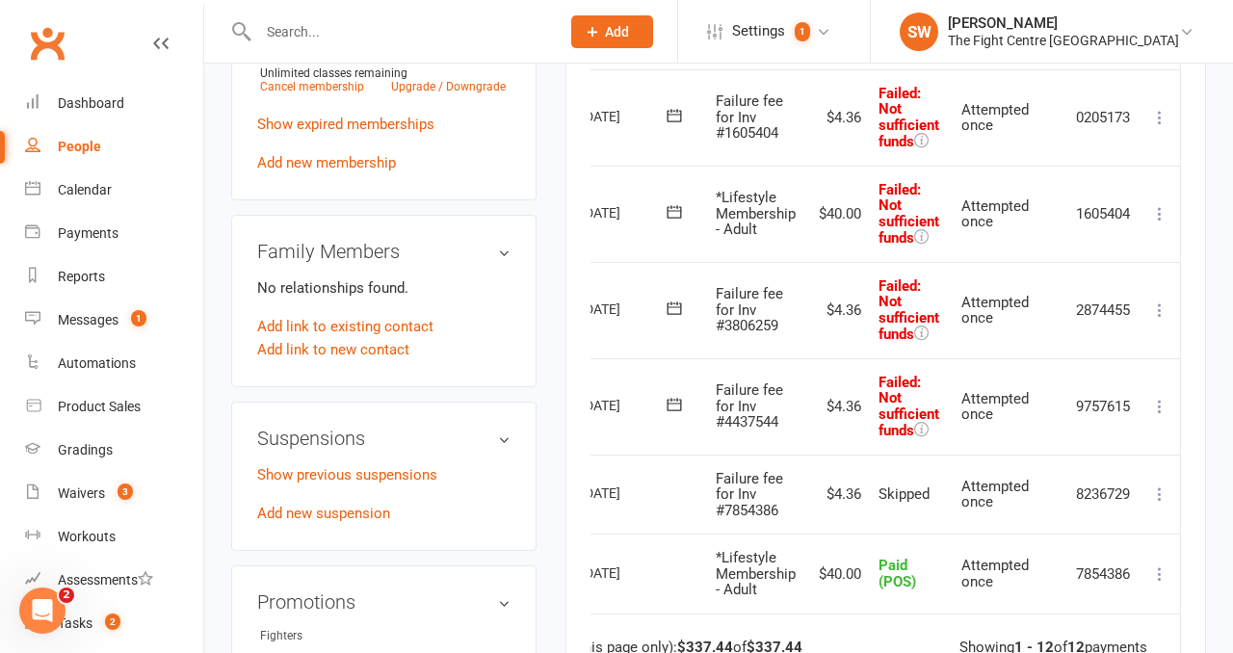
click at [1163, 402] on icon at bounding box center [1159, 406] width 19 height 19
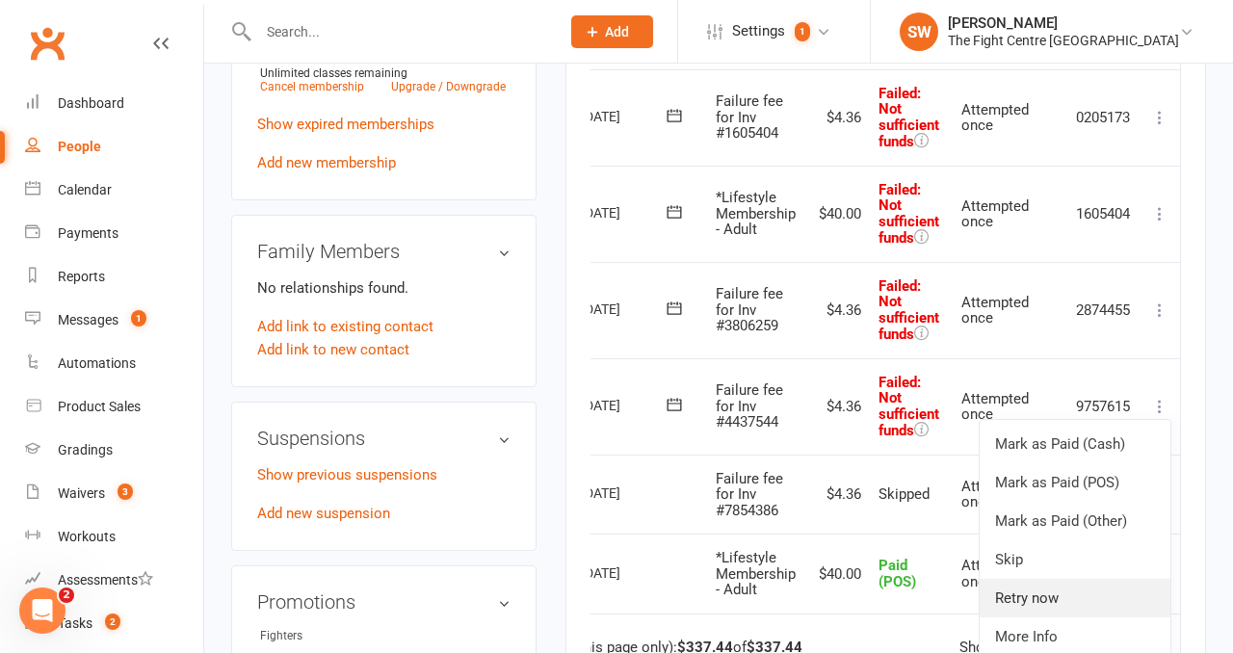
click at [1097, 589] on link "Retry now" at bounding box center [1075, 598] width 191 height 39
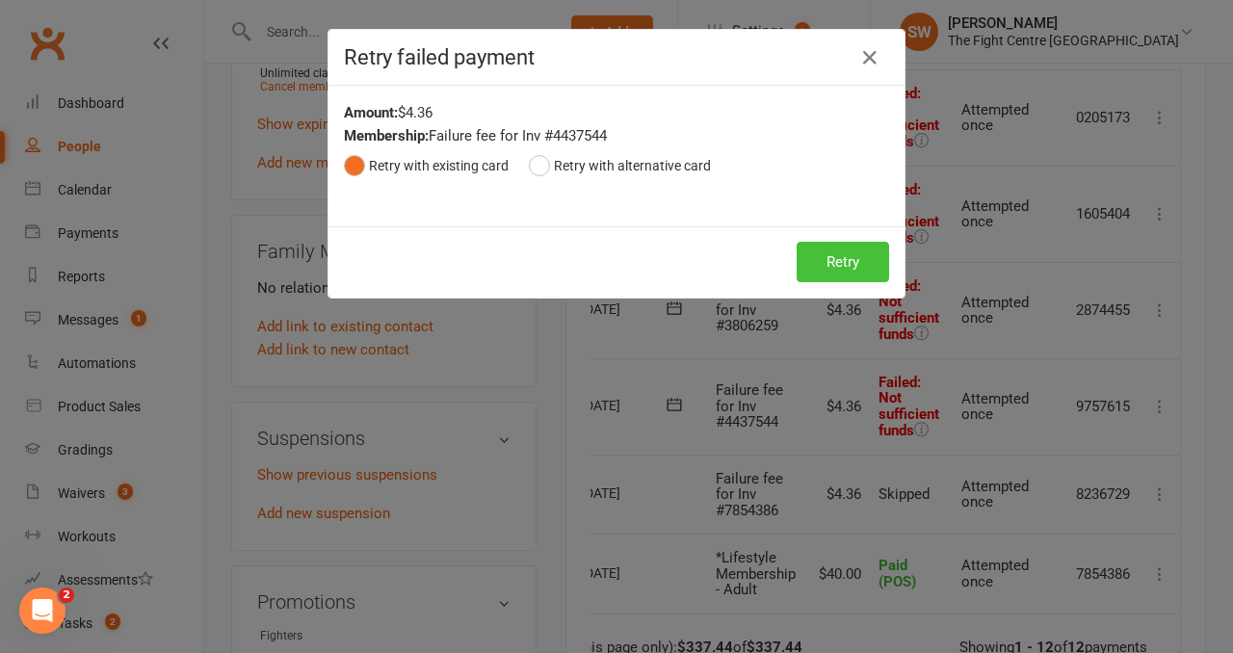
click at [842, 253] on button "Retry" at bounding box center [843, 262] width 92 height 40
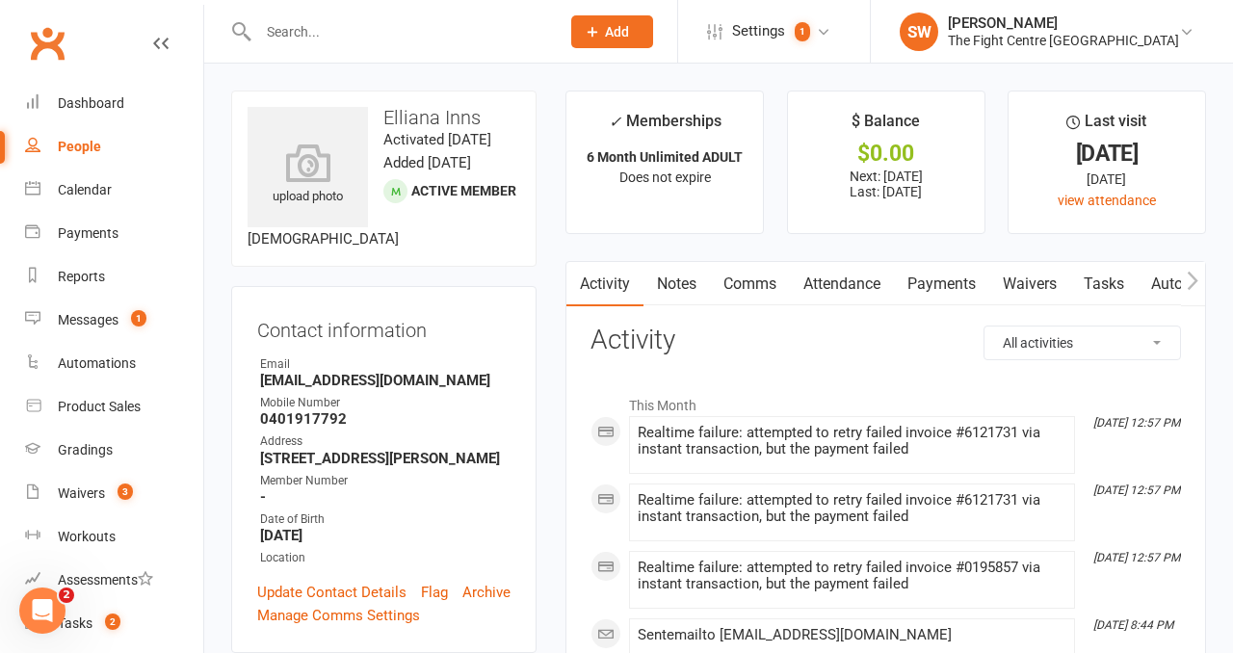
click at [937, 274] on link "Payments" at bounding box center [941, 284] width 95 height 44
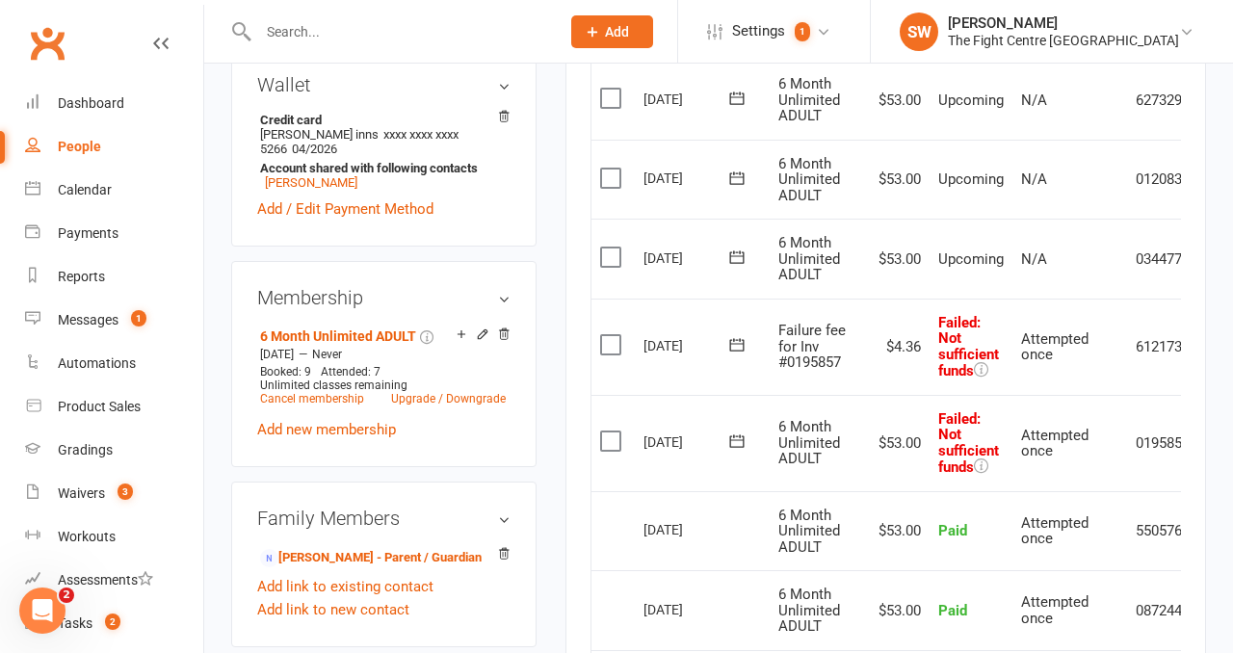
scroll to position [0, 63]
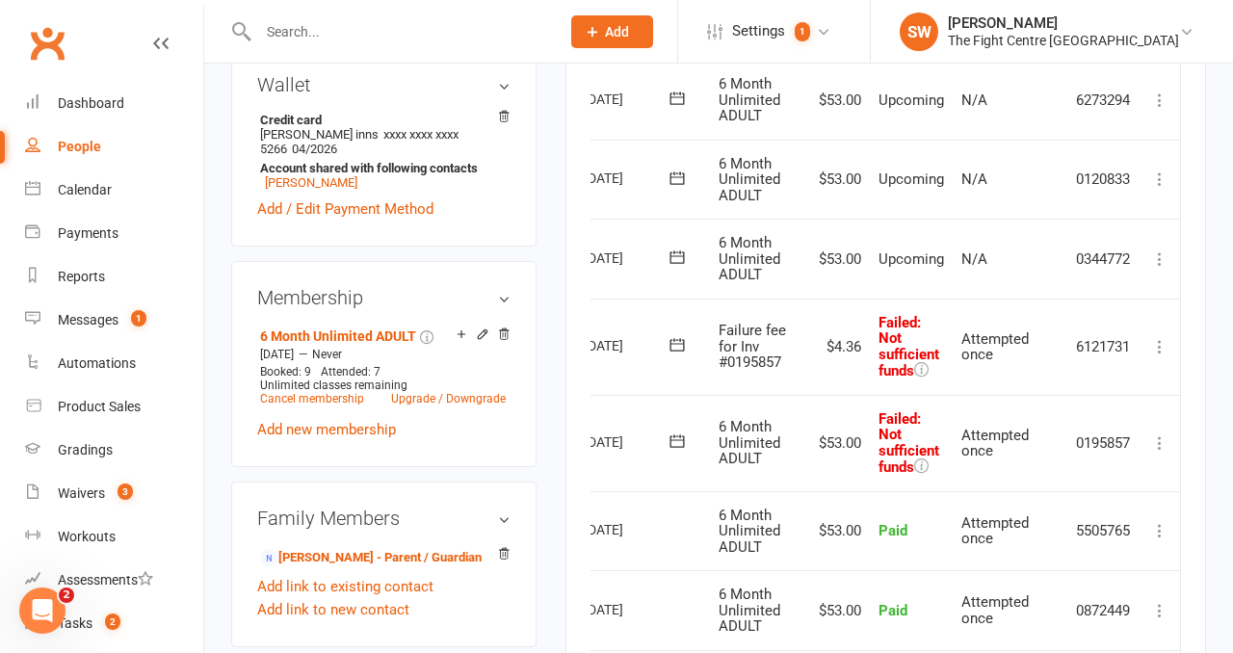
click at [1163, 439] on icon at bounding box center [1159, 442] width 19 height 19
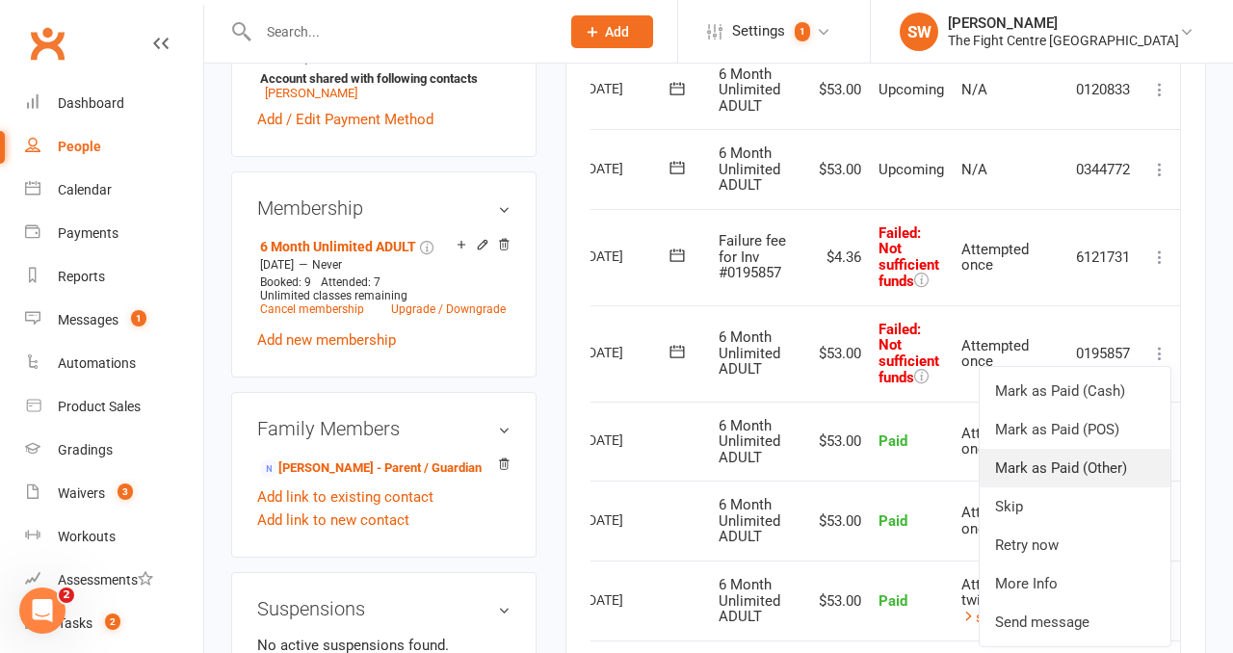
scroll to position [711, 0]
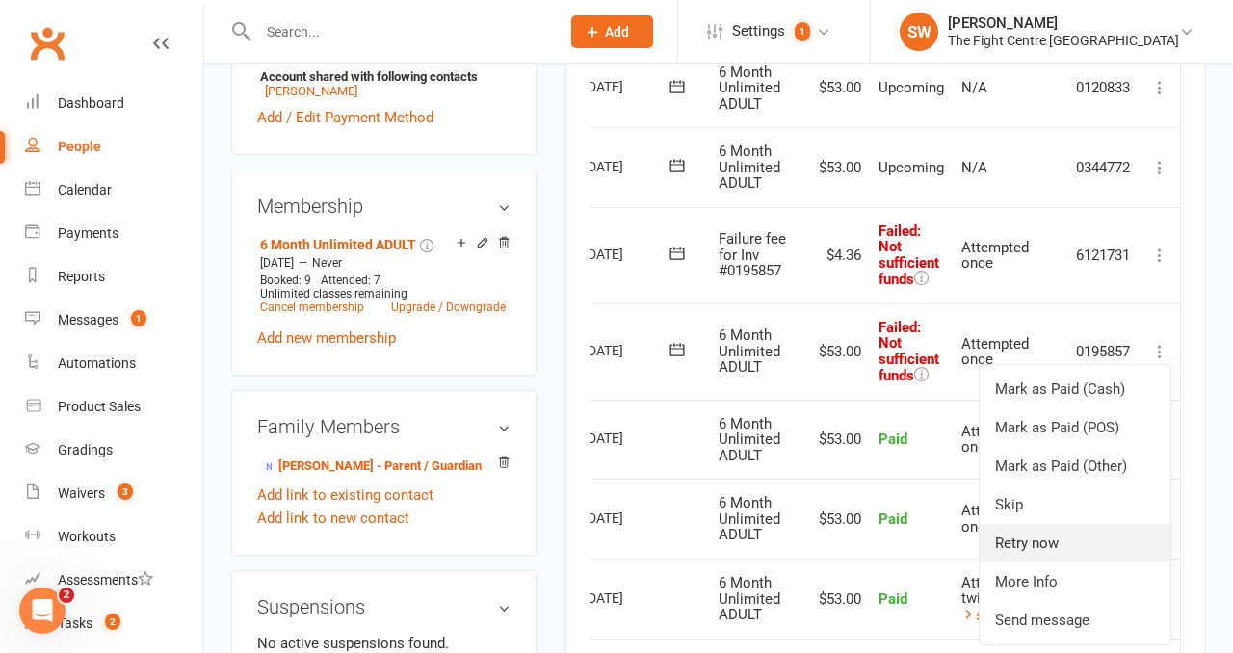
click at [1087, 546] on link "Retry now" at bounding box center [1075, 543] width 191 height 39
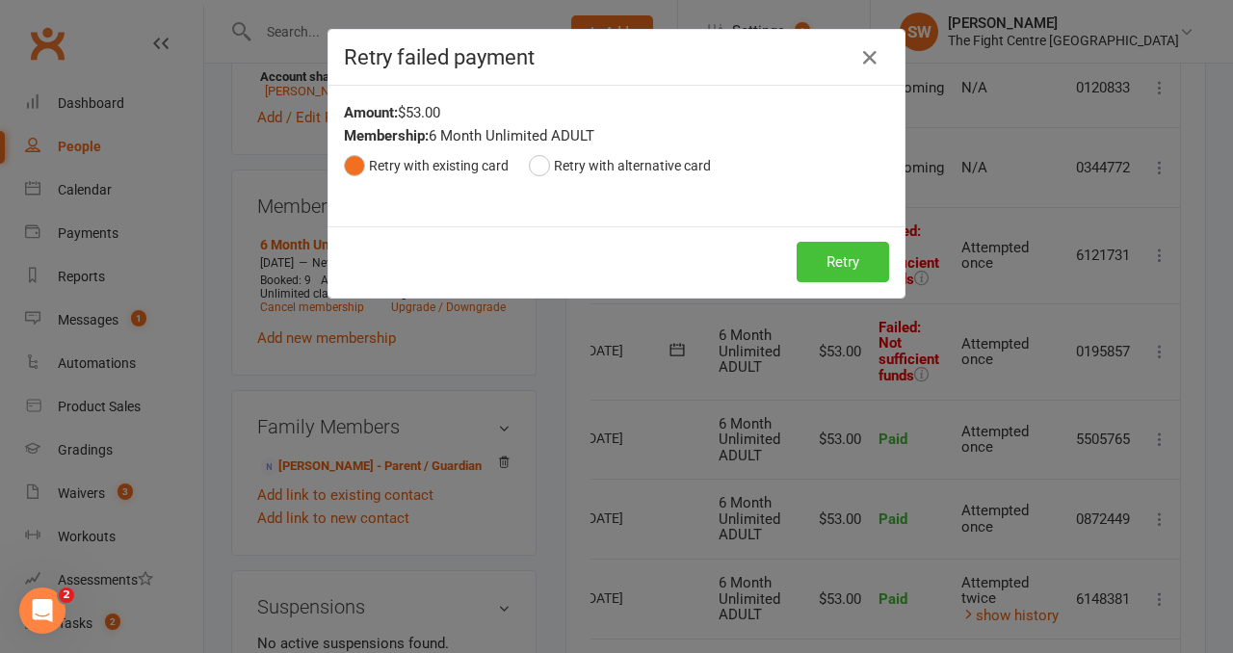
click at [854, 267] on button "Retry" at bounding box center [843, 262] width 92 height 40
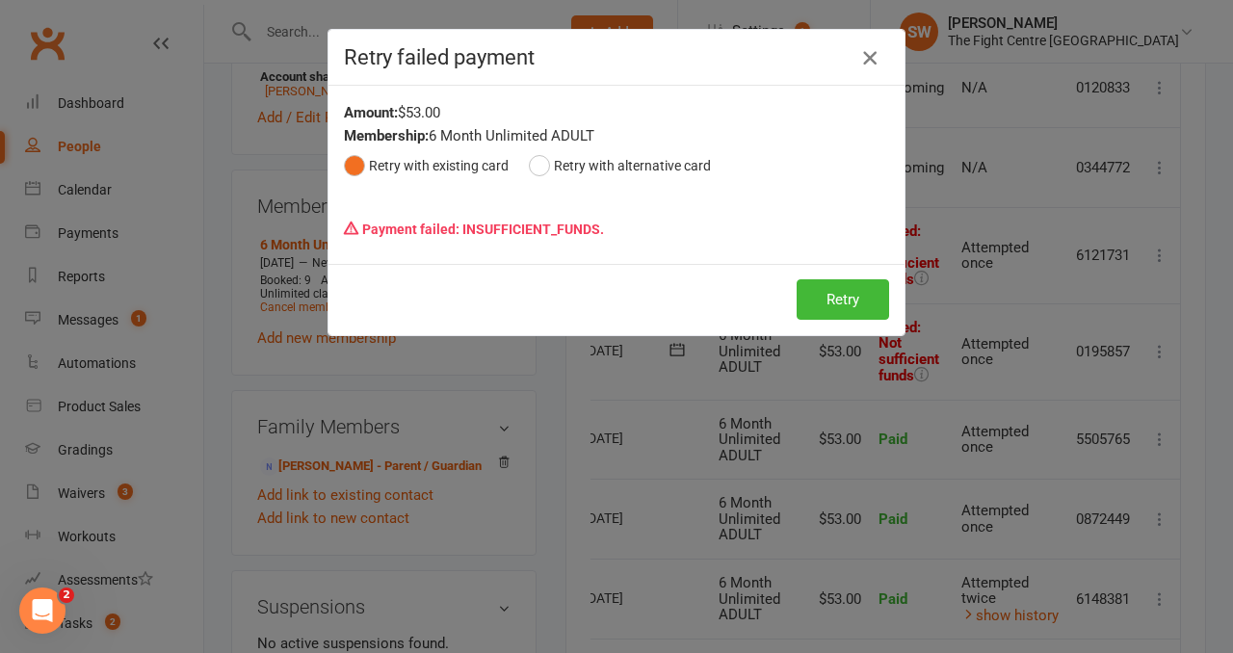
click at [870, 57] on icon "button" at bounding box center [869, 57] width 23 height 23
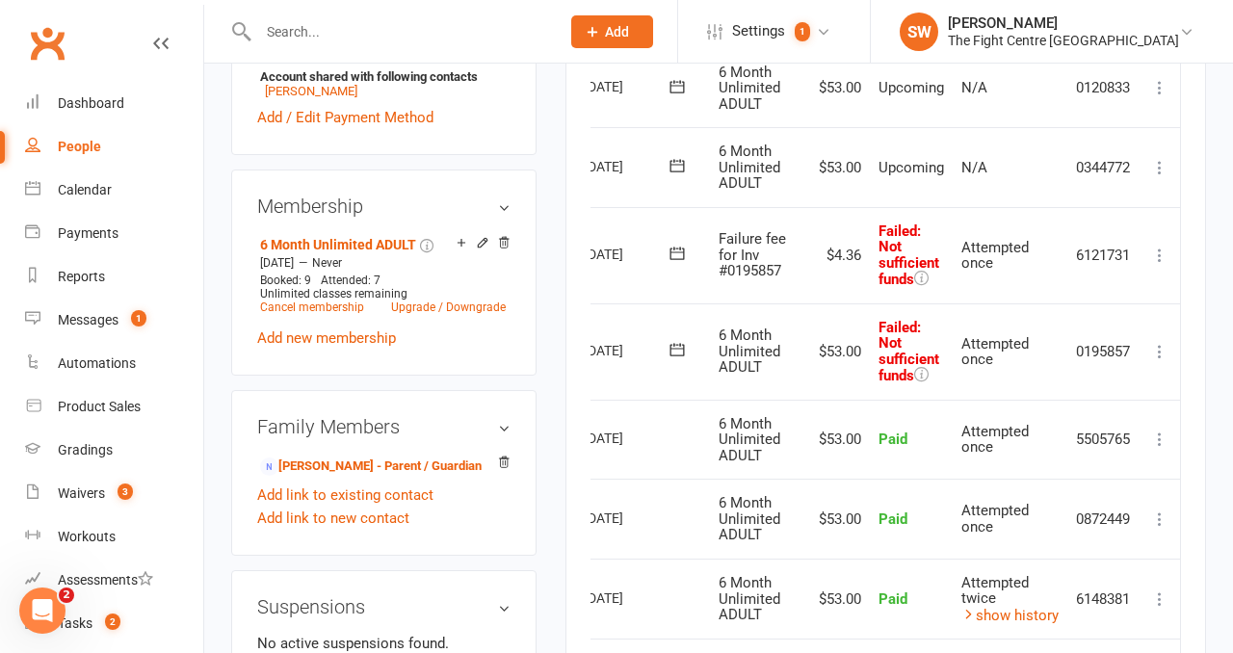
click at [1161, 256] on icon at bounding box center [1159, 255] width 19 height 19
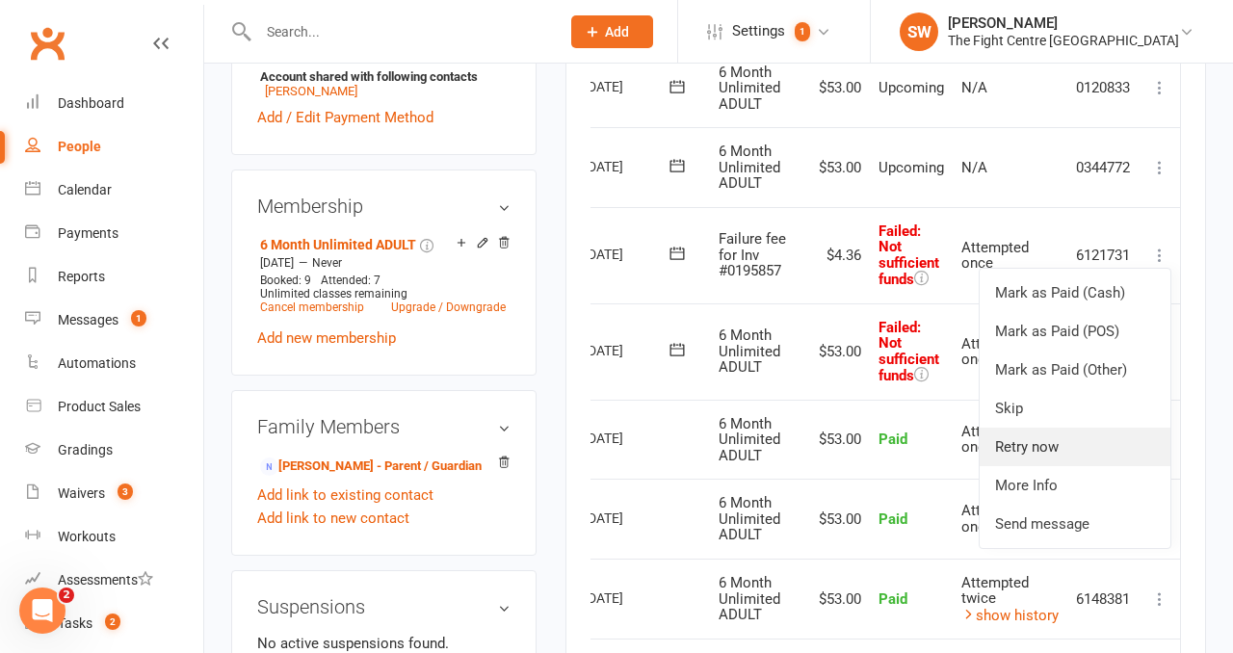
click at [1104, 445] on link "Retry now" at bounding box center [1075, 447] width 191 height 39
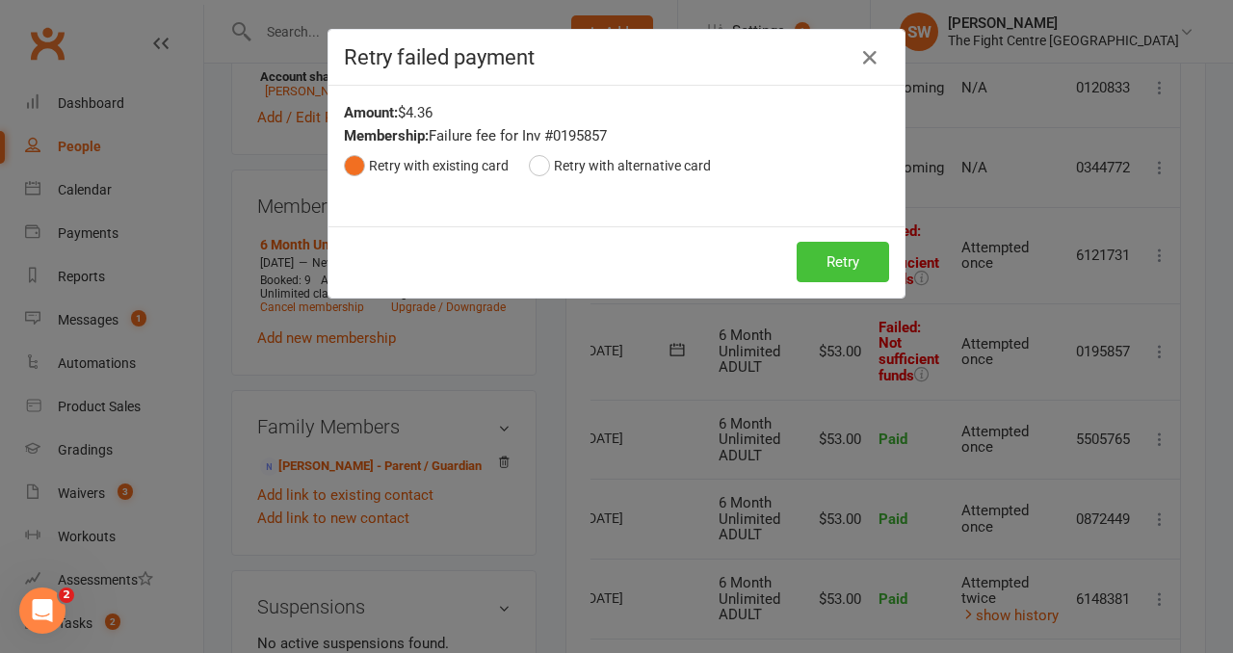
click at [862, 254] on button "Retry" at bounding box center [843, 262] width 92 height 40
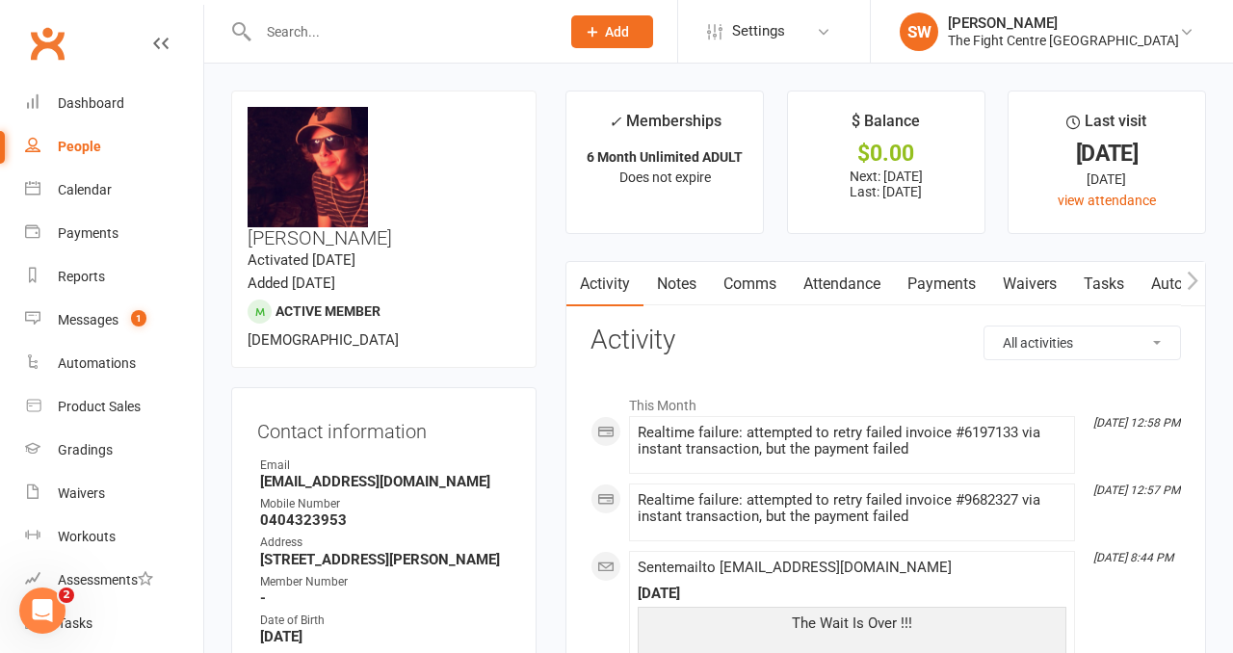
click at [902, 273] on link "Payments" at bounding box center [941, 284] width 95 height 44
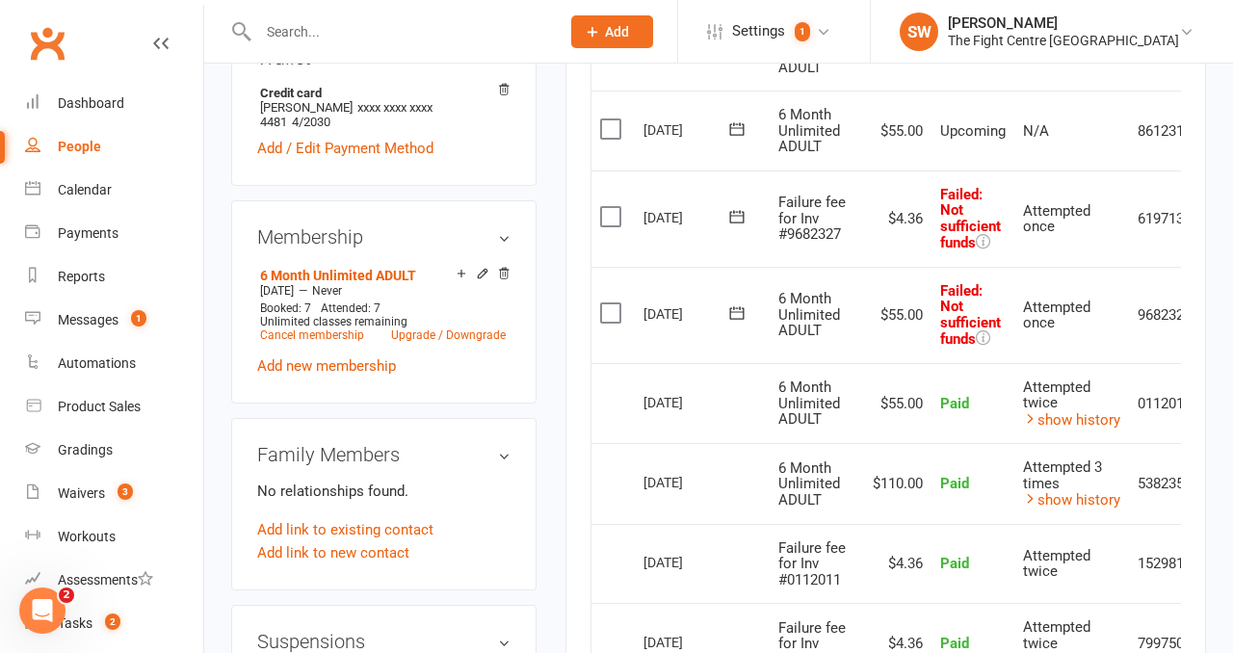
scroll to position [0, 67]
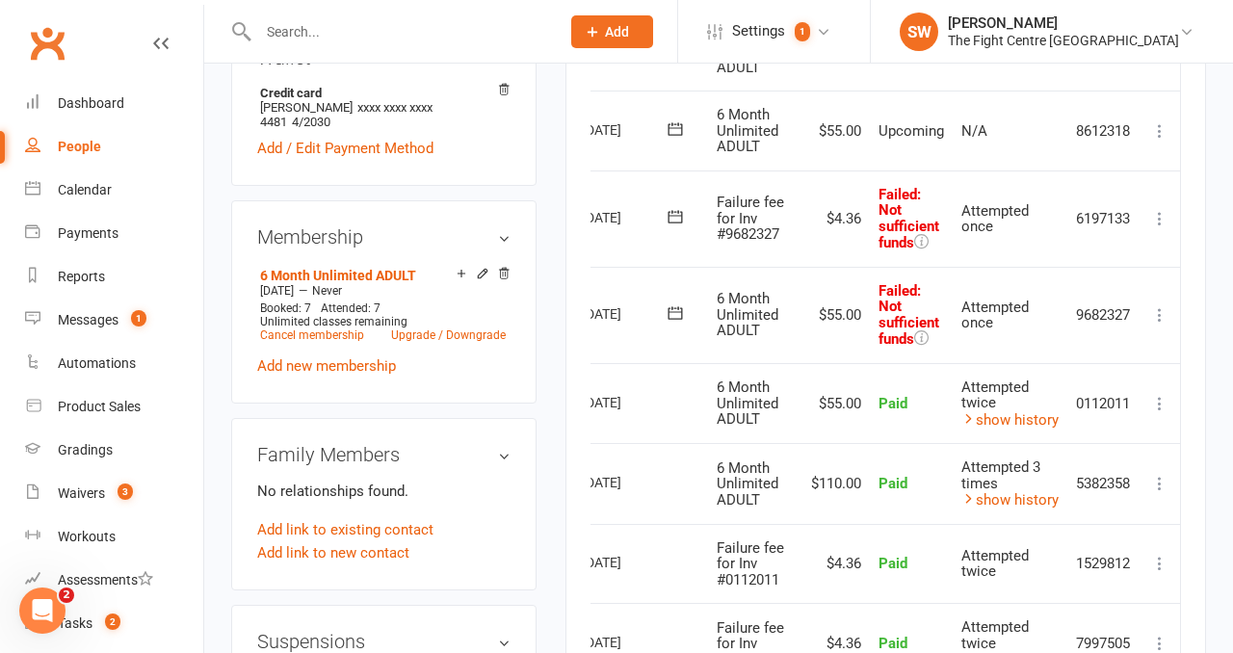
click at [1164, 305] on icon at bounding box center [1159, 314] width 19 height 19
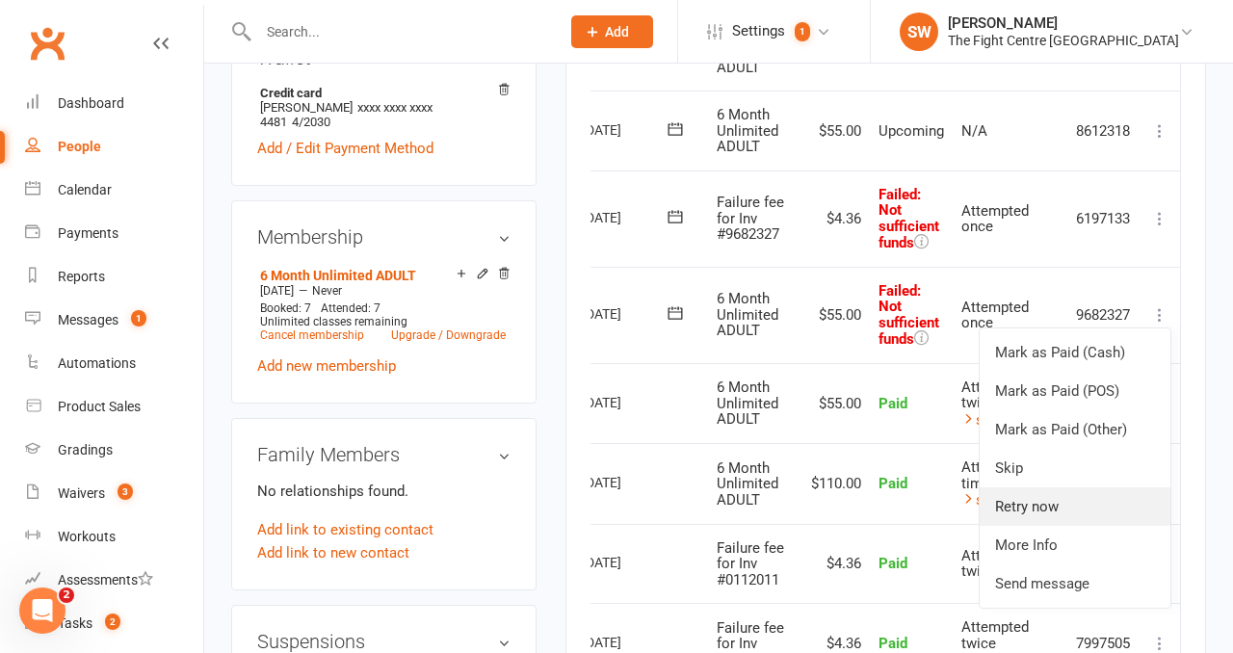
click at [1102, 499] on link "Retry now" at bounding box center [1075, 506] width 191 height 39
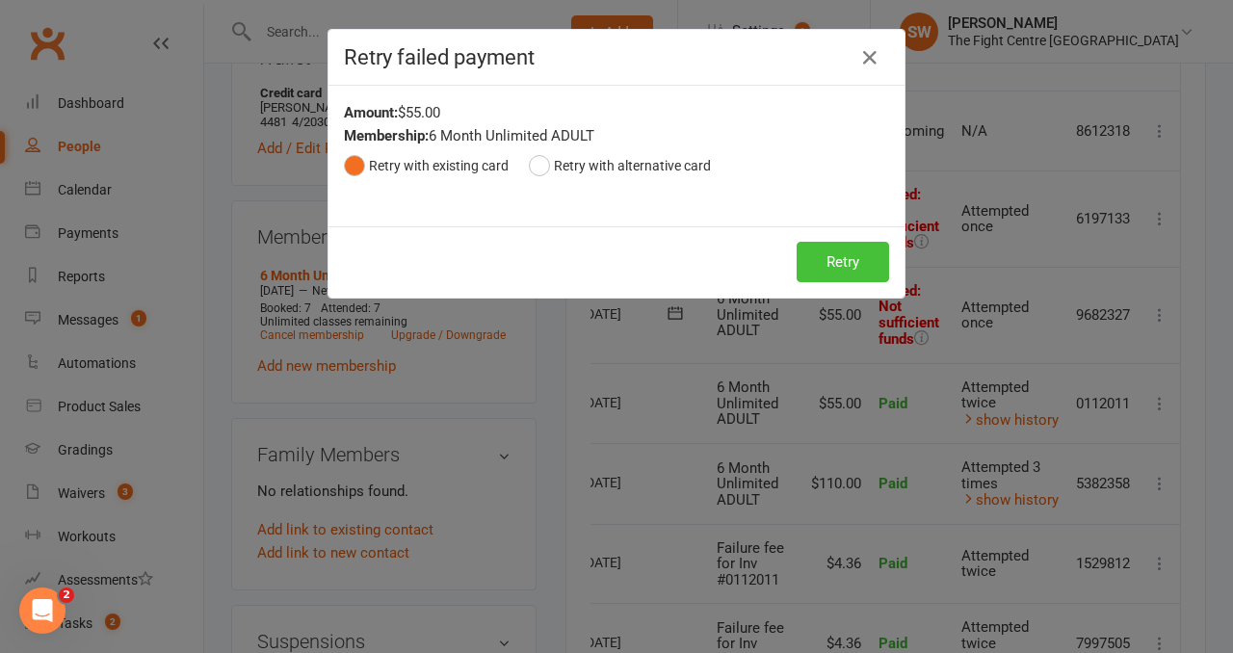
click at [866, 268] on button "Retry" at bounding box center [843, 262] width 92 height 40
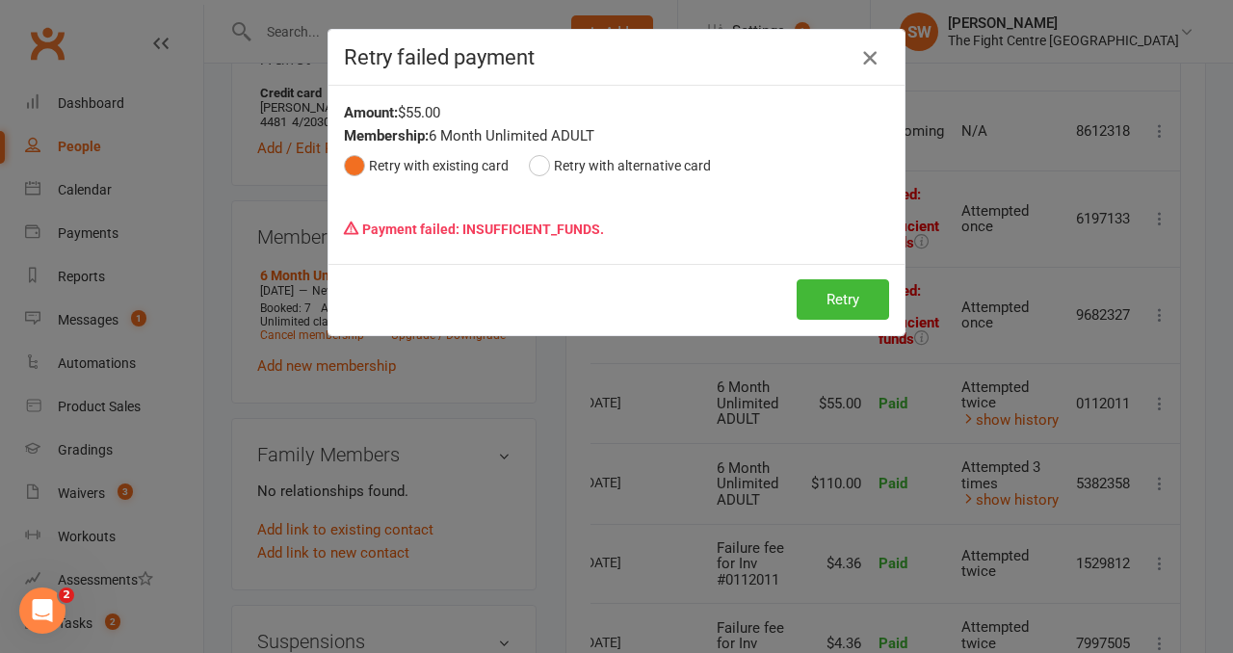
click at [870, 57] on icon "button" at bounding box center [869, 57] width 23 height 23
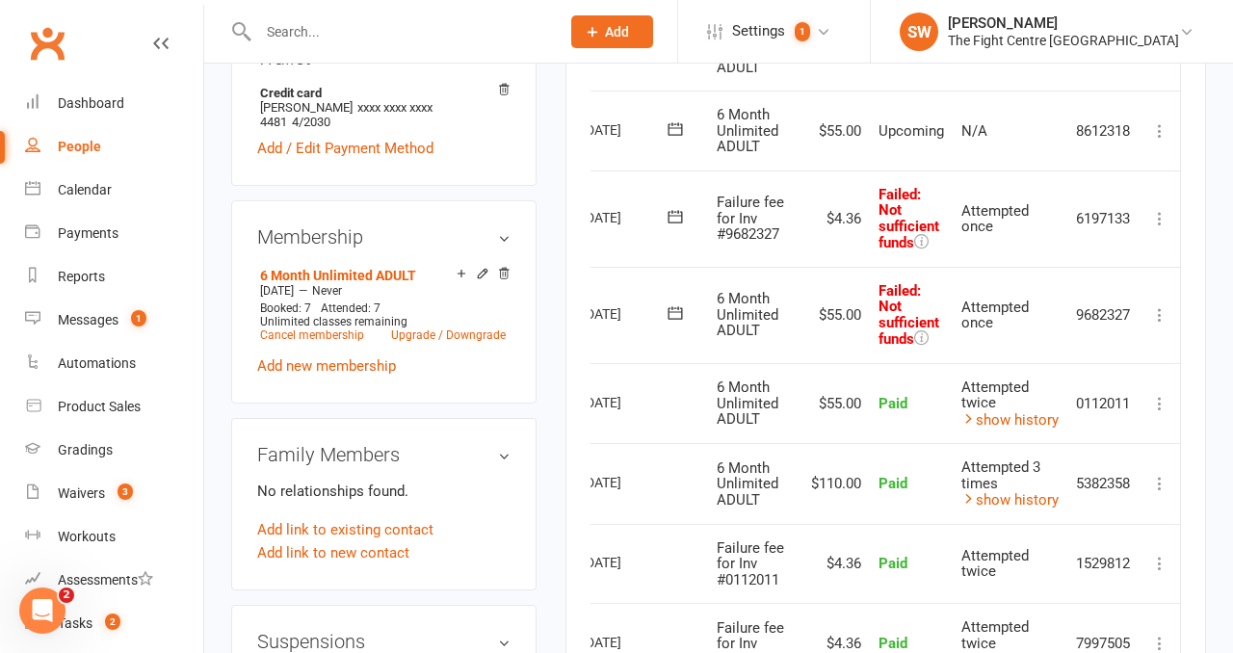
click at [1160, 209] on icon at bounding box center [1159, 218] width 19 height 19
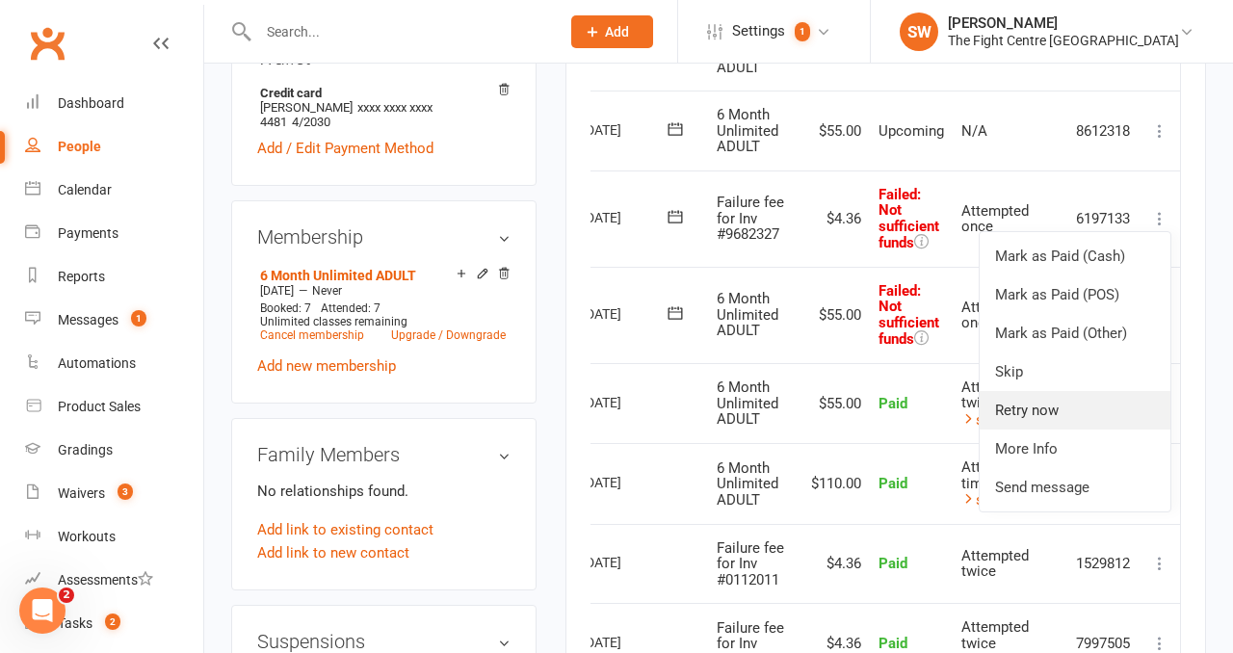
click at [1108, 406] on link "Retry now" at bounding box center [1075, 410] width 191 height 39
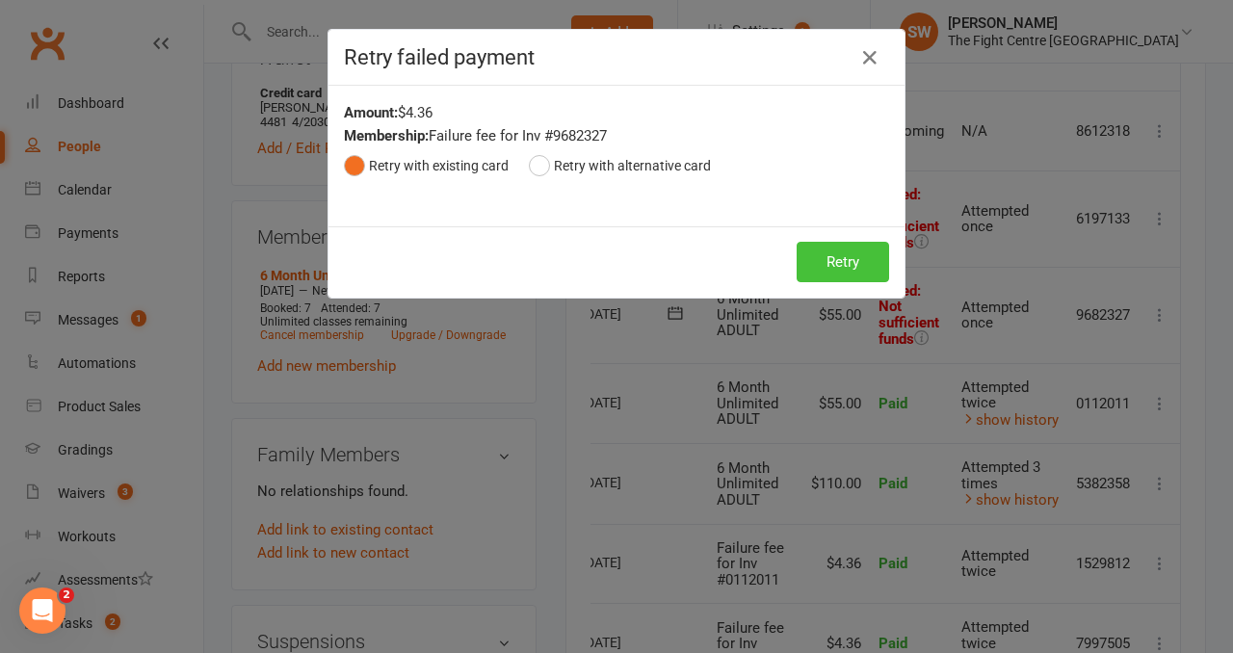
click at [852, 270] on button "Retry" at bounding box center [843, 262] width 92 height 40
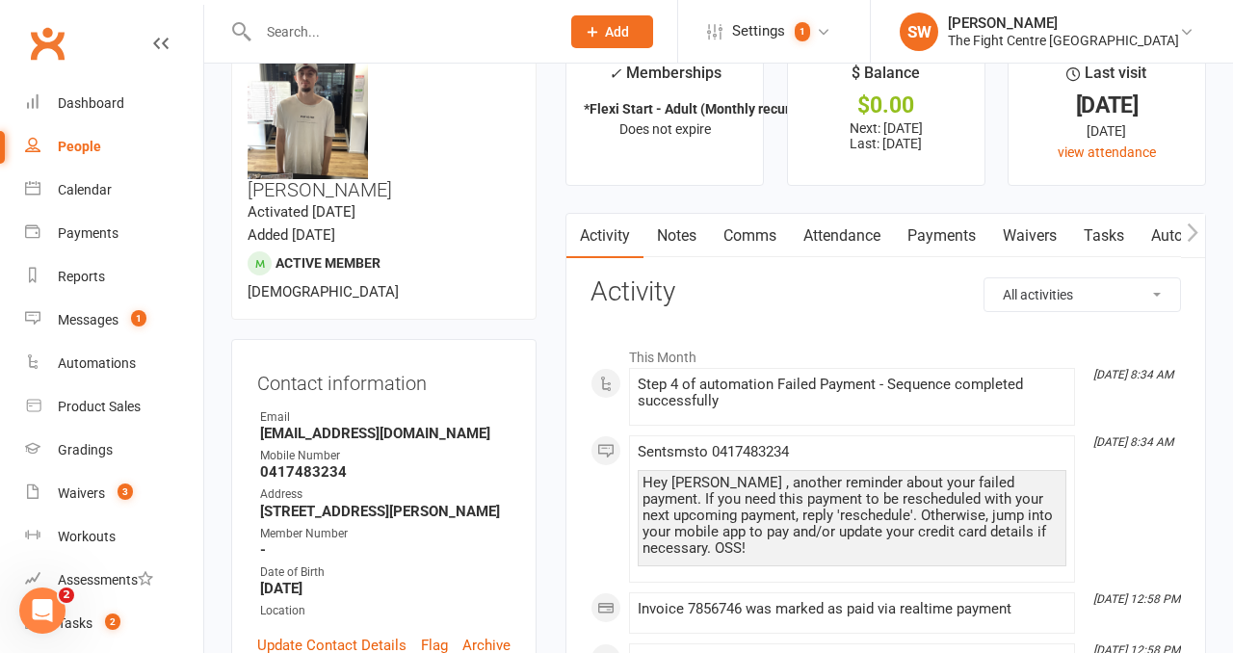
scroll to position [52, 0]
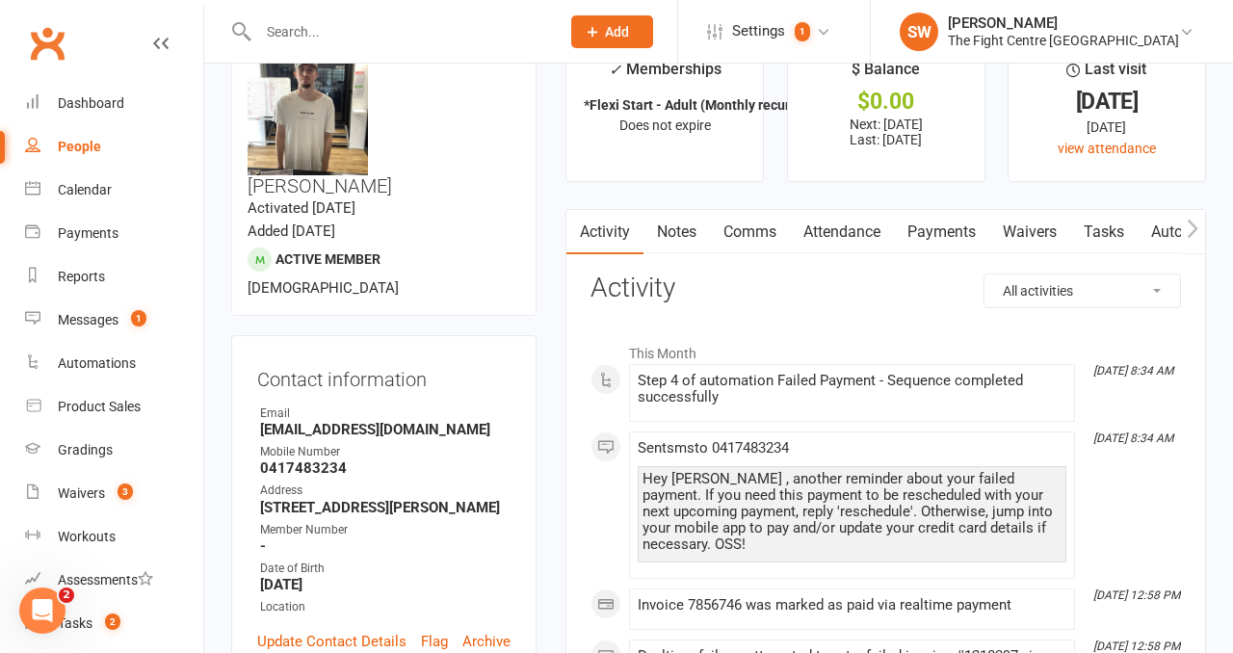
click at [933, 233] on link "Payments" at bounding box center [941, 232] width 95 height 44
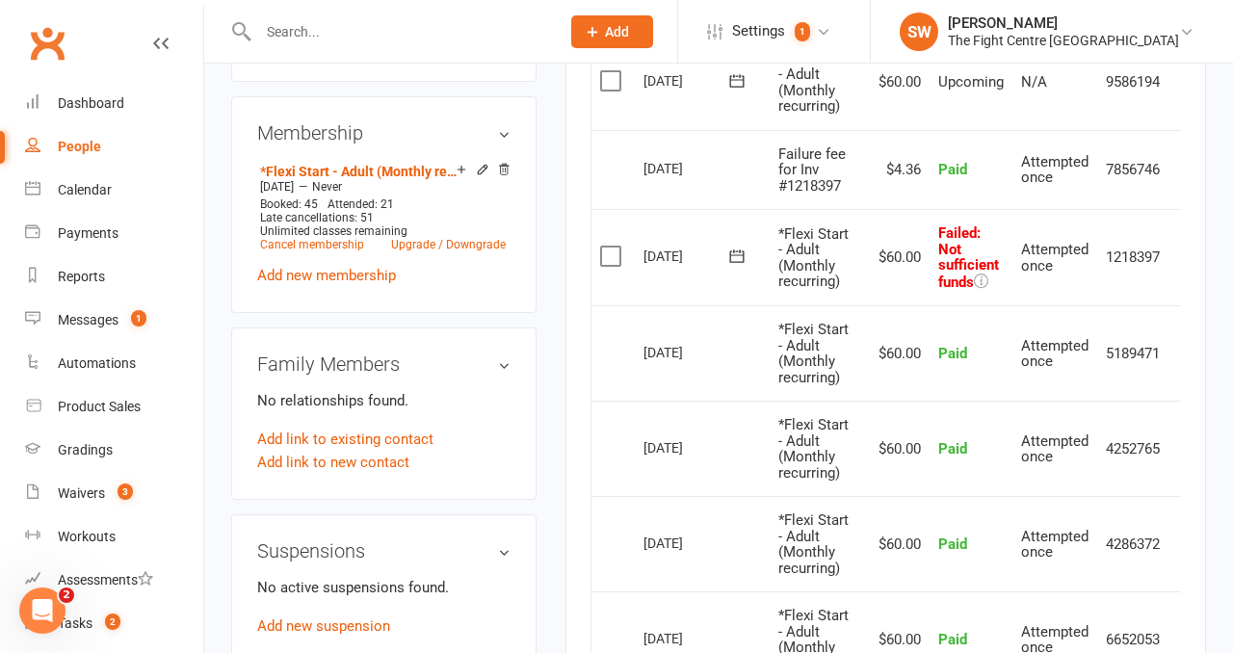
scroll to position [0, 31]
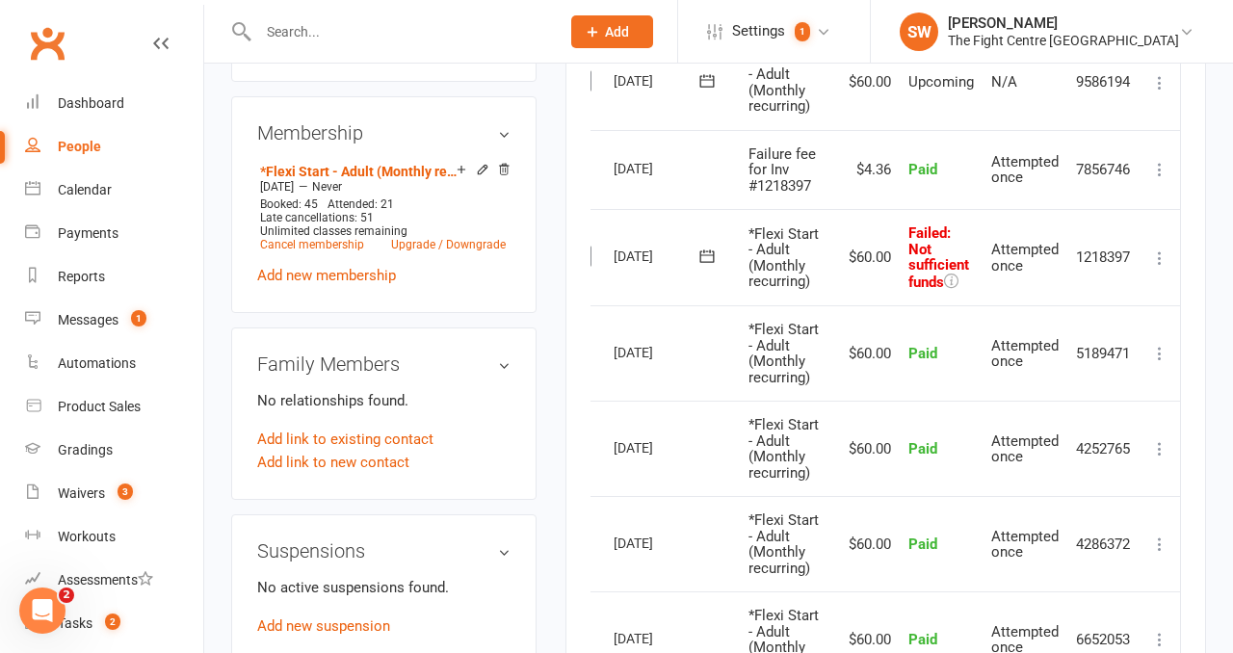
click at [1160, 252] on icon at bounding box center [1159, 258] width 19 height 19
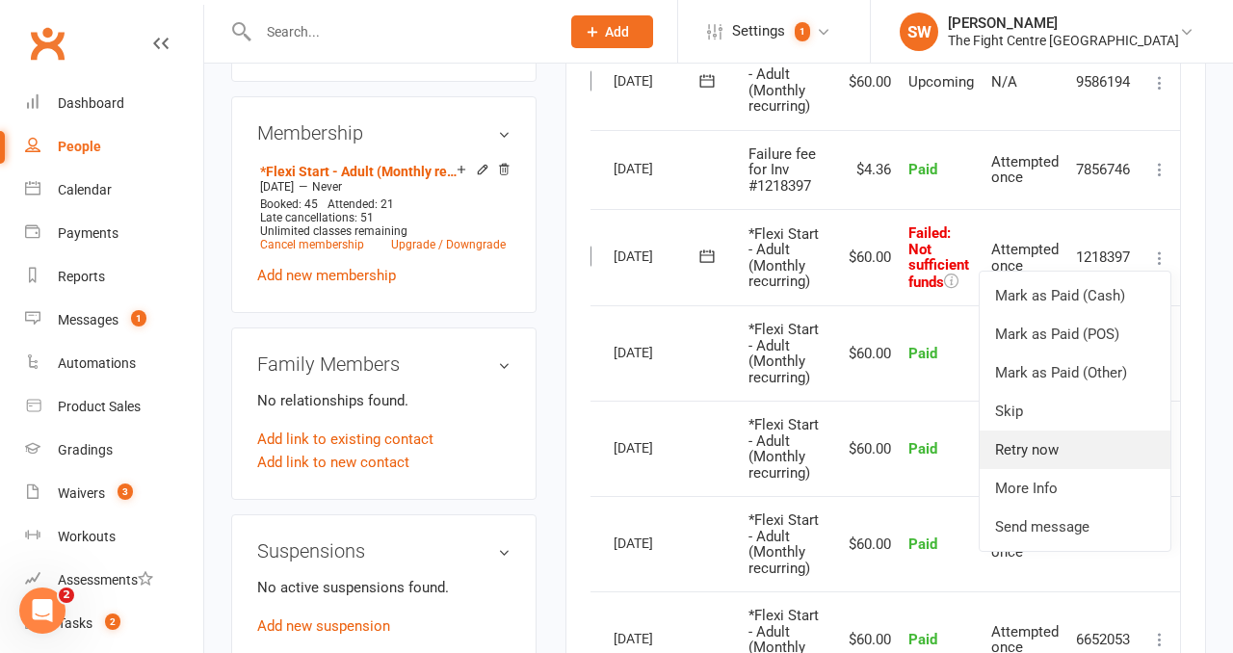
click at [1068, 444] on link "Retry now" at bounding box center [1075, 450] width 191 height 39
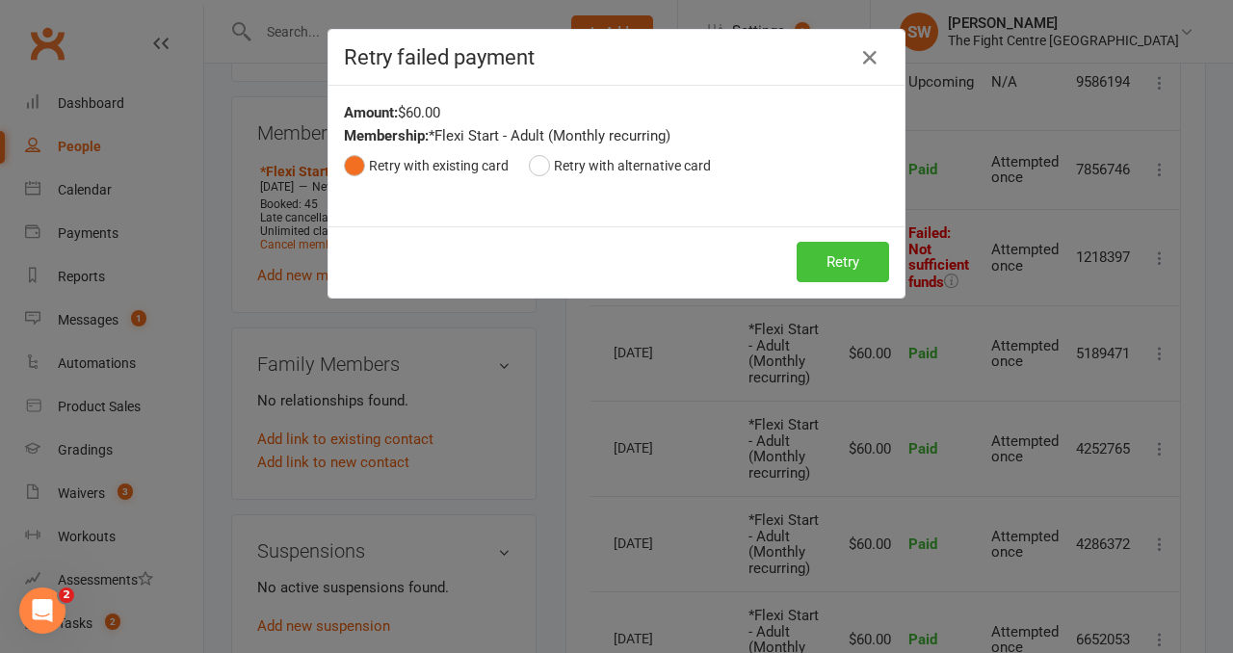
click at [862, 253] on button "Retry" at bounding box center [843, 262] width 92 height 40
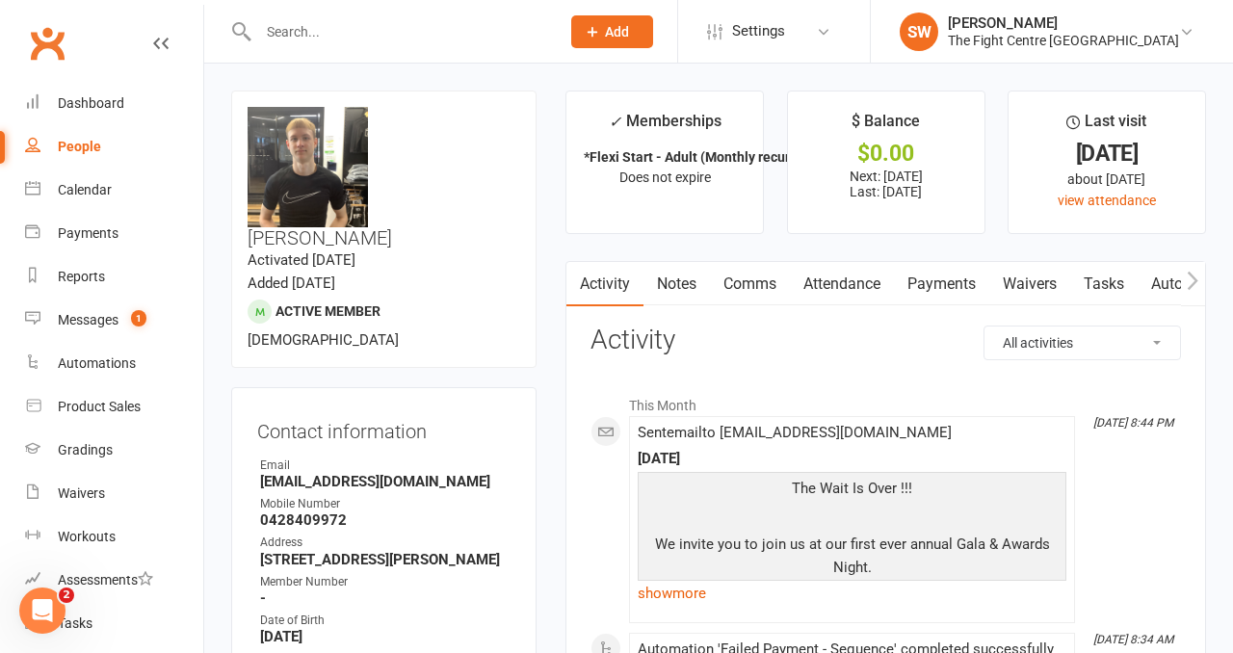
click at [953, 293] on link "Payments" at bounding box center [941, 284] width 95 height 44
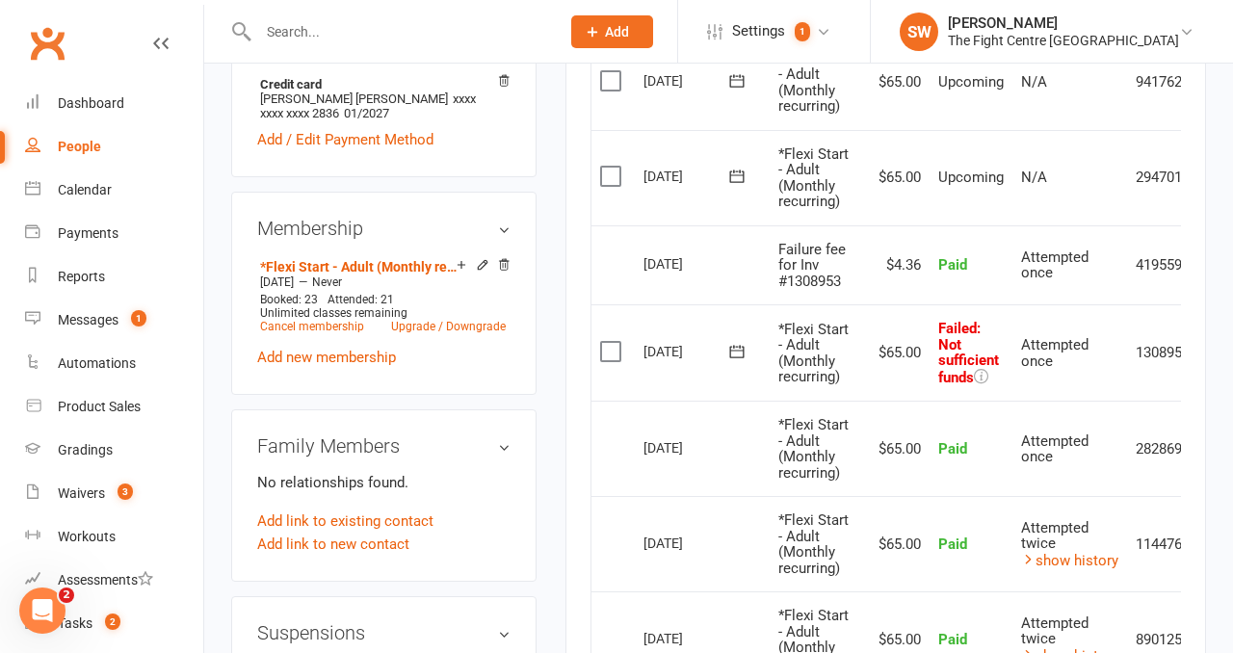
scroll to position [0, 63]
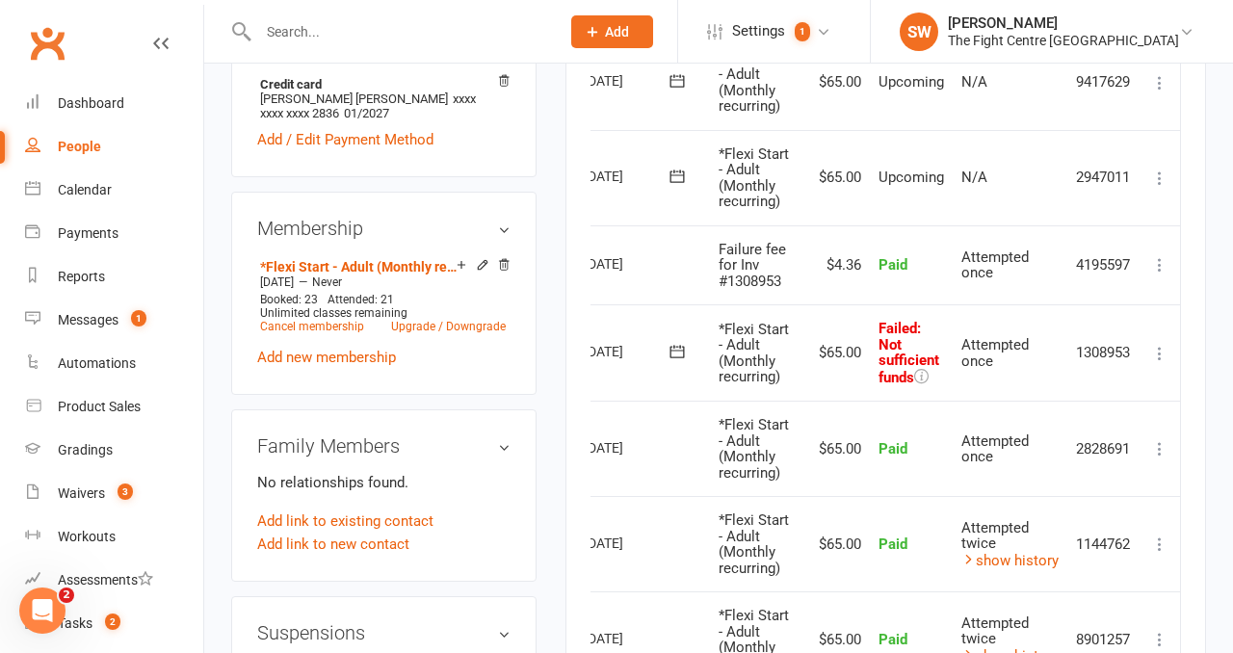
click at [1155, 348] on icon at bounding box center [1159, 353] width 19 height 19
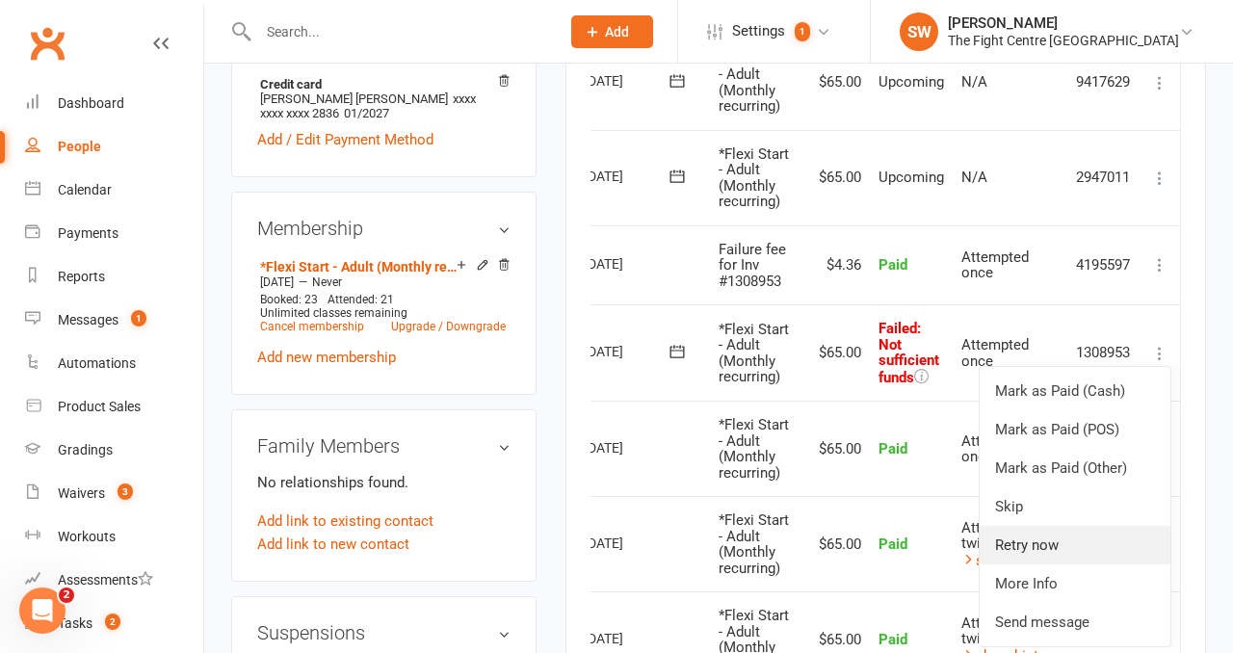
click at [1063, 534] on link "Retry now" at bounding box center [1075, 545] width 191 height 39
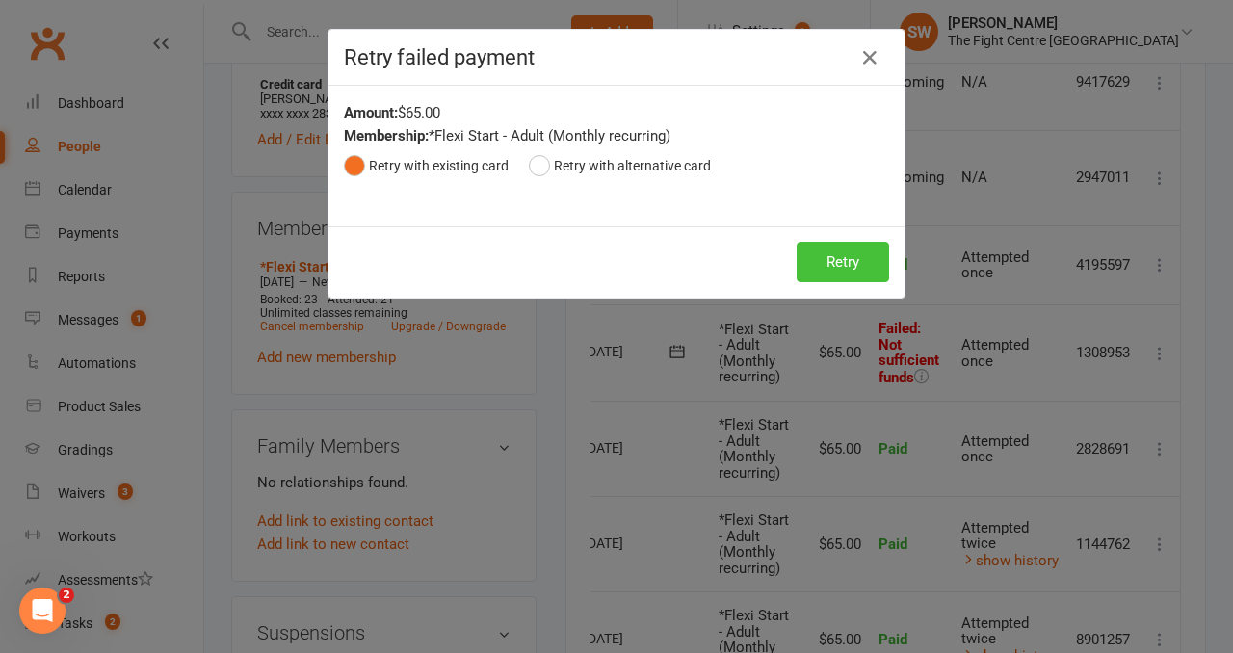
click at [834, 261] on button "Retry" at bounding box center [843, 262] width 92 height 40
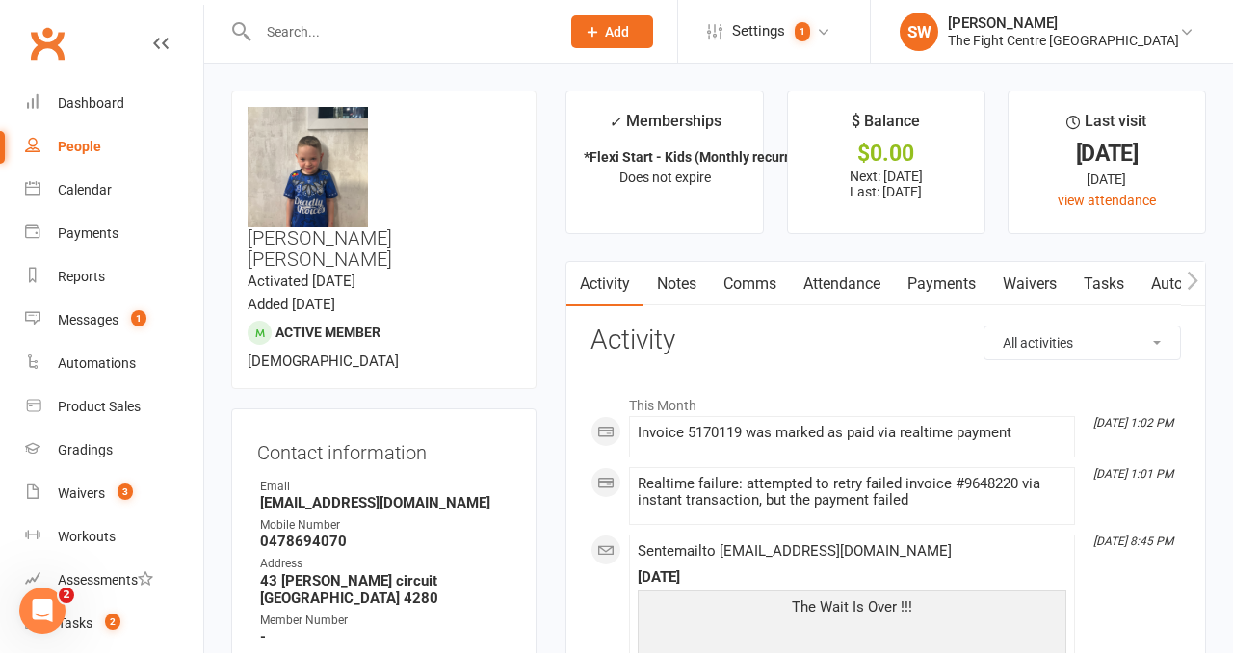
click at [922, 292] on link "Payments" at bounding box center [941, 284] width 95 height 44
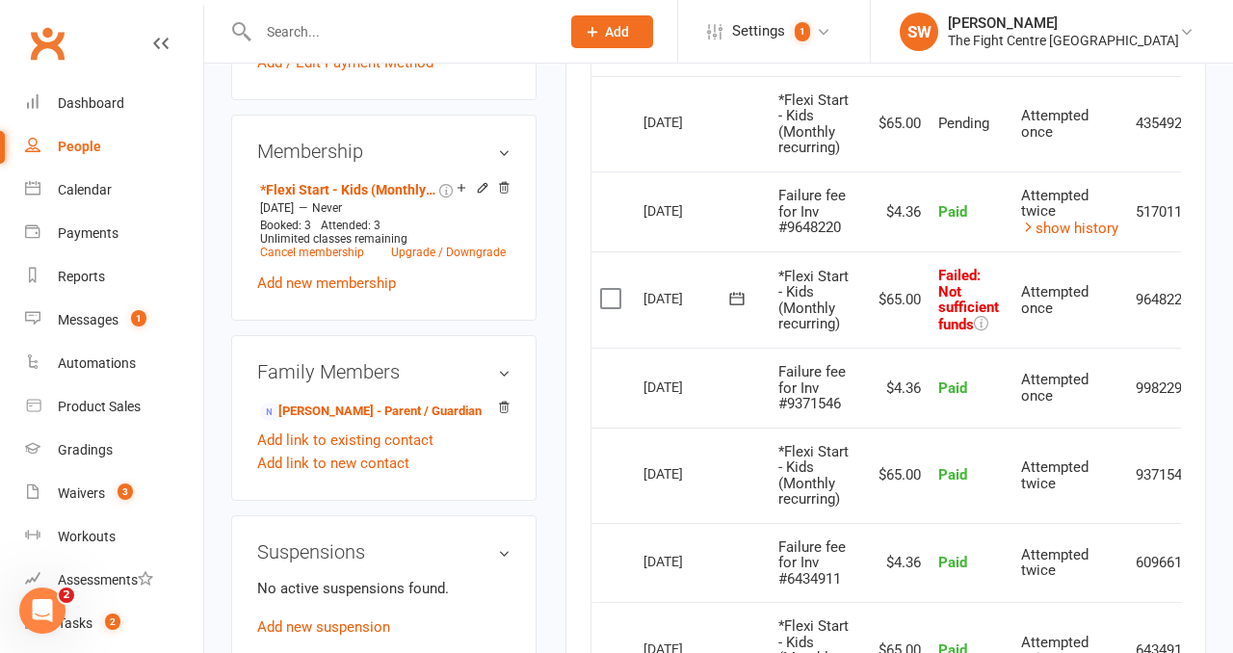
scroll to position [0, 63]
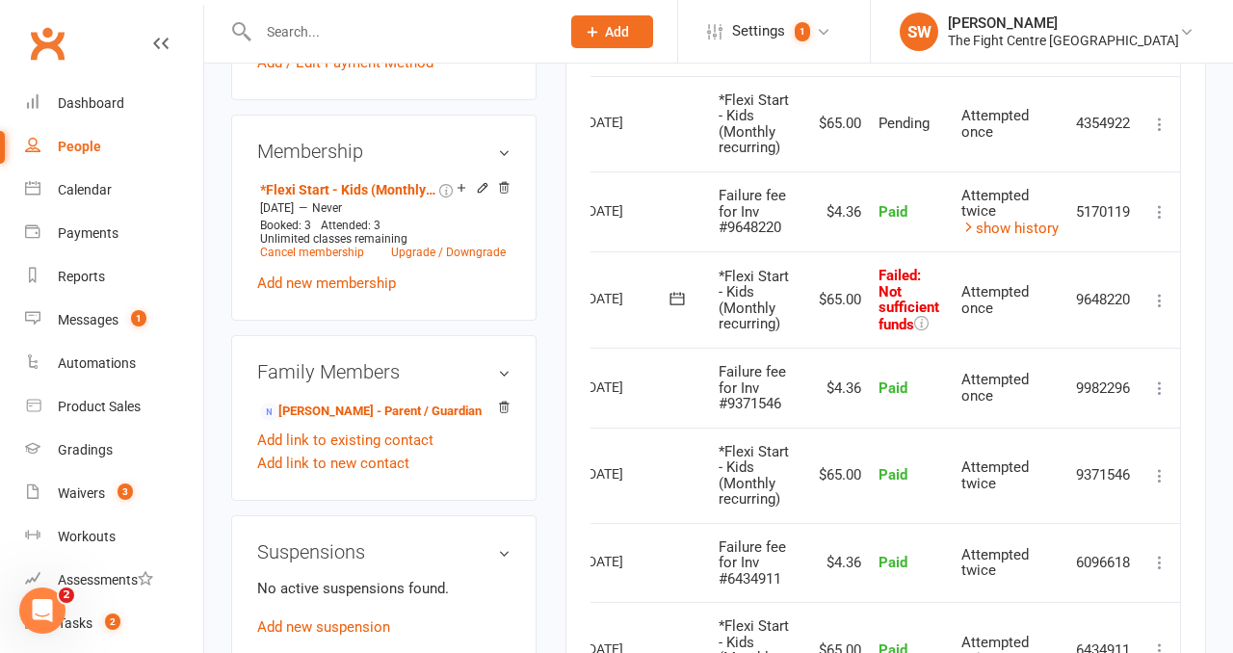
click at [1156, 301] on icon at bounding box center [1159, 300] width 19 height 19
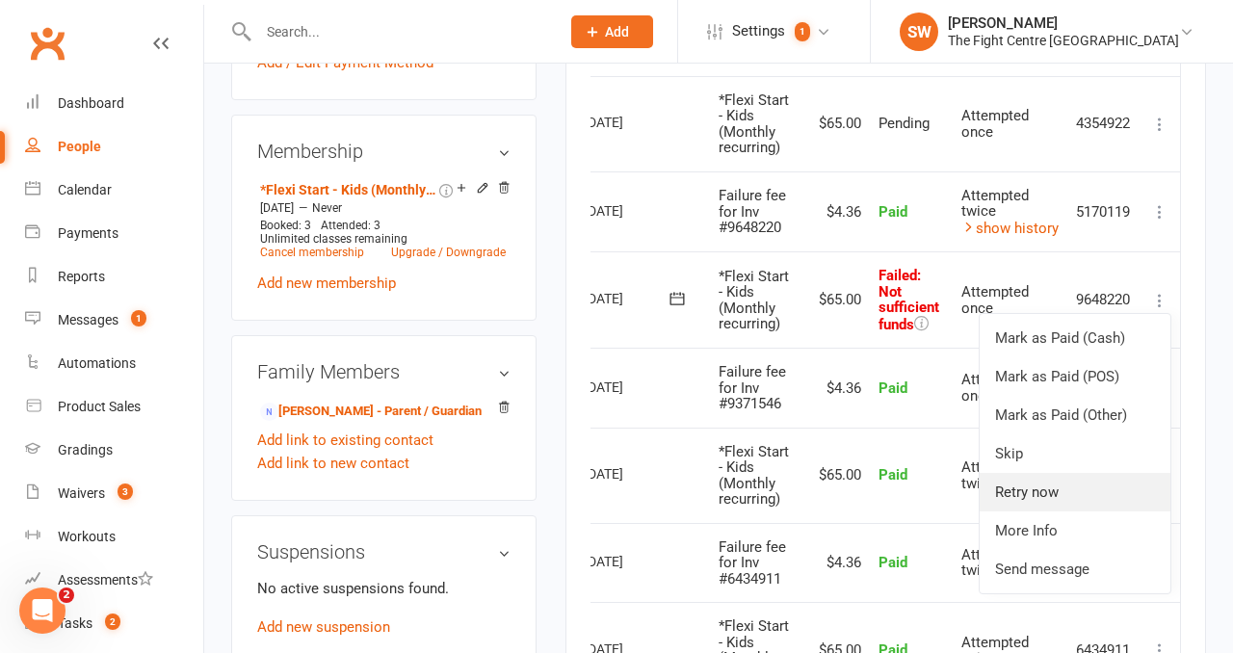
click at [1066, 482] on link "Retry now" at bounding box center [1075, 492] width 191 height 39
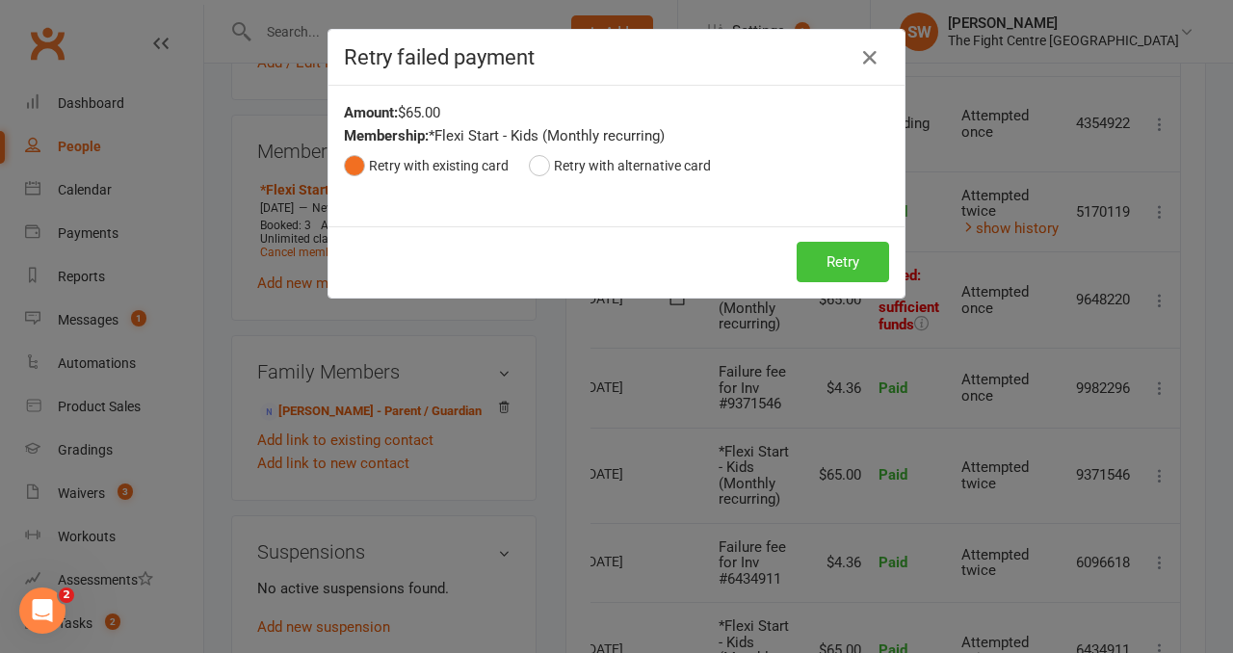
click at [846, 266] on button "Retry" at bounding box center [843, 262] width 92 height 40
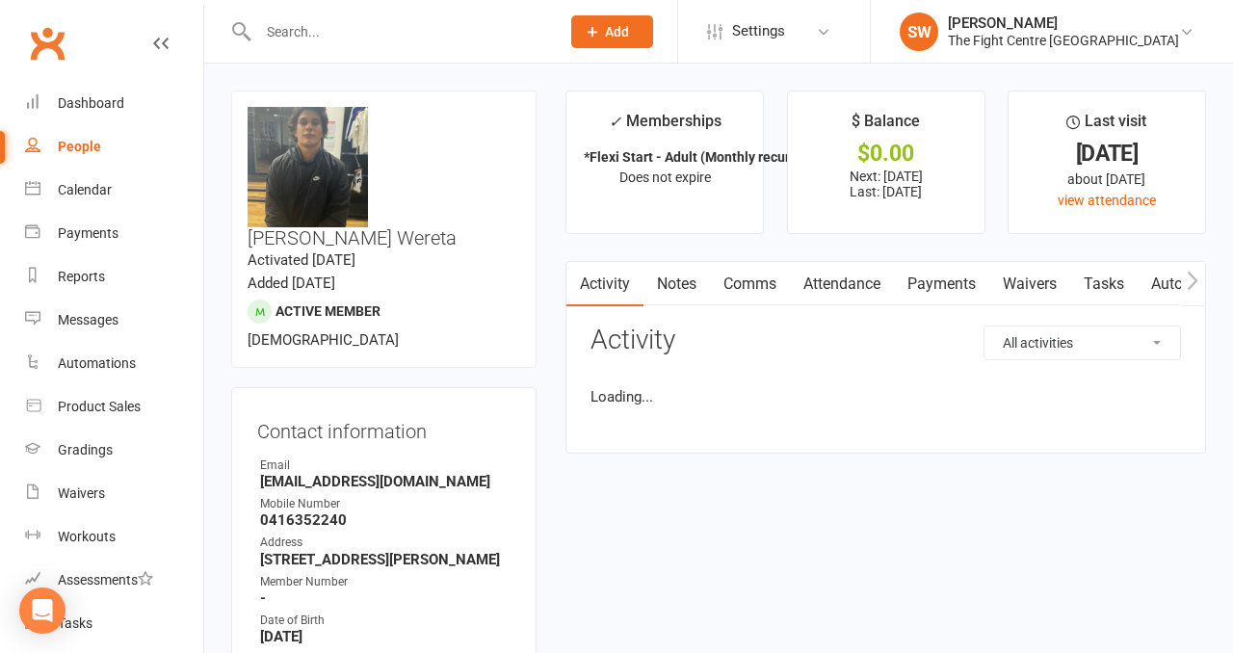
click at [921, 273] on link "Payments" at bounding box center [941, 284] width 95 height 44
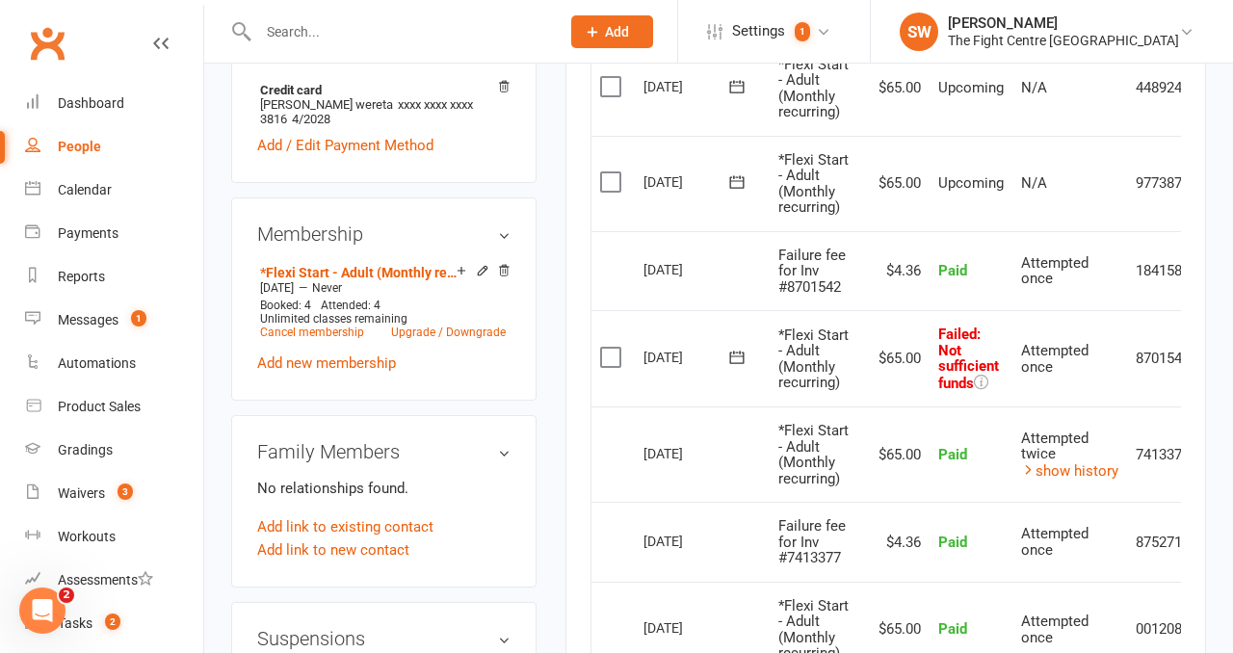
scroll to position [0, 63]
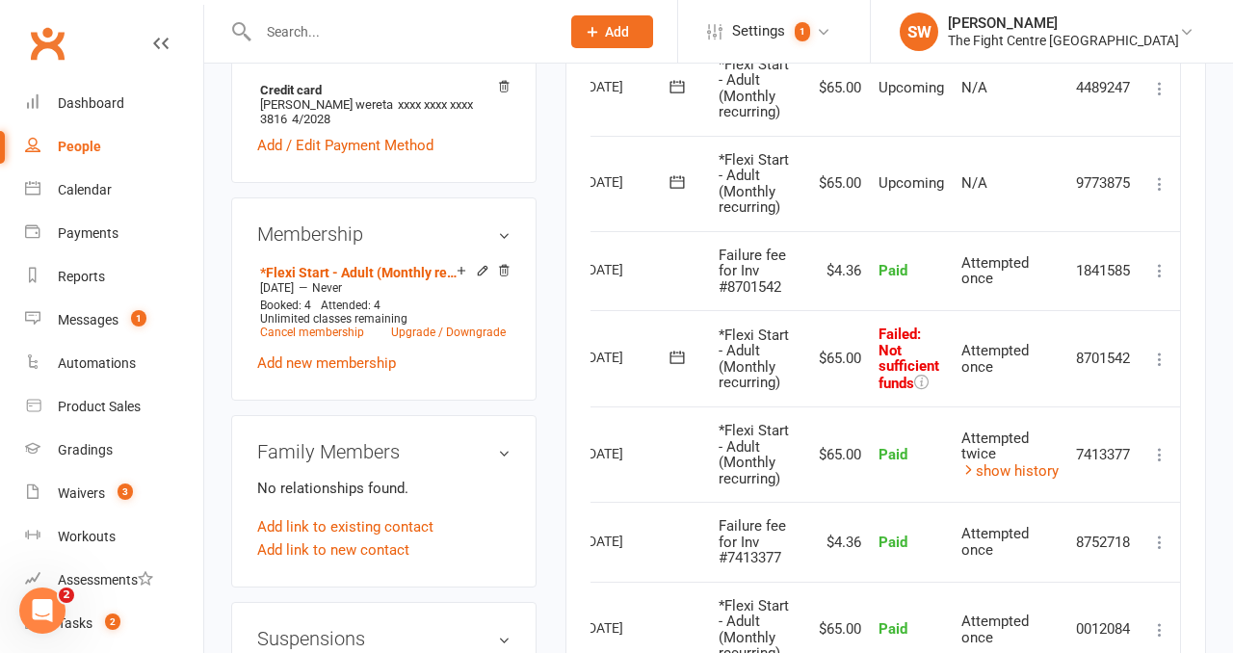
click at [1166, 355] on icon at bounding box center [1159, 359] width 19 height 19
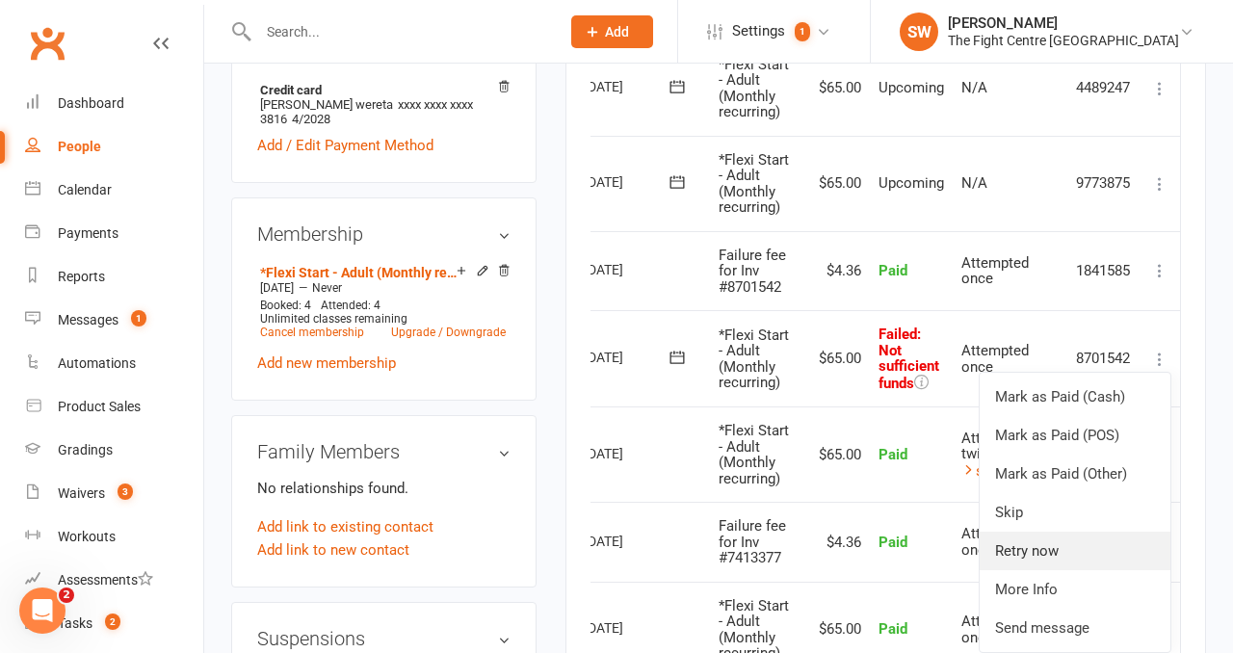
click at [1066, 552] on link "Retry now" at bounding box center [1075, 551] width 191 height 39
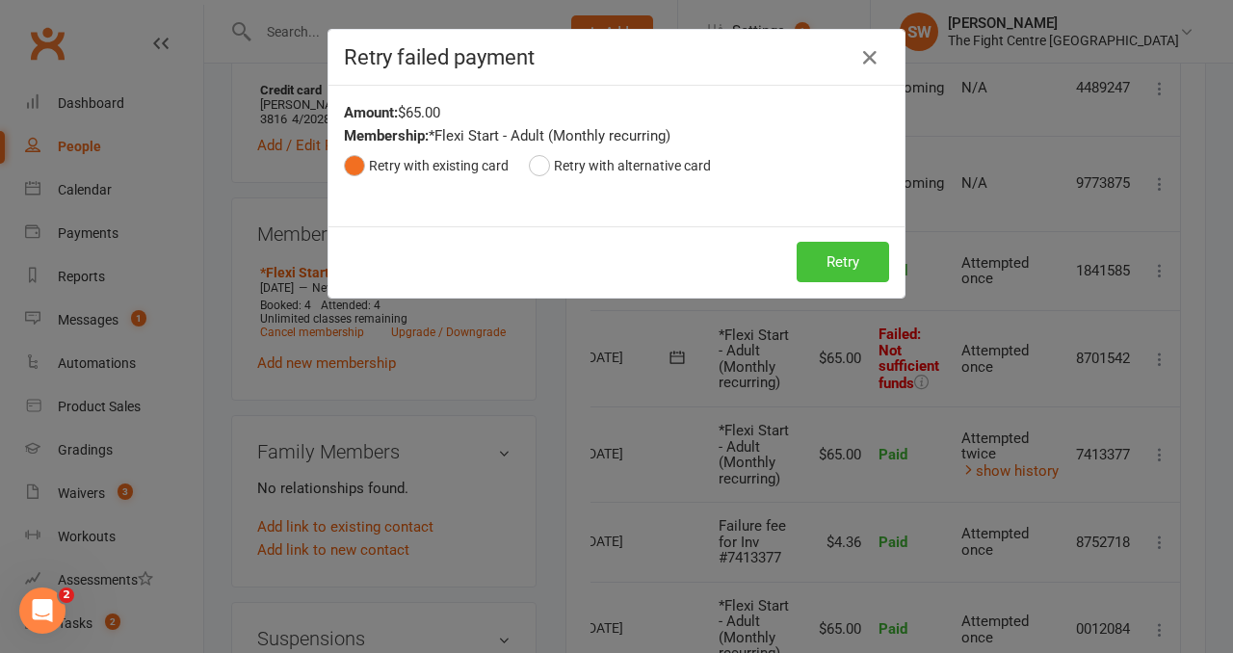
click at [849, 258] on button "Retry" at bounding box center [843, 262] width 92 height 40
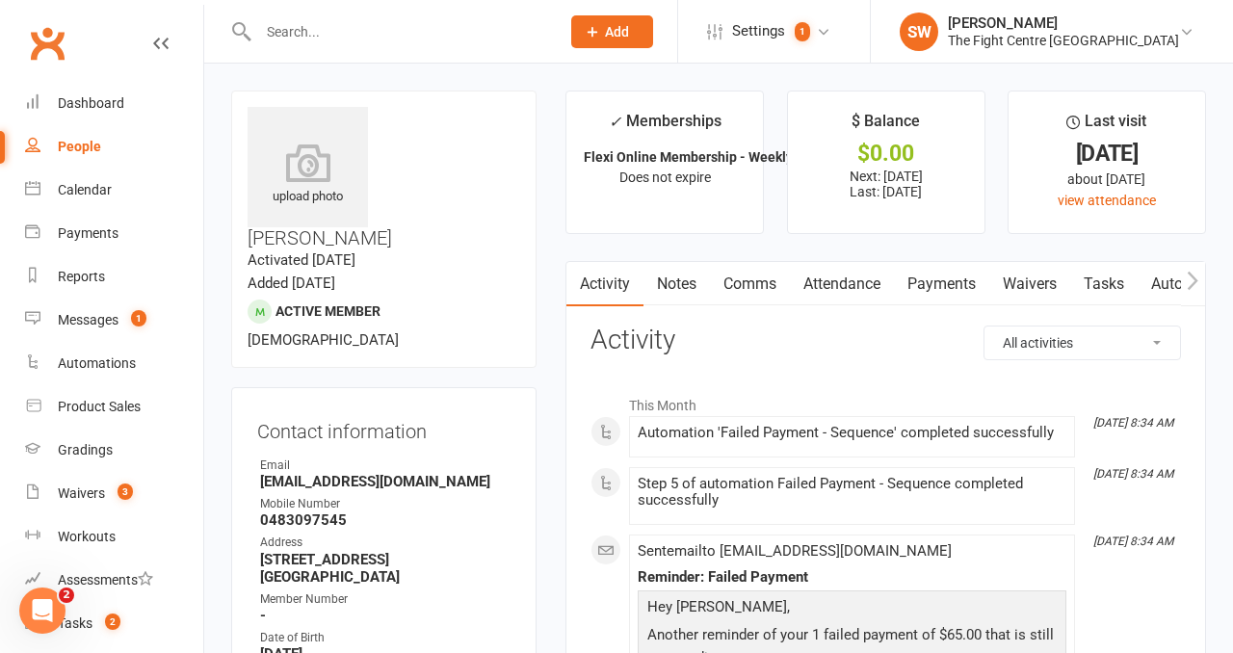
click at [943, 294] on link "Payments" at bounding box center [941, 284] width 95 height 44
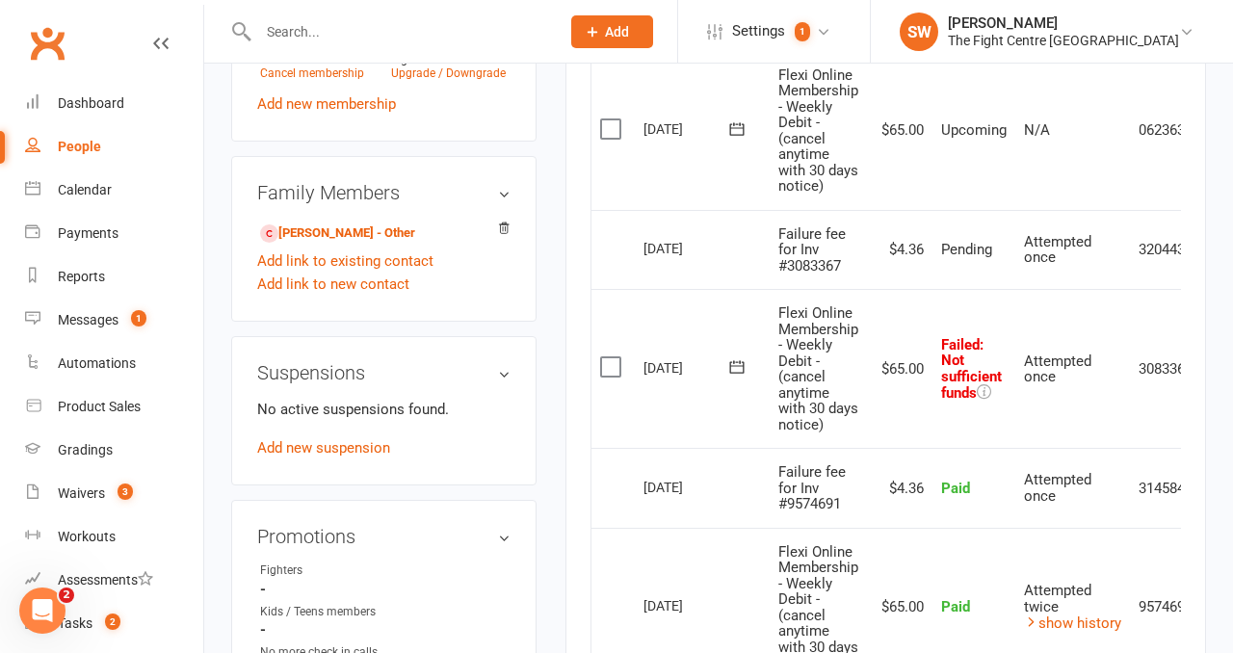
scroll to position [0, 67]
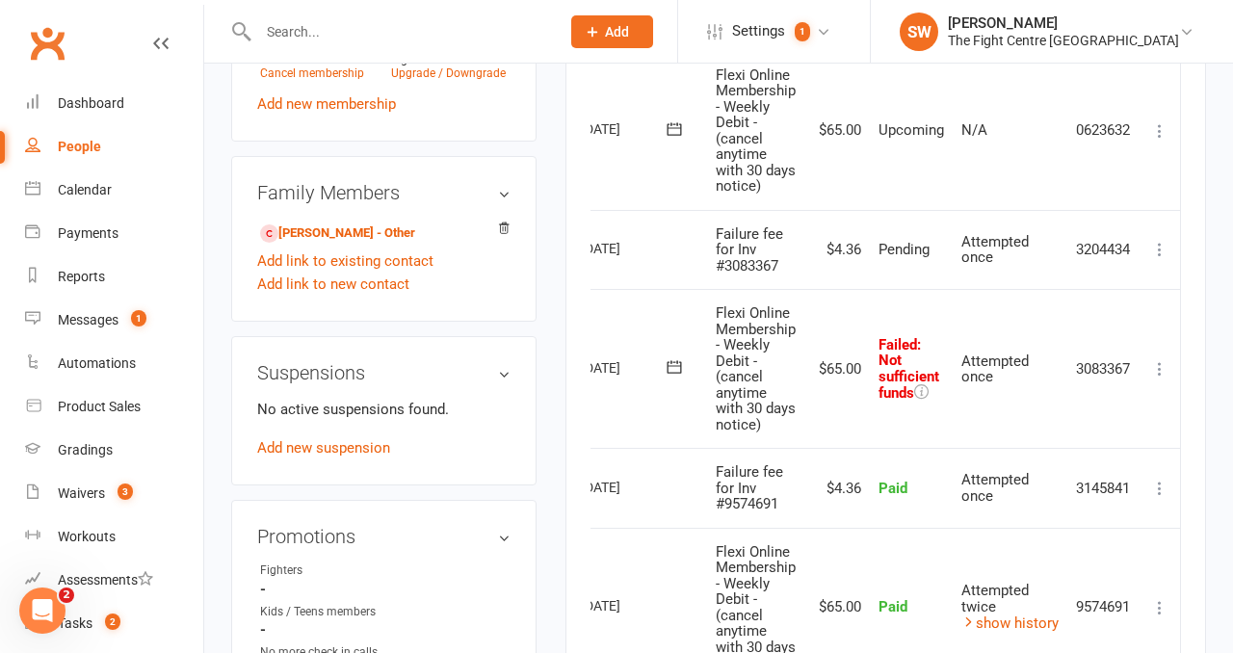
click at [1153, 359] on icon at bounding box center [1159, 368] width 19 height 19
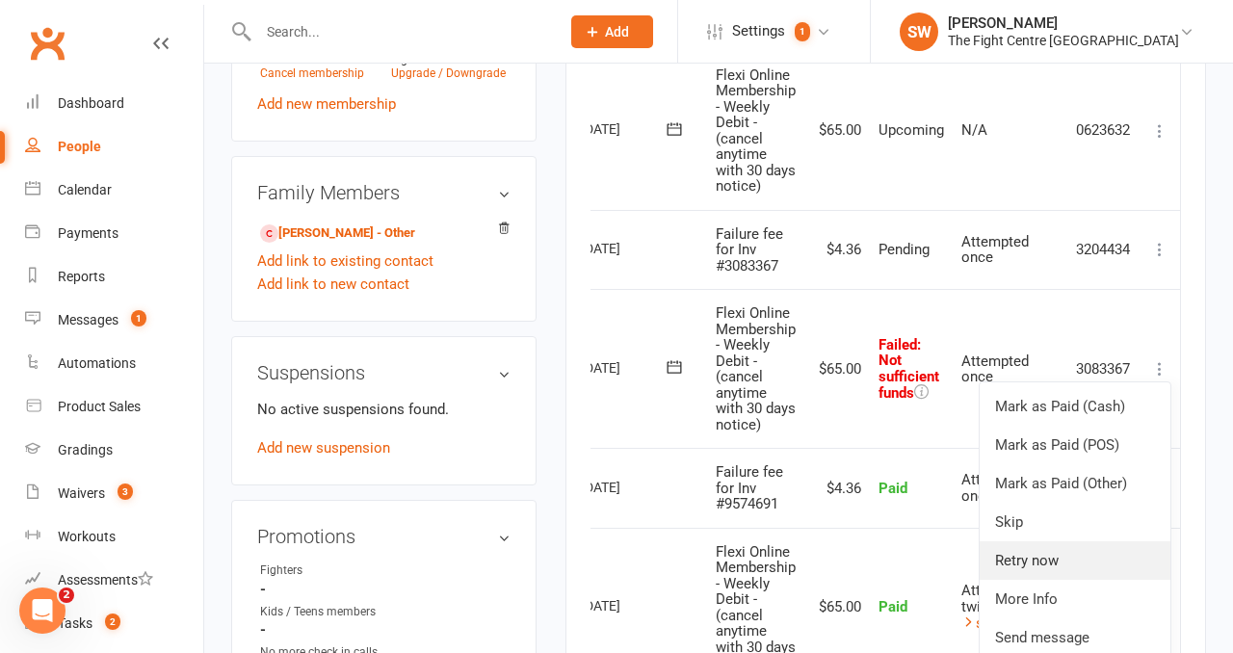
click at [1034, 562] on link "Retry now" at bounding box center [1075, 560] width 191 height 39
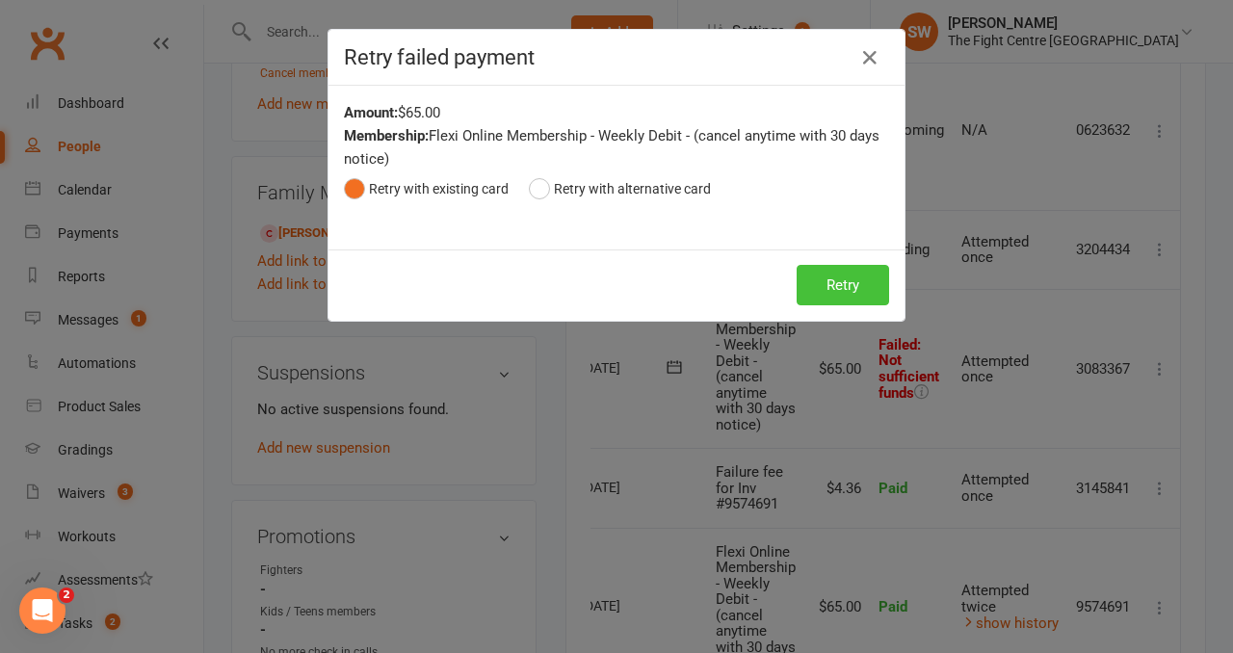
click at [831, 279] on button "Retry" at bounding box center [843, 285] width 92 height 40
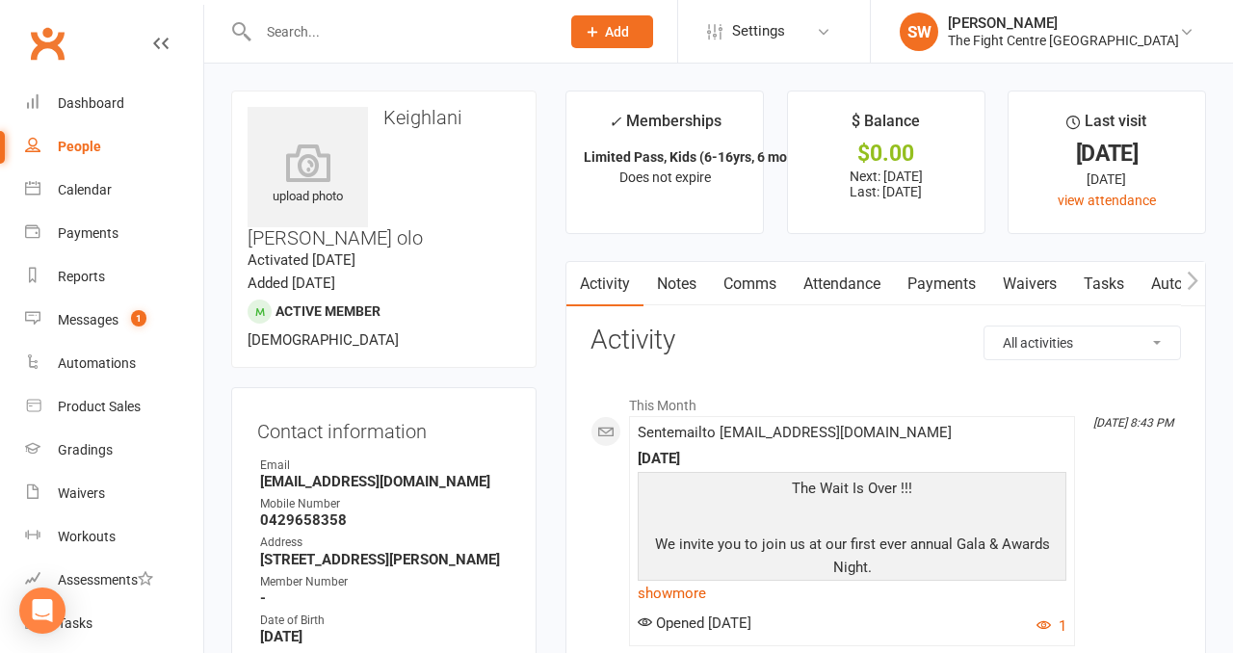
click at [922, 284] on link "Payments" at bounding box center [941, 284] width 95 height 44
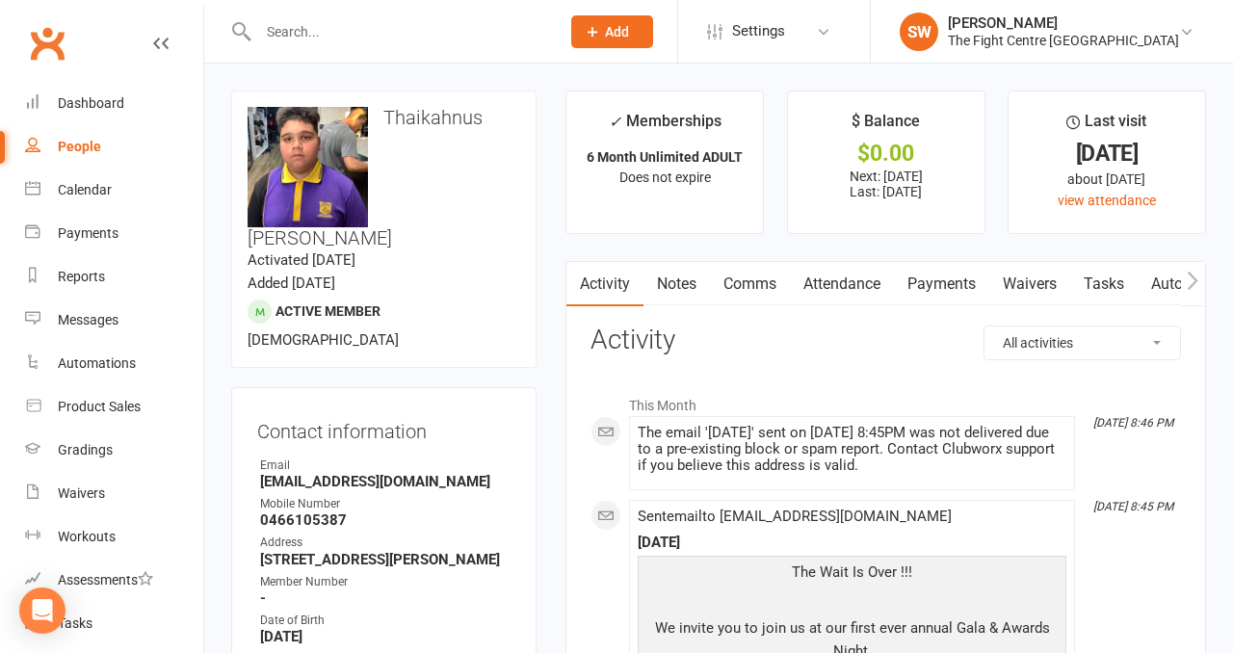
click at [934, 287] on link "Payments" at bounding box center [941, 284] width 95 height 44
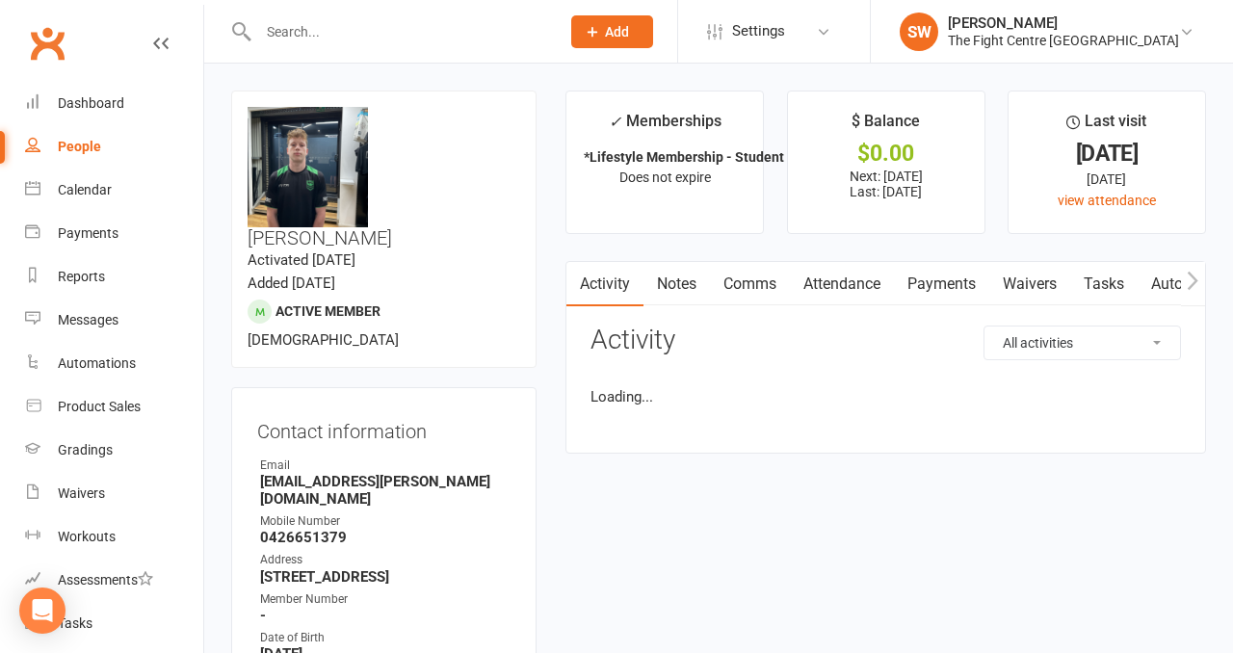
click at [927, 286] on link "Payments" at bounding box center [941, 284] width 95 height 44
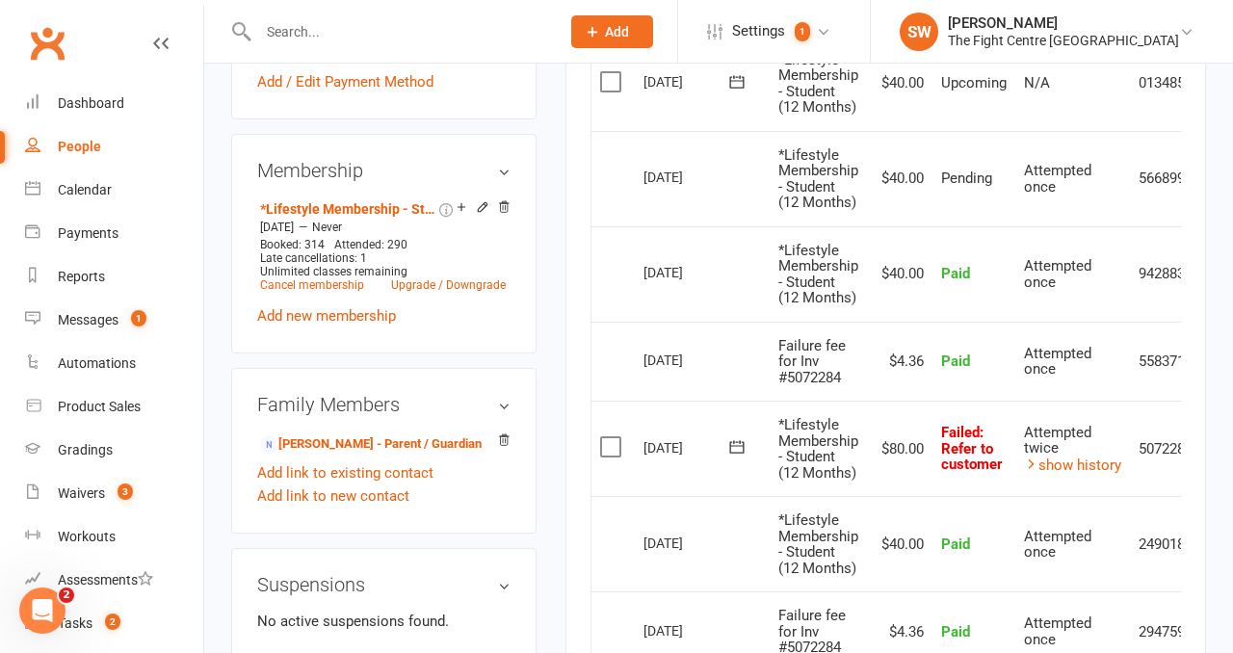
scroll to position [831, 0]
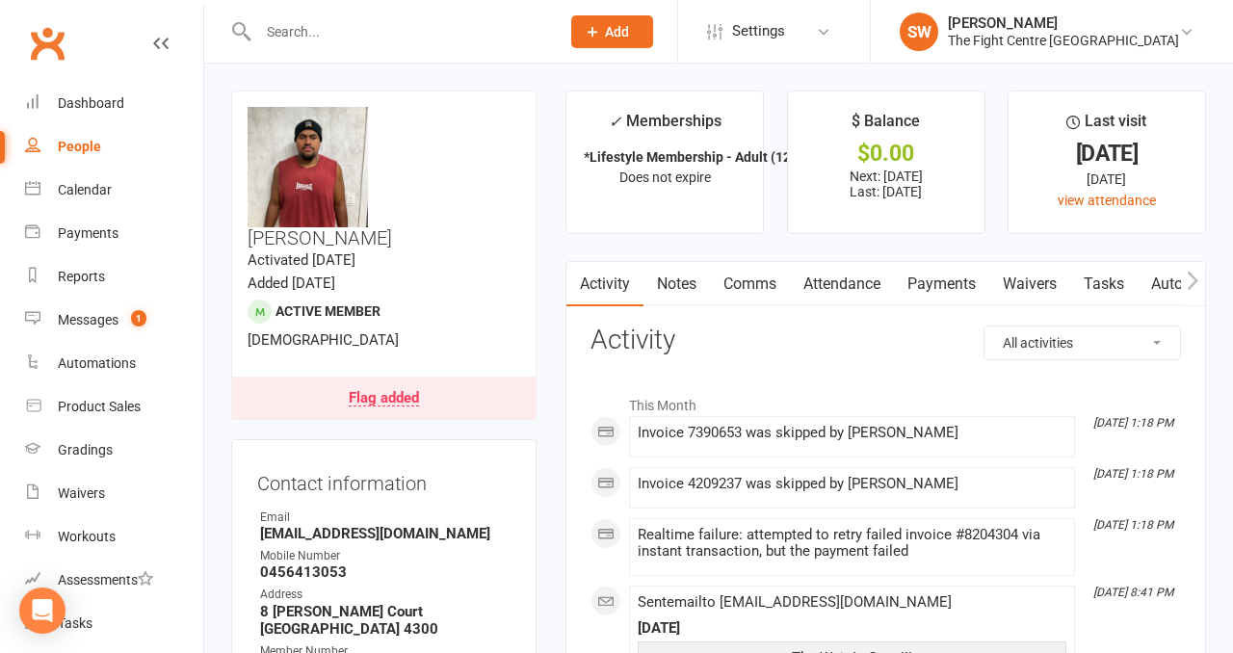
click at [933, 294] on link "Payments" at bounding box center [941, 284] width 95 height 44
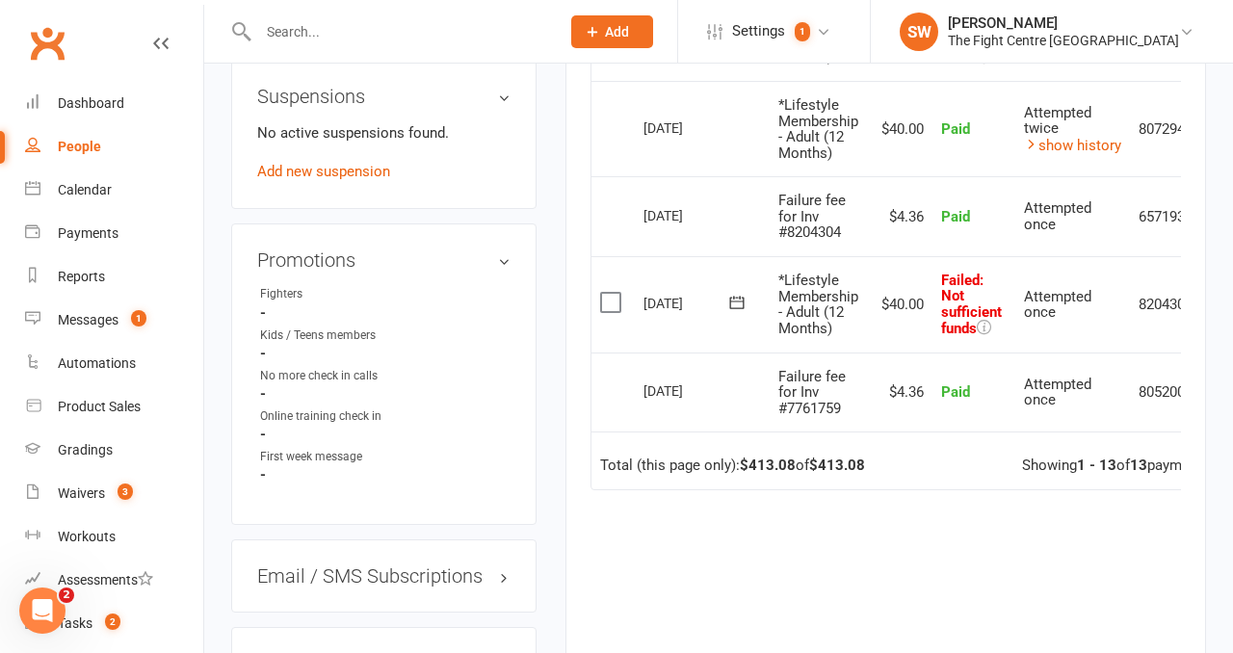
scroll to position [0, 67]
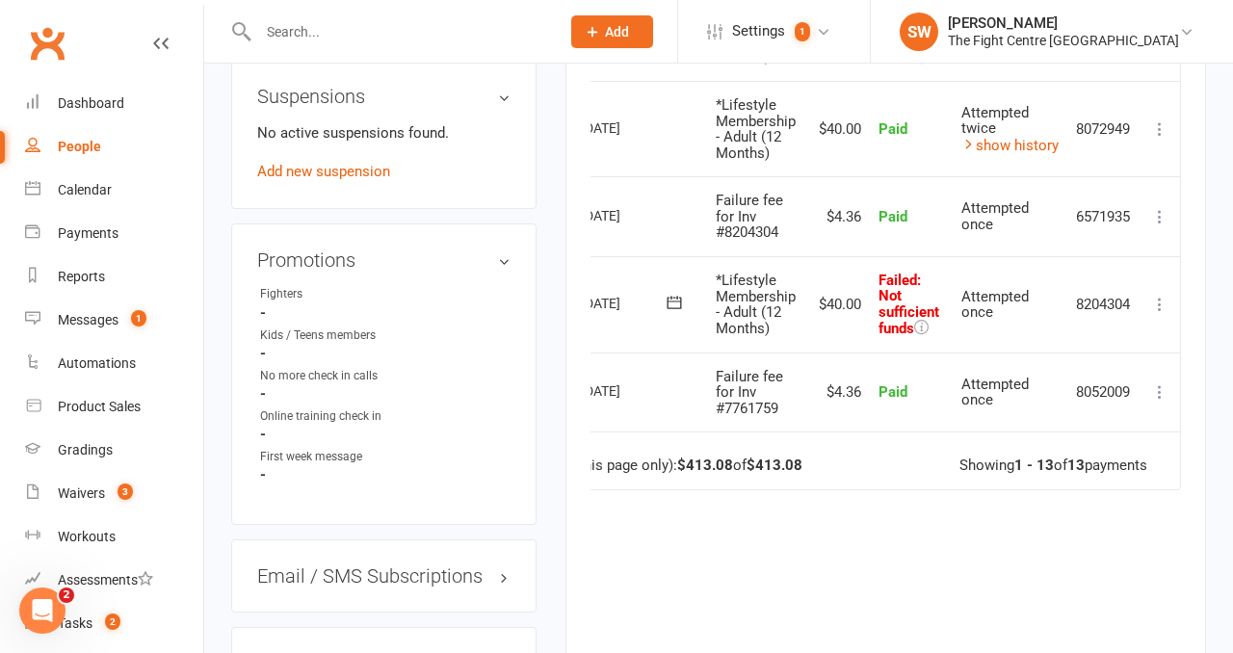
click at [1164, 300] on icon at bounding box center [1159, 304] width 19 height 19
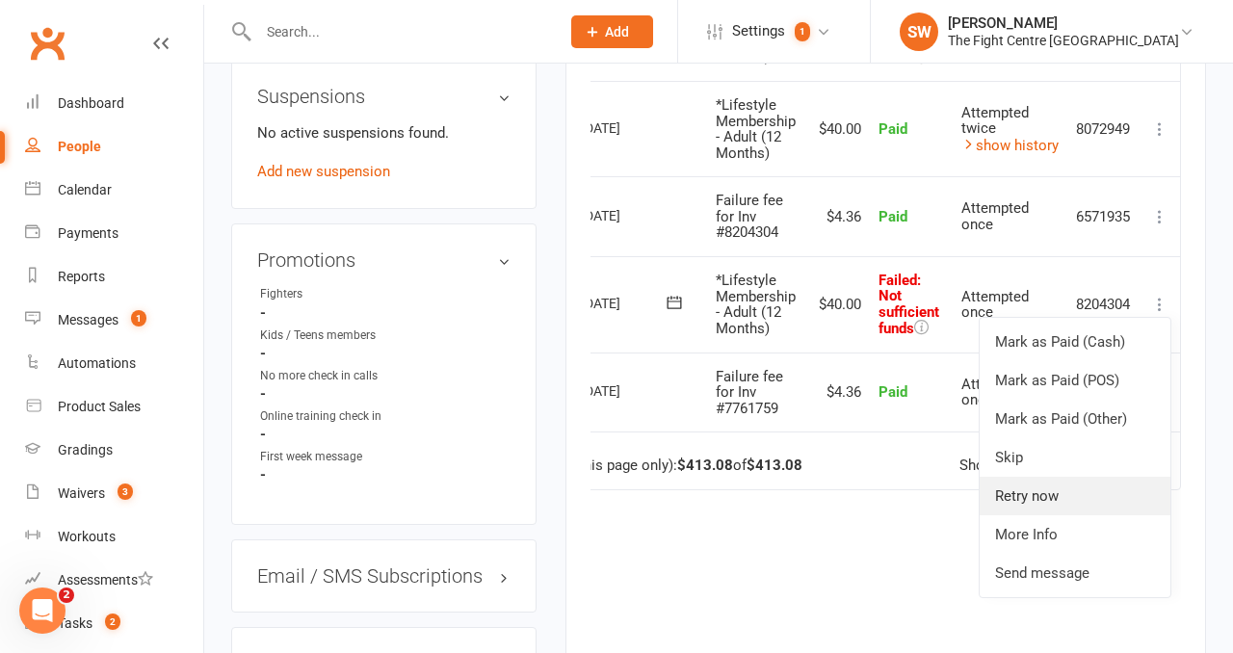
click at [1111, 494] on link "Retry now" at bounding box center [1075, 496] width 191 height 39
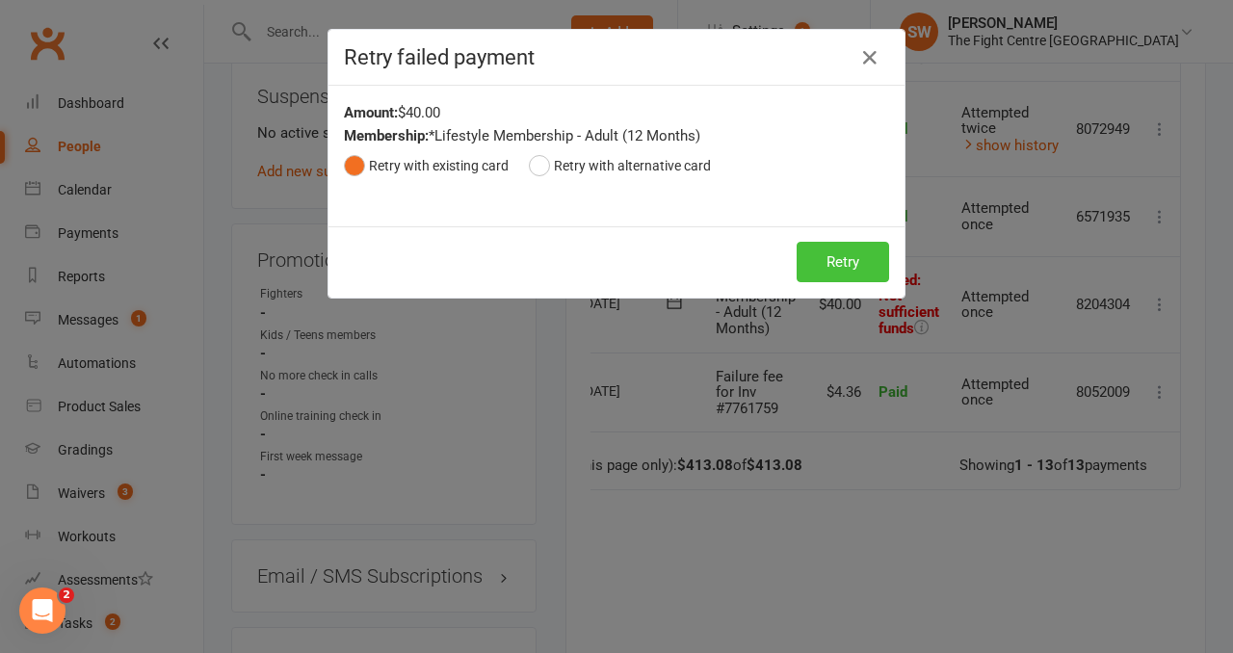
click at [832, 269] on button "Retry" at bounding box center [843, 262] width 92 height 40
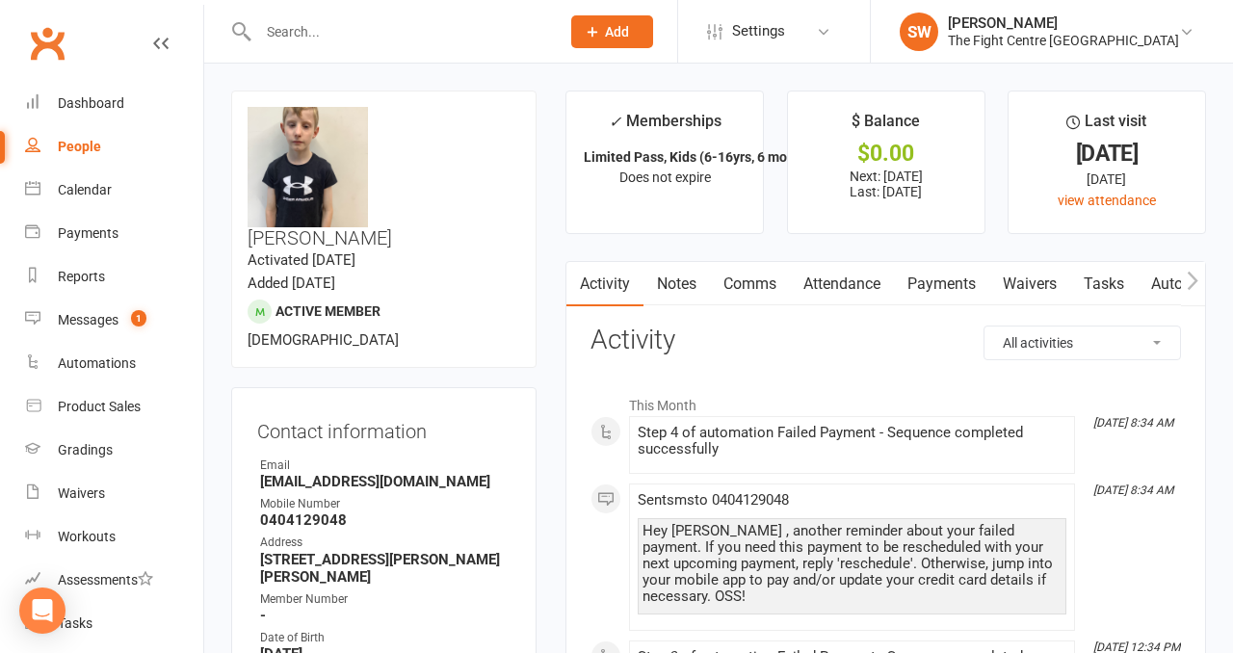
click at [932, 274] on link "Payments" at bounding box center [941, 284] width 95 height 44
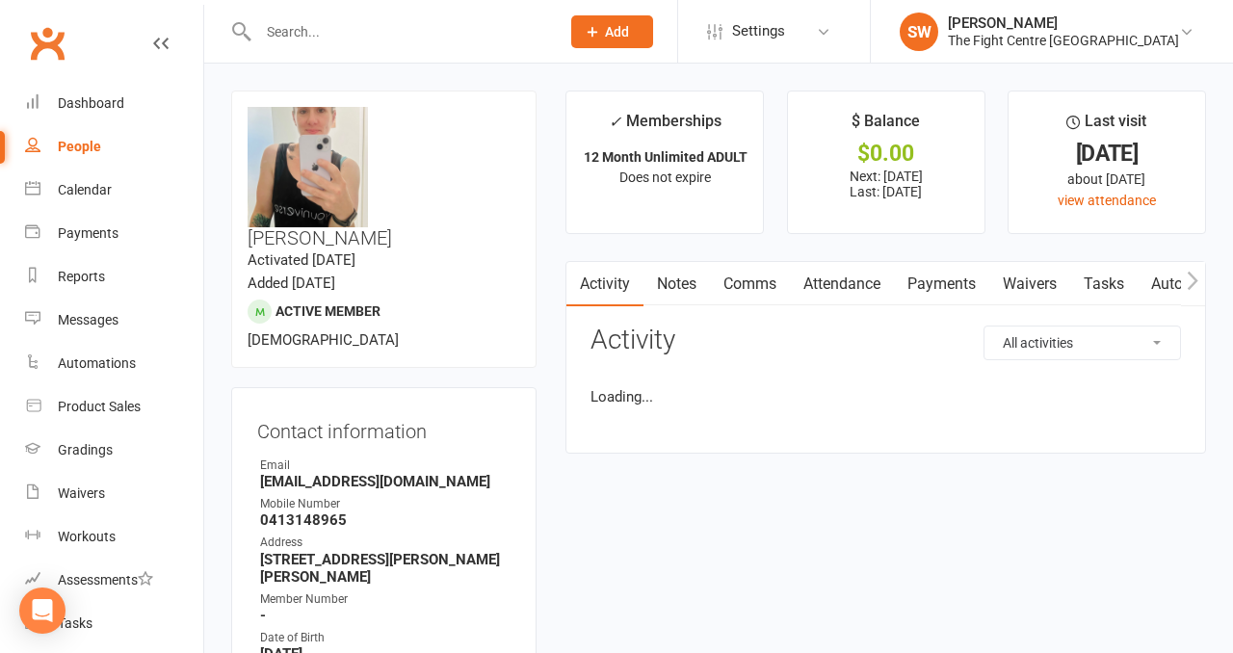
click at [928, 289] on link "Payments" at bounding box center [941, 284] width 95 height 44
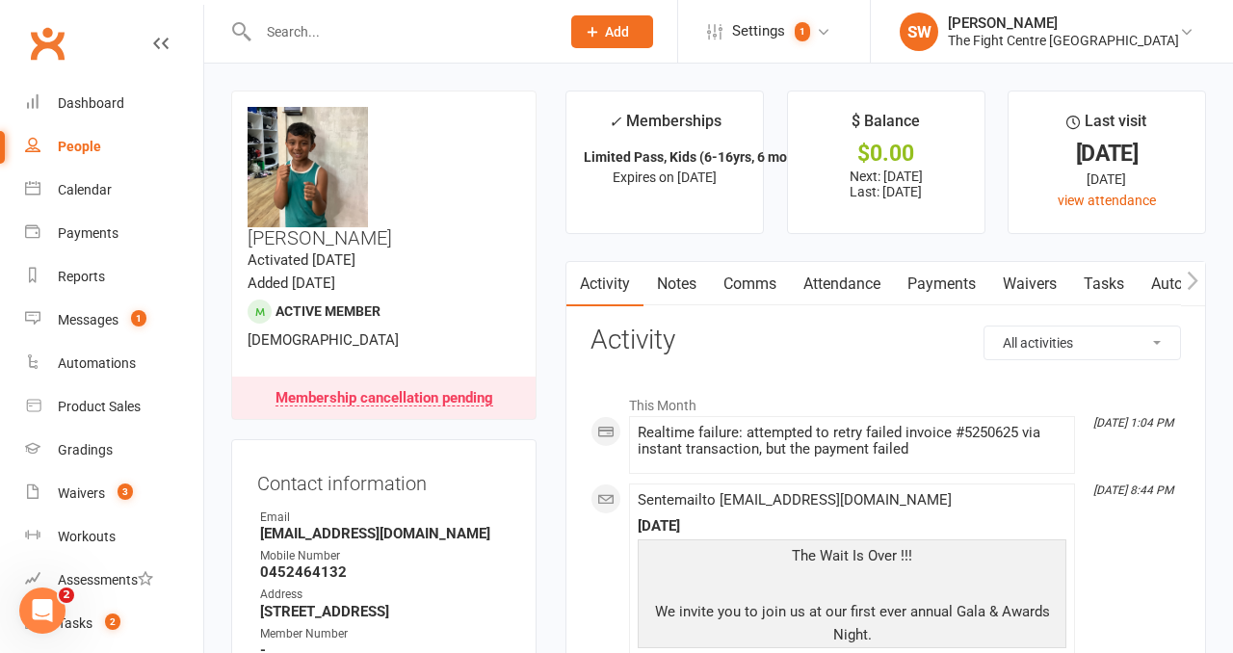
click at [939, 289] on link "Payments" at bounding box center [941, 284] width 95 height 44
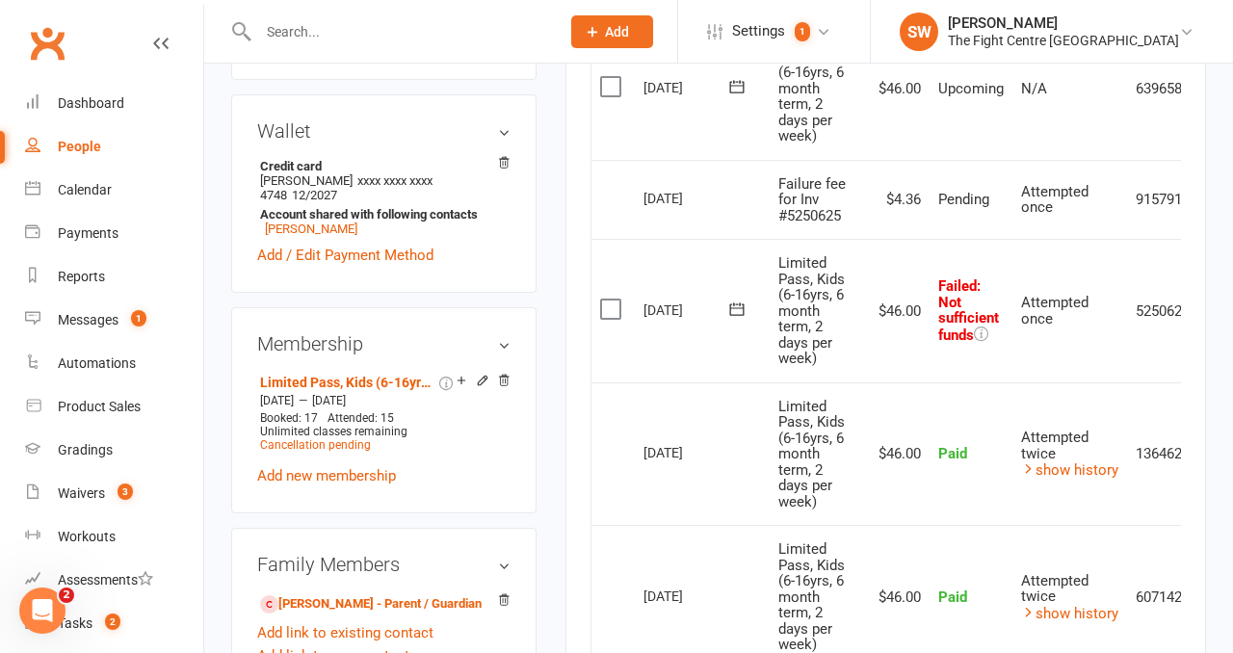
scroll to position [0, 63]
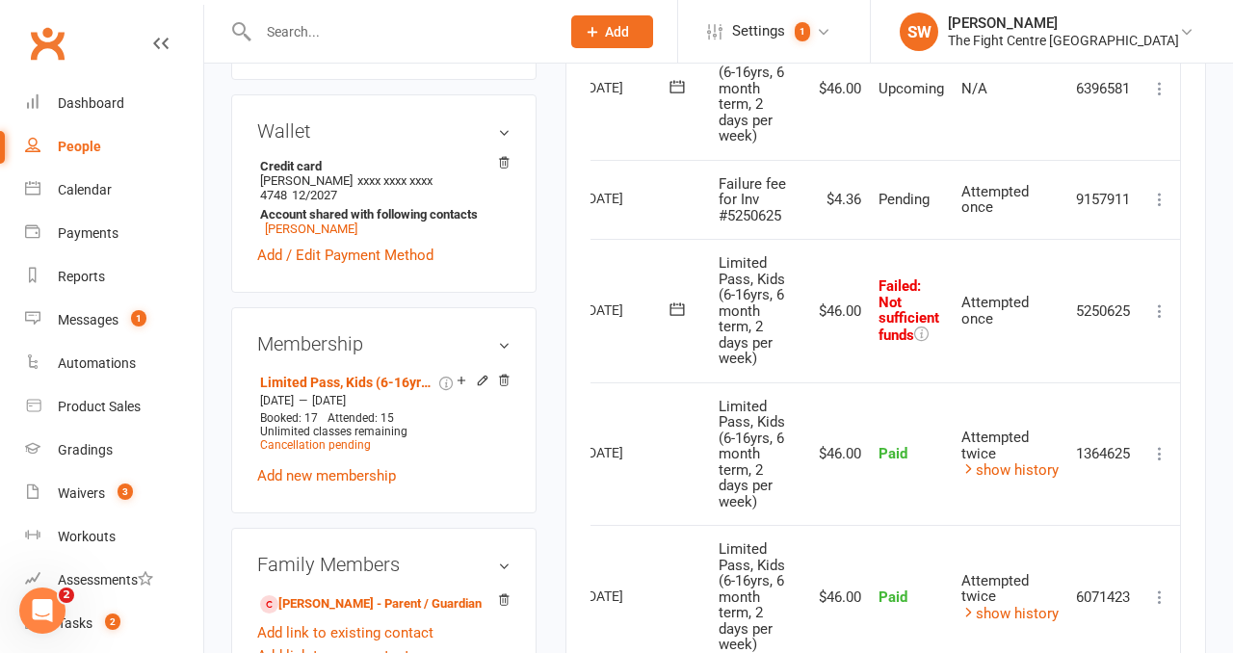
click at [1160, 312] on icon at bounding box center [1159, 311] width 19 height 19
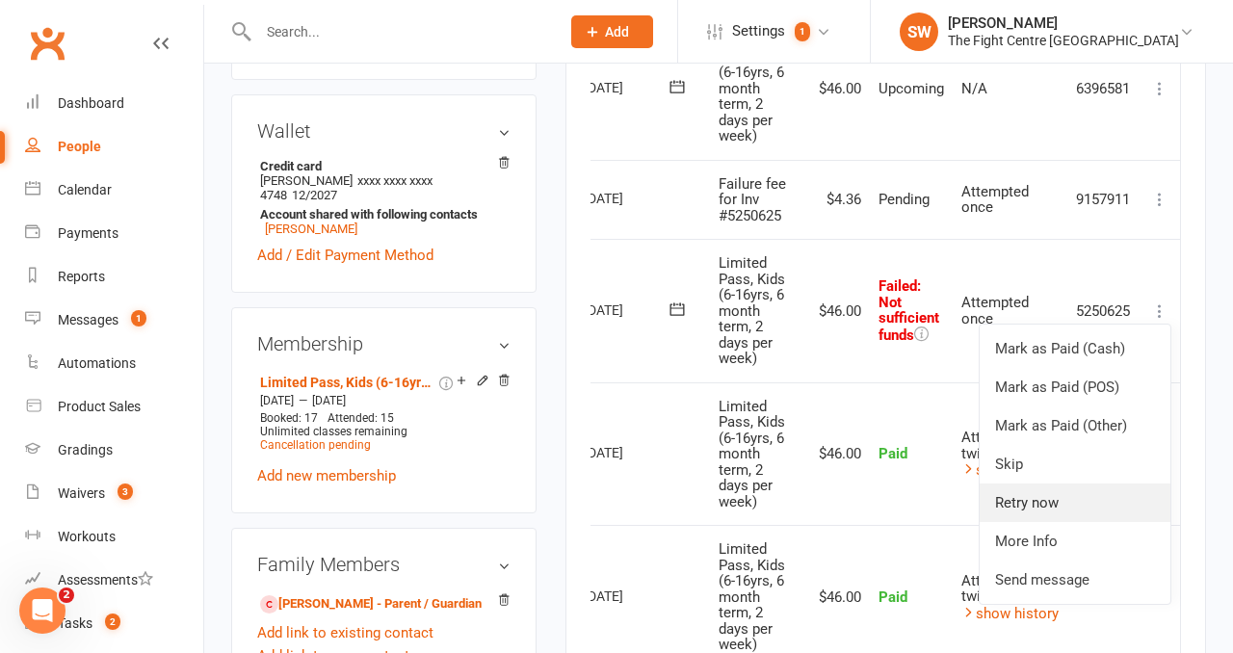
click at [1106, 506] on link "Retry now" at bounding box center [1075, 503] width 191 height 39
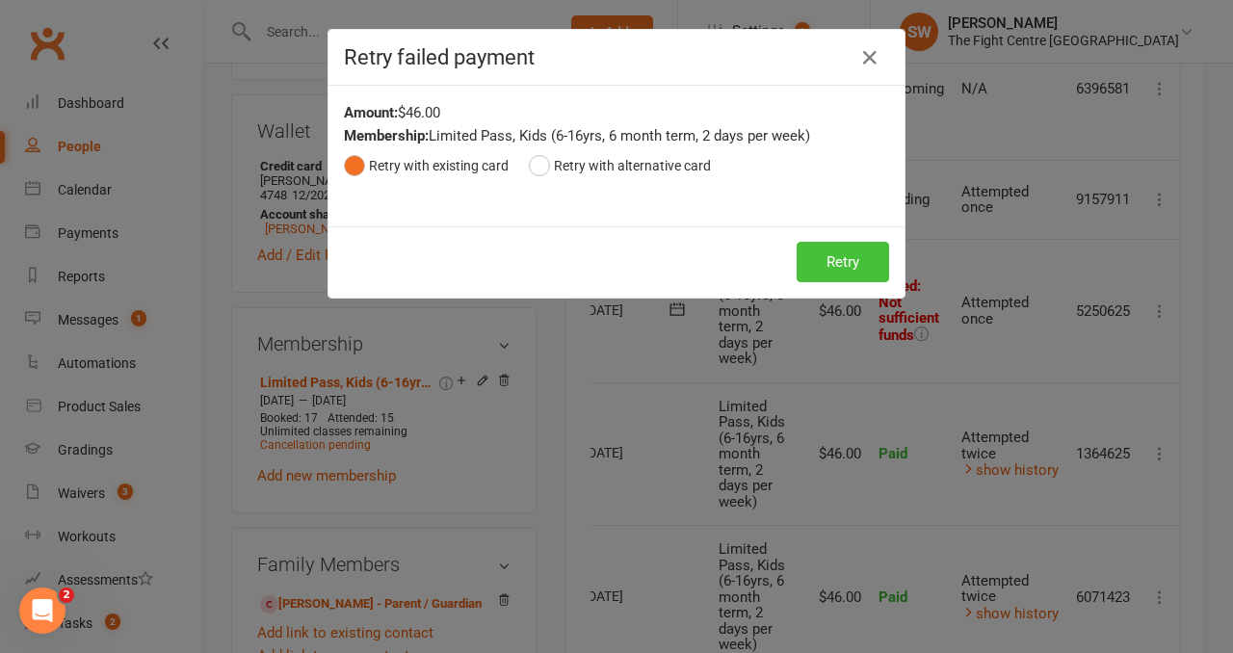
click at [838, 273] on button "Retry" at bounding box center [843, 262] width 92 height 40
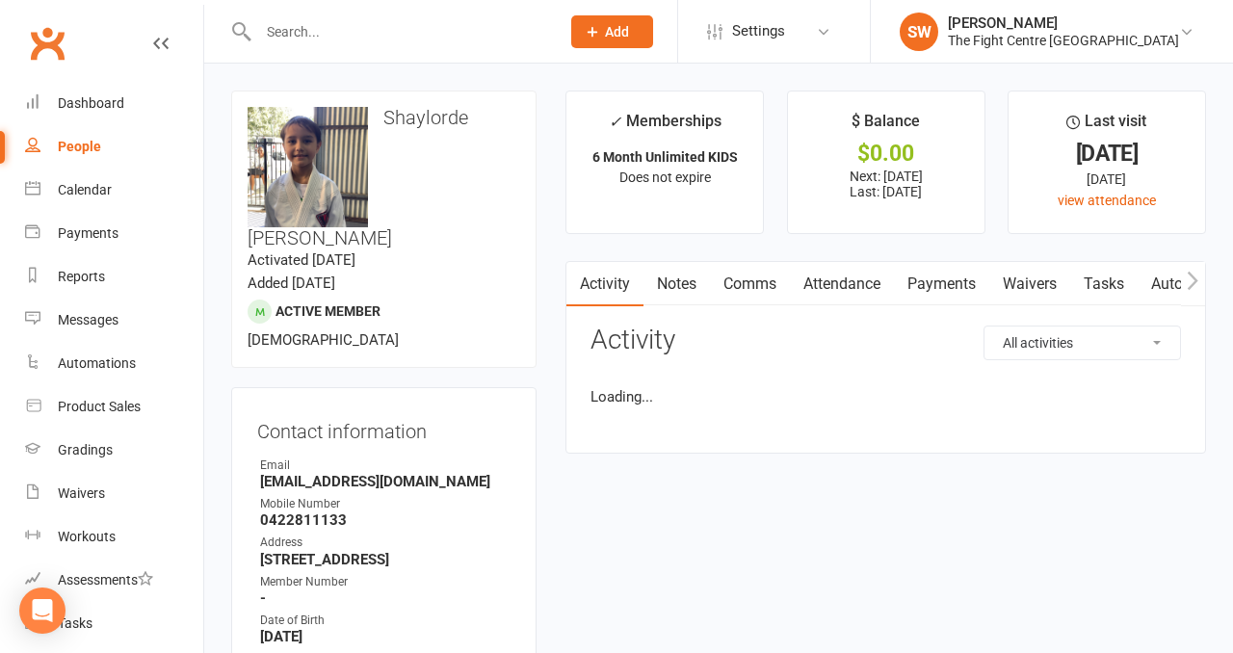
click at [933, 268] on link "Payments" at bounding box center [941, 284] width 95 height 44
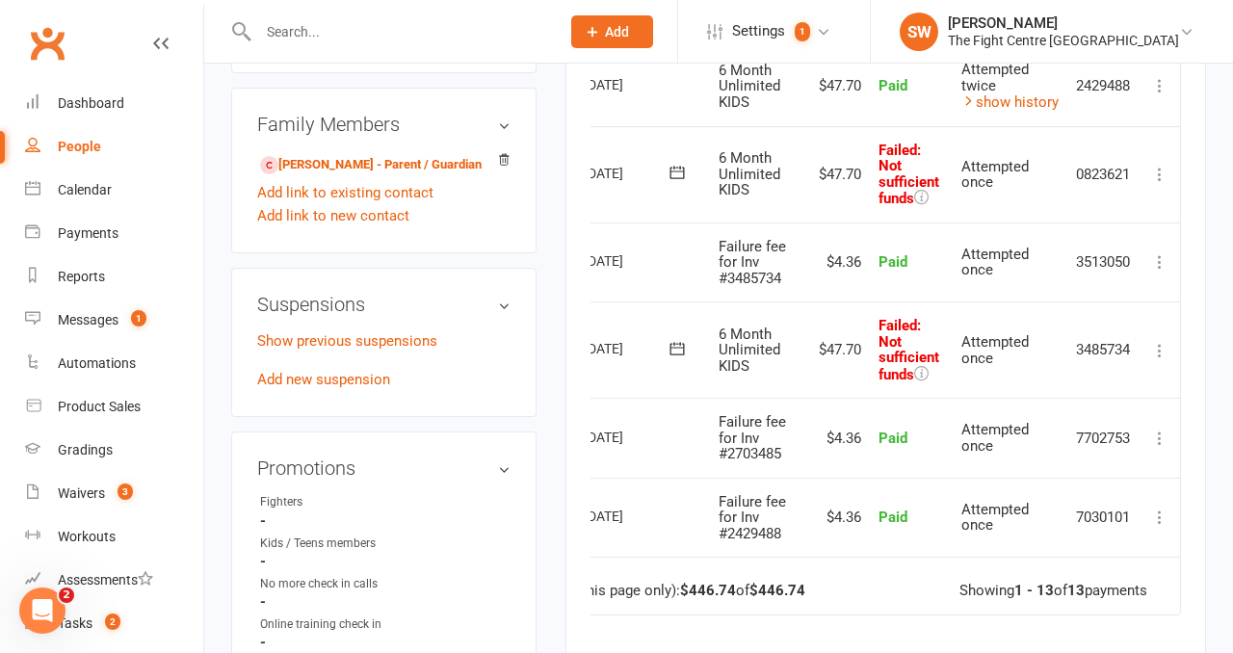
scroll to position [1114, 0]
click at [1162, 342] on icon at bounding box center [1159, 348] width 19 height 19
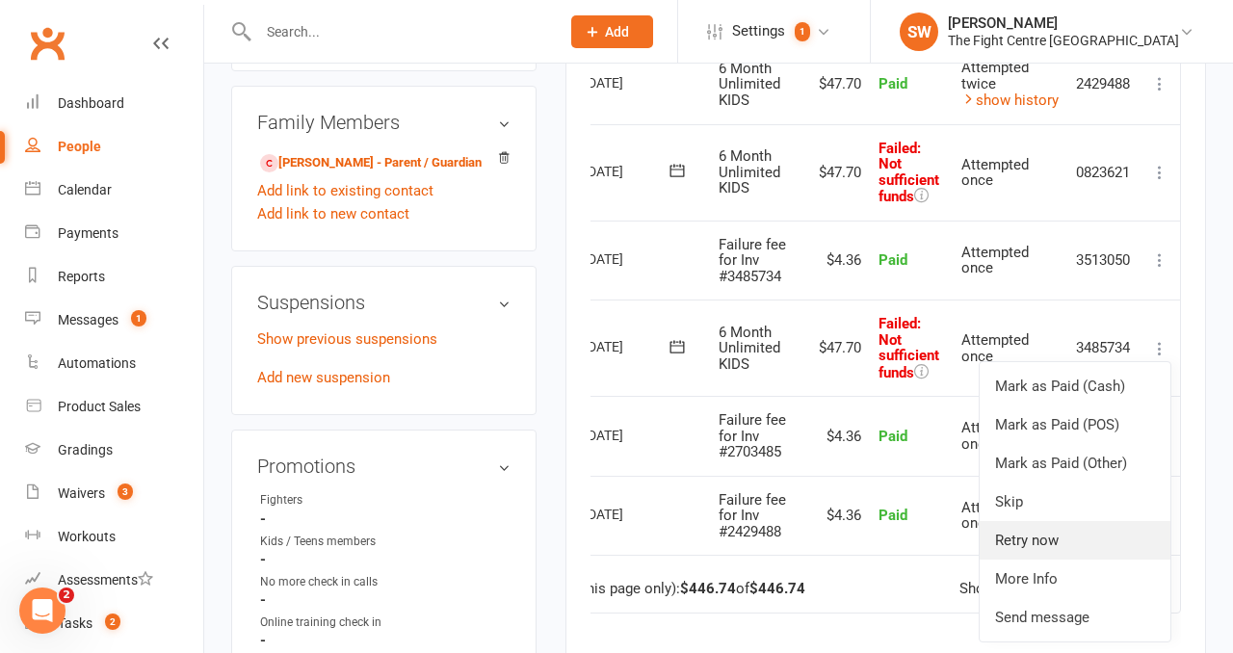
click at [1067, 540] on link "Retry now" at bounding box center [1075, 540] width 191 height 39
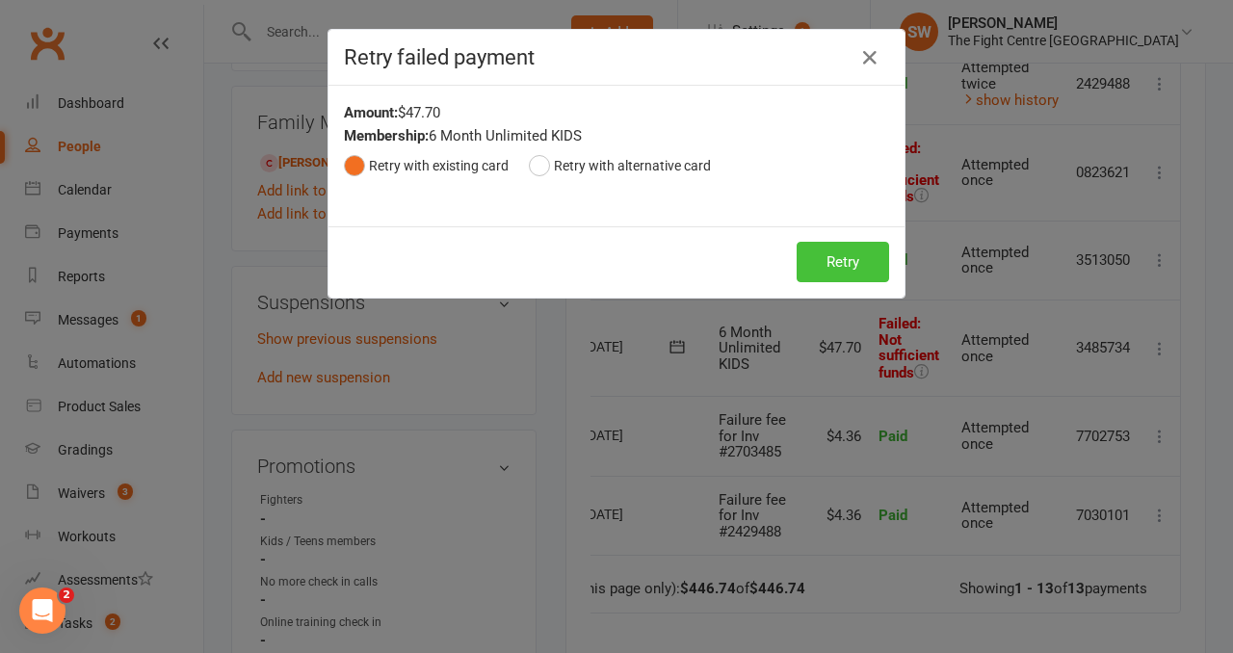
click at [808, 269] on button "Retry" at bounding box center [843, 262] width 92 height 40
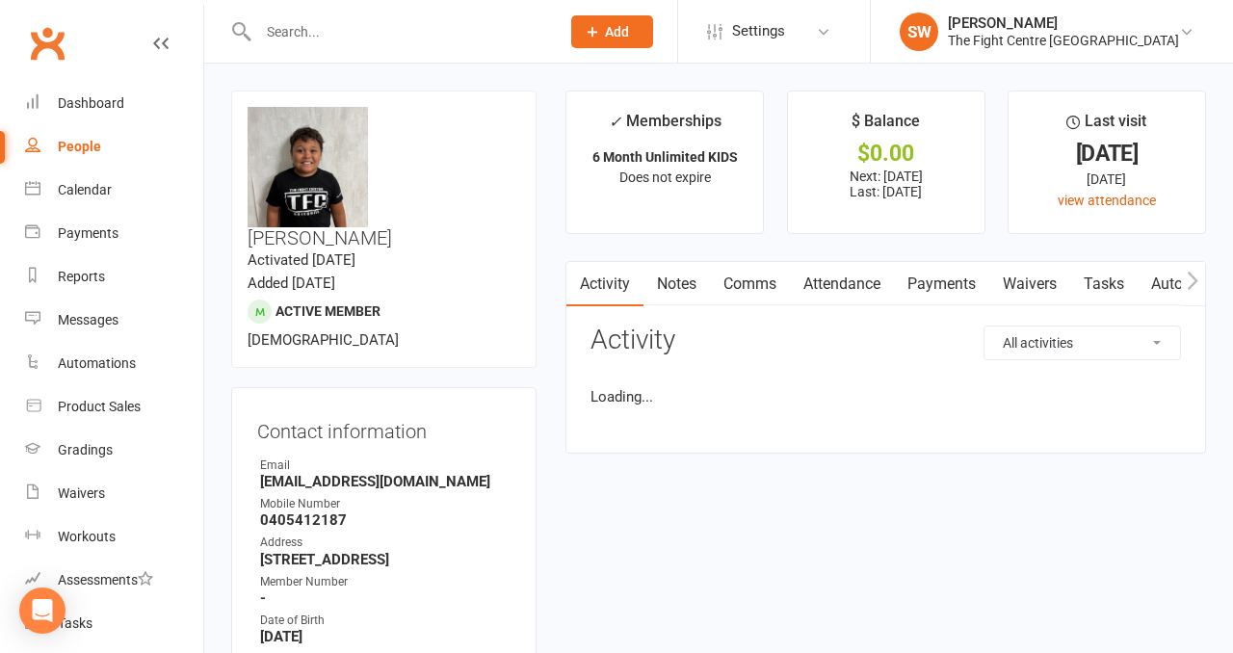
click at [922, 275] on link "Payments" at bounding box center [941, 284] width 95 height 44
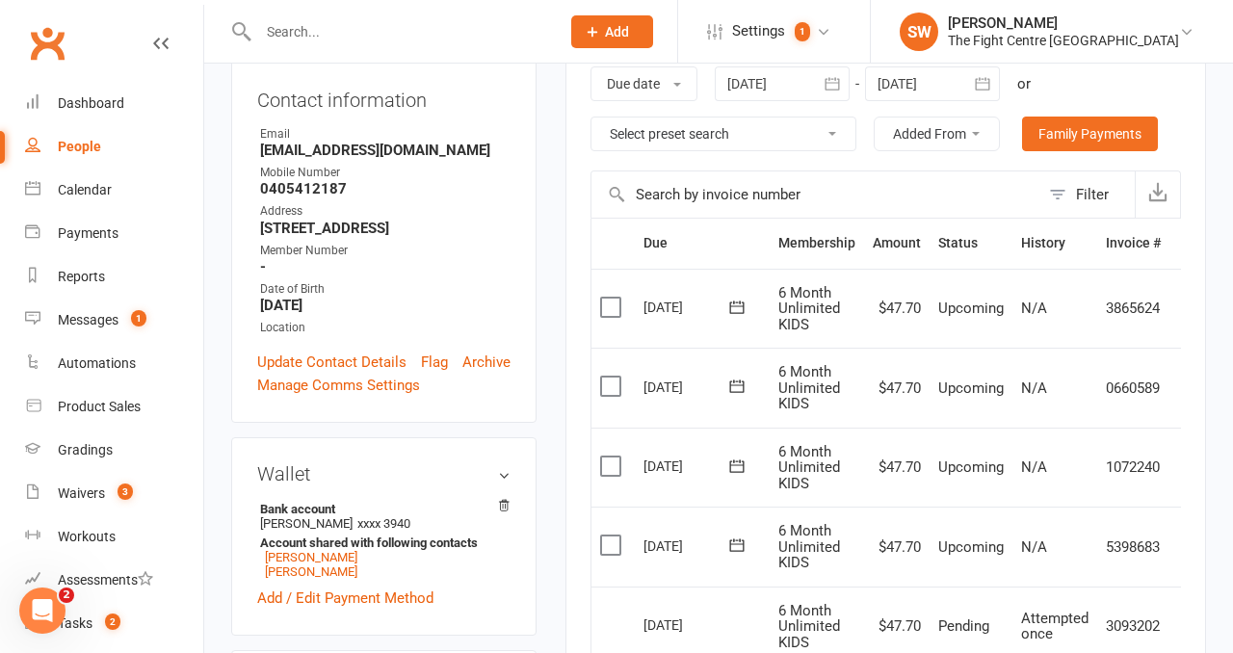
scroll to position [330, 0]
click at [785, 96] on div at bounding box center [782, 84] width 135 height 35
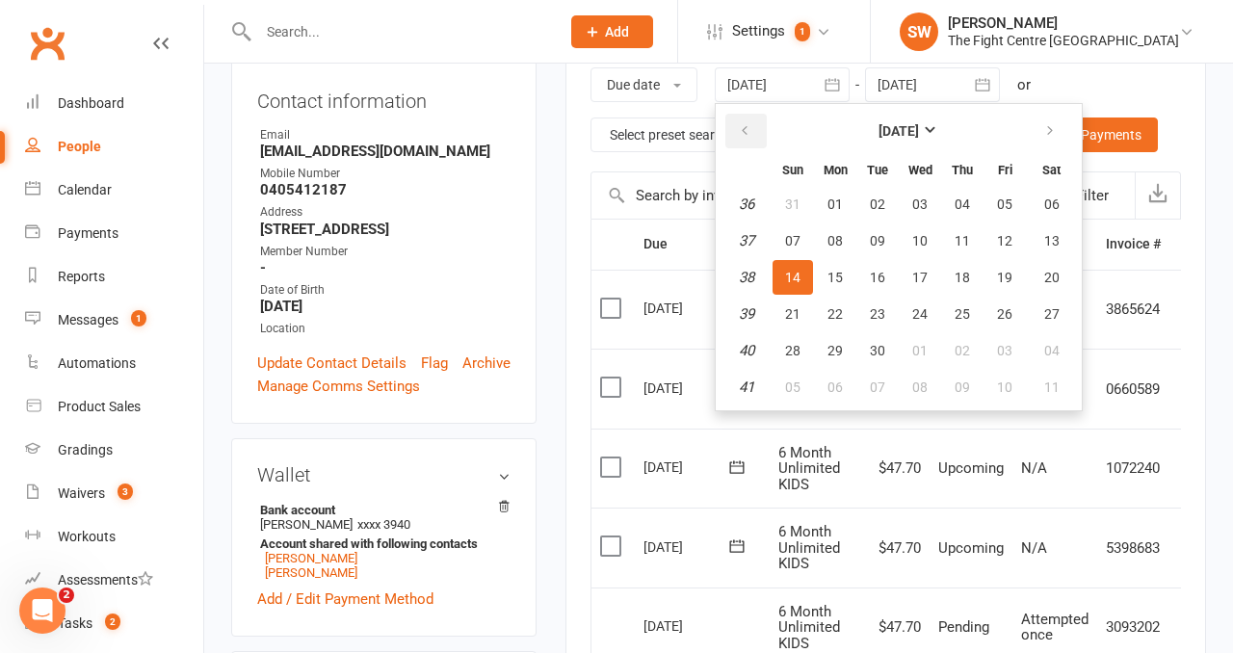
click at [754, 122] on button "button" at bounding box center [745, 131] width 41 height 35
click at [799, 240] on span "03" at bounding box center [792, 240] width 15 height 15
type input "03 Aug 2025"
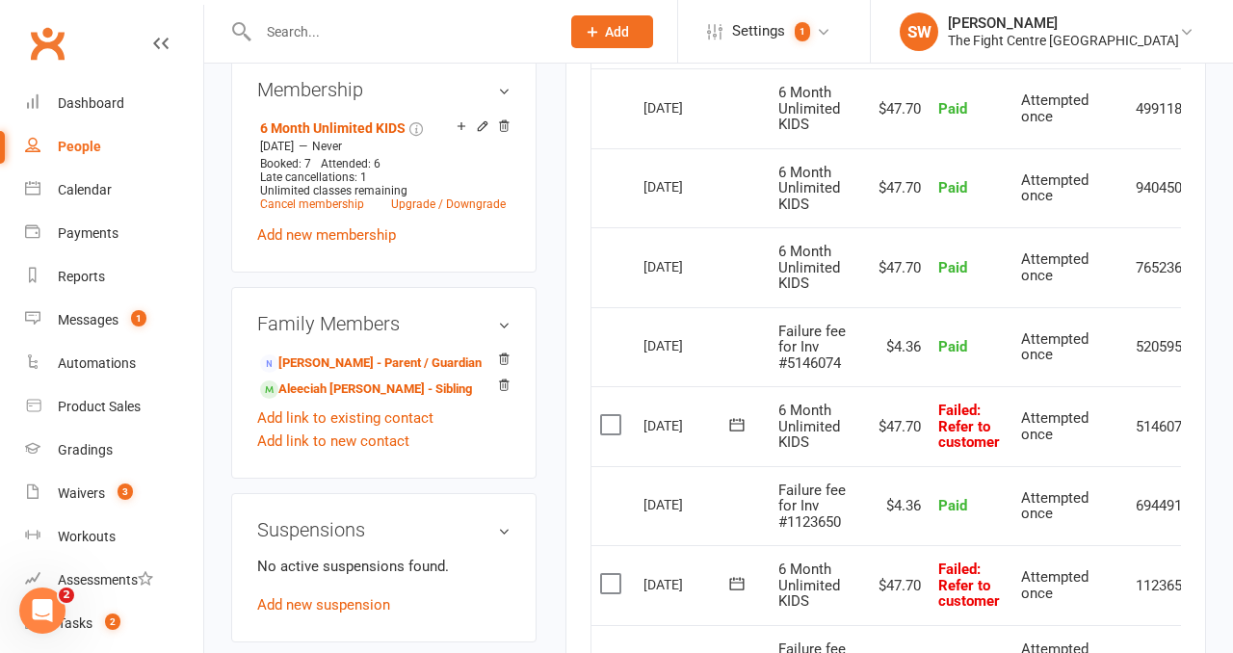
scroll to position [931, 0]
click at [738, 579] on icon at bounding box center [736, 581] width 19 height 19
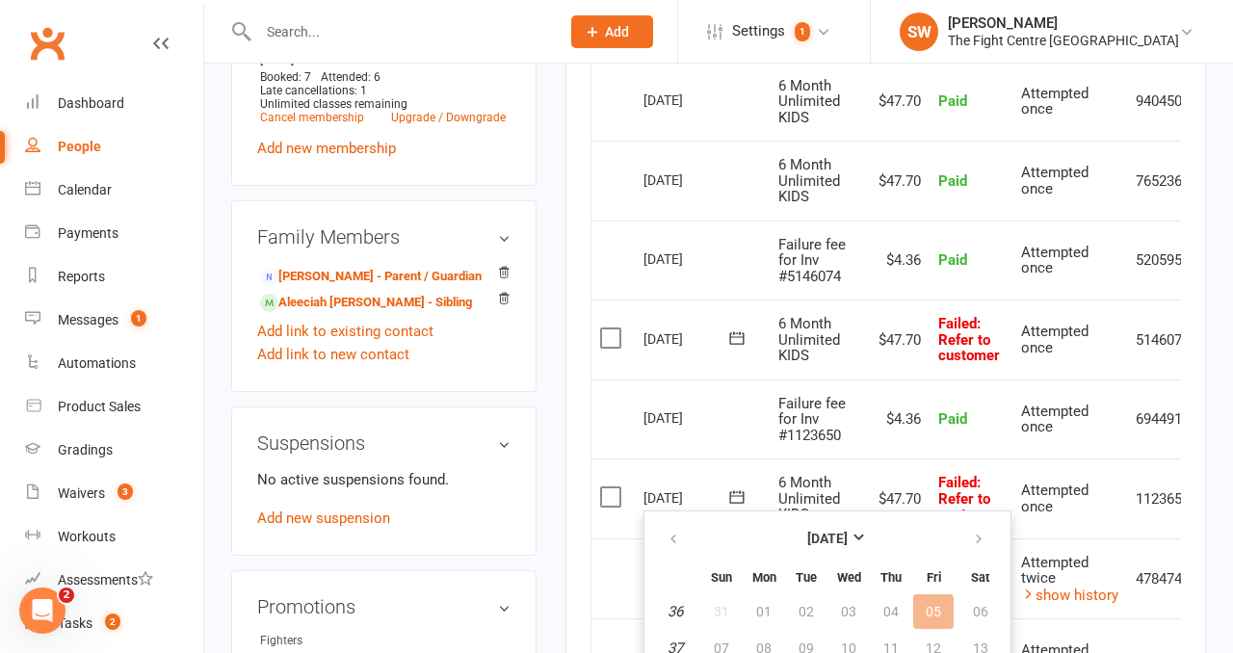
scroll to position [1021, 0]
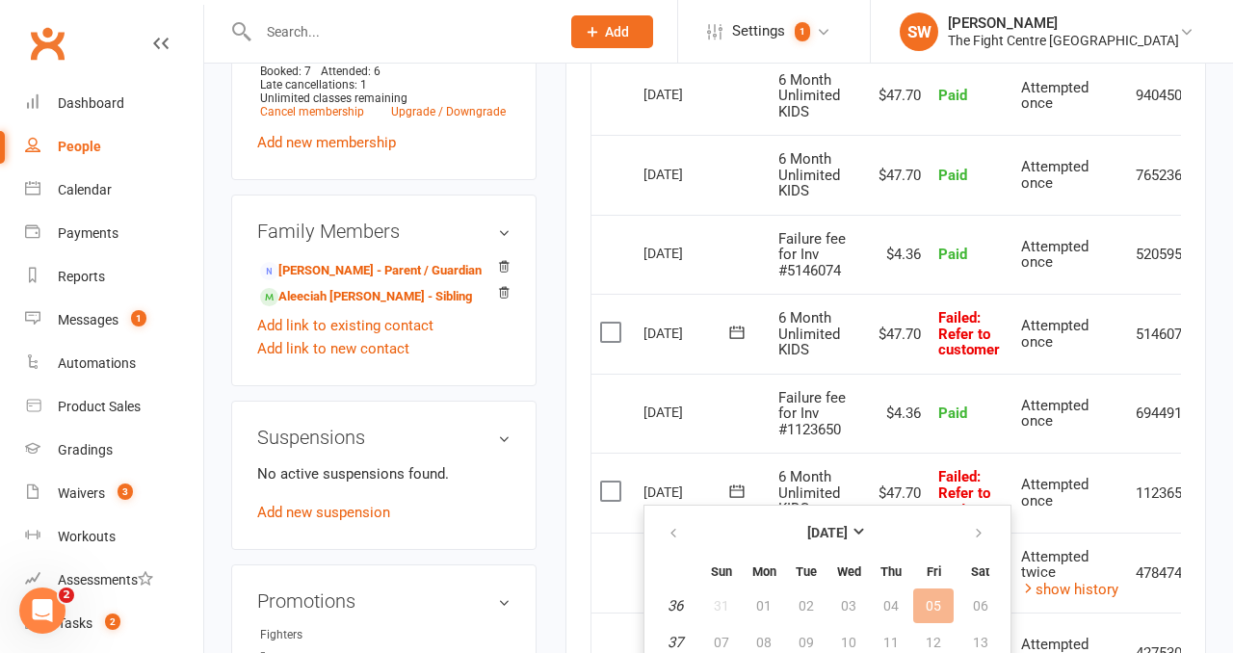
click at [820, 381] on td "Failure fee for Inv #1123650" at bounding box center [817, 414] width 94 height 80
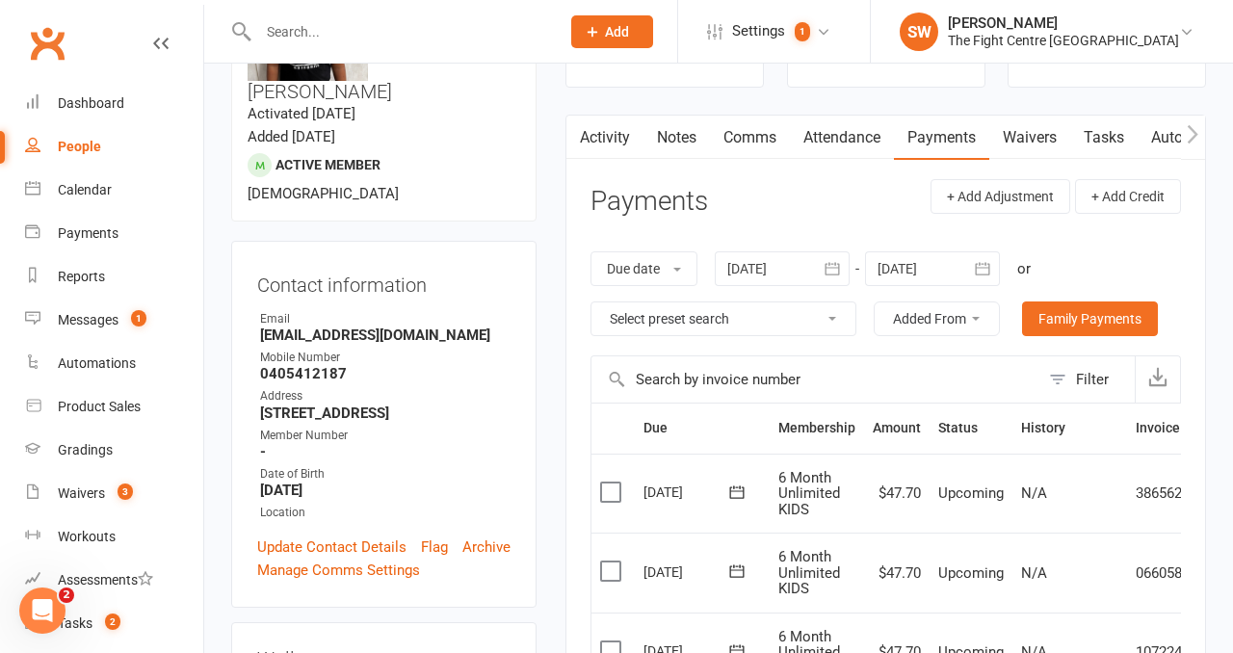
scroll to position [0, 0]
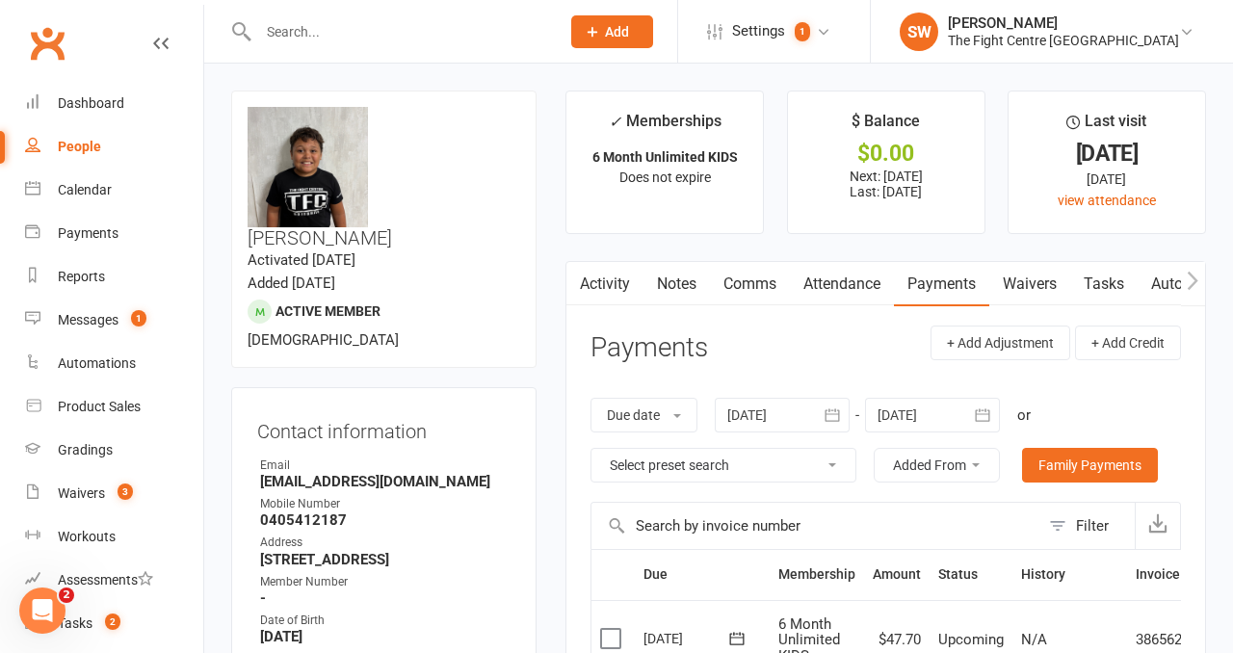
click at [753, 270] on link "Comms" at bounding box center [750, 284] width 80 height 44
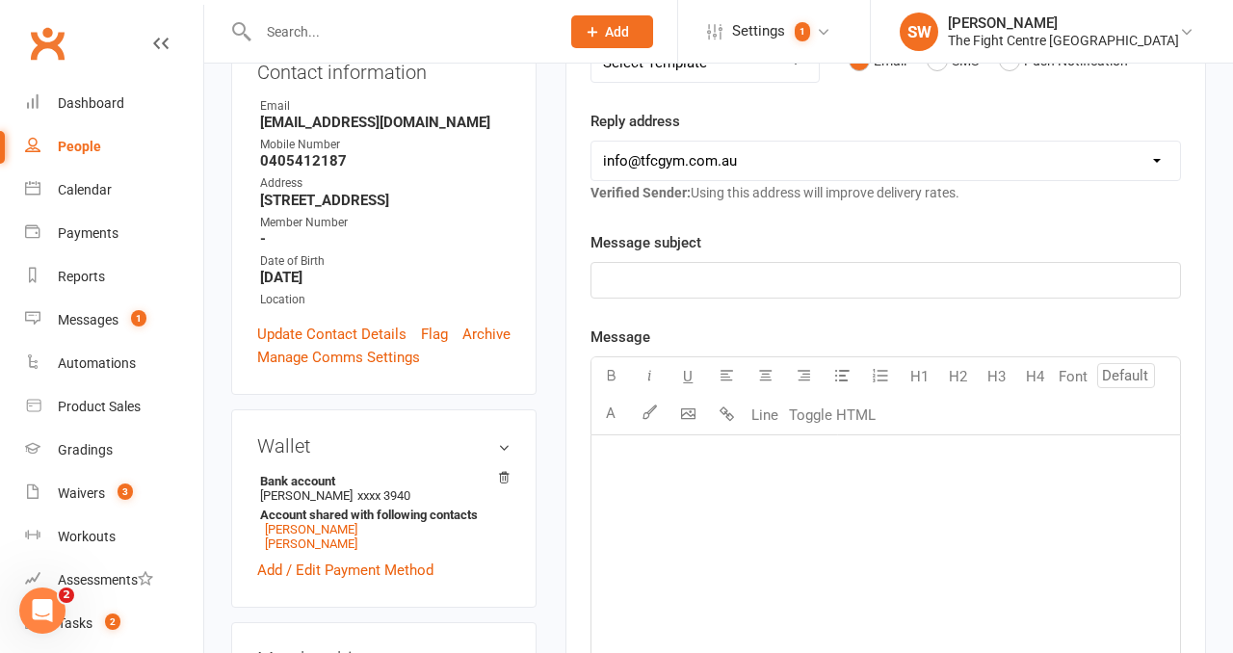
scroll to position [217, 0]
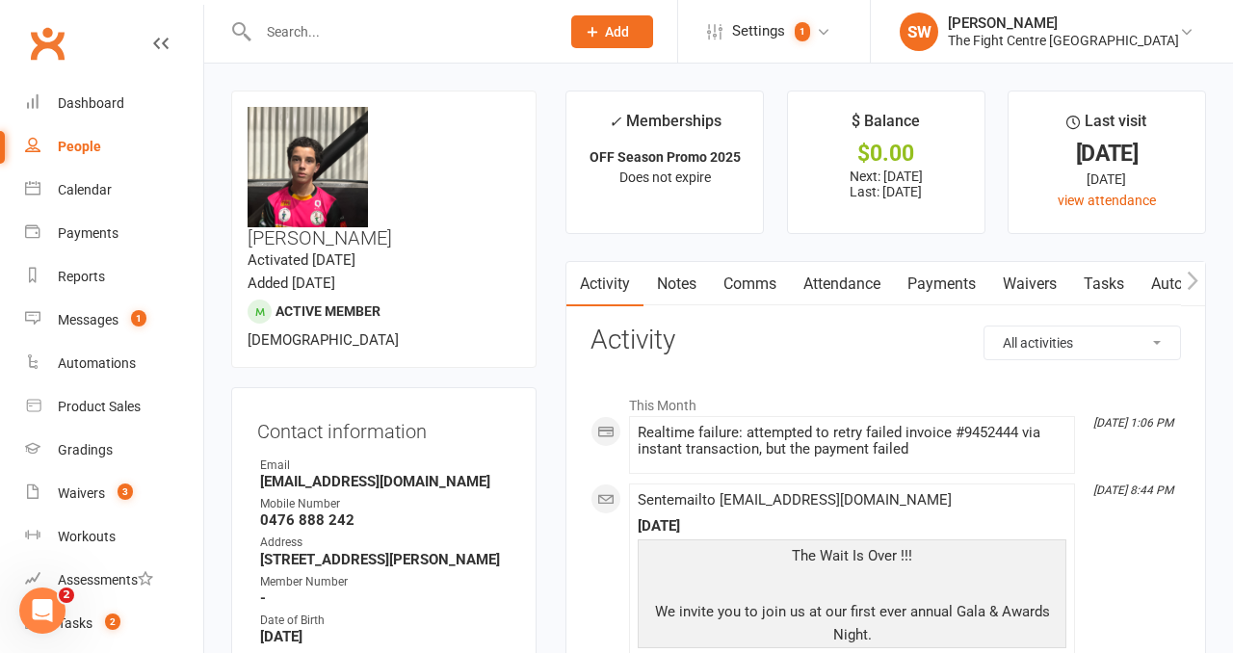
click at [923, 275] on link "Payments" at bounding box center [941, 284] width 95 height 44
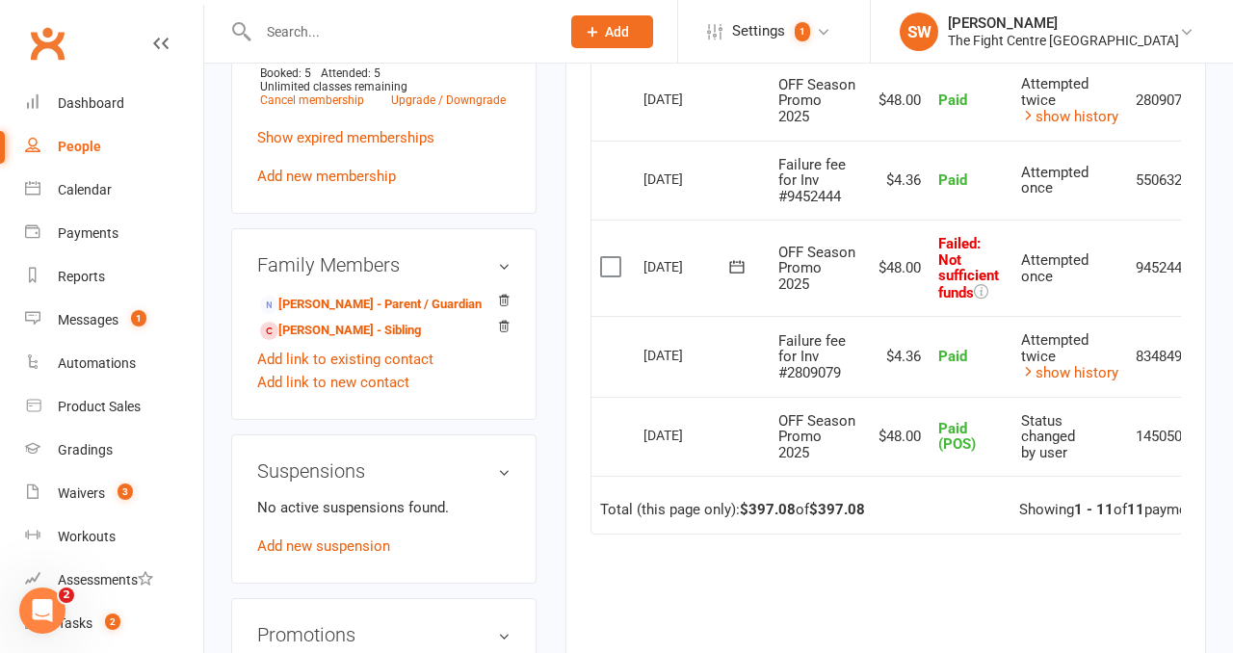
scroll to position [0, 63]
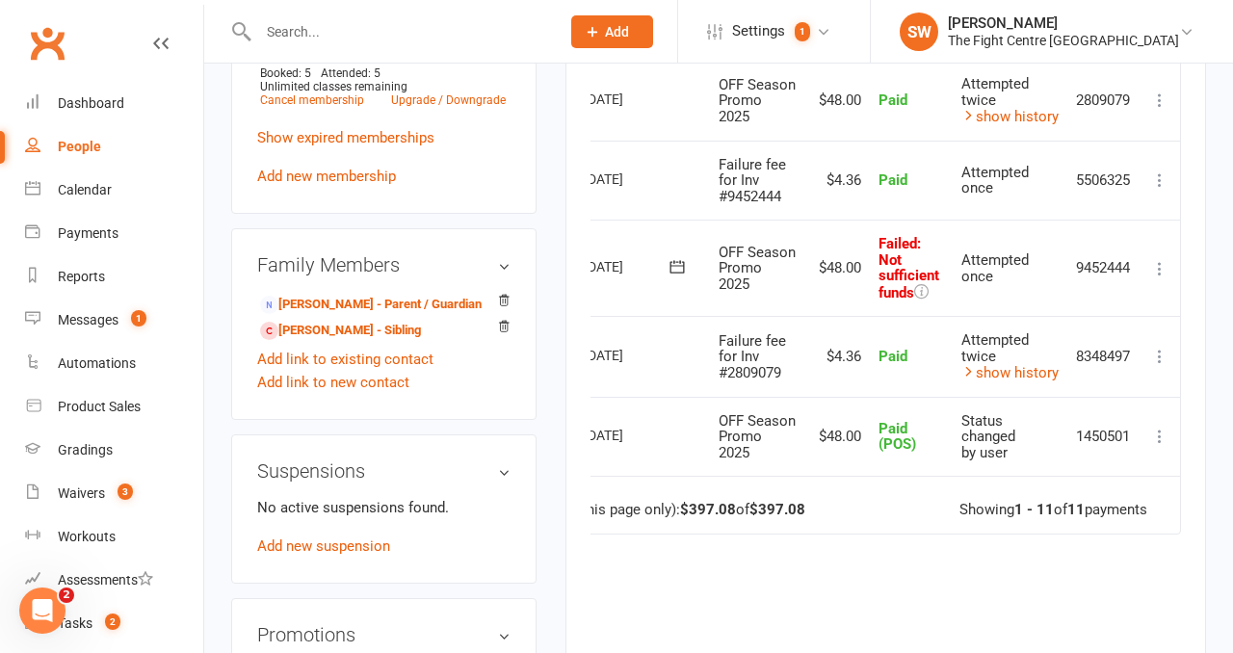
click at [1159, 278] on icon at bounding box center [1159, 268] width 19 height 19
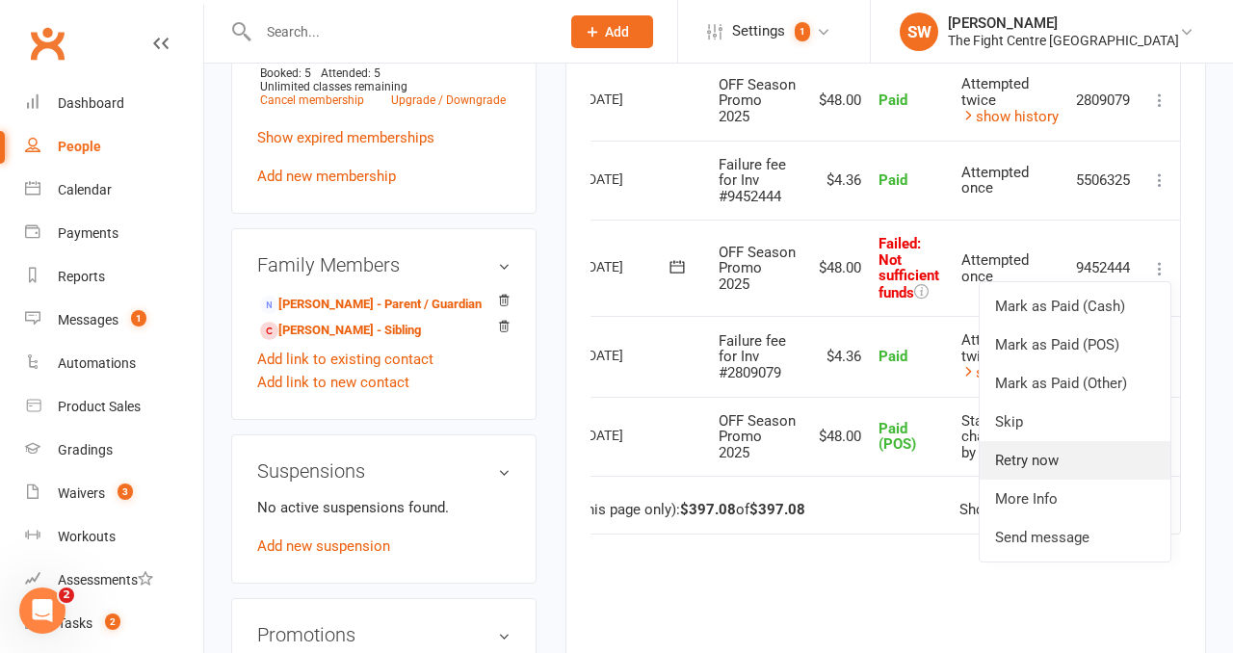
click at [1069, 480] on link "Retry now" at bounding box center [1075, 460] width 191 height 39
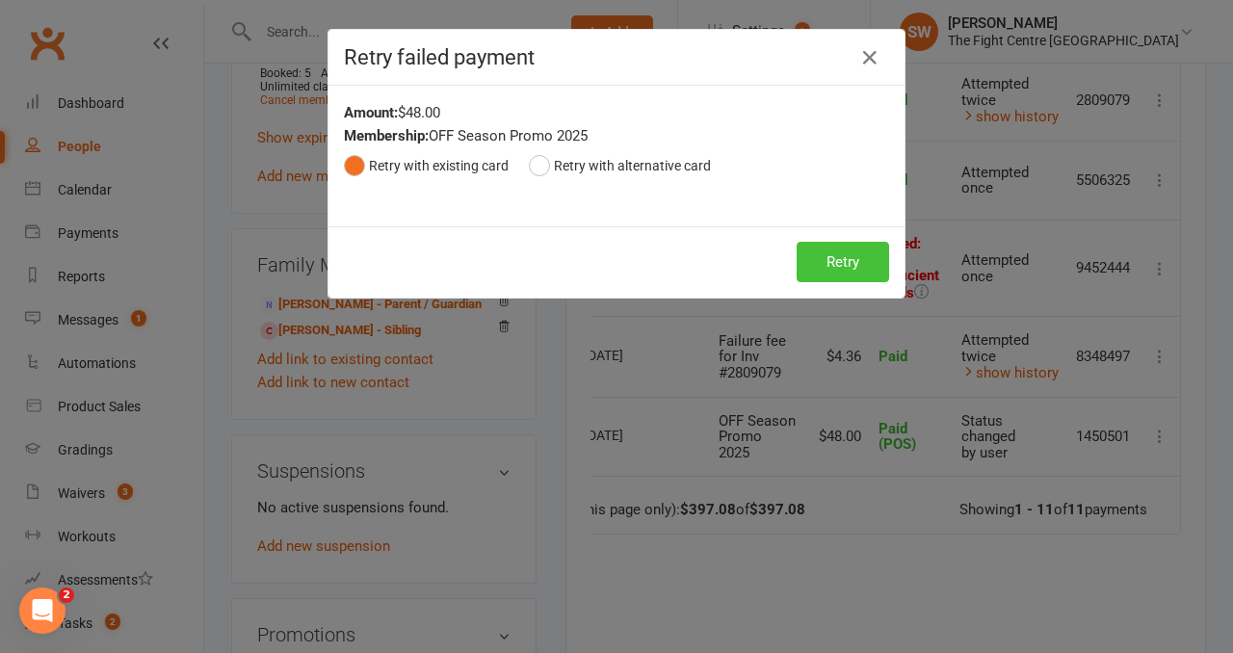
click at [853, 264] on button "Retry" at bounding box center [843, 262] width 92 height 40
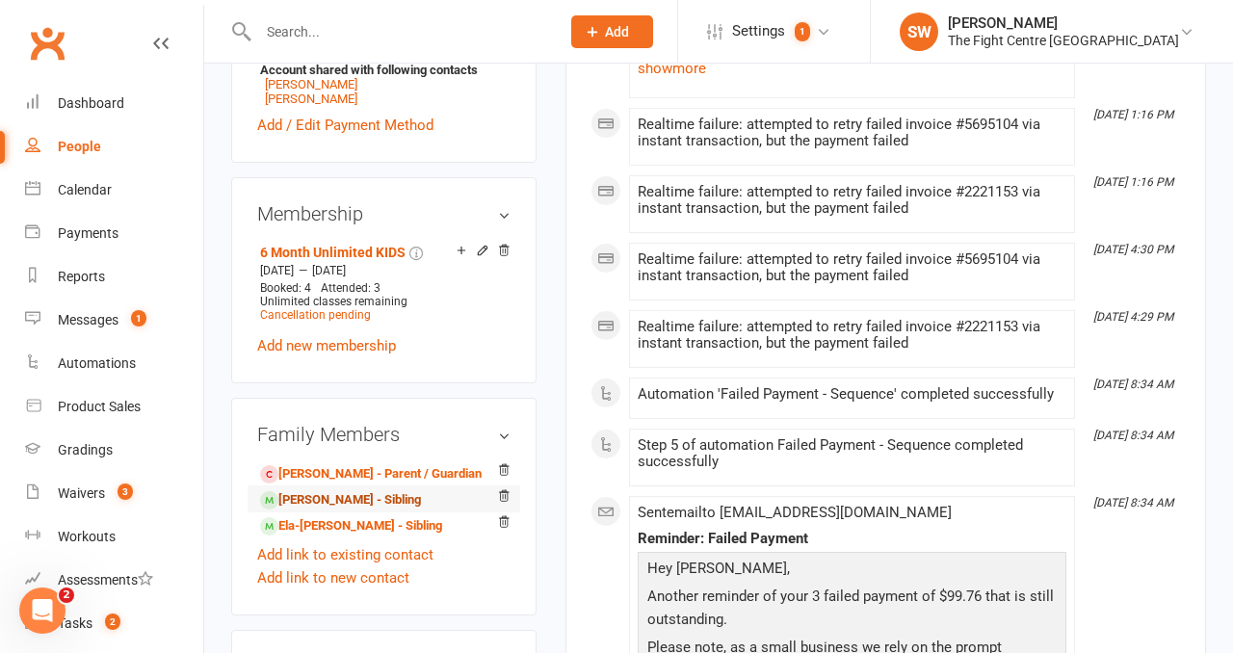
click at [367, 490] on link "Lloyd Kepu - Sibling" at bounding box center [340, 500] width 161 height 20
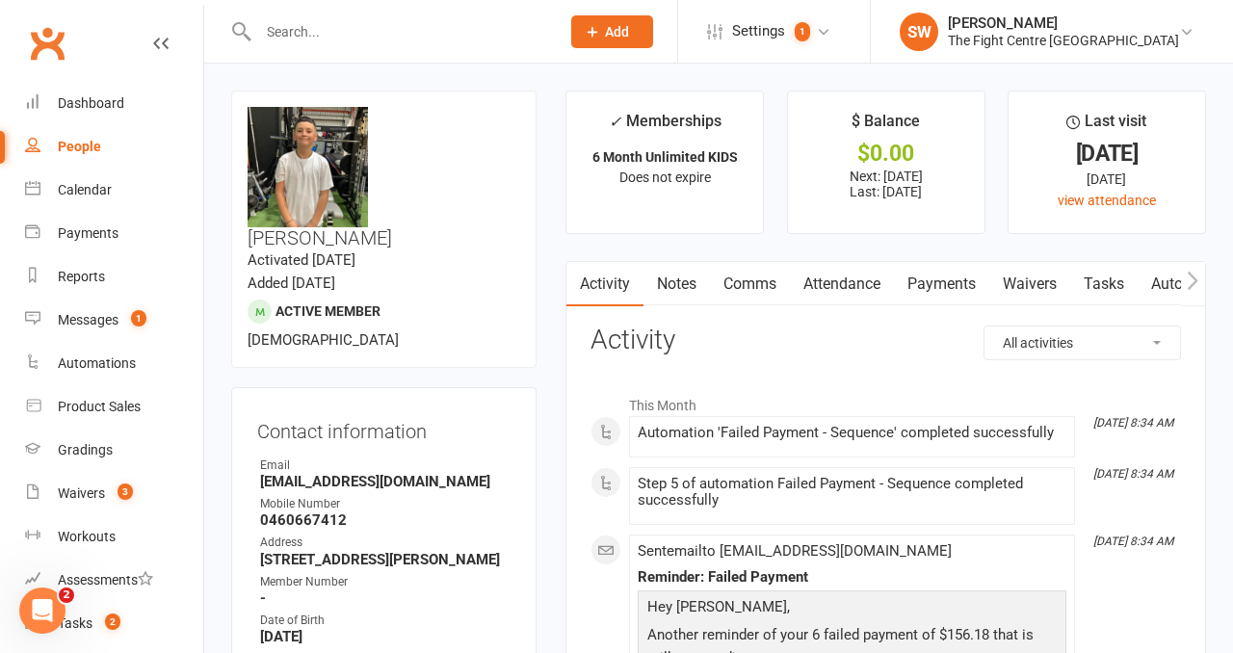
click at [923, 292] on link "Payments" at bounding box center [941, 284] width 95 height 44
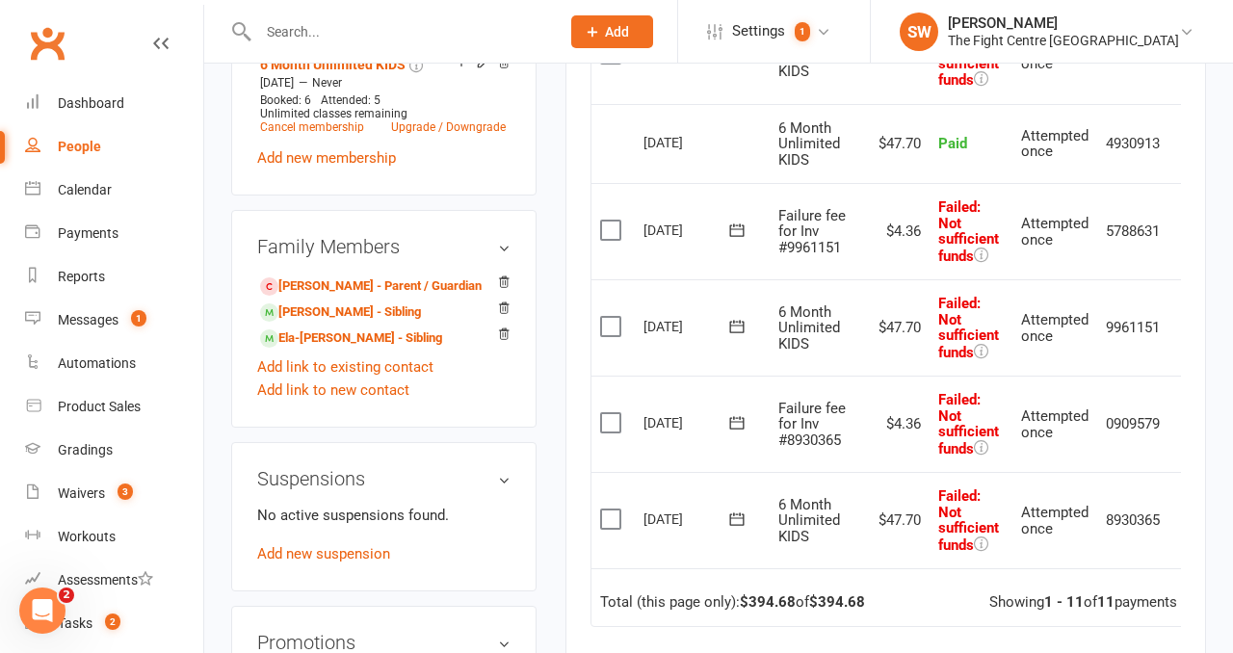
scroll to position [0, 31]
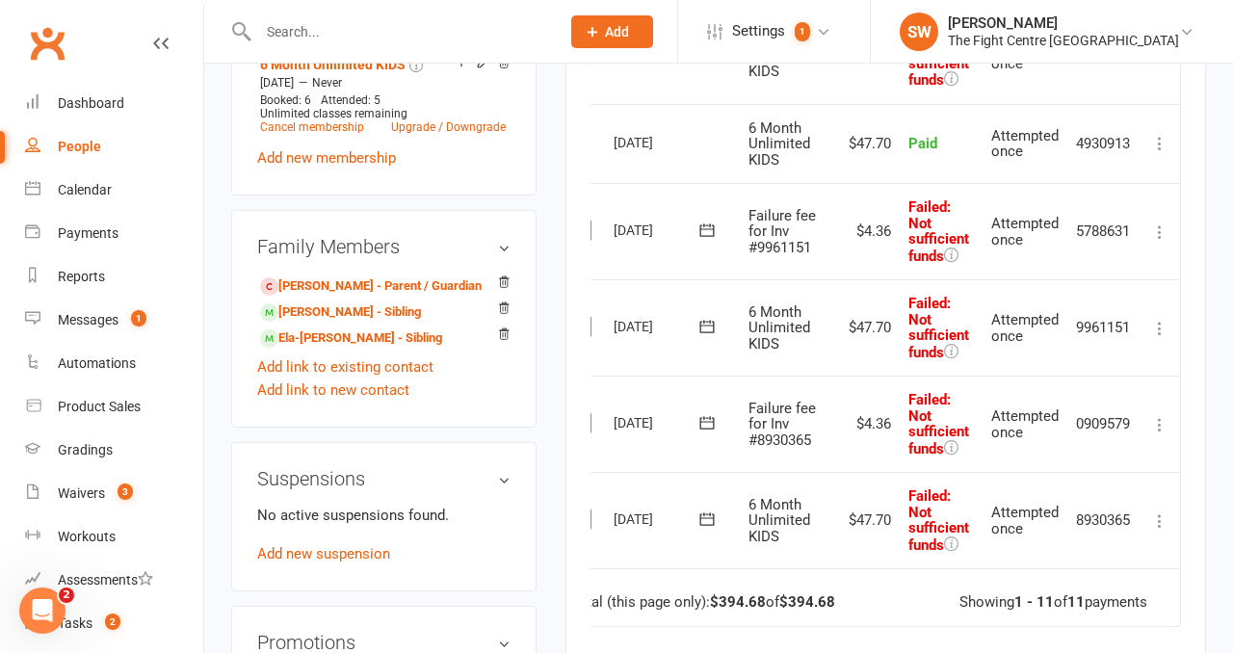
click at [1159, 523] on icon at bounding box center [1159, 521] width 19 height 19
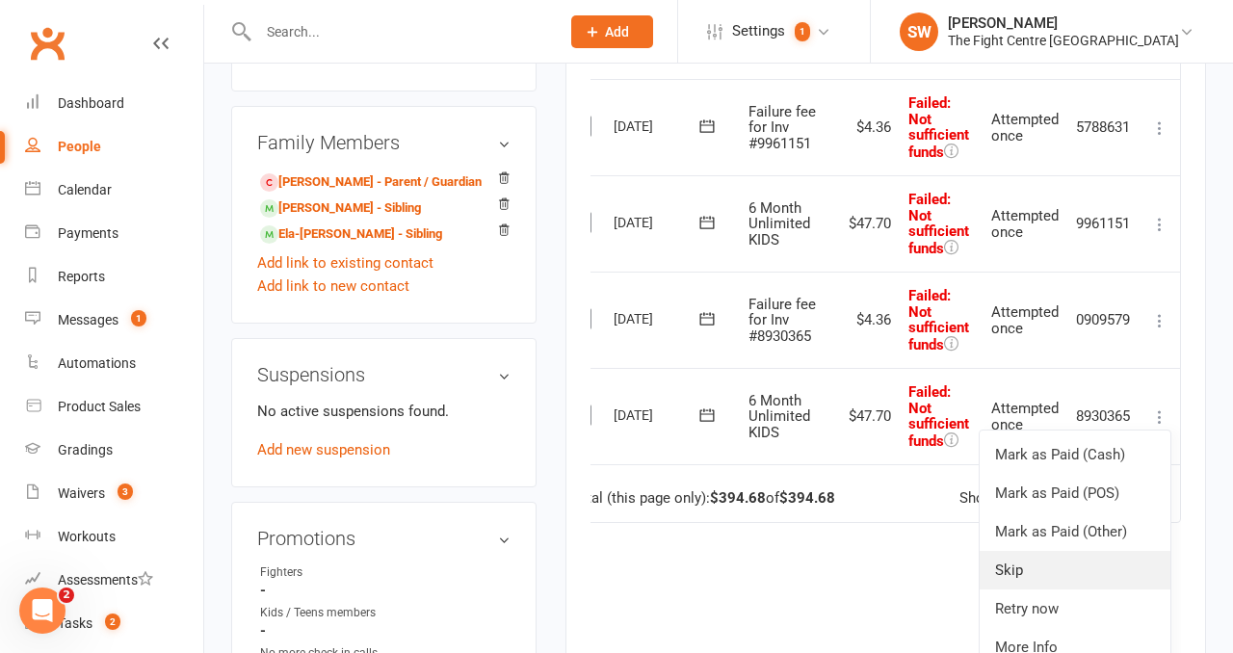
scroll to position [1115, 0]
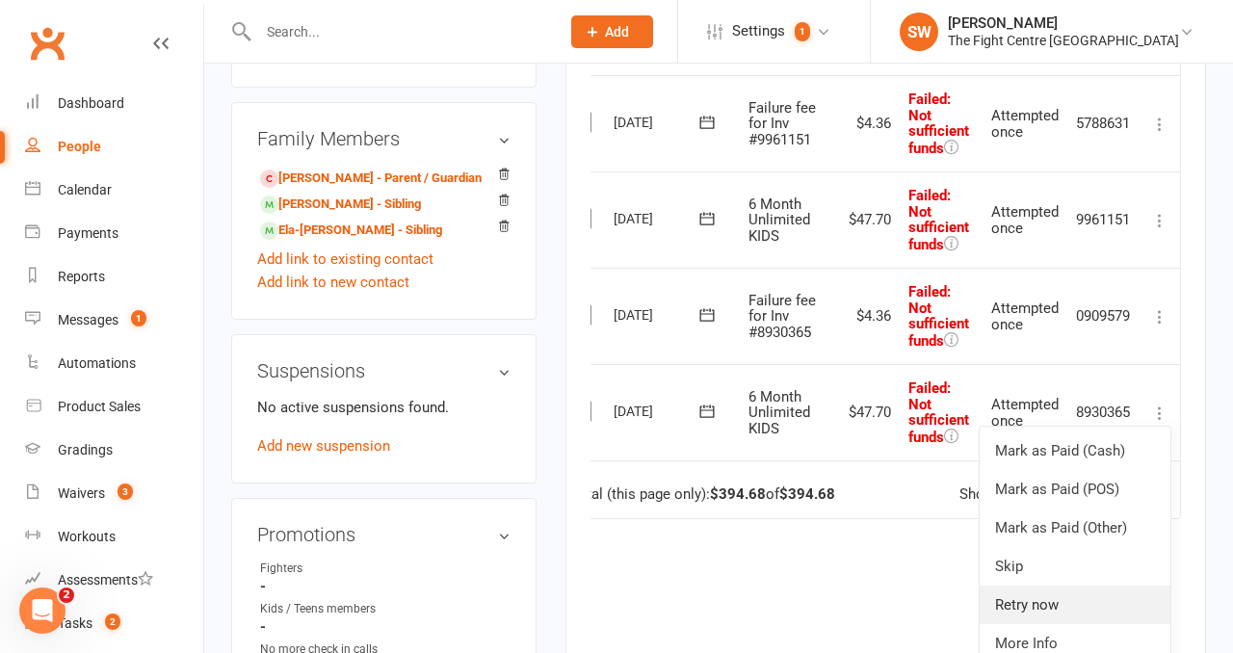
click at [1077, 590] on link "Retry now" at bounding box center [1075, 605] width 191 height 39
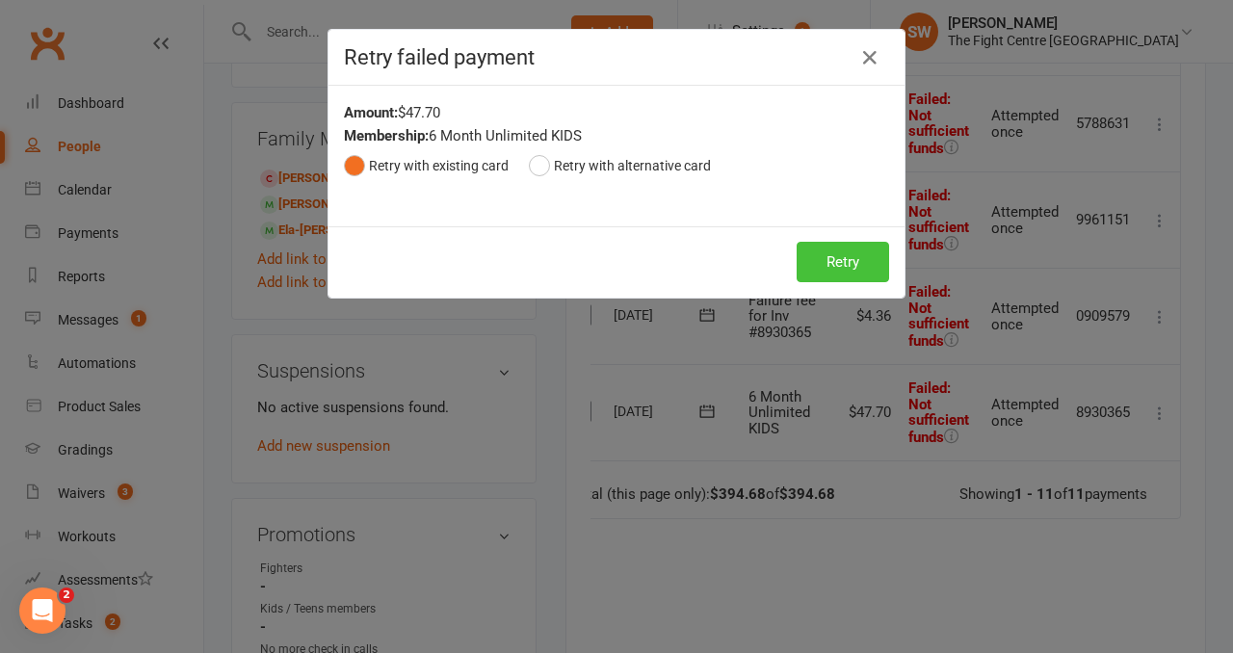
click at [845, 265] on button "Retry" at bounding box center [843, 262] width 92 height 40
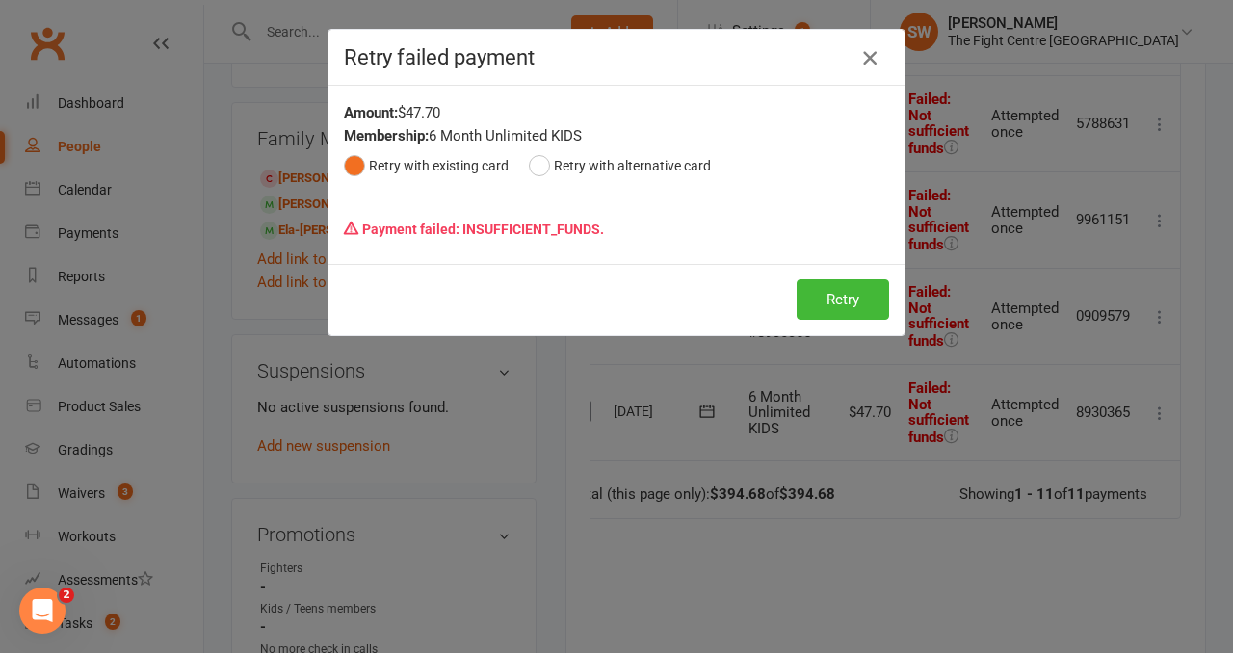
click at [872, 56] on icon "button" at bounding box center [869, 57] width 23 height 23
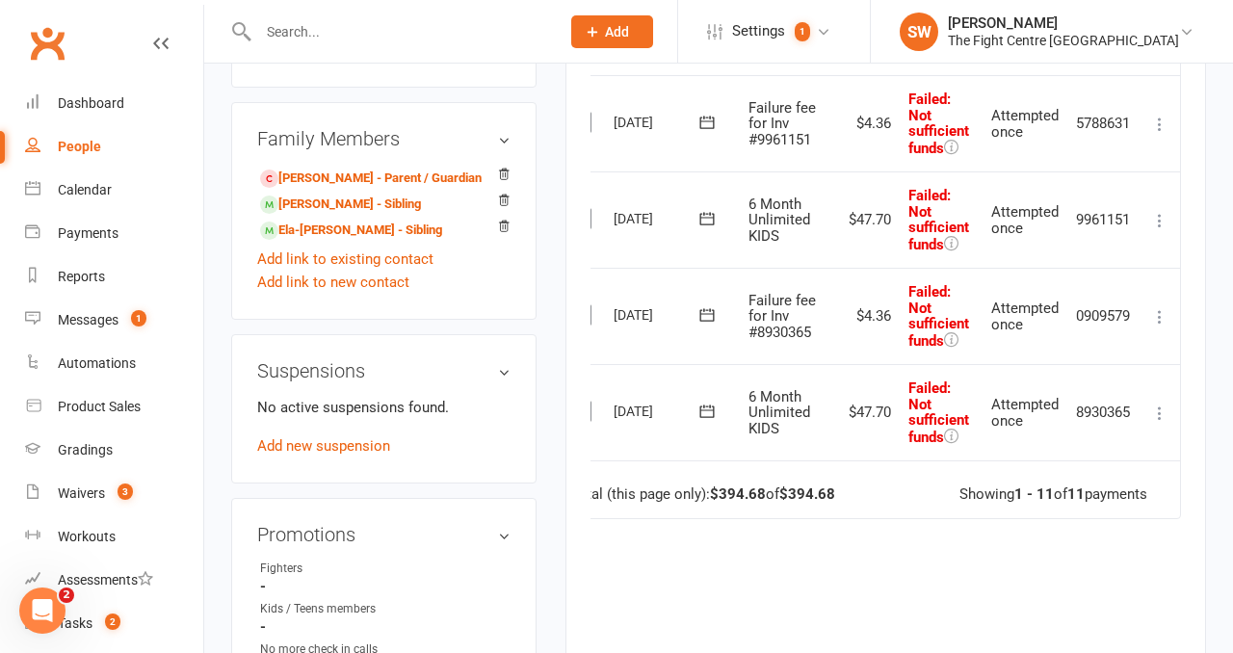
click at [1157, 312] on icon at bounding box center [1159, 316] width 19 height 19
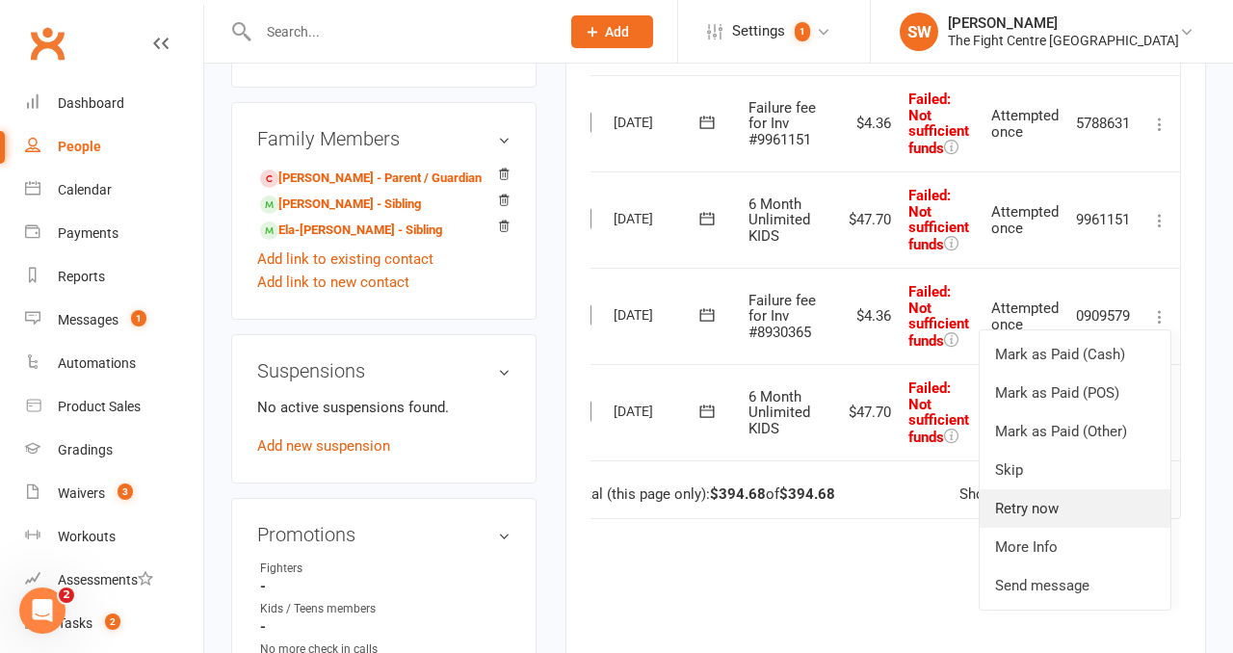
click at [1108, 507] on link "Retry now" at bounding box center [1075, 508] width 191 height 39
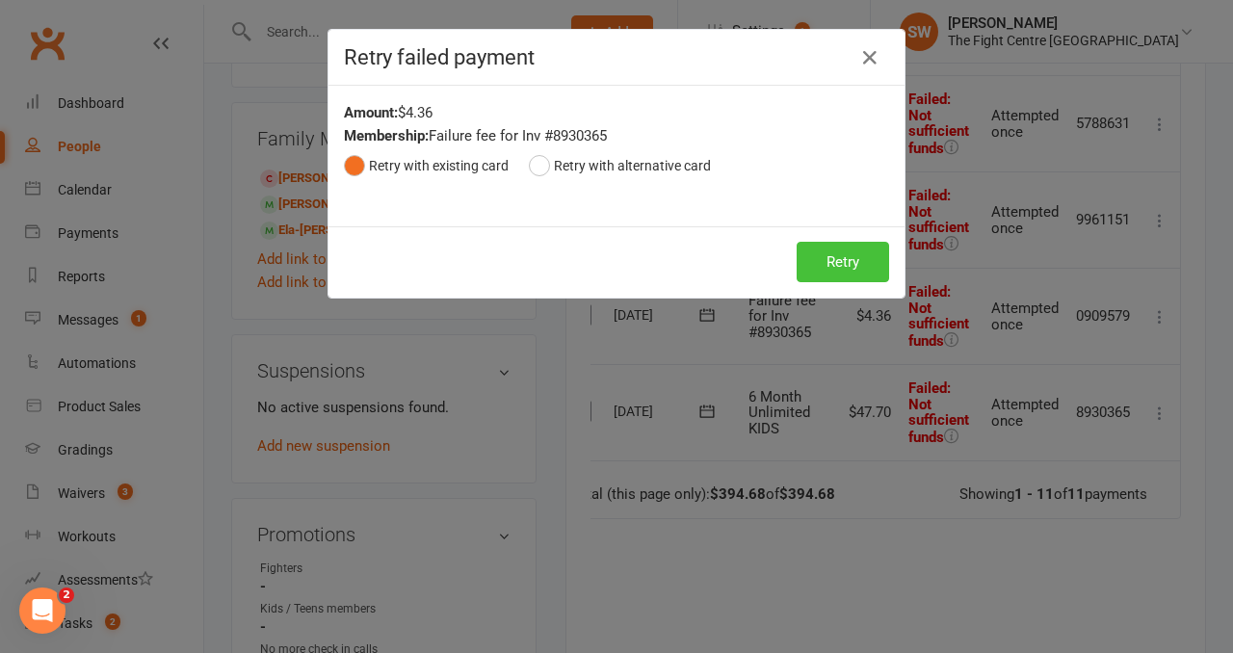
click at [855, 253] on button "Retry" at bounding box center [843, 262] width 92 height 40
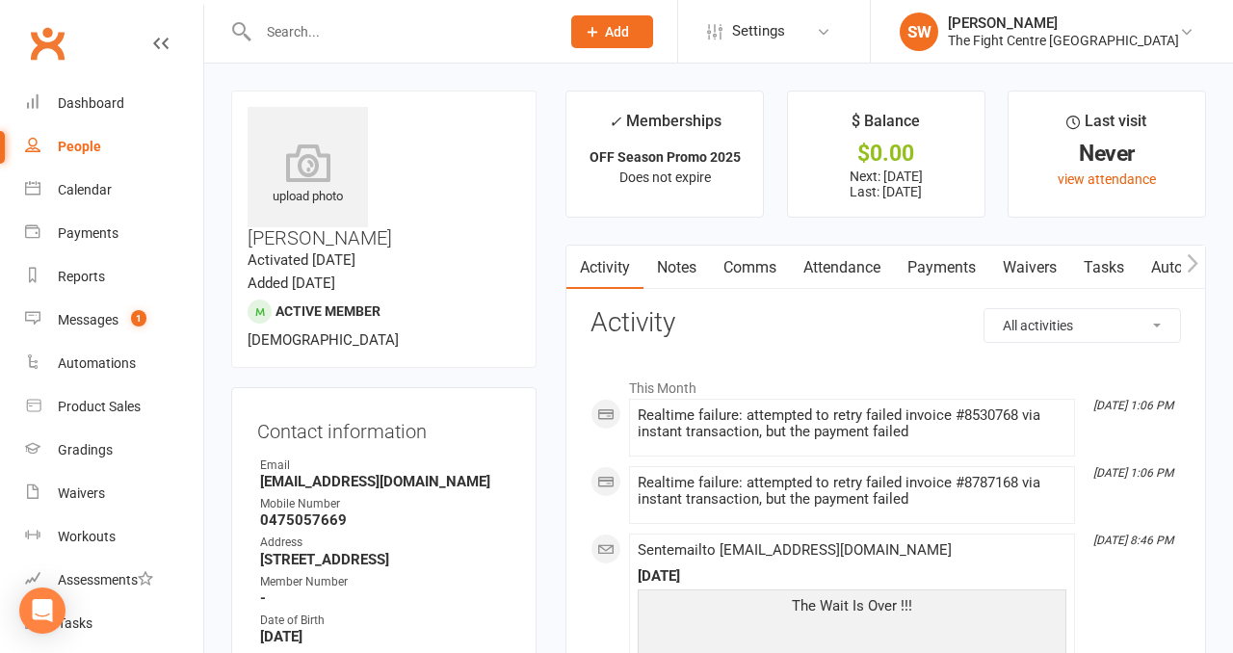
click at [950, 280] on link "Payments" at bounding box center [941, 268] width 95 height 44
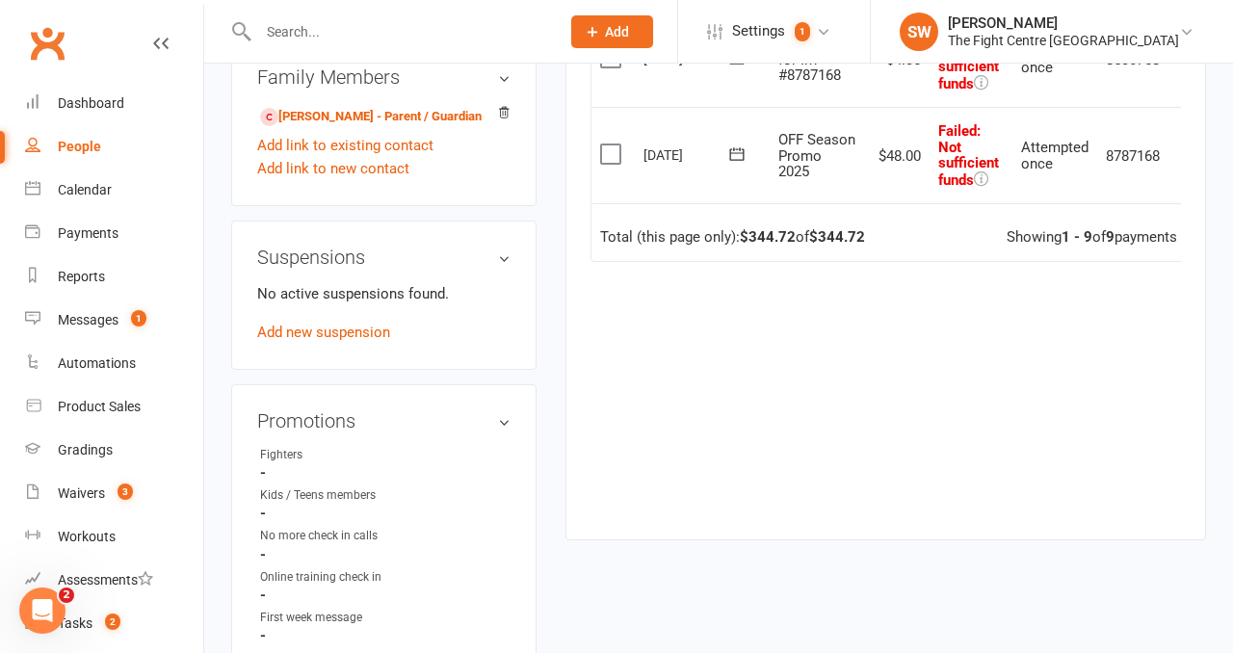
scroll to position [0, 31]
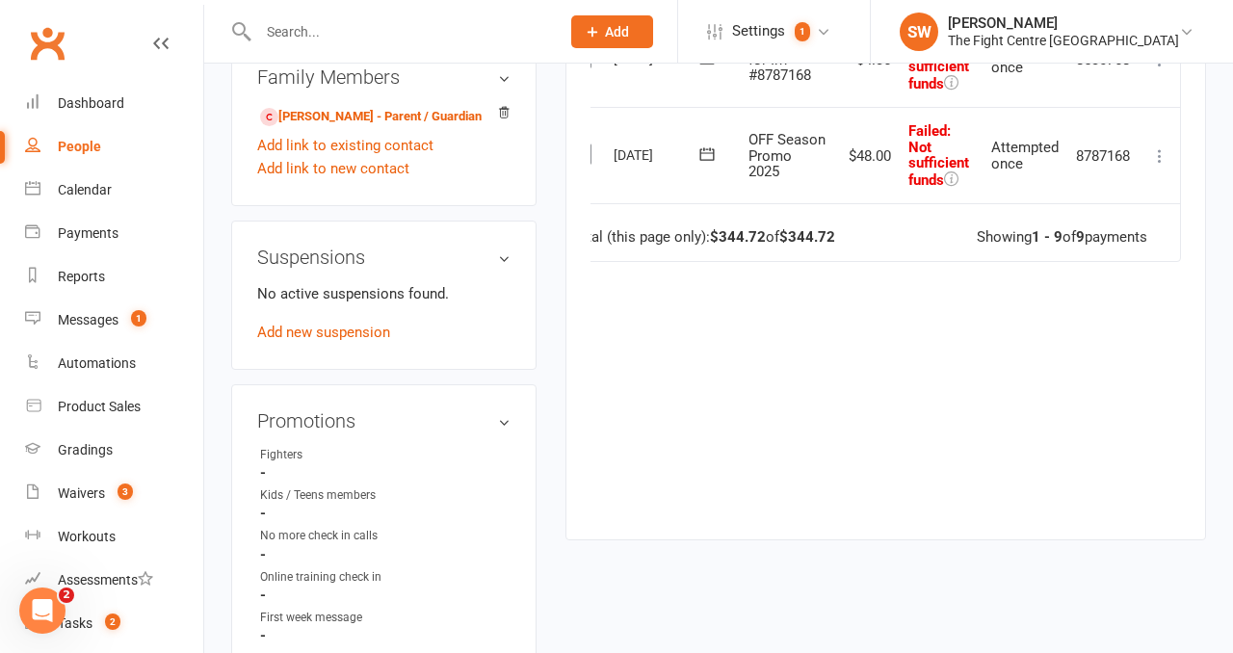
click at [1161, 166] on icon at bounding box center [1159, 155] width 19 height 19
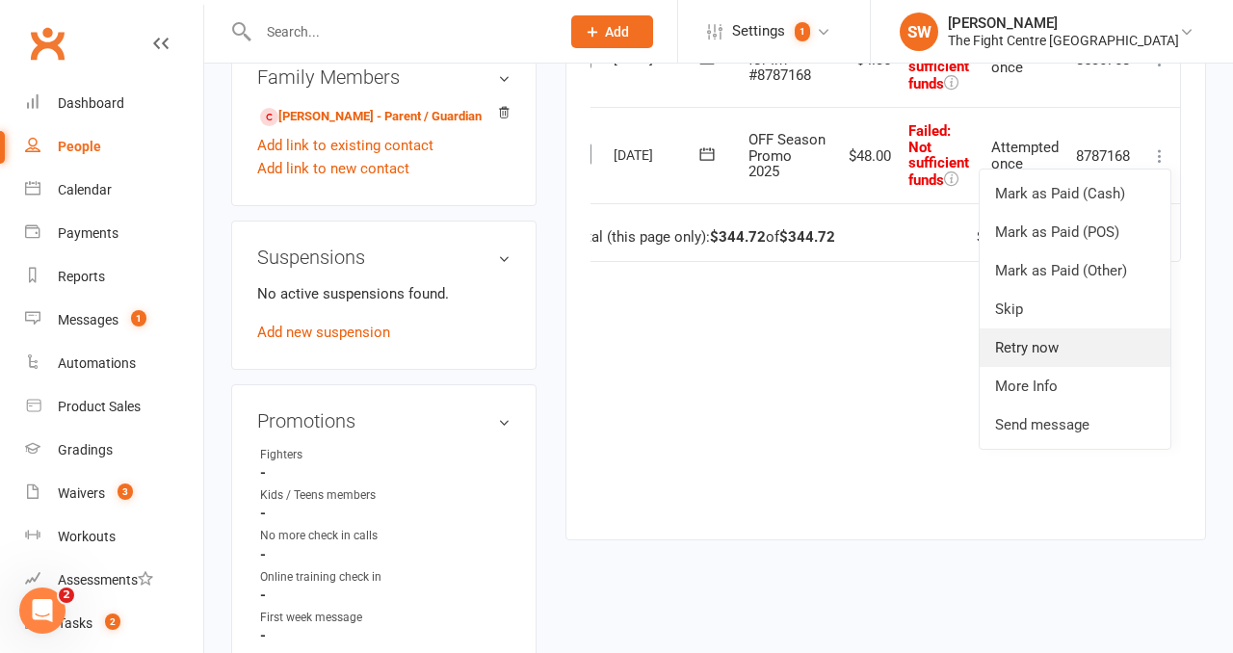
click at [1088, 367] on link "Retry now" at bounding box center [1075, 347] width 191 height 39
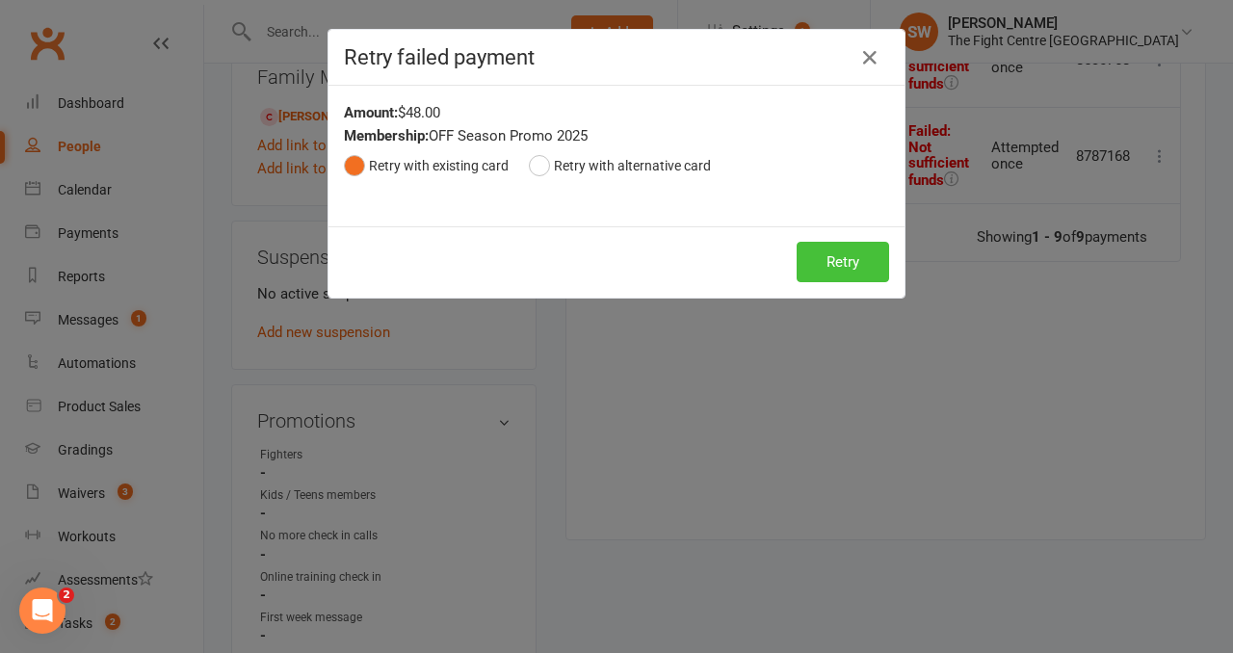
click at [832, 256] on button "Retry" at bounding box center [843, 262] width 92 height 40
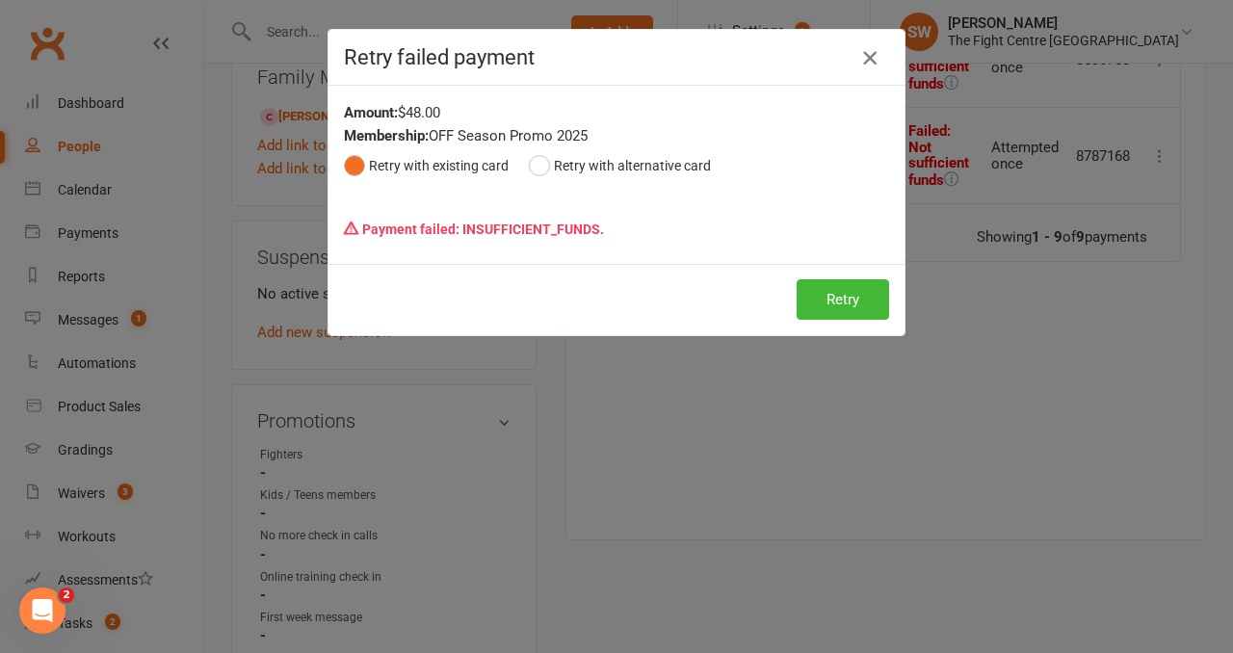
click at [868, 63] on icon "button" at bounding box center [869, 57] width 23 height 23
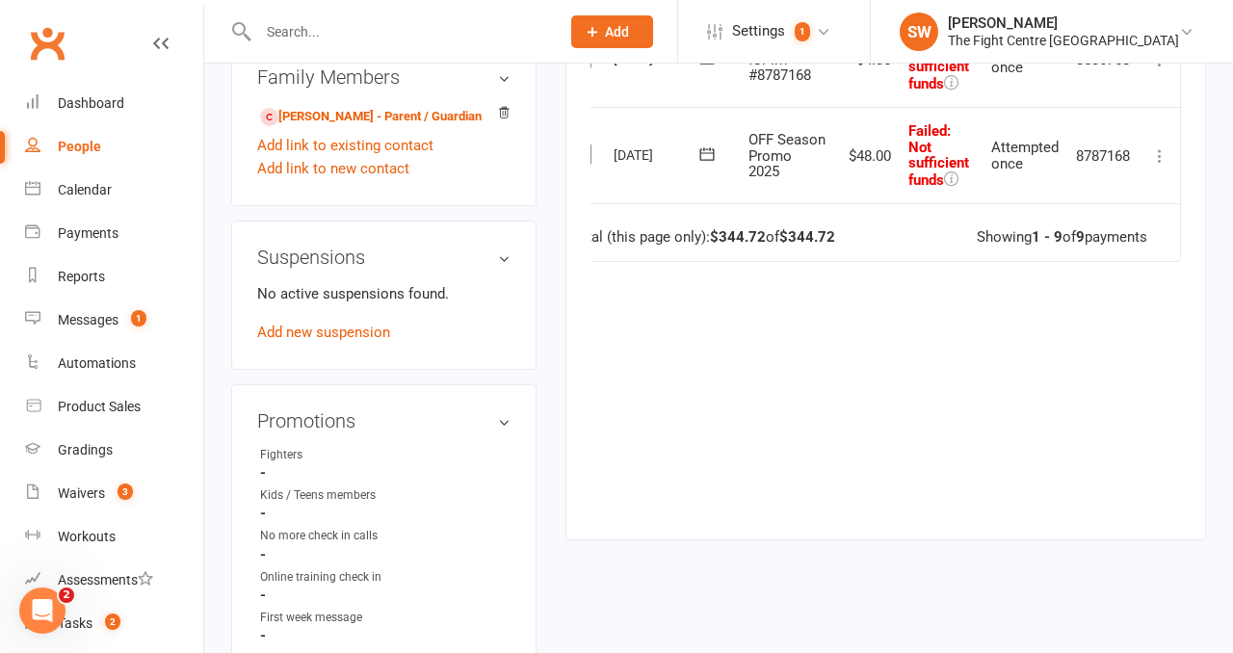
click at [1156, 69] on icon at bounding box center [1159, 59] width 19 height 19
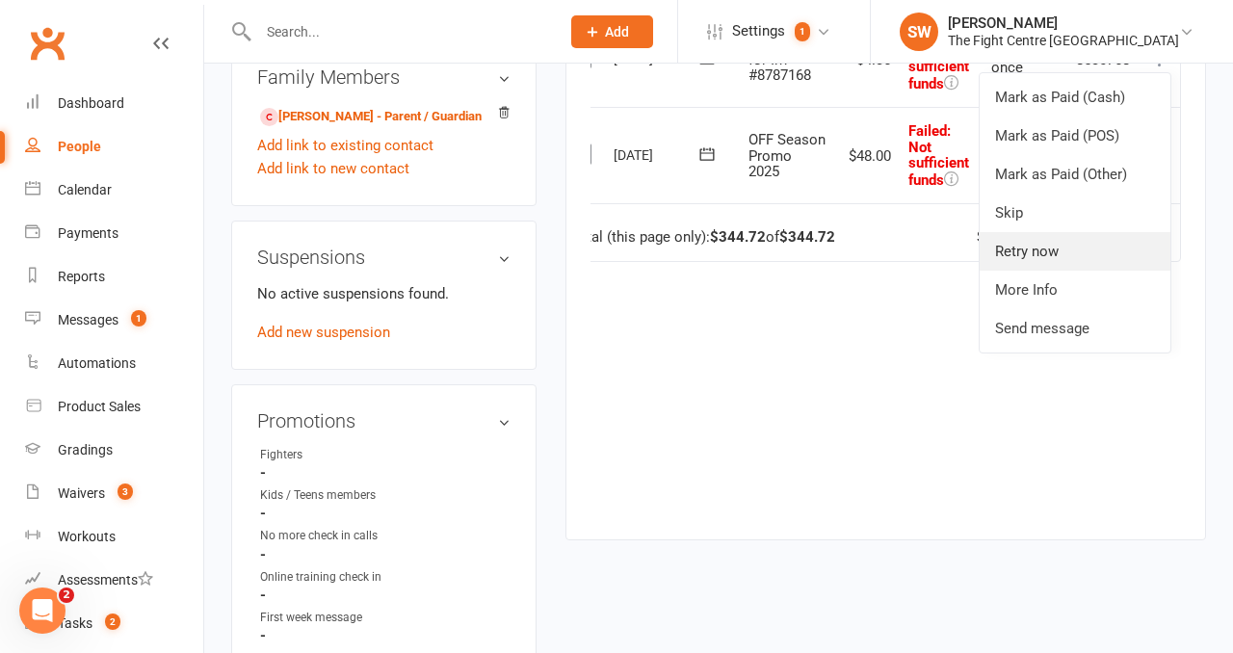
click at [1070, 271] on link "Retry now" at bounding box center [1075, 251] width 191 height 39
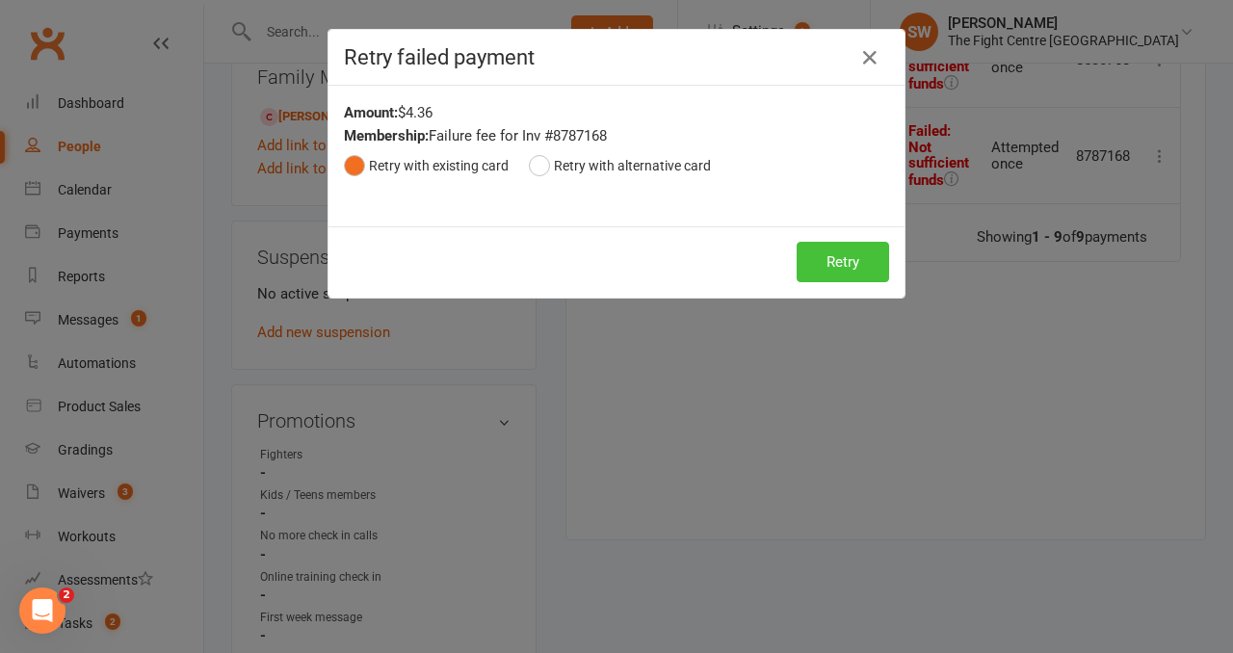
click at [851, 269] on button "Retry" at bounding box center [843, 262] width 92 height 40
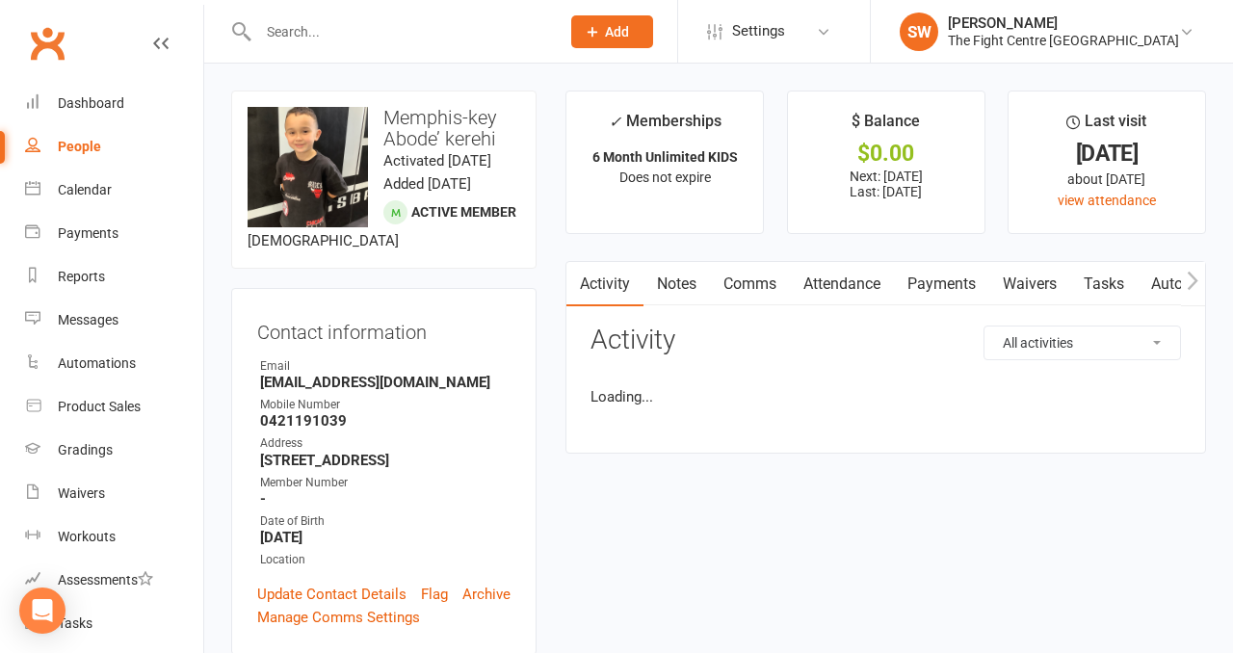
click at [920, 290] on link "Payments" at bounding box center [941, 284] width 95 height 44
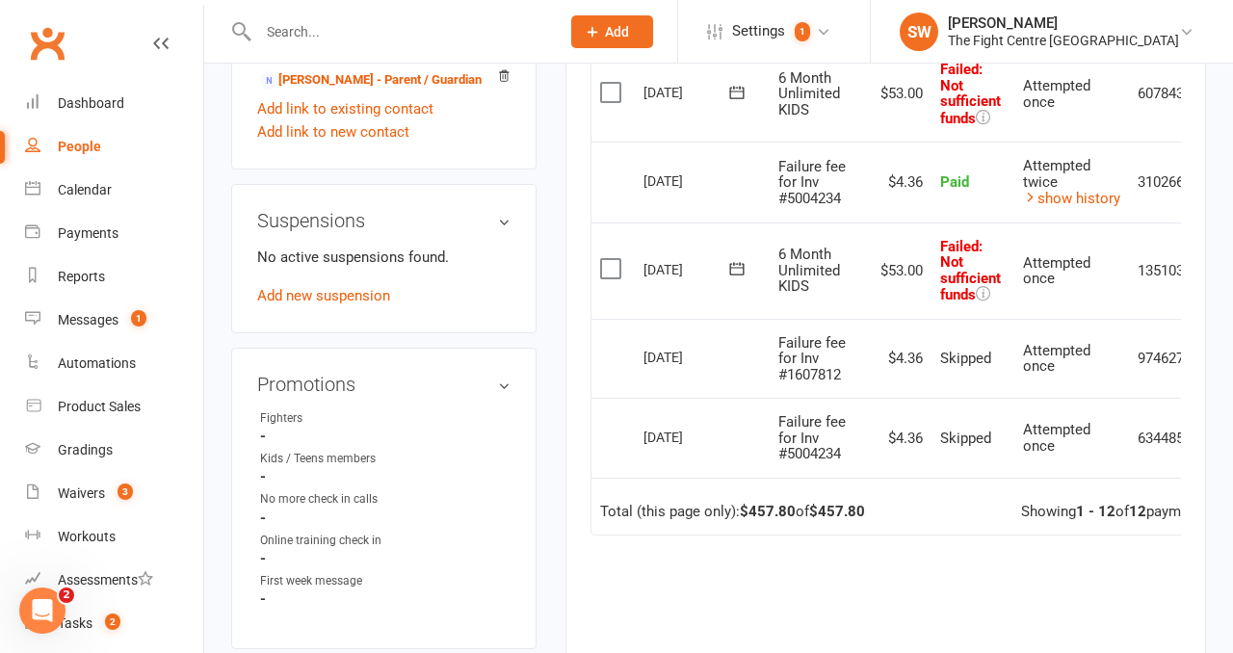
scroll to position [0, 67]
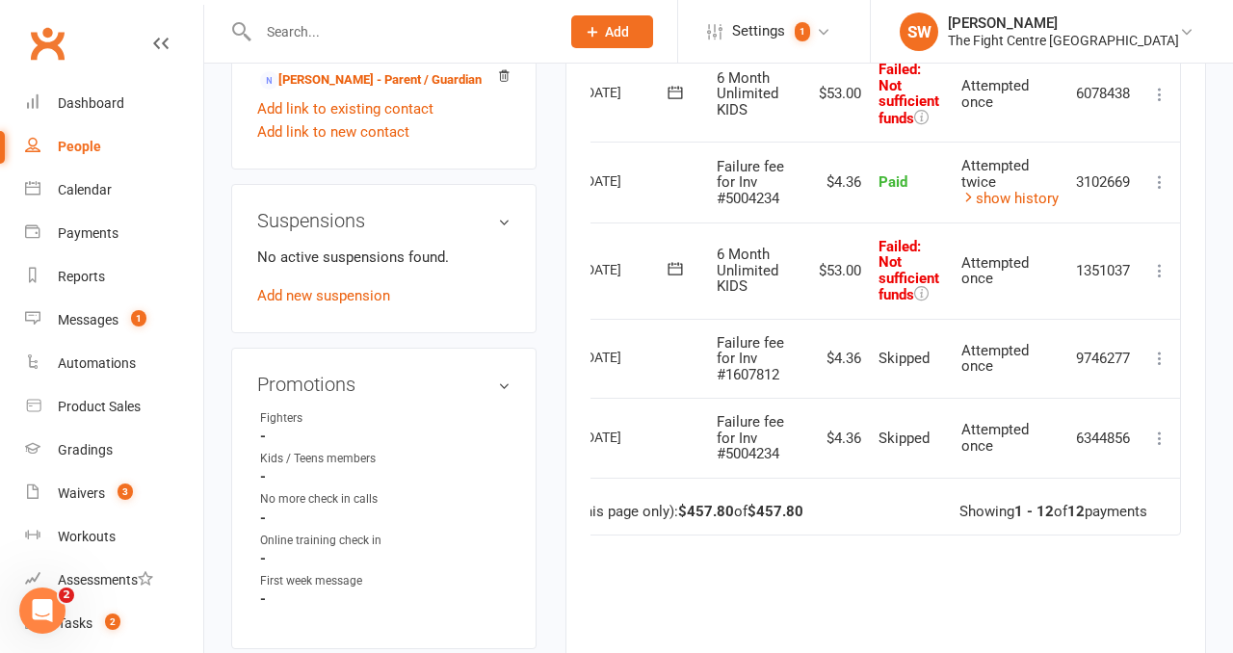
click at [1159, 265] on icon at bounding box center [1159, 270] width 19 height 19
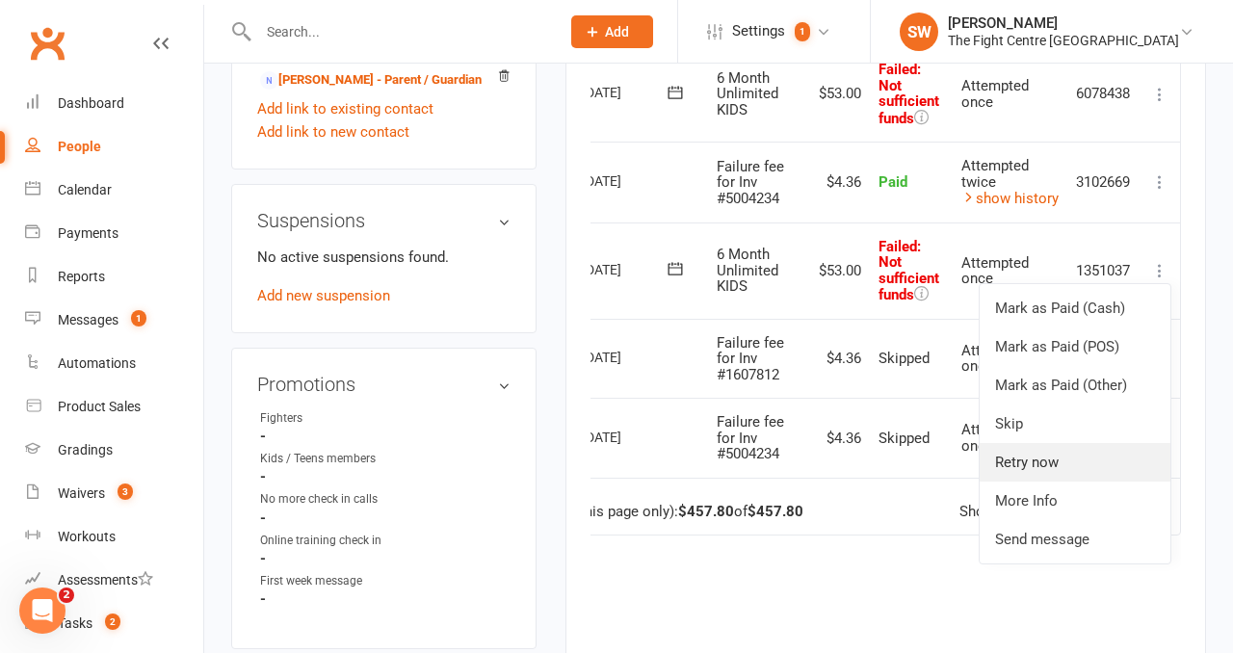
click at [1063, 461] on link "Retry now" at bounding box center [1075, 462] width 191 height 39
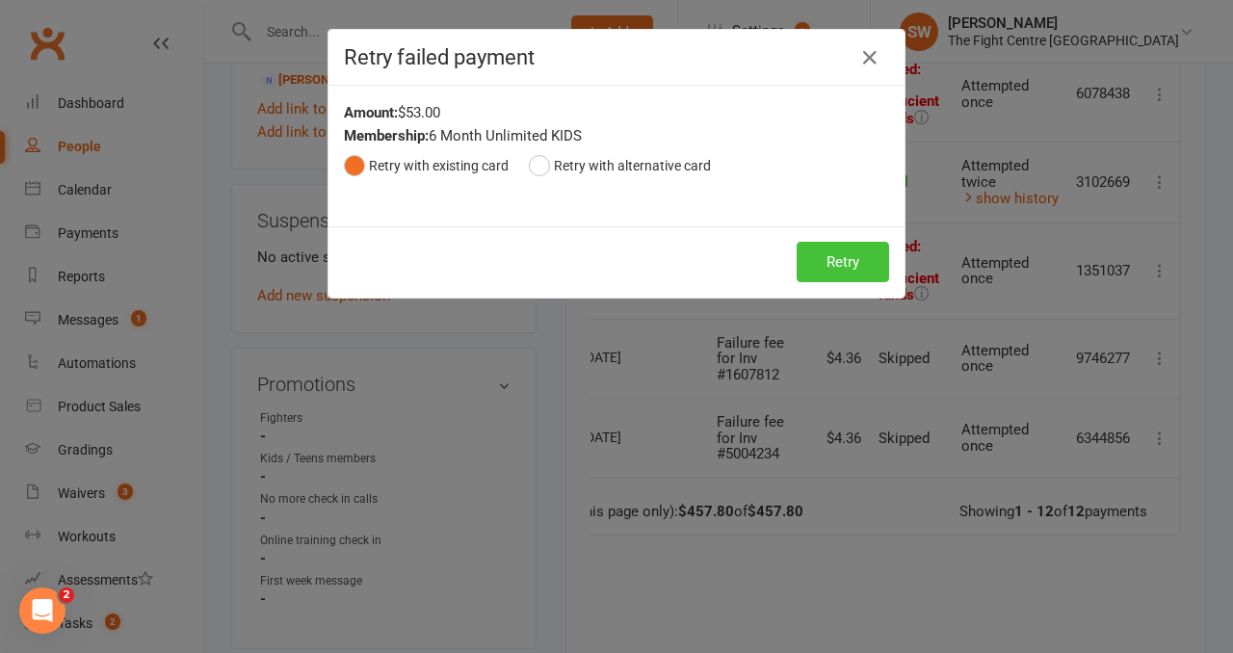
click at [843, 249] on button "Retry" at bounding box center [843, 262] width 92 height 40
